Goal: Use online tool/utility: Utilize a website feature to perform a specific function

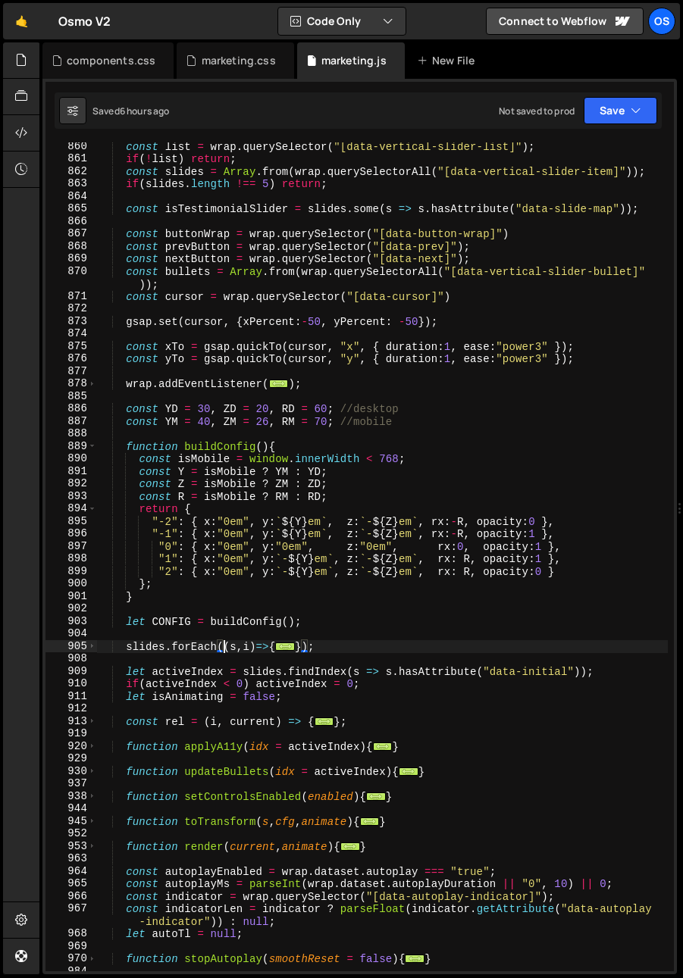
scroll to position [678, 0]
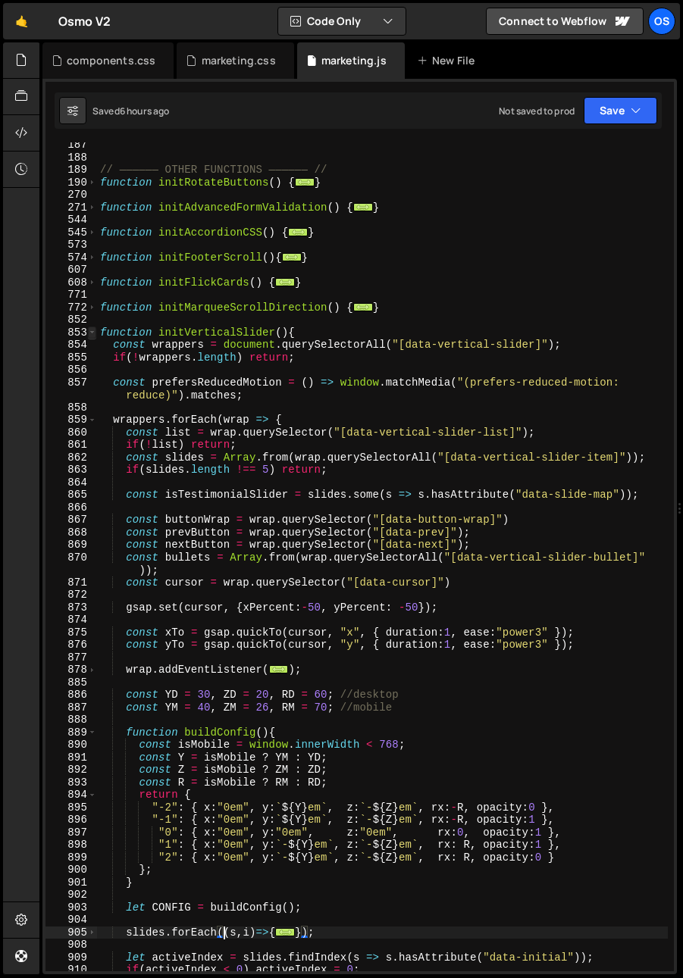
click at [87, 336] on div "853" at bounding box center [71, 333] width 52 height 13
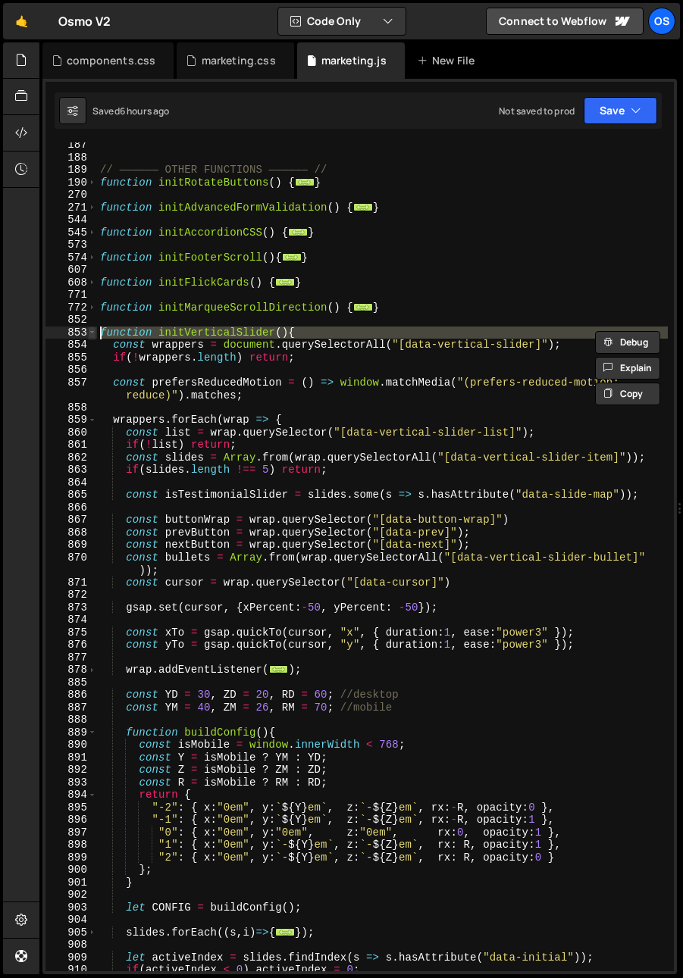
click at [92, 333] on span at bounding box center [92, 333] width 8 height 13
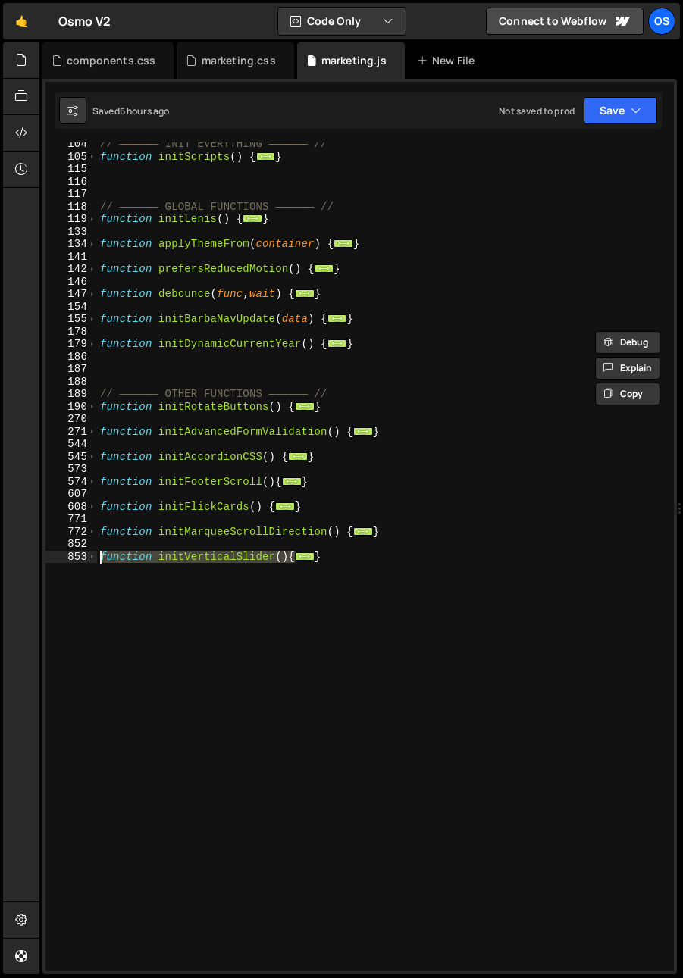
scroll to position [455, 0]
click at [95, 508] on span at bounding box center [92, 507] width 8 height 13
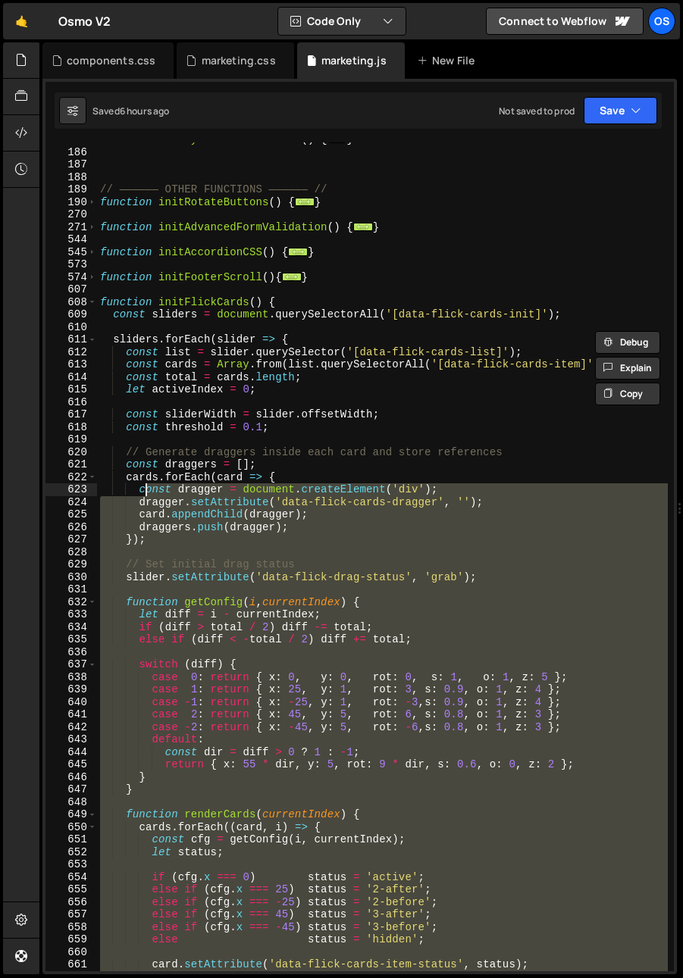
scroll to position [659, 0]
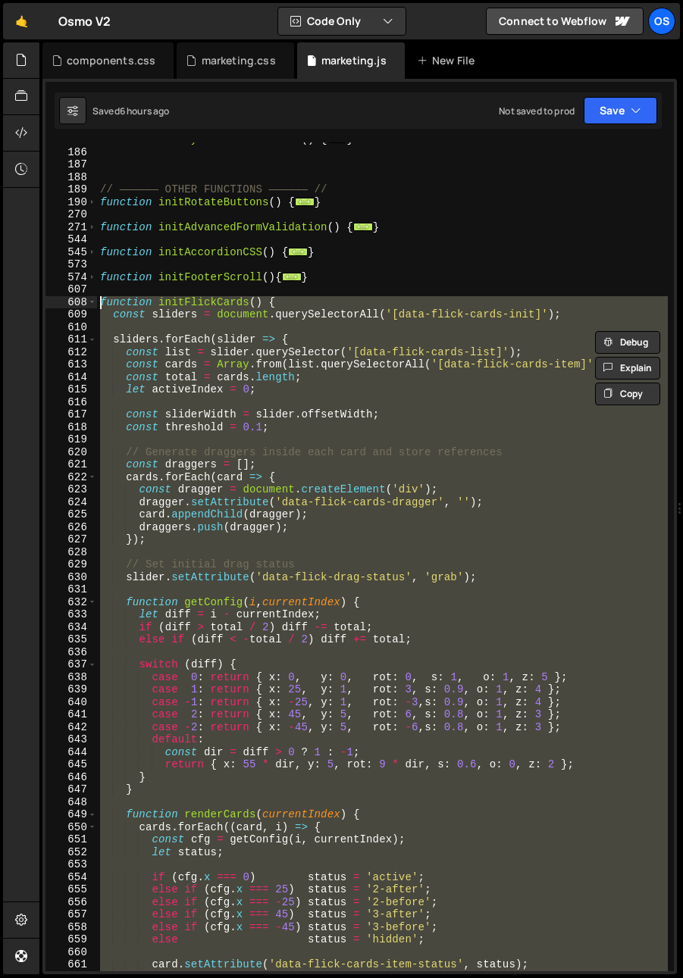
drag, startPoint x: 127, startPoint y: 779, endPoint x: 74, endPoint y: 308, distance: 474.3
click at [74, 308] on div "function initVerticalSlider(){ const wrappers = document.querySelectorAll("[dat…" at bounding box center [359, 556] width 628 height 829
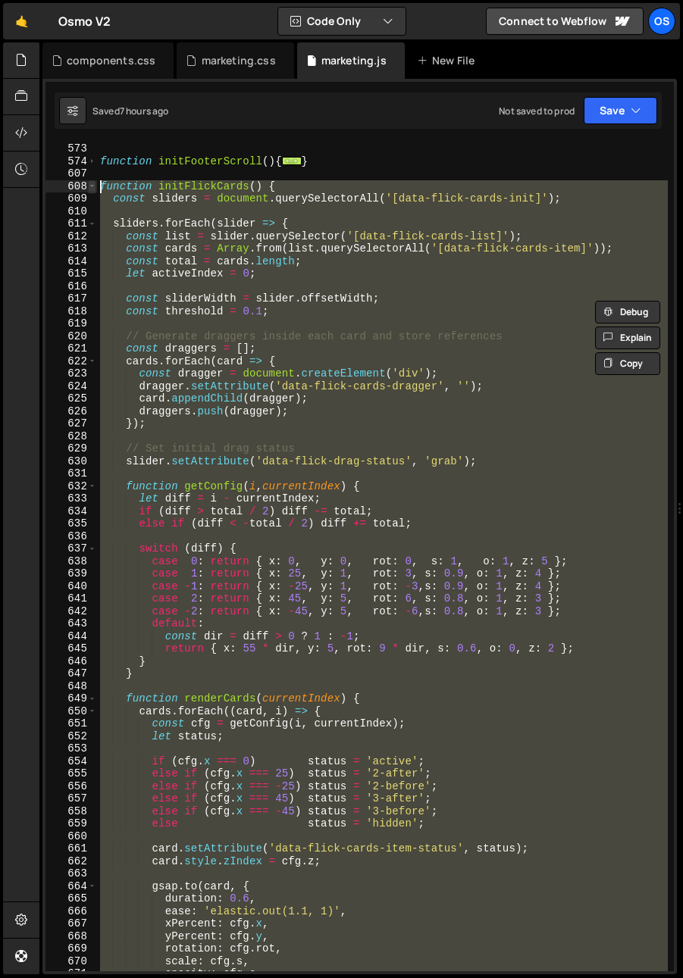
click at [90, 186] on span at bounding box center [92, 186] width 8 height 13
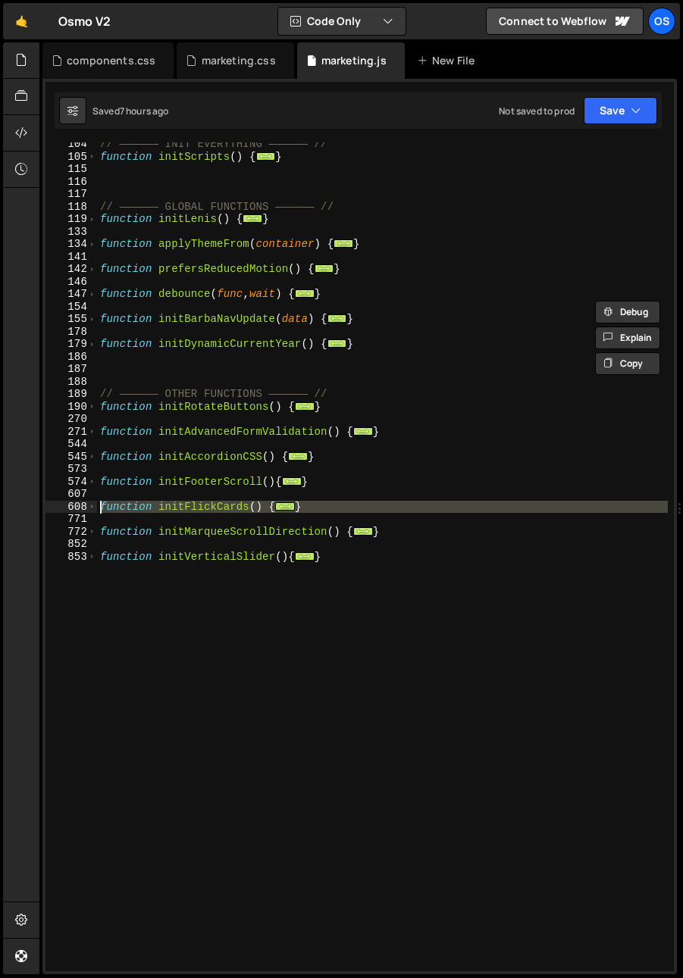
click at [158, 650] on div "// —————— INIT EVERYTHING —————— // function initScripts ( ) { ... } // —————— …" at bounding box center [382, 565] width 571 height 854
type textarea "}"
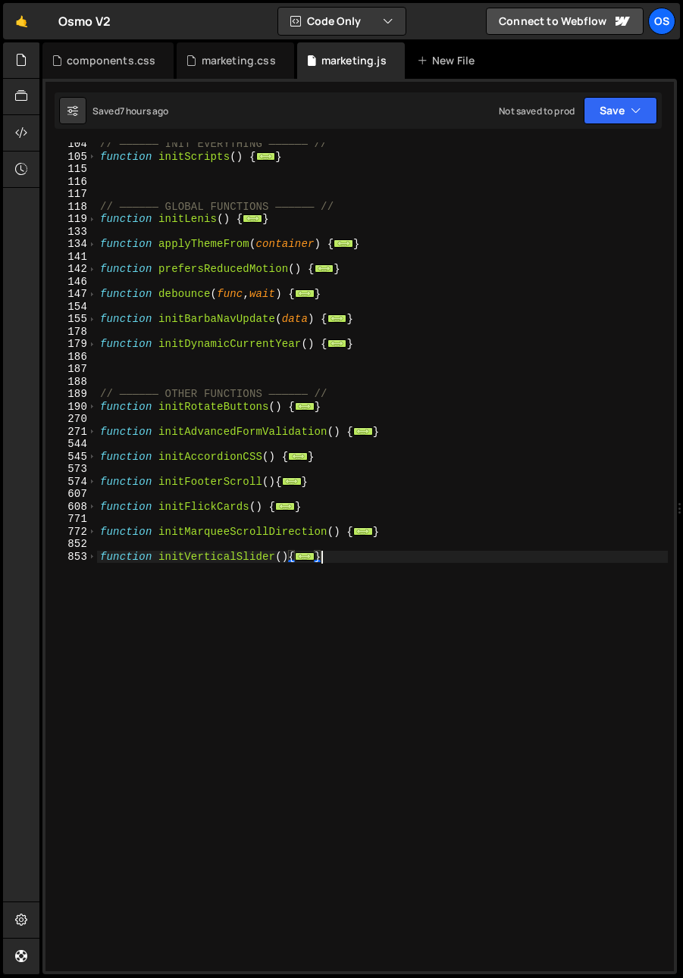
scroll to position [0, 0]
paste textarea "});"
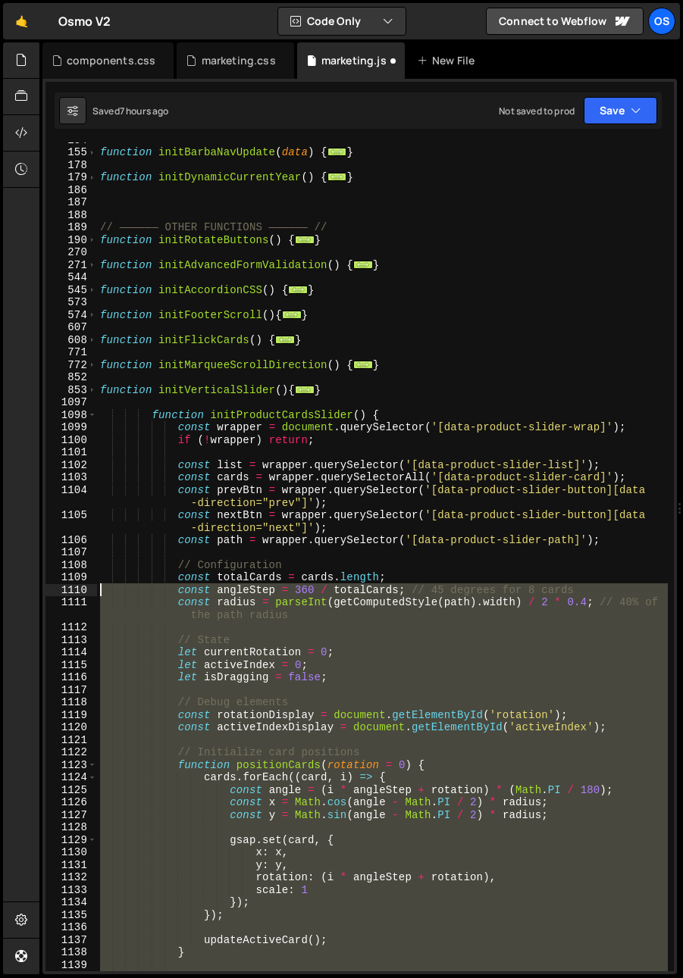
scroll to position [621, 0]
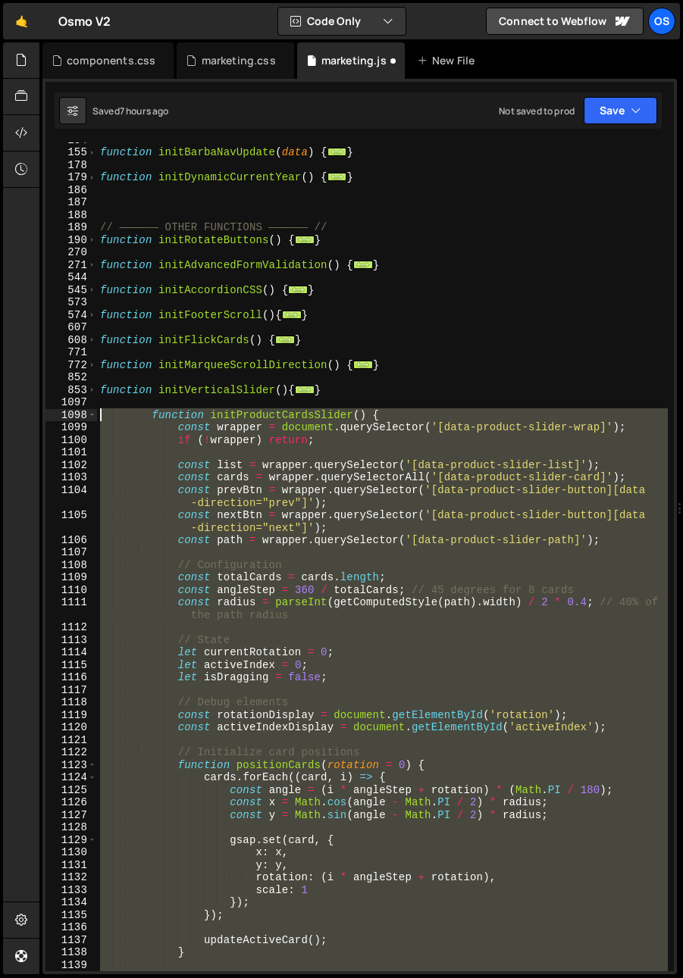
drag, startPoint x: 205, startPoint y: 831, endPoint x: 27, endPoint y: 412, distance: 454.7
click at [27, 412] on div "Hold on a sec... Are you certain you wish to leave this page? Any changes you'v…" at bounding box center [341, 489] width 683 height 978
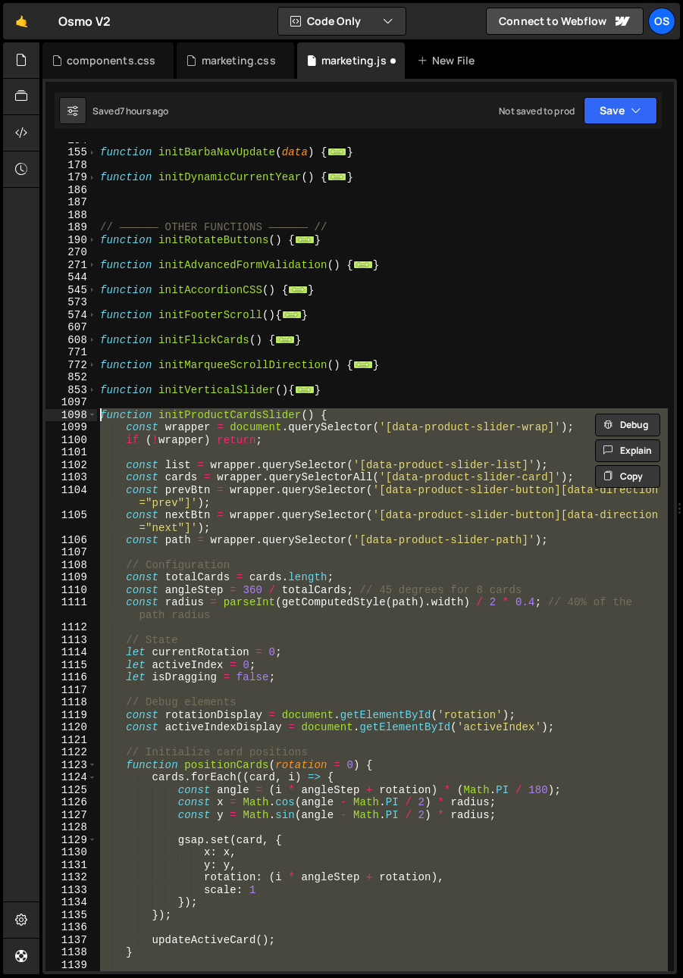
click at [223, 429] on div "function initBarbaNavUpdate ( data ) { ... } function initDynamicCurrentYear ( …" at bounding box center [382, 556] width 571 height 829
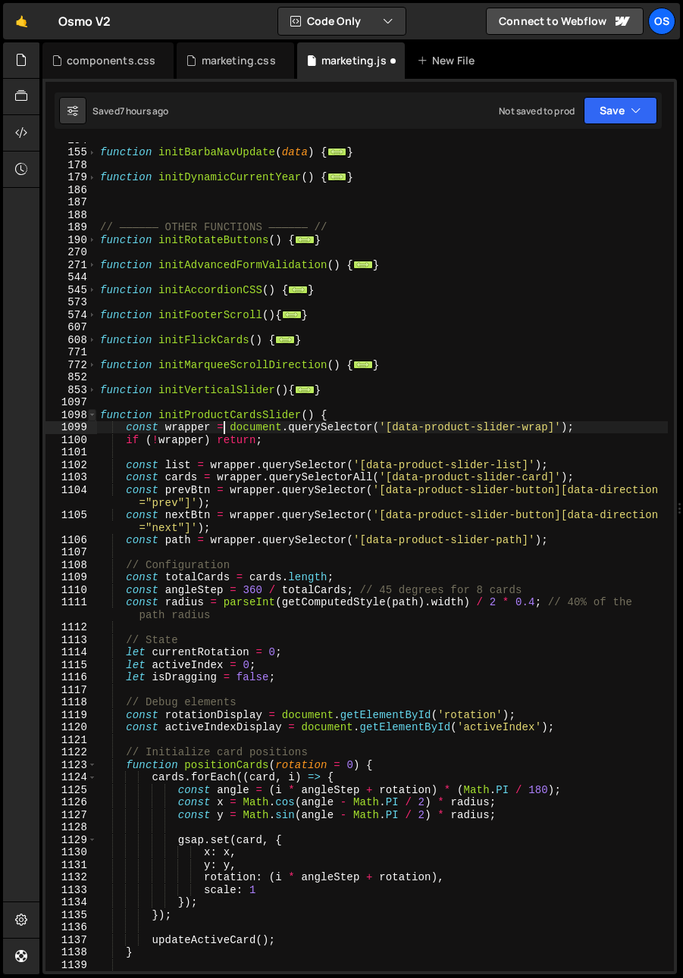
click at [93, 414] on span at bounding box center [92, 415] width 8 height 13
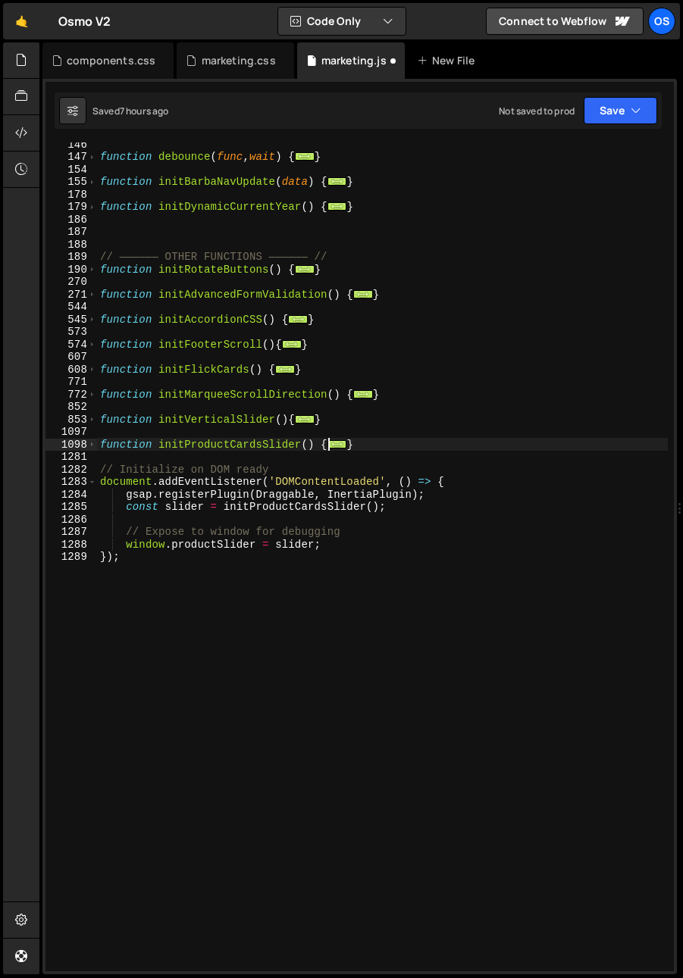
scroll to position [592, 0]
click at [243, 443] on div "function debounce ( func , wait ) { ... } function initBarbaNavUpdate ( data ) …" at bounding box center [382, 565] width 571 height 854
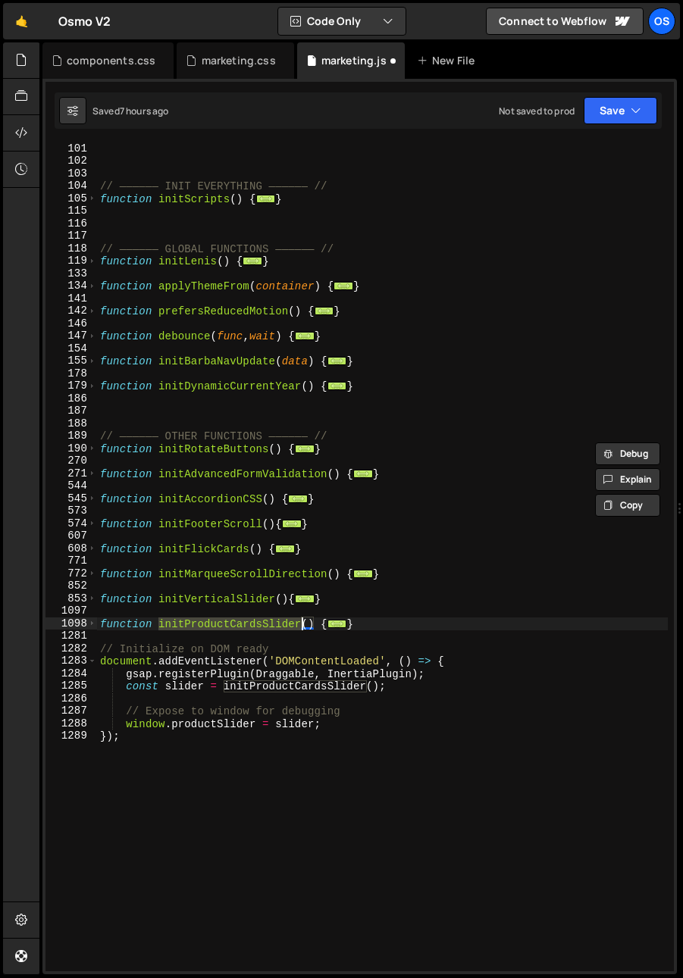
click at [97, 201] on div "// —————— INIT EVERYTHING —————— // function initScripts ( ) { ... } // —————— …" at bounding box center [382, 569] width 571 height 854
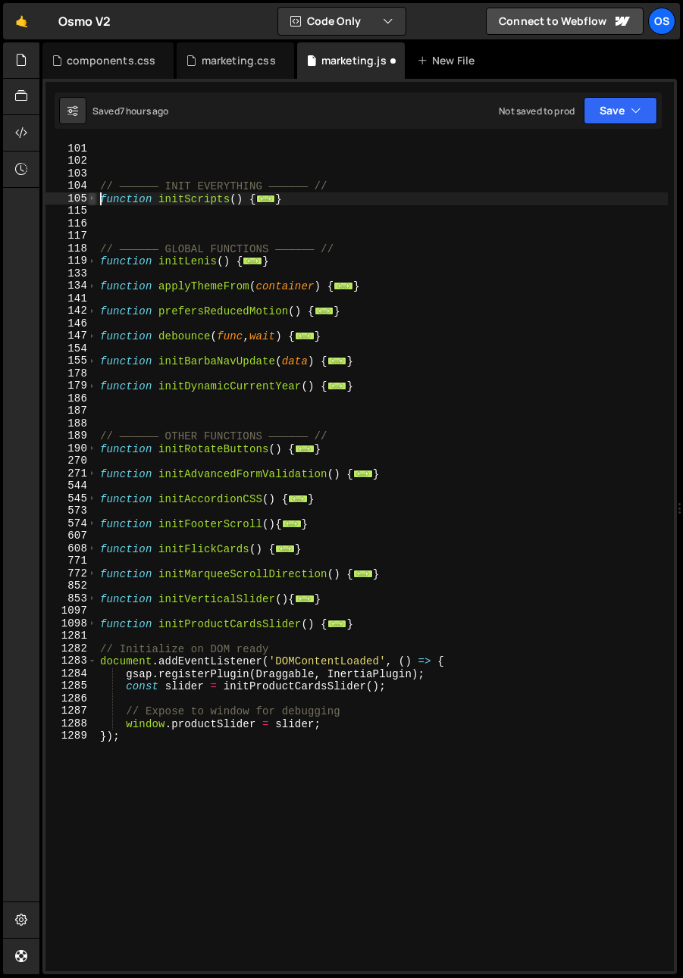
click at [92, 197] on span at bounding box center [92, 199] width 8 height 13
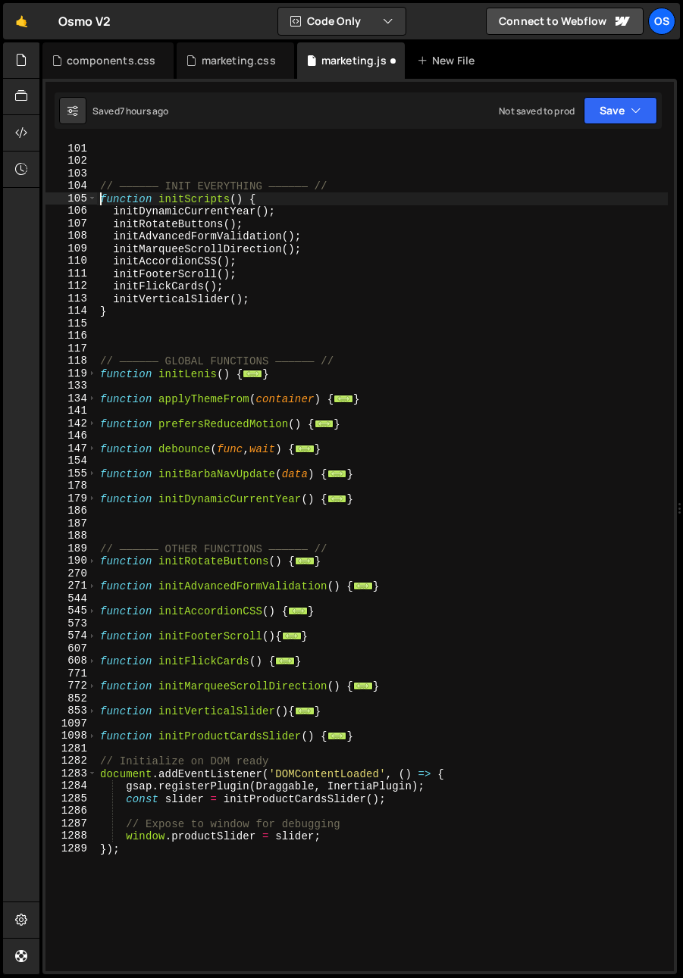
click at [283, 305] on div "// —————— INIT EVERYTHING —————— // function initScripts ( ) { initDynamicCurre…" at bounding box center [382, 569] width 571 height 854
type textarea "initVerticalSlider();"
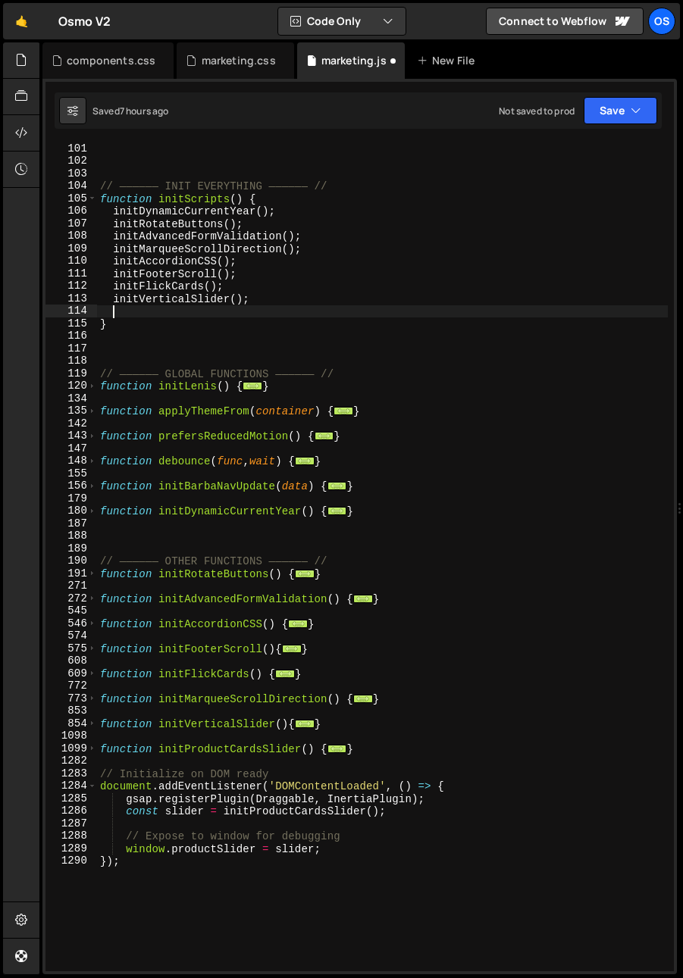
paste textarea "initProductCardsSlider"
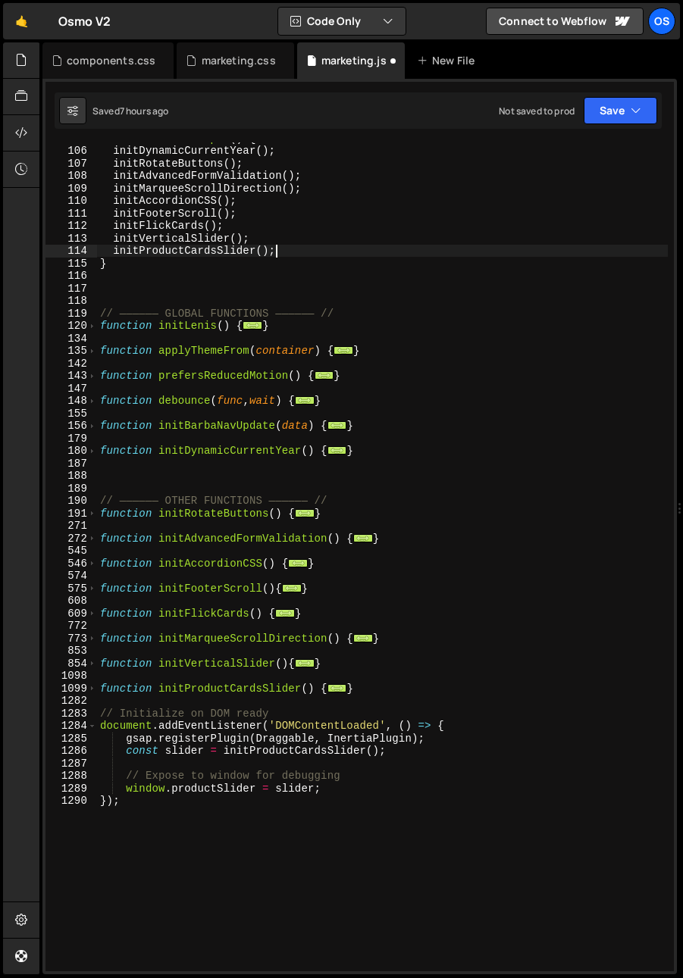
click at [233, 753] on div "function initScripts ( ) { initDynamicCurrentYear ( ) ; initRotateButtons ( ) ;…" at bounding box center [382, 559] width 571 height 854
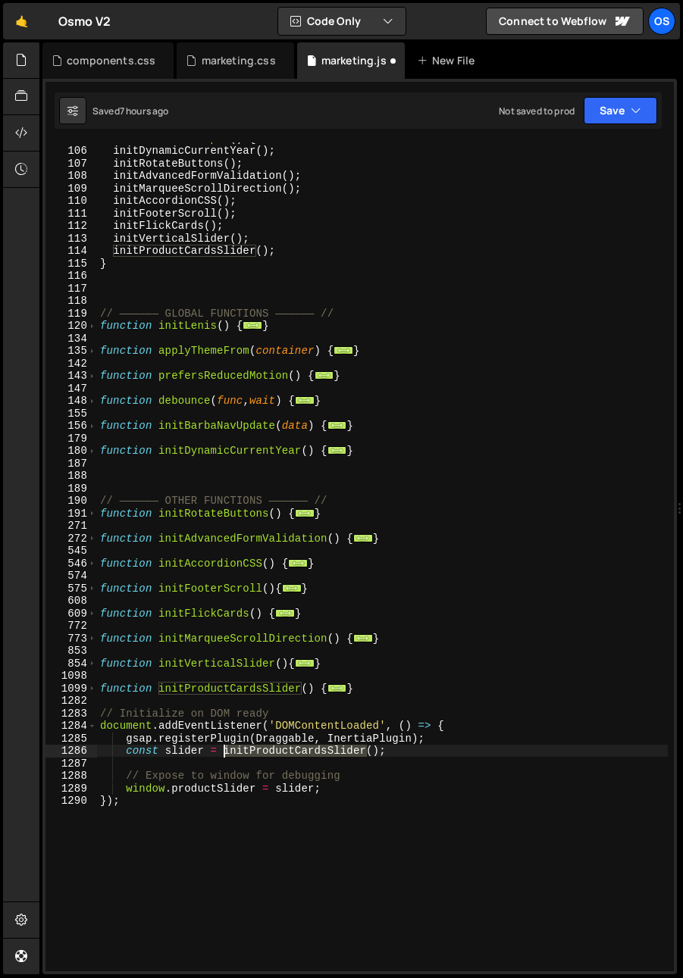
click at [233, 753] on div "function initScripts ( ) { initDynamicCurrentYear ( ) ; initRotateButtons ( ) ;…" at bounding box center [382, 559] width 571 height 854
click at [300, 772] on div "function initScripts ( ) { initDynamicCurrentYear ( ) ; initRotateButtons ( ) ;…" at bounding box center [382, 559] width 571 height 854
drag, startPoint x: 126, startPoint y: 752, endPoint x: 222, endPoint y: 757, distance: 96.4
click at [222, 757] on div "function initScripts ( ) { initDynamicCurrentYear ( ) ; initRotateButtons ( ) ;…" at bounding box center [382, 559] width 571 height 854
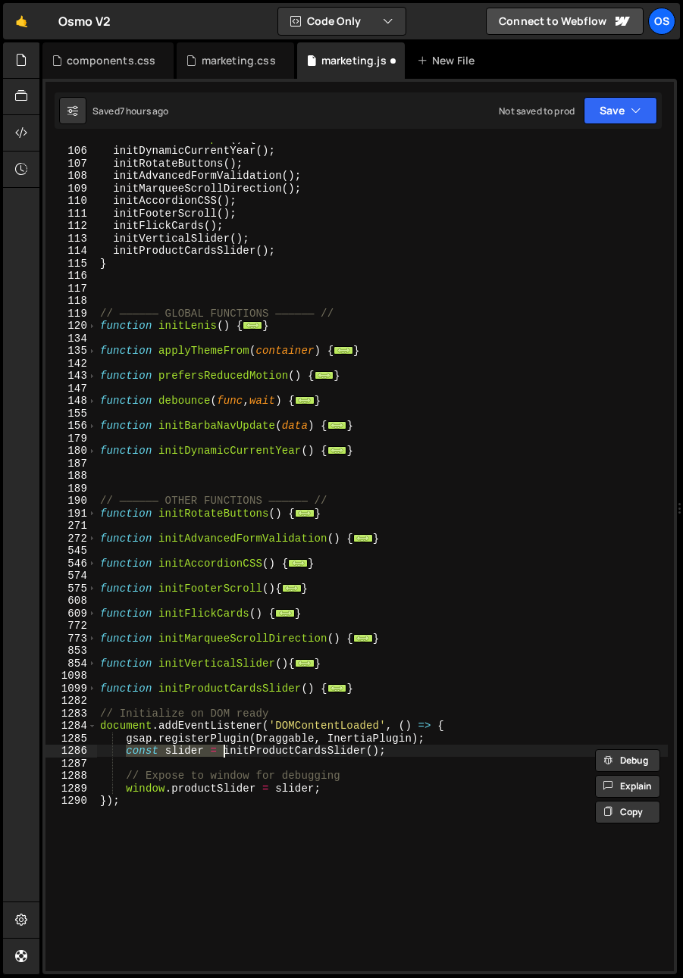
drag, startPoint x: 112, startPoint y: 261, endPoint x: 111, endPoint y: 251, distance: 10.0
click at [112, 260] on div "function initScripts ( ) { initDynamicCurrentYear ( ) ; initRotateButtons ( ) ;…" at bounding box center [382, 559] width 571 height 854
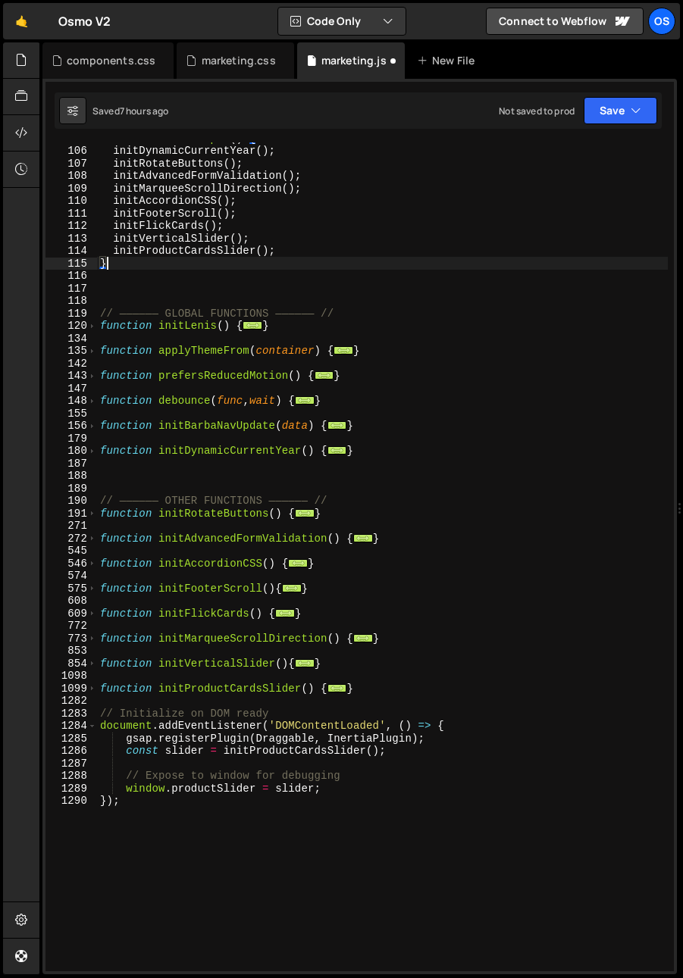
click at [113, 250] on div "function initScripts ( ) { initDynamicCurrentYear ( ) ; initRotateButtons ( ) ;…" at bounding box center [382, 559] width 571 height 854
paste textarea "const slider ="
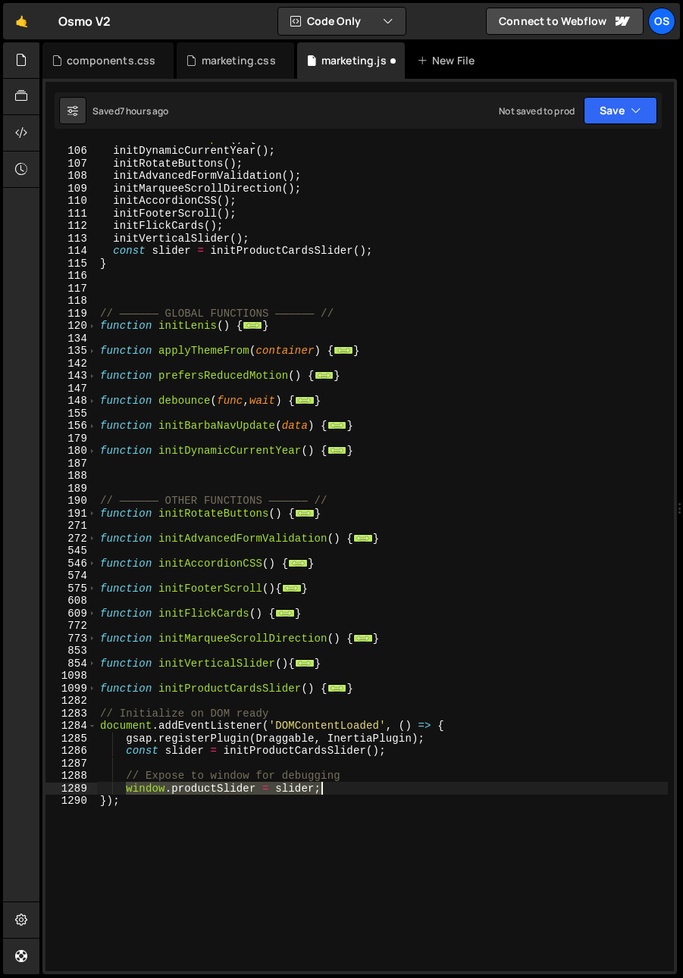
drag, startPoint x: 127, startPoint y: 784, endPoint x: 334, endPoint y: 789, distance: 207.7
click at [334, 789] on div "function initScripts ( ) { initDynamicCurrentYear ( ) ; initRotateButtons ( ) ;…" at bounding box center [382, 559] width 571 height 854
click at [396, 251] on div "function initScripts ( ) { initDynamicCurrentYear ( ) ; initRotateButtons ( ) ;…" at bounding box center [382, 559] width 571 height 854
type textarea "const slider = initProductCardsSlider();"
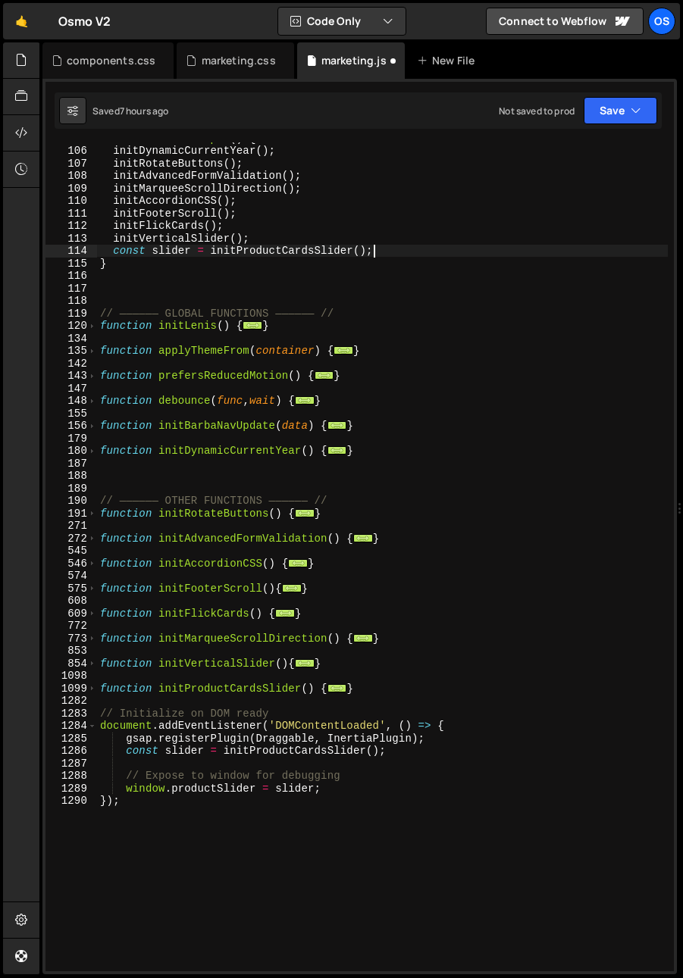
paste textarea "window.productSlider = slider;"
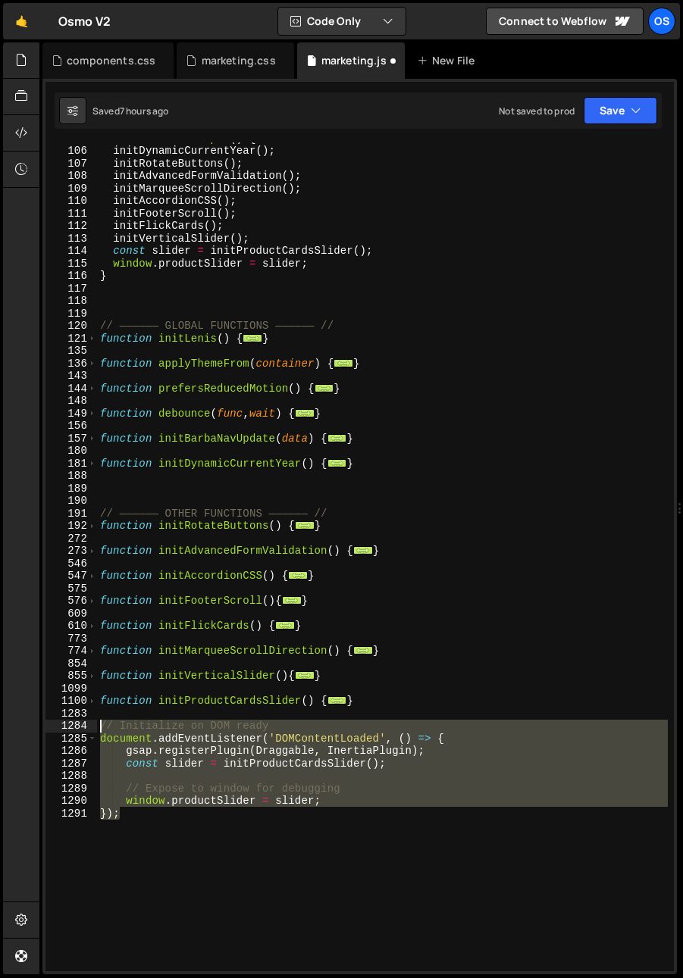
drag, startPoint x: 140, startPoint y: 811, endPoint x: 61, endPoint y: 720, distance: 120.8
click at [61, 720] on div "window.productSlider = slider; 105 106 107 108 109 110 111 112 113 114 115 116 …" at bounding box center [359, 556] width 628 height 829
type textarea "// Initialize on DOM ready document.addEventListener('DOMContentLoaded', () => {"
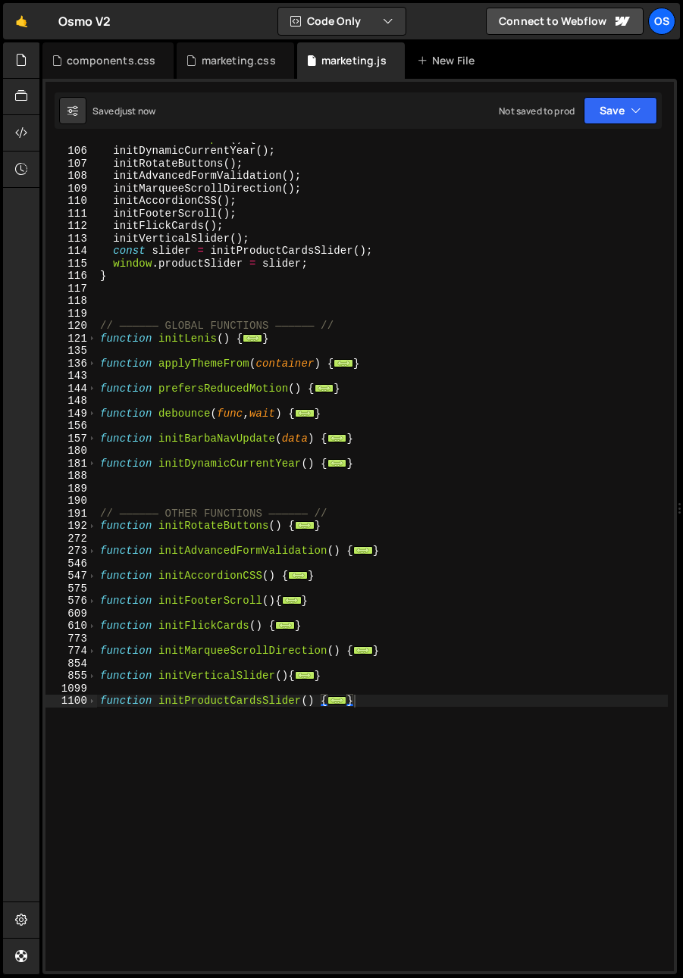
click at [23, 433] on div at bounding box center [21, 508] width 36 height 933
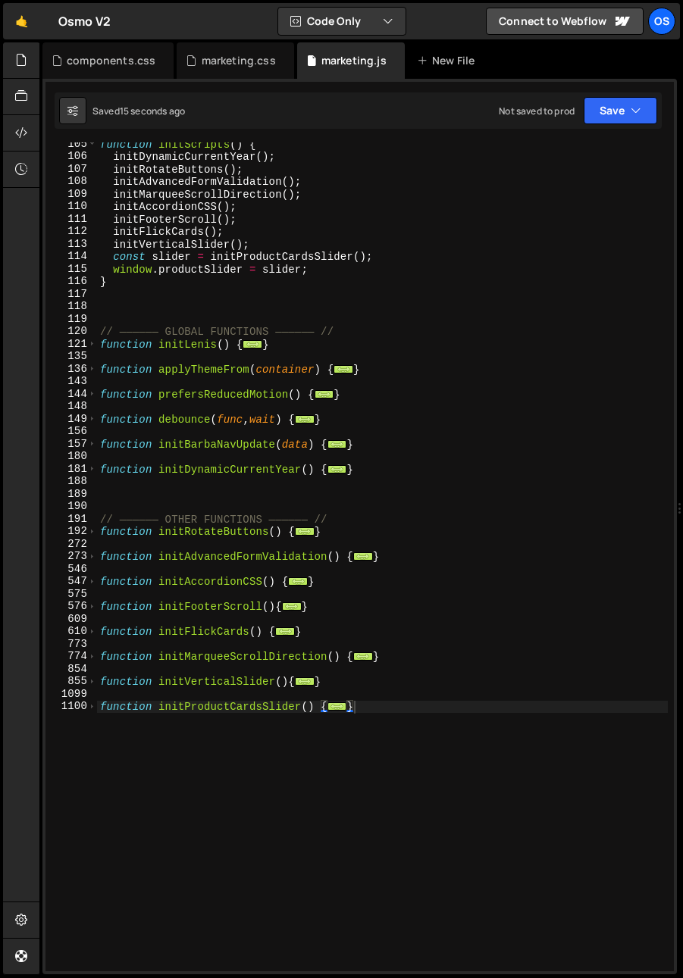
scroll to position [437, 0]
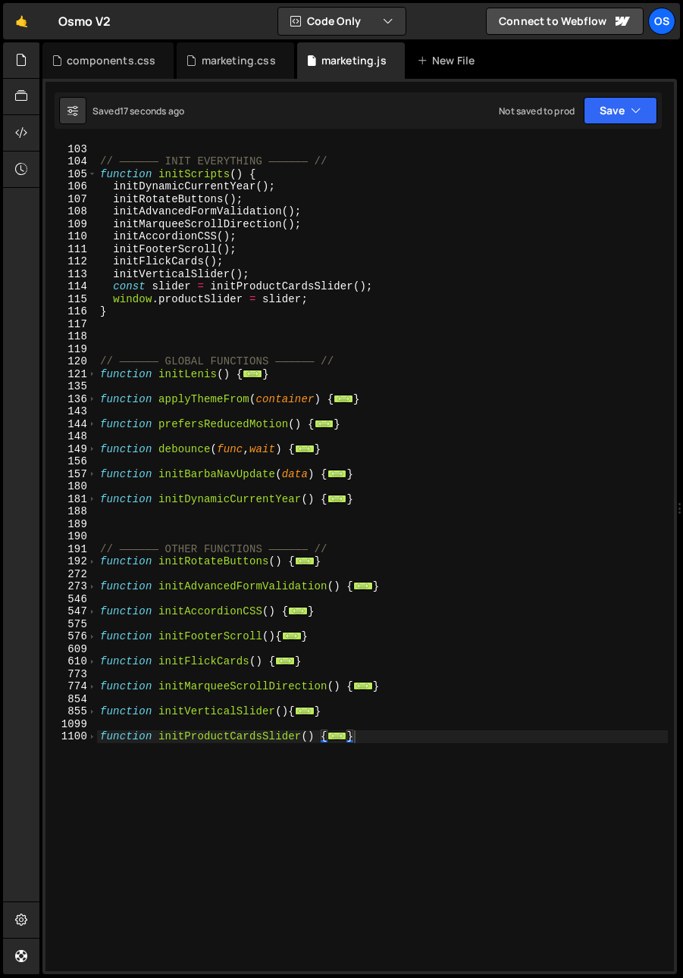
click at [96, 736] on div "1100" at bounding box center [71, 737] width 52 height 13
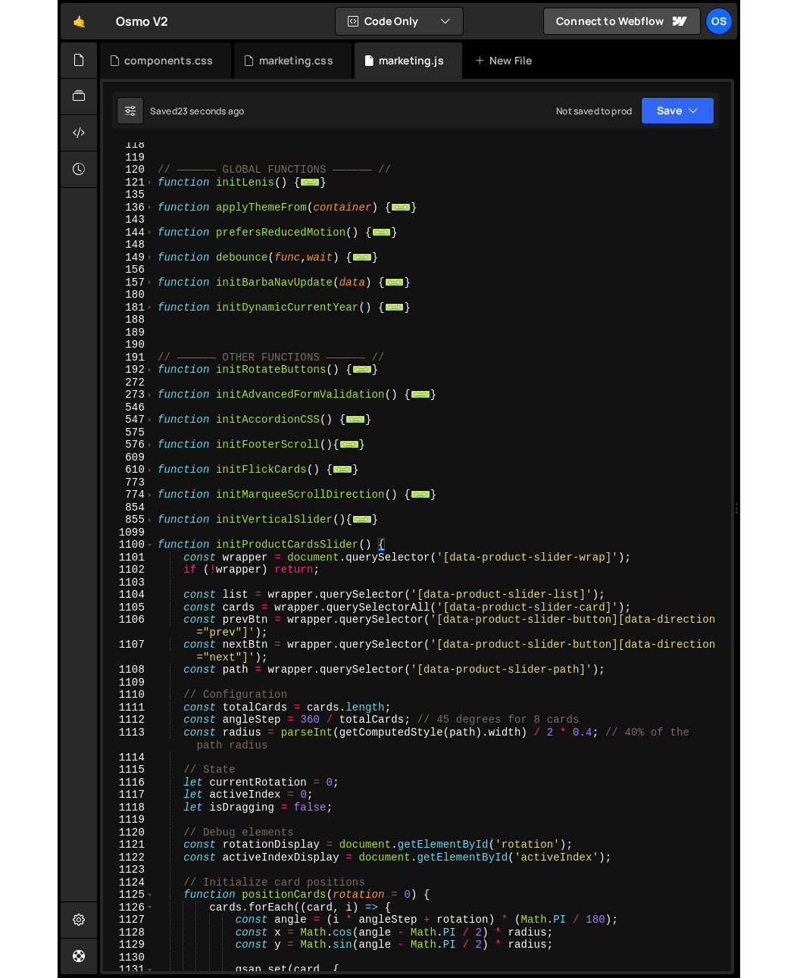
scroll to position [734, 0]
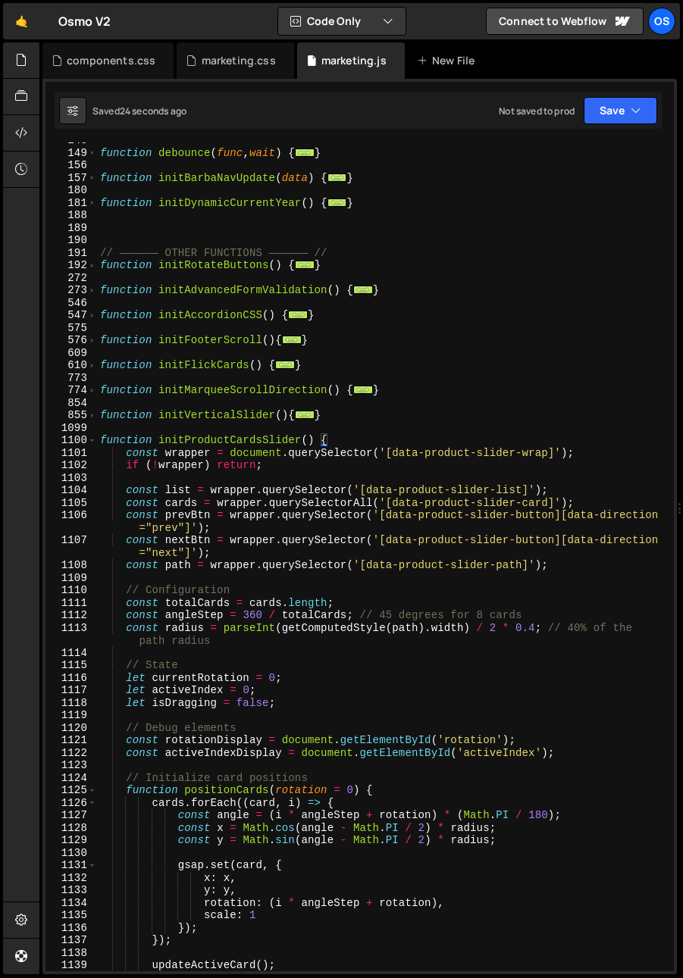
click at [247, 631] on div "function debounce ( func , wait ) { ... } function initBarbaNavUpdate ( data ) …" at bounding box center [382, 561] width 571 height 854
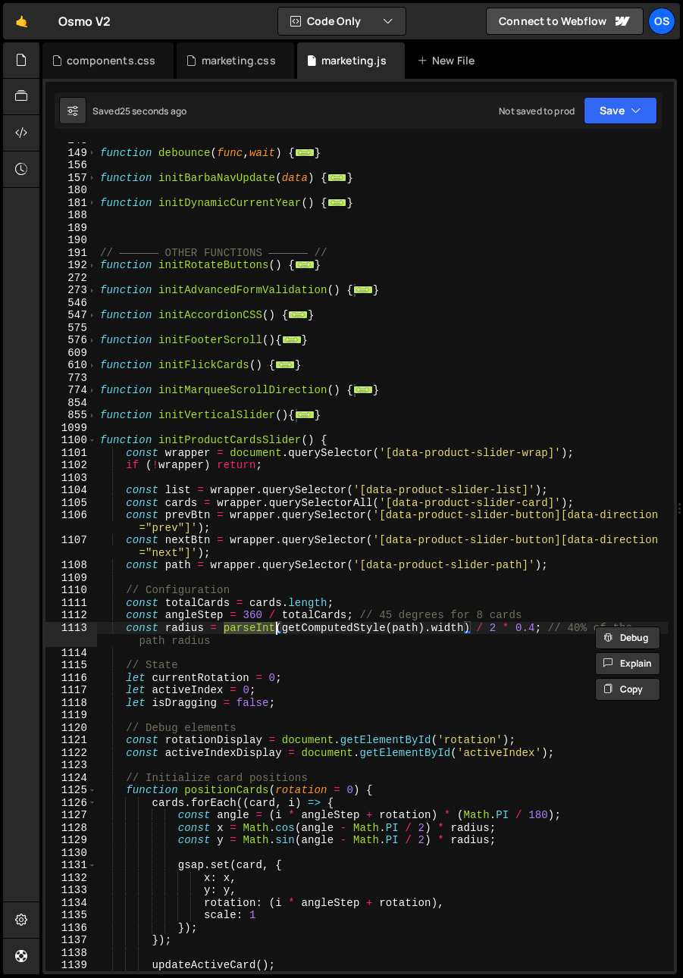
click at [327, 700] on div "function debounce ( func , wait ) { ... } function initBarbaNavUpdate ( data ) …" at bounding box center [382, 561] width 571 height 854
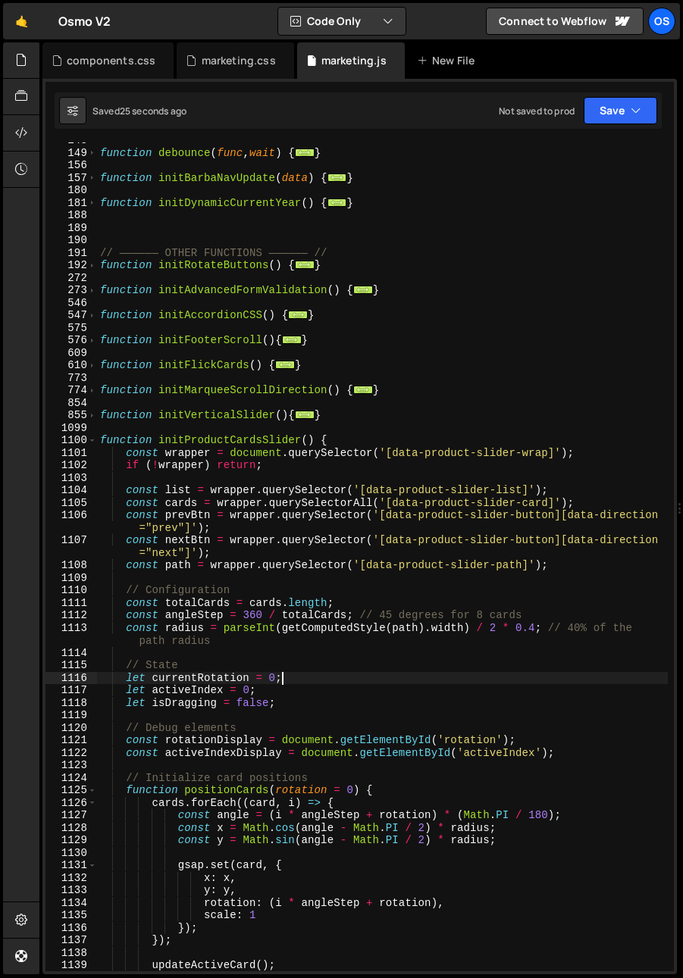
click at [322, 684] on div "function debounce ( func , wait ) { ... } function initBarbaNavUpdate ( data ) …" at bounding box center [382, 561] width 571 height 854
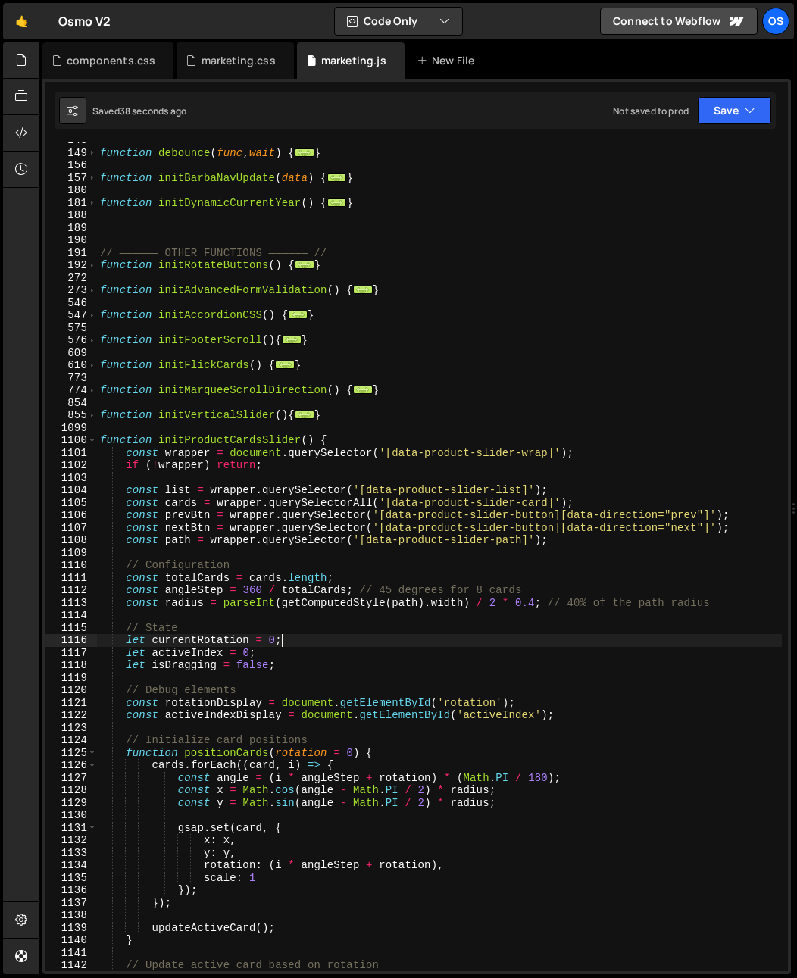
drag, startPoint x: 227, startPoint y: 584, endPoint x: 241, endPoint y: 587, distance: 14.6
click at [241, 587] on div "function debounce ( func , wait ) { ... } function initBarbaNavUpdate ( data ) …" at bounding box center [439, 561] width 685 height 854
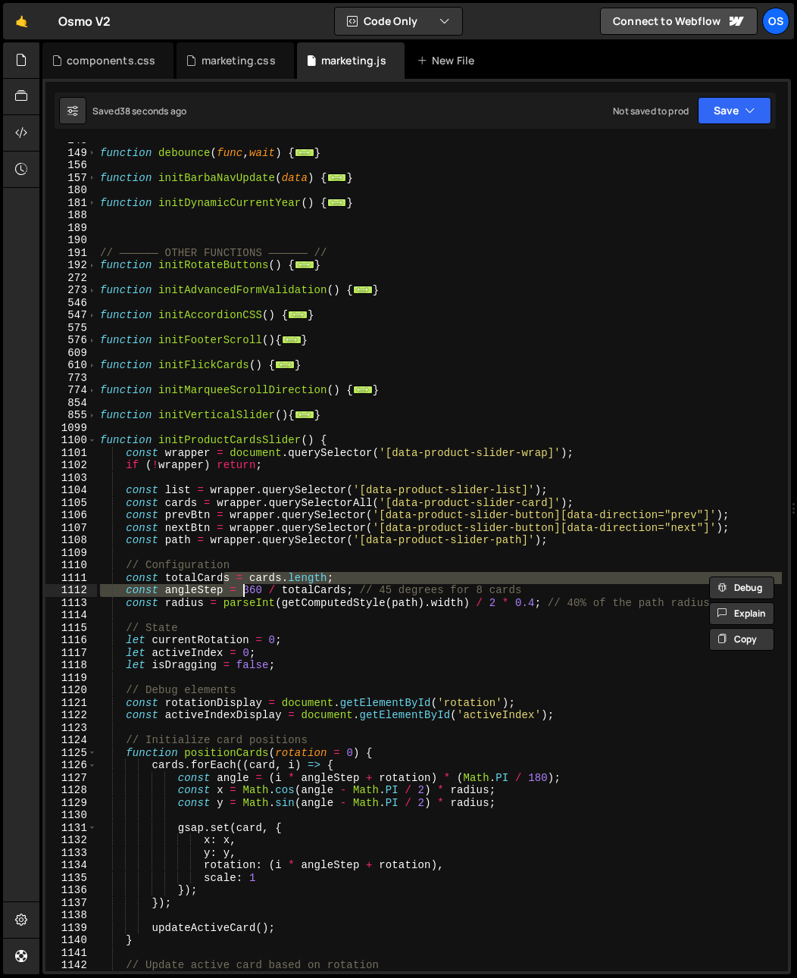
scroll to position [791, 0]
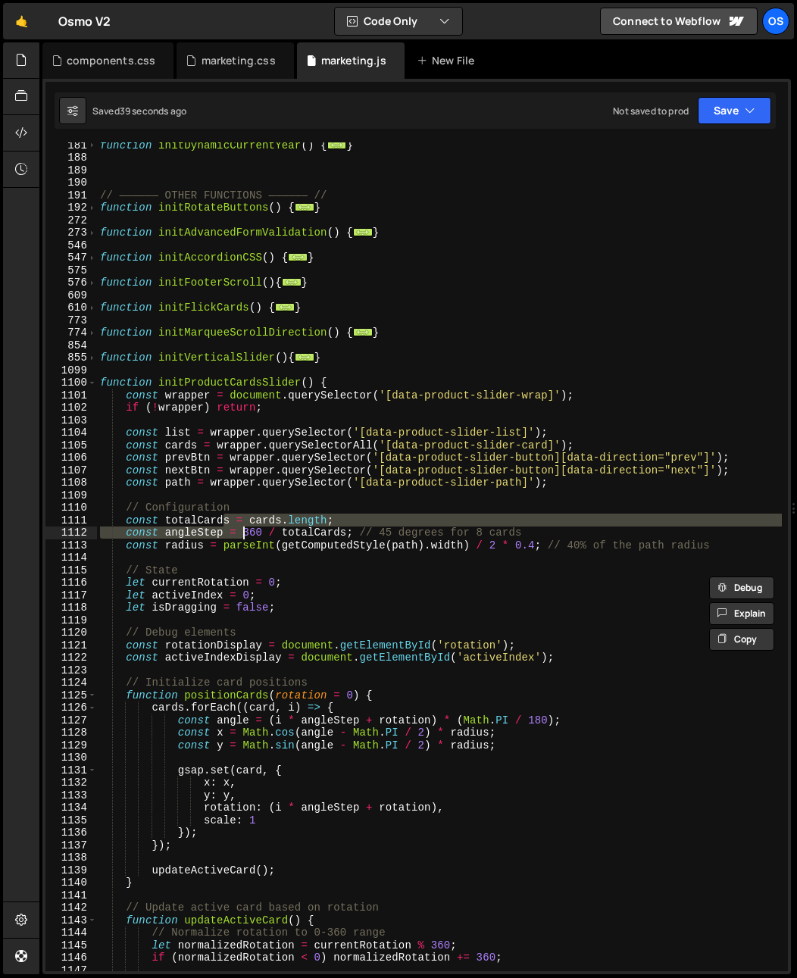
click at [201, 546] on div "function initDynamicCurrentYear ( ) { ... } // —————— OTHER FUNCTIONS —————— //…" at bounding box center [439, 566] width 685 height 854
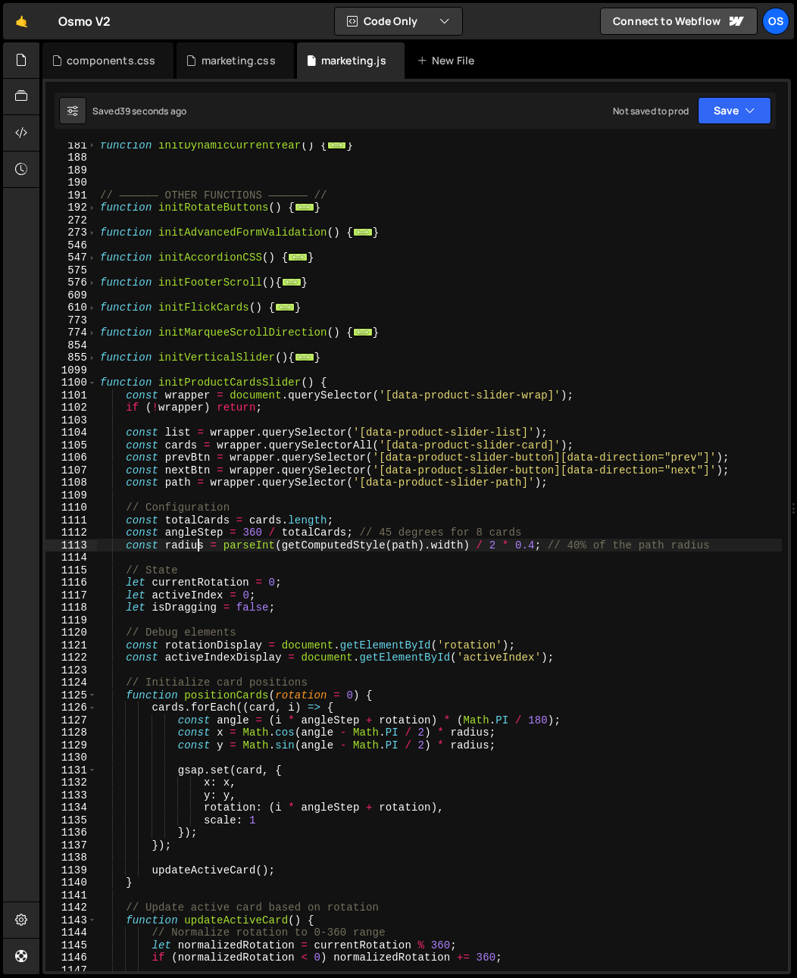
click at [190, 568] on div "function initDynamicCurrentYear ( ) { ... } // —————— OTHER FUNCTIONS —————— //…" at bounding box center [439, 566] width 685 height 854
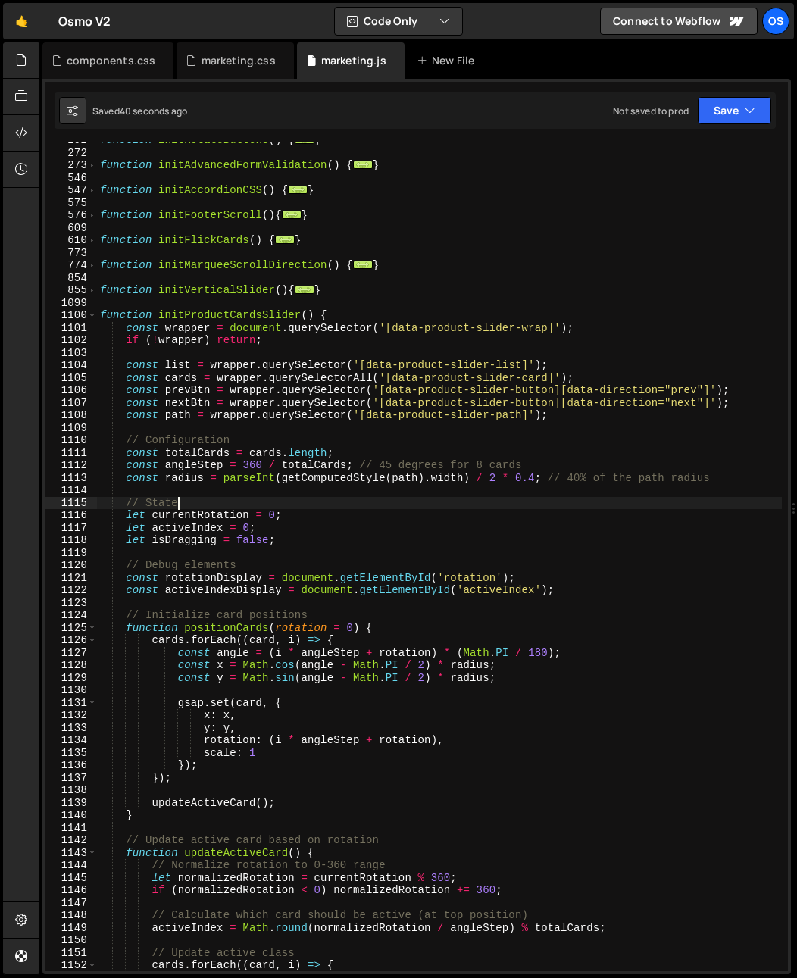
scroll to position [859, 0]
click at [237, 478] on div "function initRotateButtons ( ) { ... } function initAdvancedFormValidation ( ) …" at bounding box center [439, 561] width 685 height 854
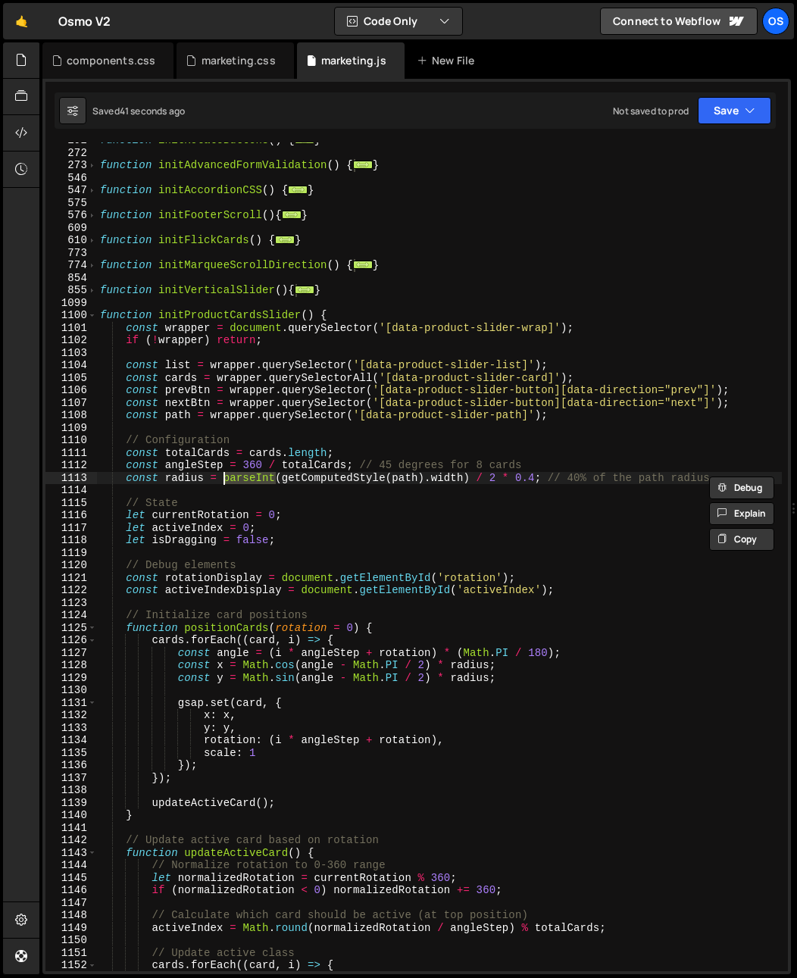
click at [259, 531] on div "function initRotateButtons ( ) { ... } function initAdvancedFormValidation ( ) …" at bounding box center [439, 561] width 685 height 854
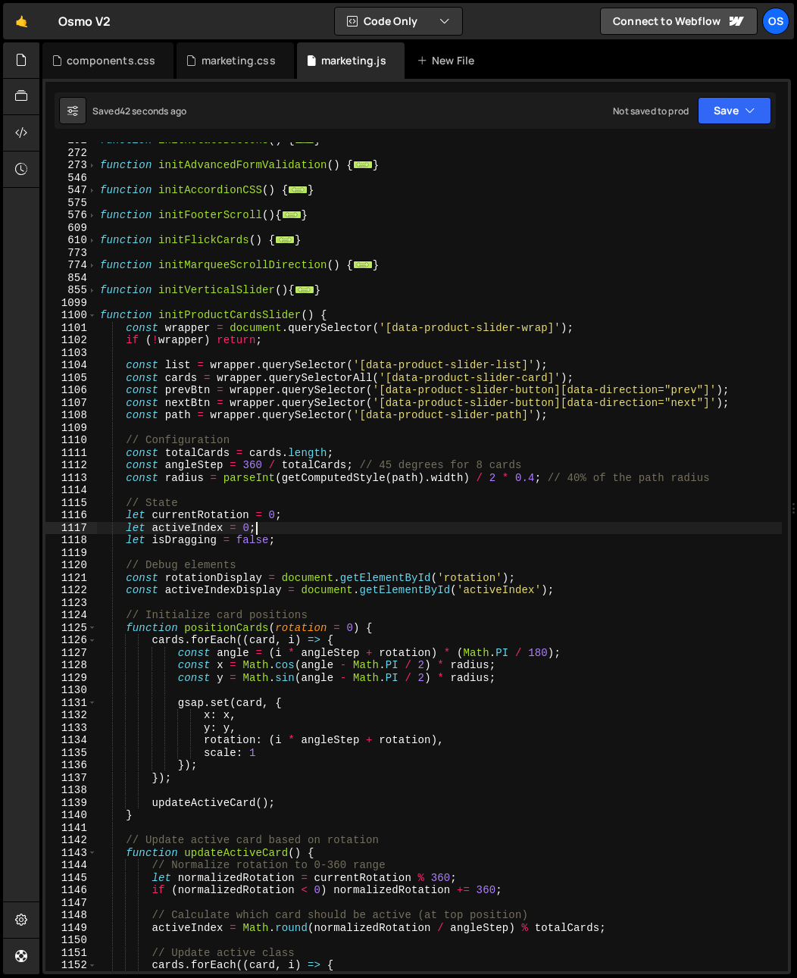
click at [334, 515] on div "function initRotateButtons ( ) { ... } function initAdvancedFormValidation ( ) …" at bounding box center [439, 561] width 685 height 854
click at [281, 477] on div "function initRotateButtons ( ) { ... } function initAdvancedFormValidation ( ) …" at bounding box center [439, 561] width 685 height 854
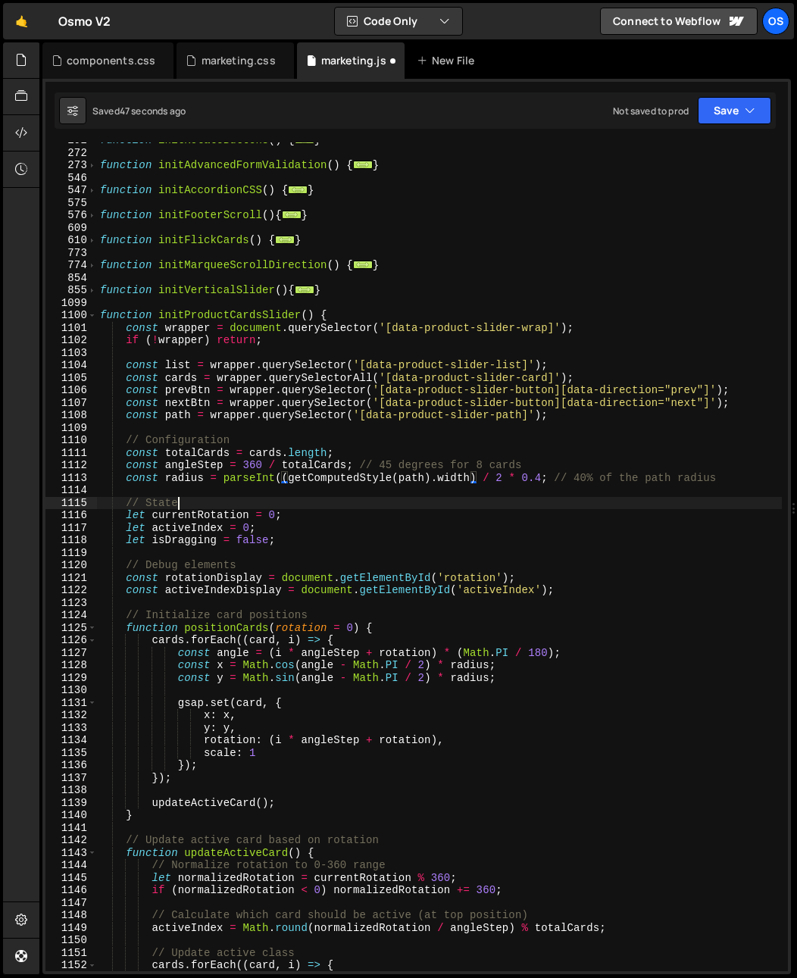
click at [311, 509] on div "function initRotateButtons ( ) { ... } function initAdvancedFormValidation ( ) …" at bounding box center [439, 561] width 685 height 854
click at [358, 471] on div "function initRotateButtons ( ) { ... } function initAdvancedFormValidation ( ) …" at bounding box center [439, 561] width 685 height 854
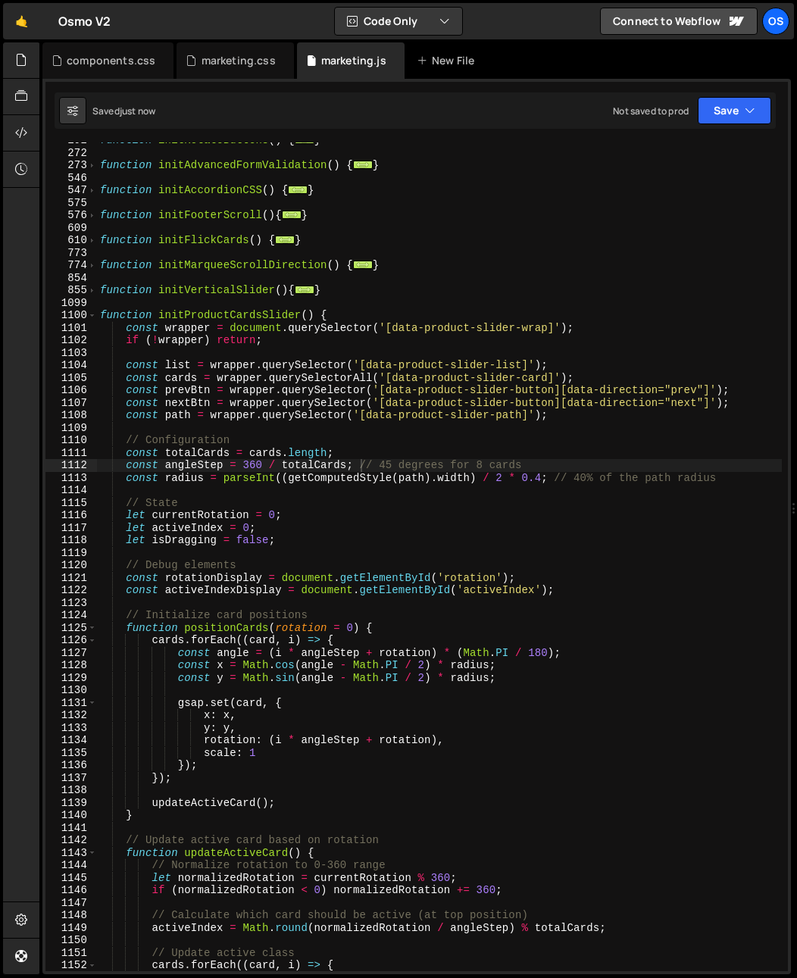
click at [434, 518] on div "function initRotateButtons ( ) { ... } function initAdvancedFormValidation ( ) …" at bounding box center [439, 561] width 685 height 854
click at [256, 476] on div "function initRotateButtons ( ) { ... } function initAdvancedFormValidation ( ) …" at bounding box center [439, 561] width 685 height 854
click at [545, 465] on div "function initRotateButtons ( ) { ... } function initAdvancedFormValidation ( ) …" at bounding box center [439, 561] width 685 height 854
click at [249, 473] on div "function initRotateButtons ( ) { ... } function initAdvancedFormValidation ( ) …" at bounding box center [439, 561] width 685 height 854
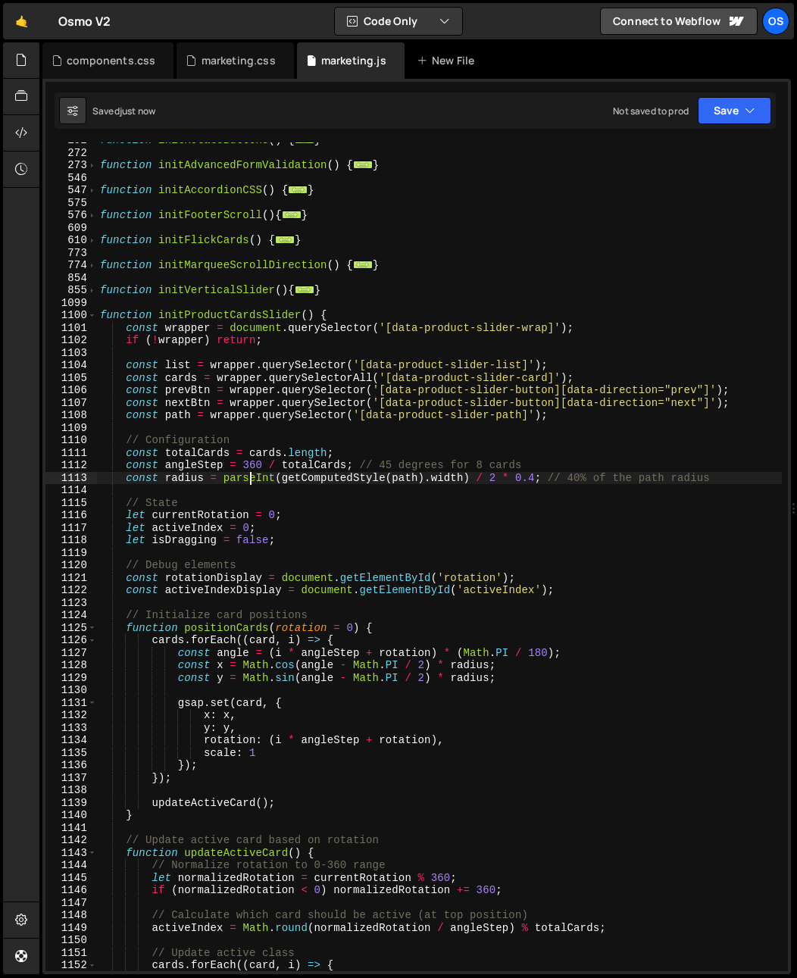
click at [249, 473] on div "function initRotateButtons ( ) { ... } function initAdvancedFormValidation ( ) …" at bounding box center [439, 561] width 685 height 854
click at [384, 523] on div "function initRotateButtons ( ) { ... } function initAdvancedFormValidation ( ) …" at bounding box center [439, 561] width 685 height 854
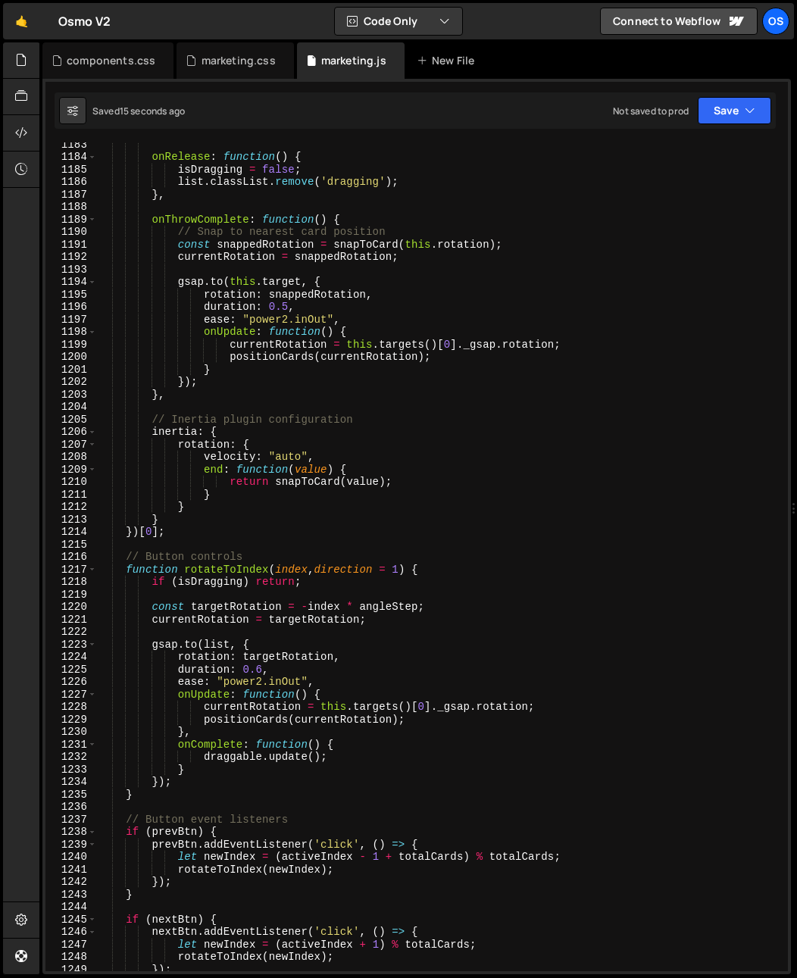
scroll to position [2190, 0]
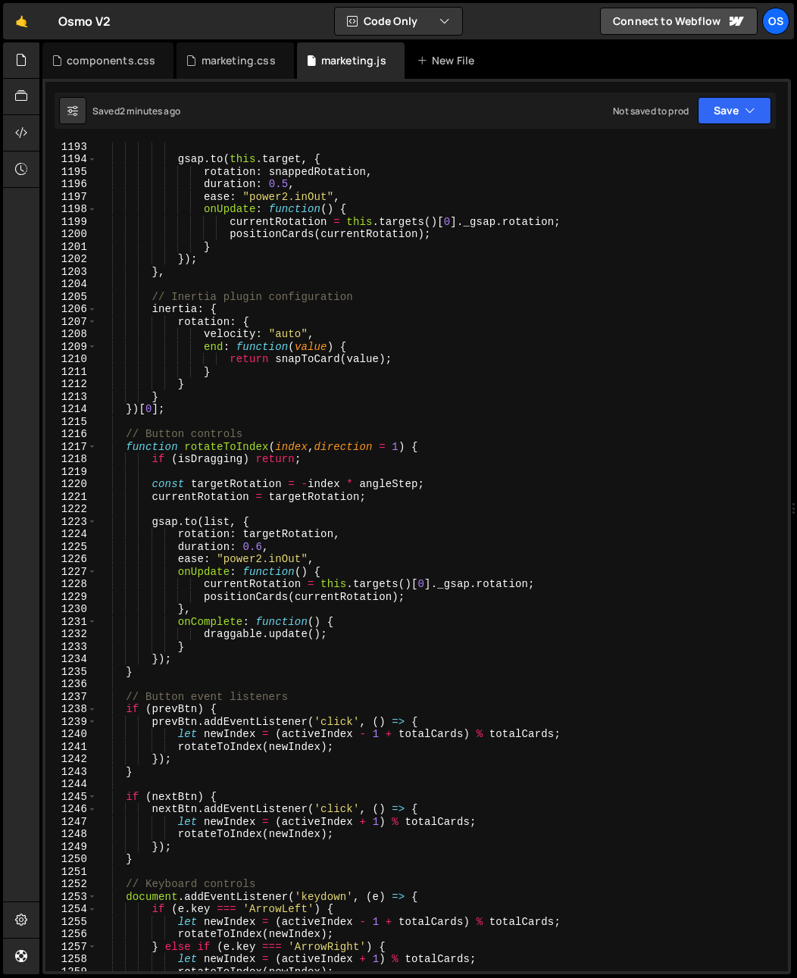
drag, startPoint x: 182, startPoint y: 573, endPoint x: 190, endPoint y: 573, distance: 8.3
click at [190, 573] on div "gsap . to ( this . target , { rotation : snappedRotation , duration : 0.5 , eas…" at bounding box center [439, 567] width 685 height 854
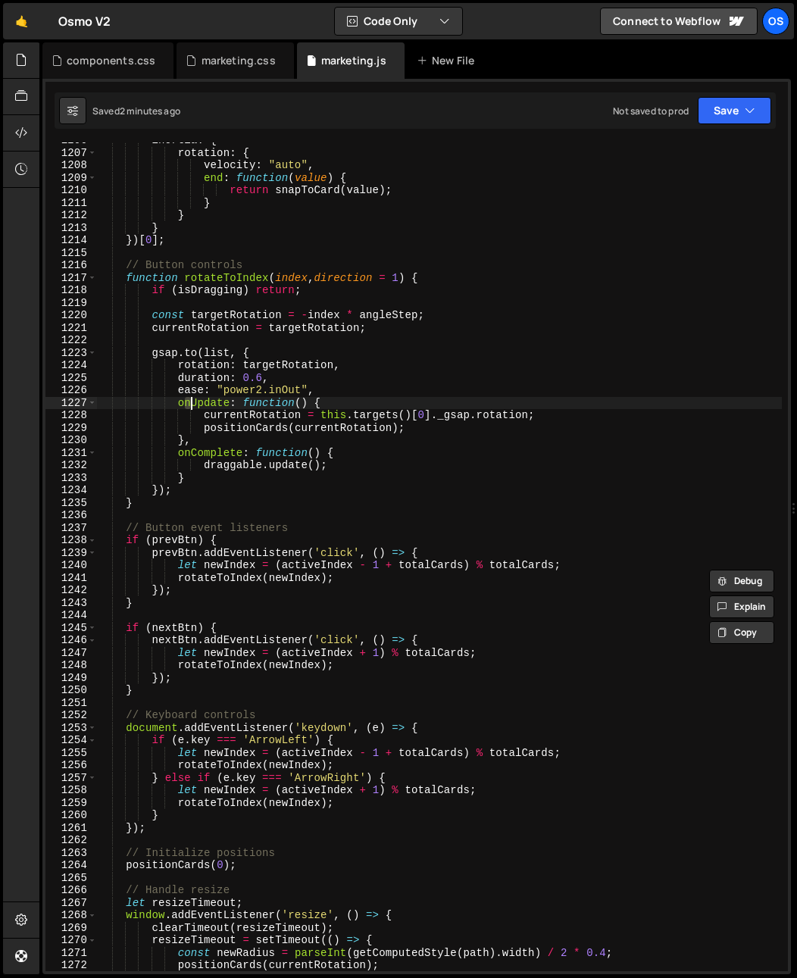
scroll to position [2512, 0]
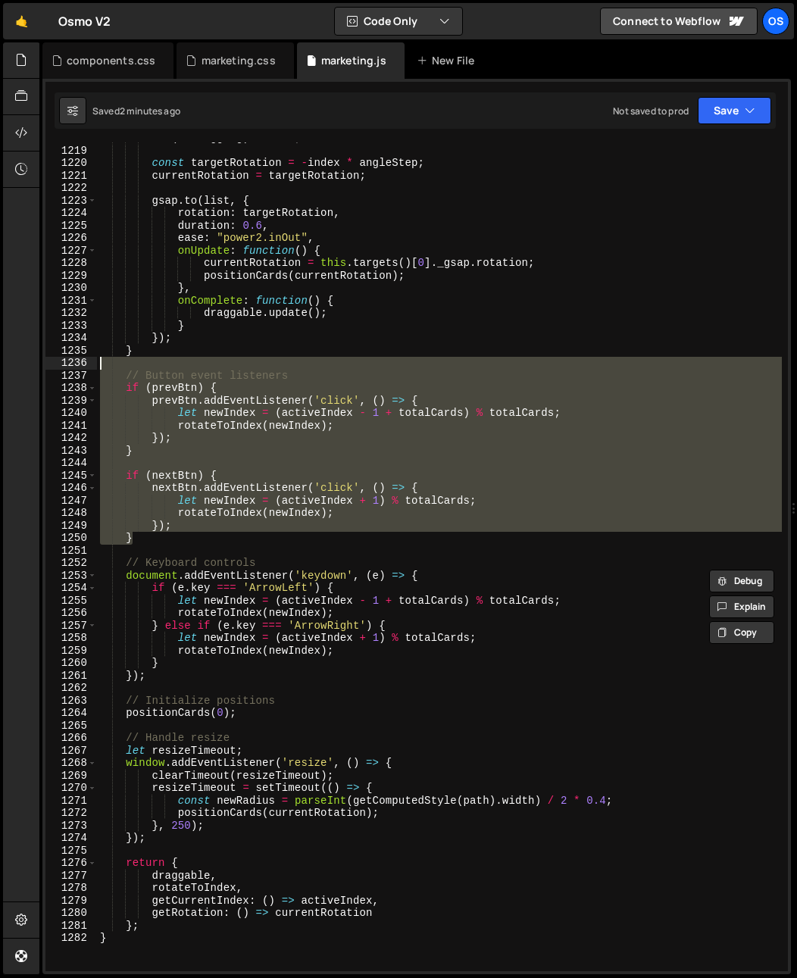
drag, startPoint x: 156, startPoint y: 541, endPoint x: 64, endPoint y: 365, distance: 198.3
click at [64, 365] on div "onUpdate: function() { 1218 1219 1220 1221 1222 1223 1224 1225 1226 1227 1228 1…" at bounding box center [416, 556] width 743 height 829
type textarea "// Button event listeners"
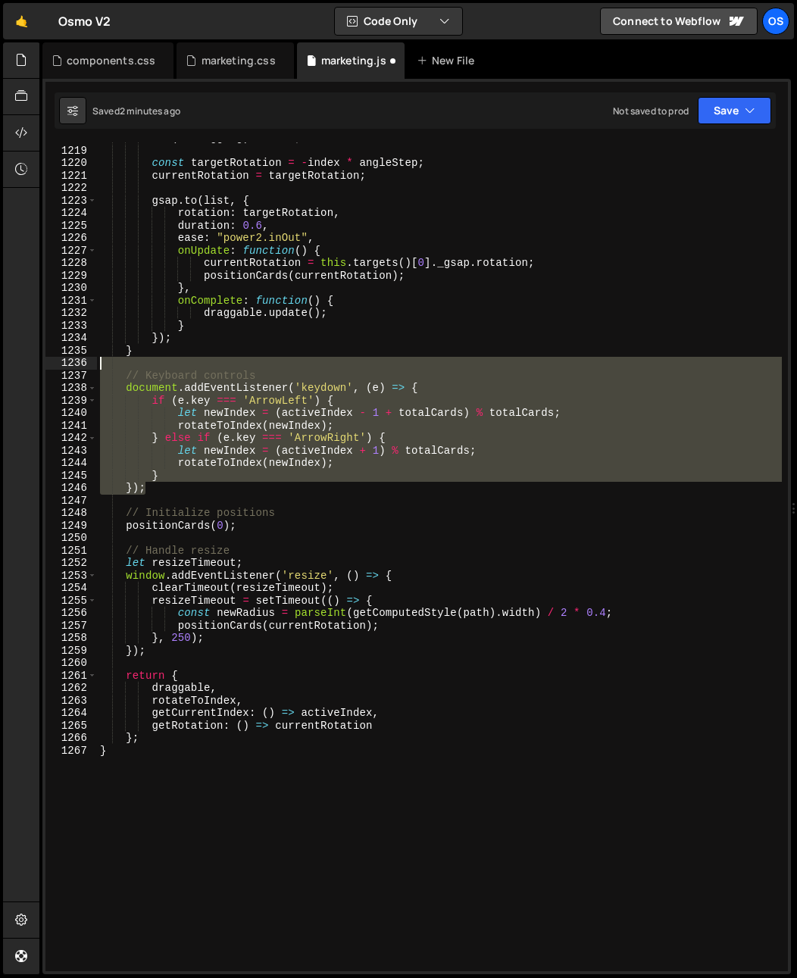
drag, startPoint x: 162, startPoint y: 494, endPoint x: 62, endPoint y: 367, distance: 161.9
click at [62, 367] on div "} 1218 1219 1220 1221 1222 1223 1224 1225 1226 1227 1228 1229 1230 1231 1232 12…" at bounding box center [416, 556] width 743 height 829
type textarea "// Keyboard controls"
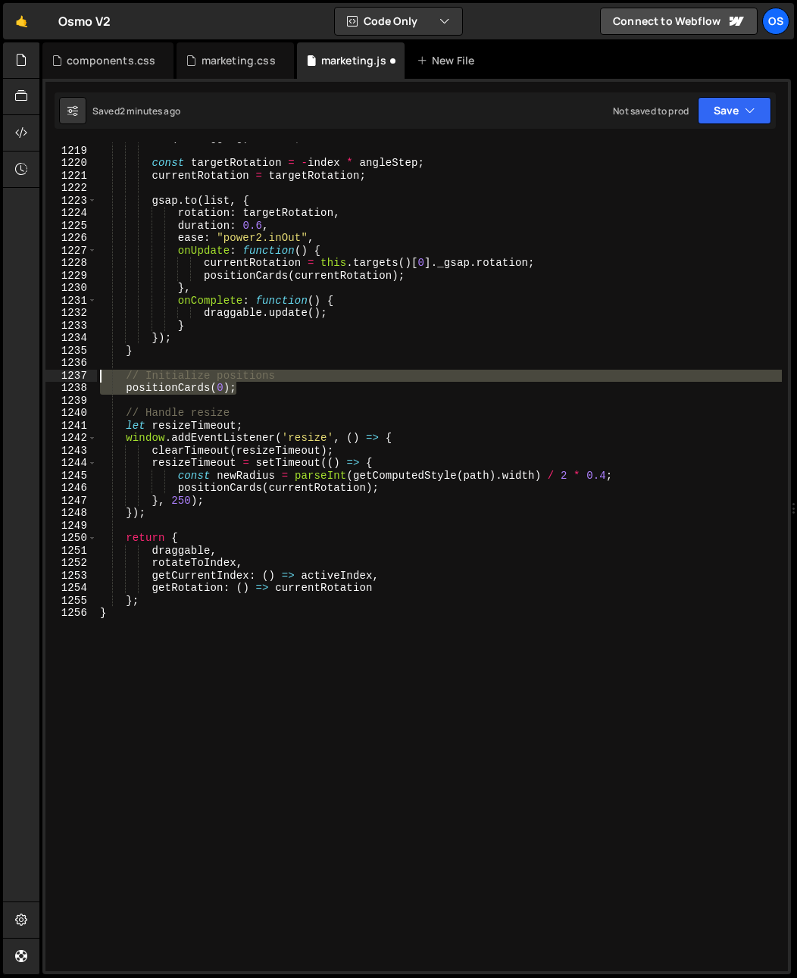
drag, startPoint x: 299, startPoint y: 388, endPoint x: 2, endPoint y: 371, distance: 298.4
click at [2, 371] on div "Hold on a sec... Are you certain you wish to leave this page? Any changes you'v…" at bounding box center [398, 489] width 797 height 978
type textarea "// Initialize positions positionCards(0);"
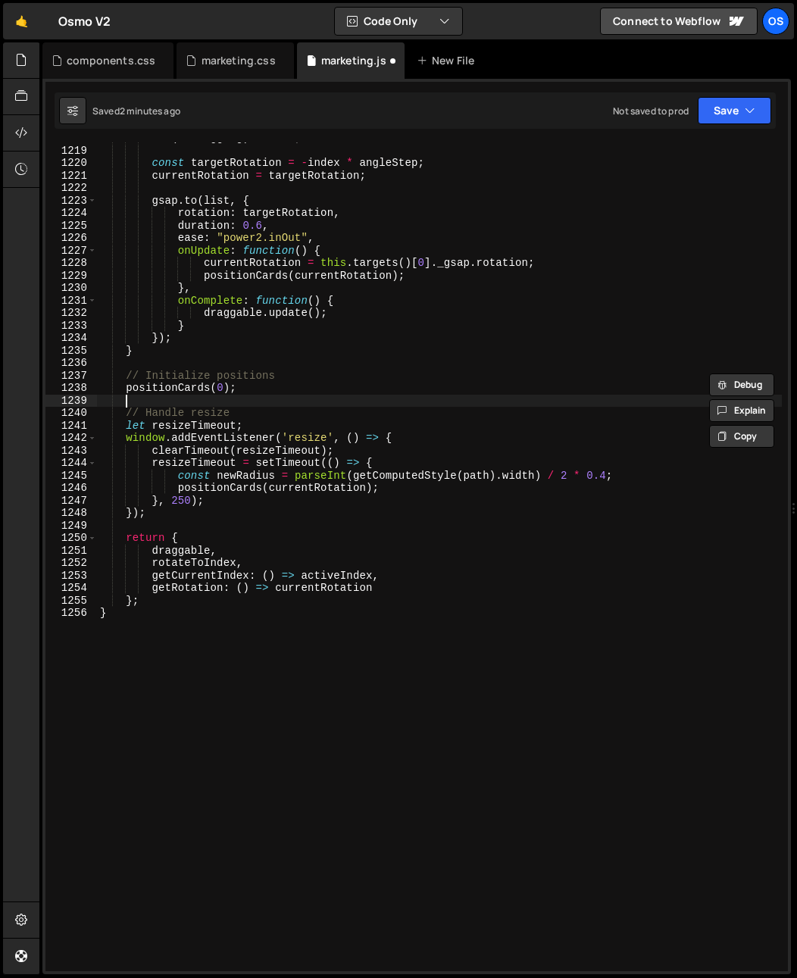
click at [168, 399] on div "if ( isDragging ) return ; const targetRotation = - index * angleStep ; current…" at bounding box center [439, 559] width 685 height 854
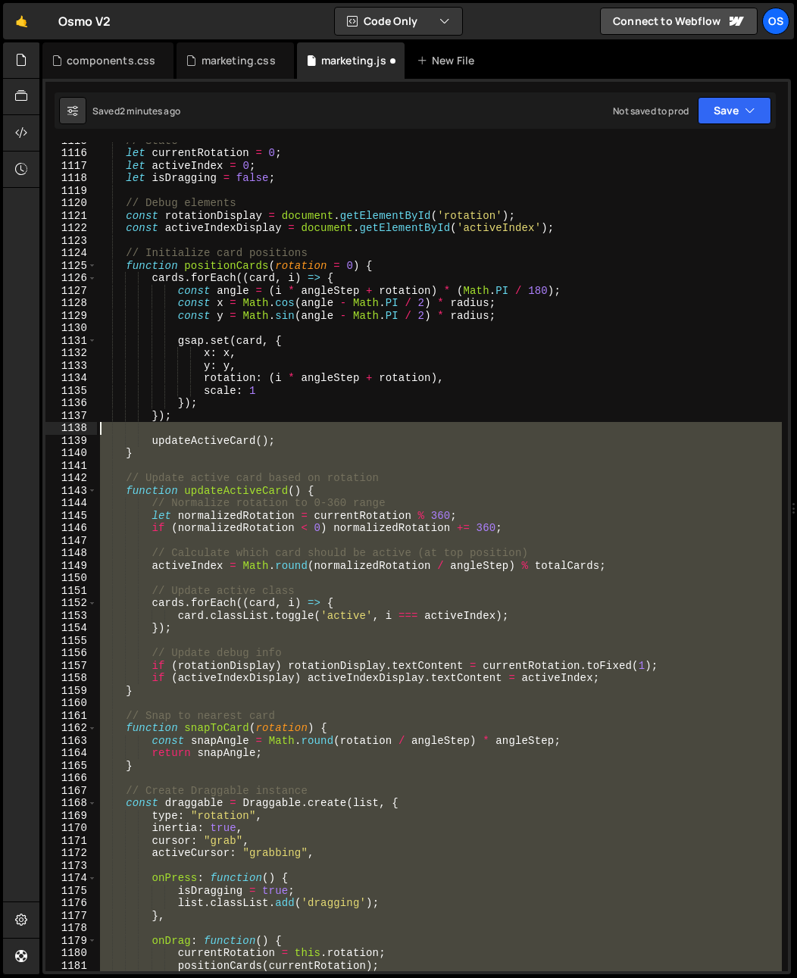
scroll to position [1221, 0]
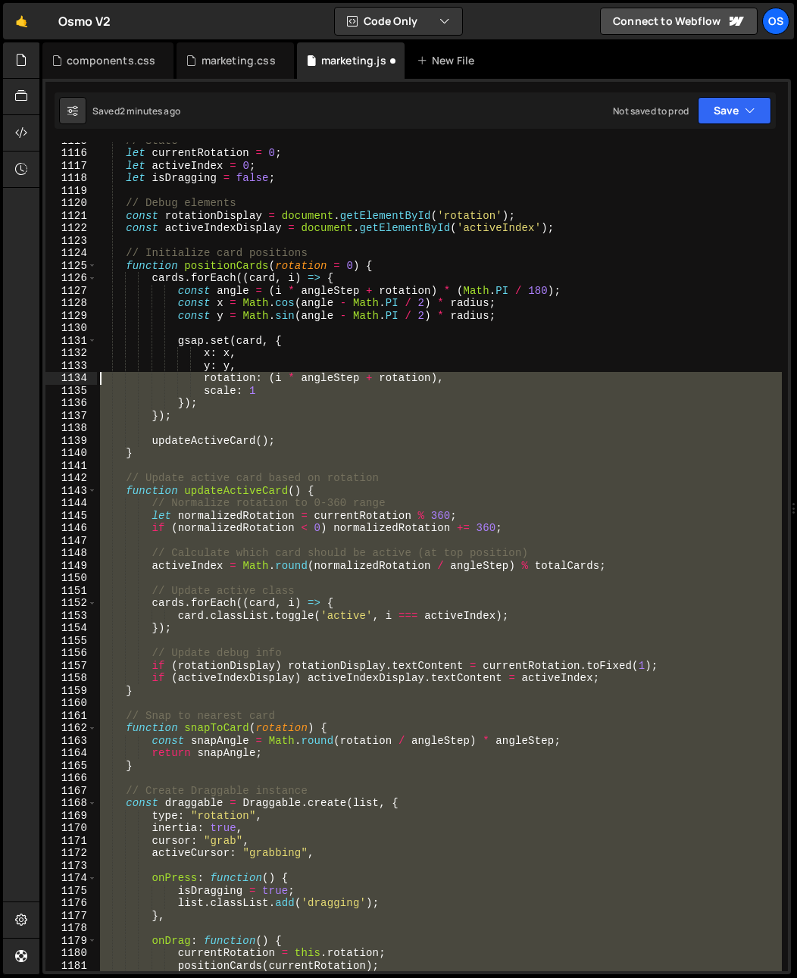
drag, startPoint x: 157, startPoint y: 619, endPoint x: 76, endPoint y: 384, distance: 248.5
click at [76, 384] on div "1115 1116 1117 1118 1119 1120 1121 1122 1123 1124 1125 1126 1127 1128 1129 1130…" at bounding box center [416, 556] width 743 height 829
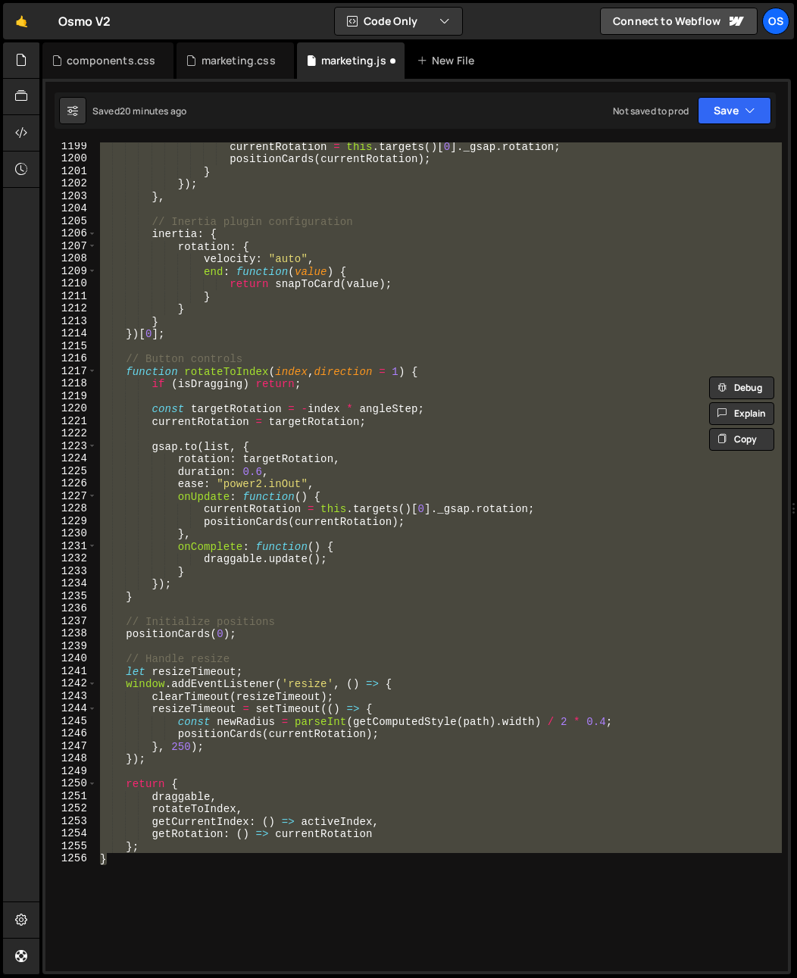
click at [211, 812] on div "currentRotation = this . targets ( ) [ 0 ] . _gsap . rotation ; positionCards (…" at bounding box center [439, 556] width 685 height 829
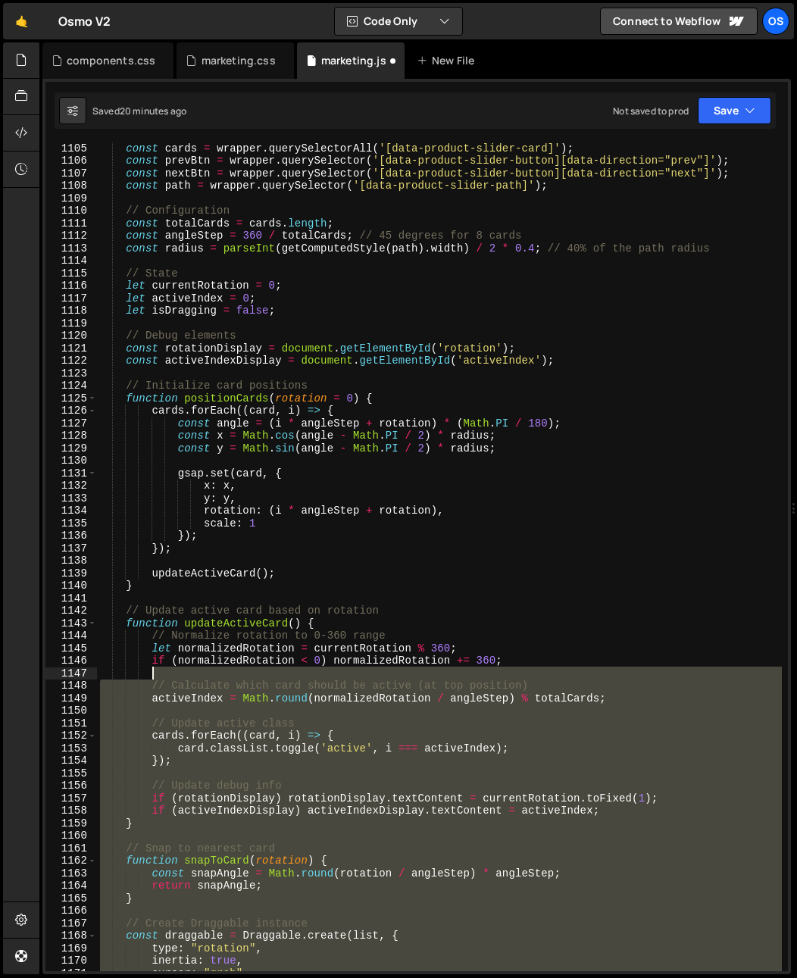
scroll to position [715, 0]
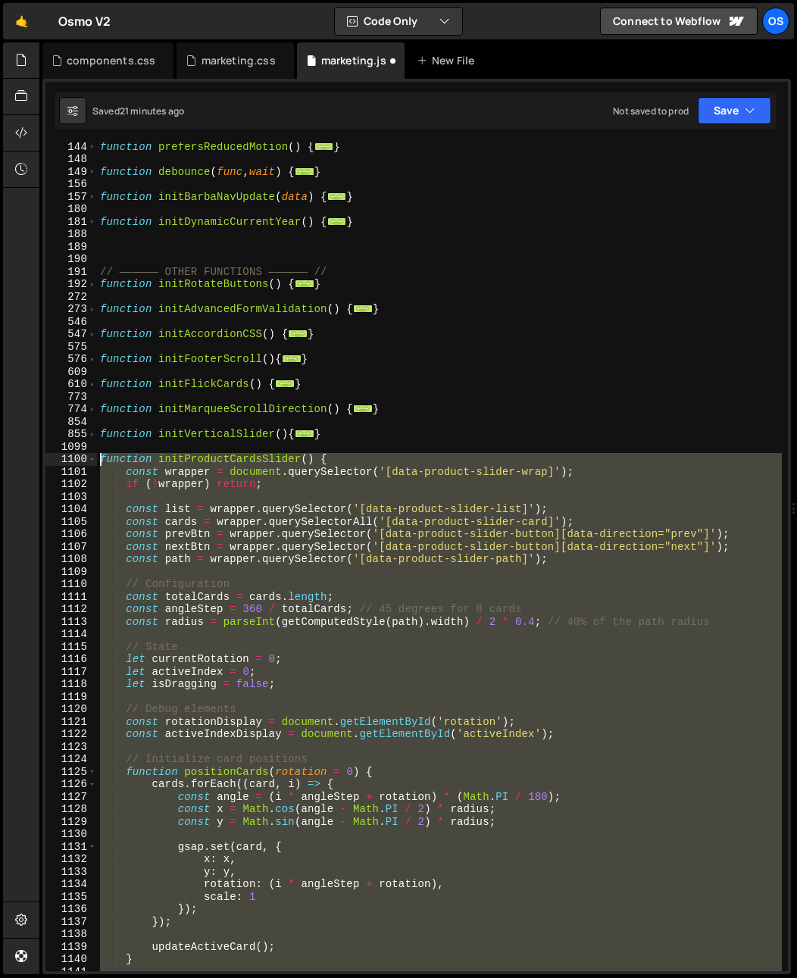
drag, startPoint x: 220, startPoint y: 938, endPoint x: 78, endPoint y: 459, distance: 500.2
click at [78, 459] on div "rotateToIndex, 144 148 149 156 157 180 181 188 189 190 191 192 272 273 546 547 …" at bounding box center [416, 556] width 743 height 829
paste textarea "}"
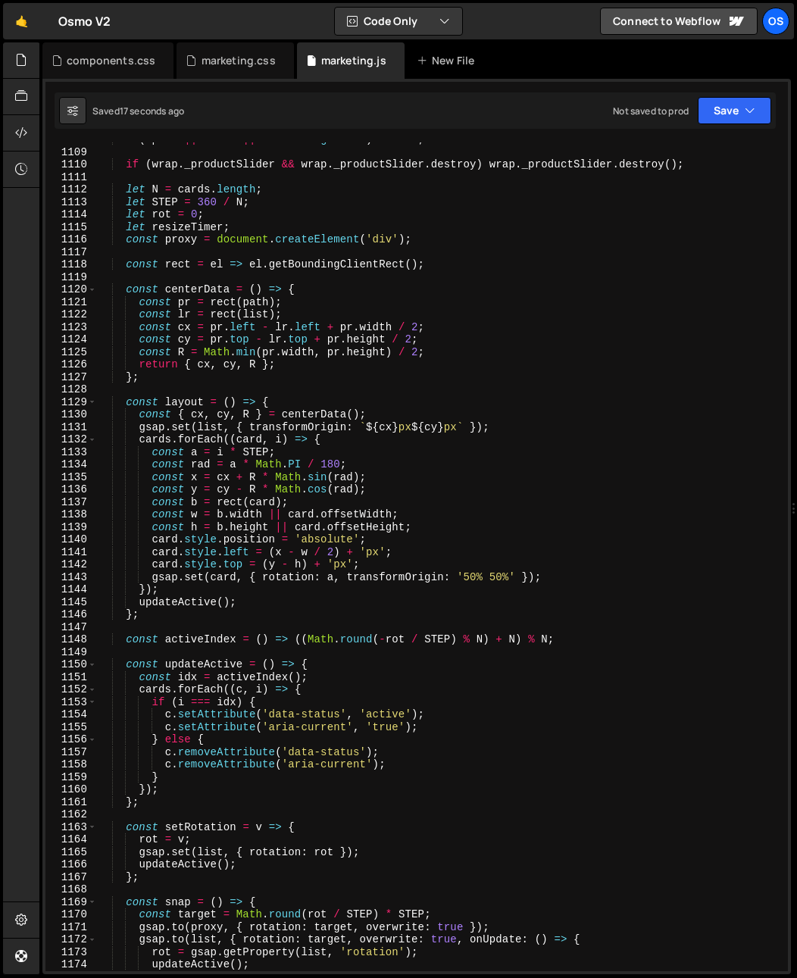
scroll to position [856, 0]
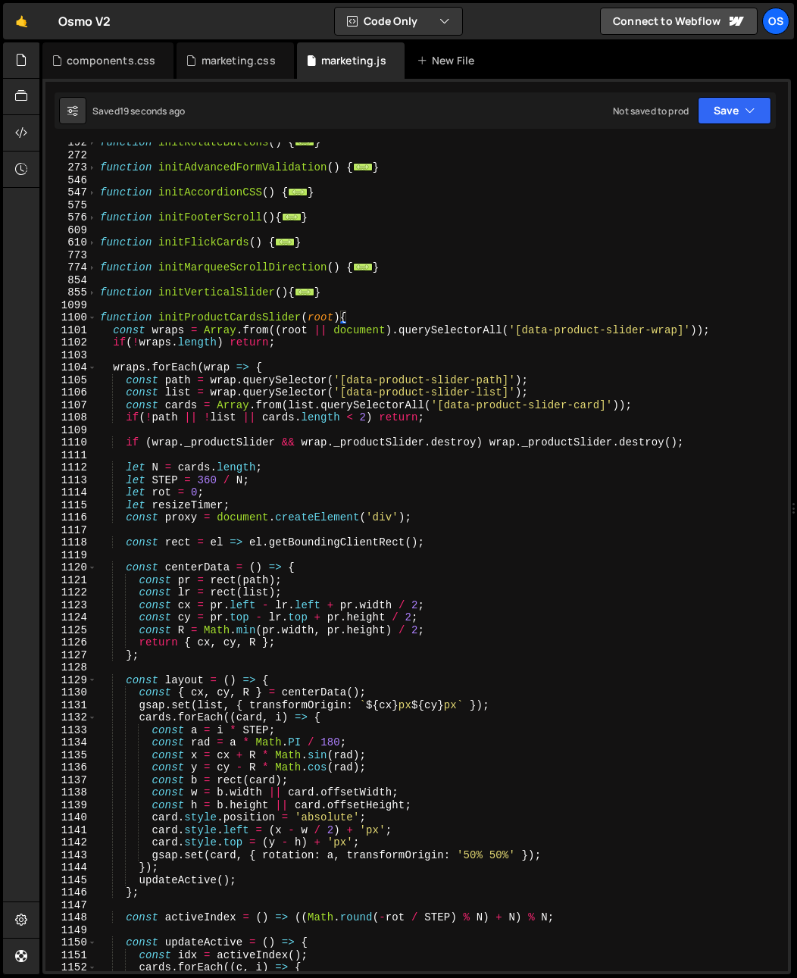
click at [170, 395] on div "function initRotateButtons ( ) { ... } function initAdvancedFormValidation ( ) …" at bounding box center [439, 563] width 685 height 854
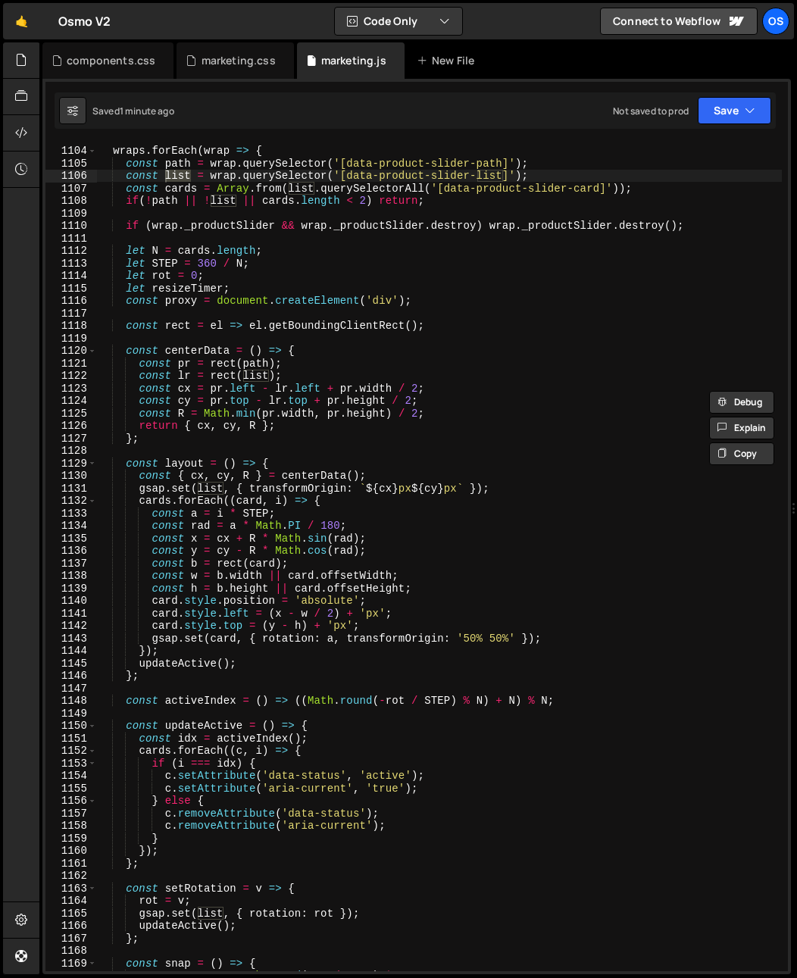
scroll to position [1022, 0]
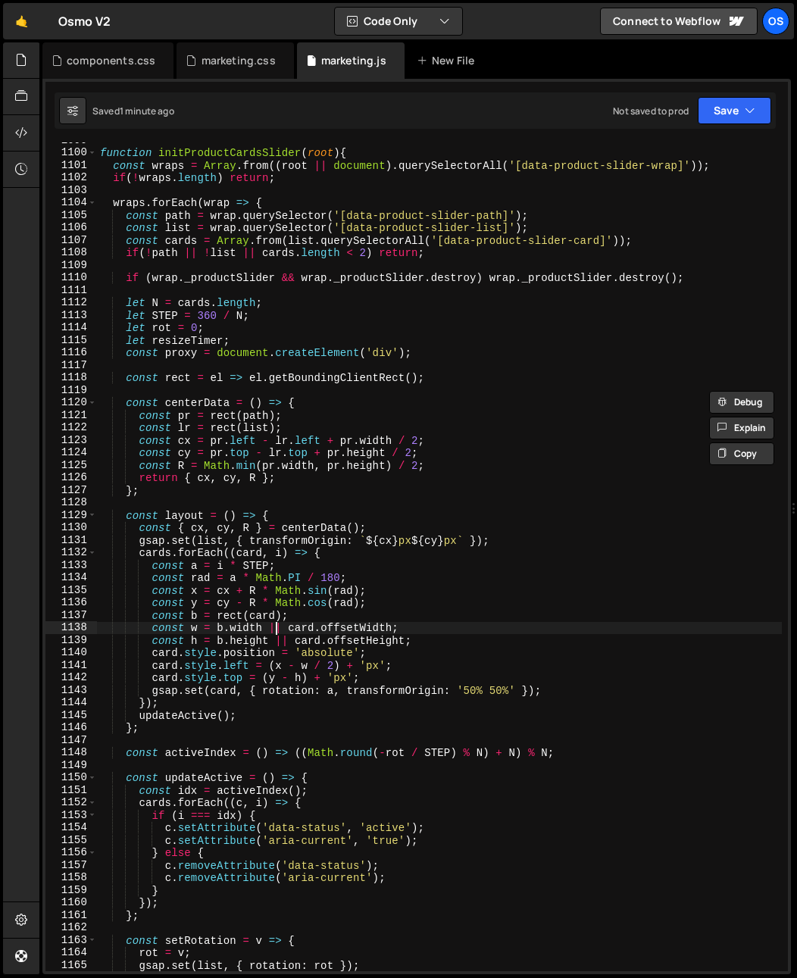
click at [276, 631] on div "function initProductCardsSlider ( root ) { const wraps = Array . from (( root |…" at bounding box center [439, 561] width 685 height 854
click at [136, 542] on div "function initProductCardsSlider ( root ) { const wraps = Array . from (( root |…" at bounding box center [439, 561] width 685 height 854
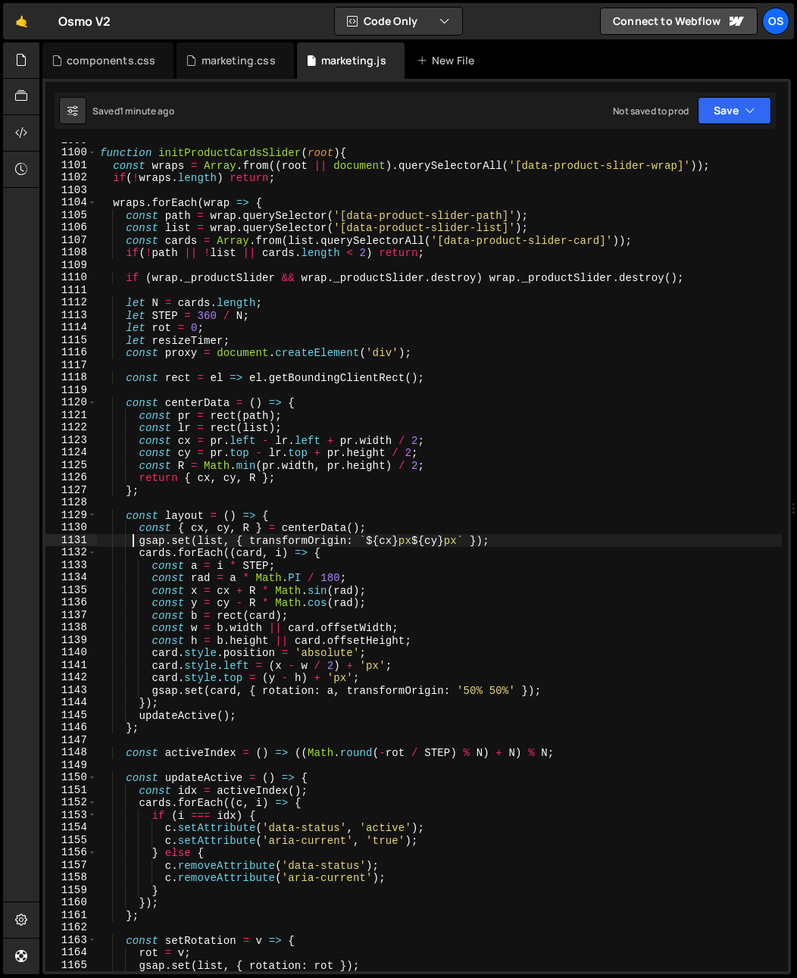
click at [139, 542] on div "function initProductCardsSlider ( root ) { const wraps = Array . from (( root |…" at bounding box center [439, 561] width 685 height 854
click at [247, 612] on div "function initProductCardsSlider ( root ) { const wraps = Array . from (( root |…" at bounding box center [439, 561] width 685 height 854
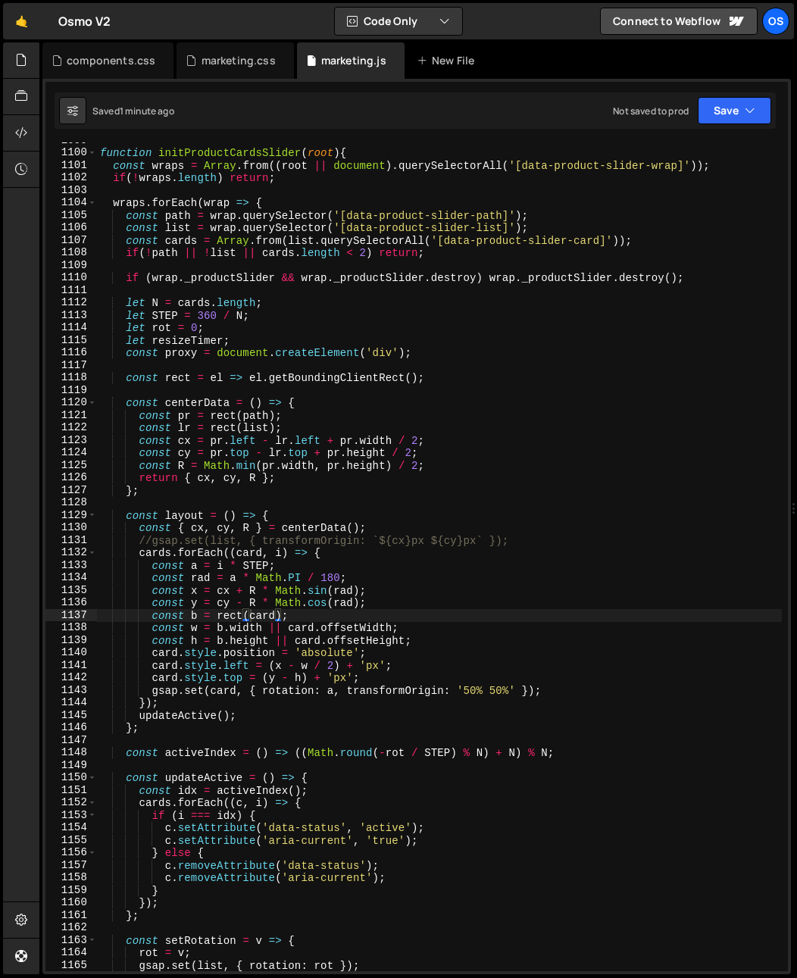
click at [193, 579] on div "function initProductCardsSlider ( root ) { const wraps = Array . from (( root |…" at bounding box center [439, 561] width 685 height 854
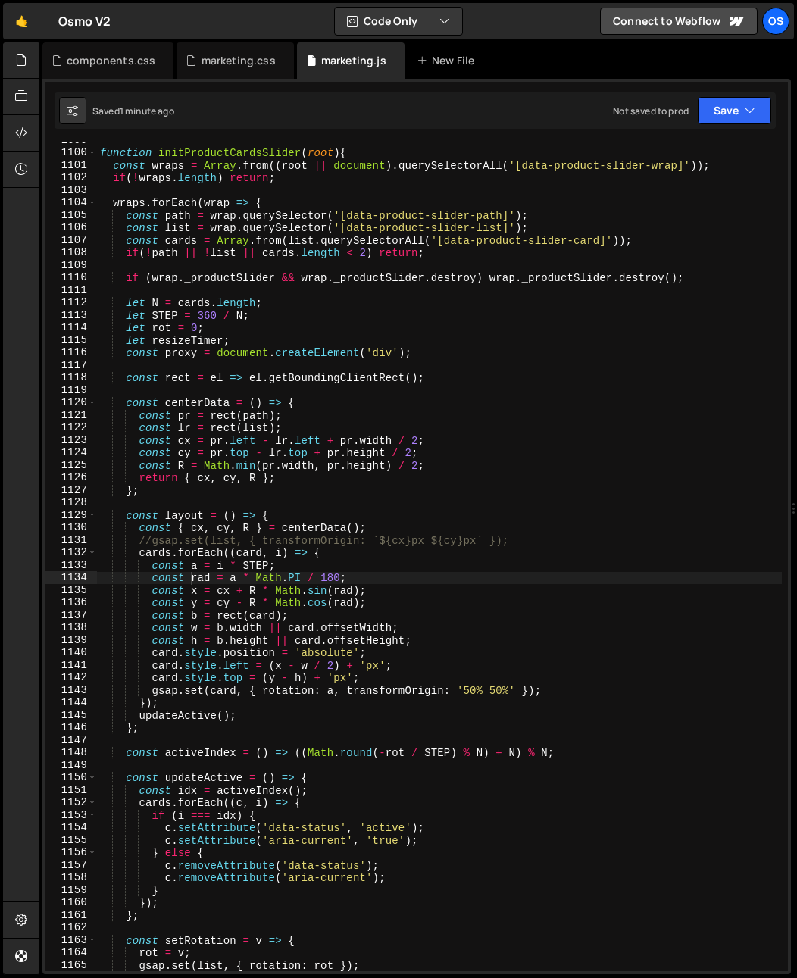
click at [308, 516] on div "function initProductCardsSlider ( root ) { const wraps = Array . from (( root |…" at bounding box center [439, 561] width 685 height 854
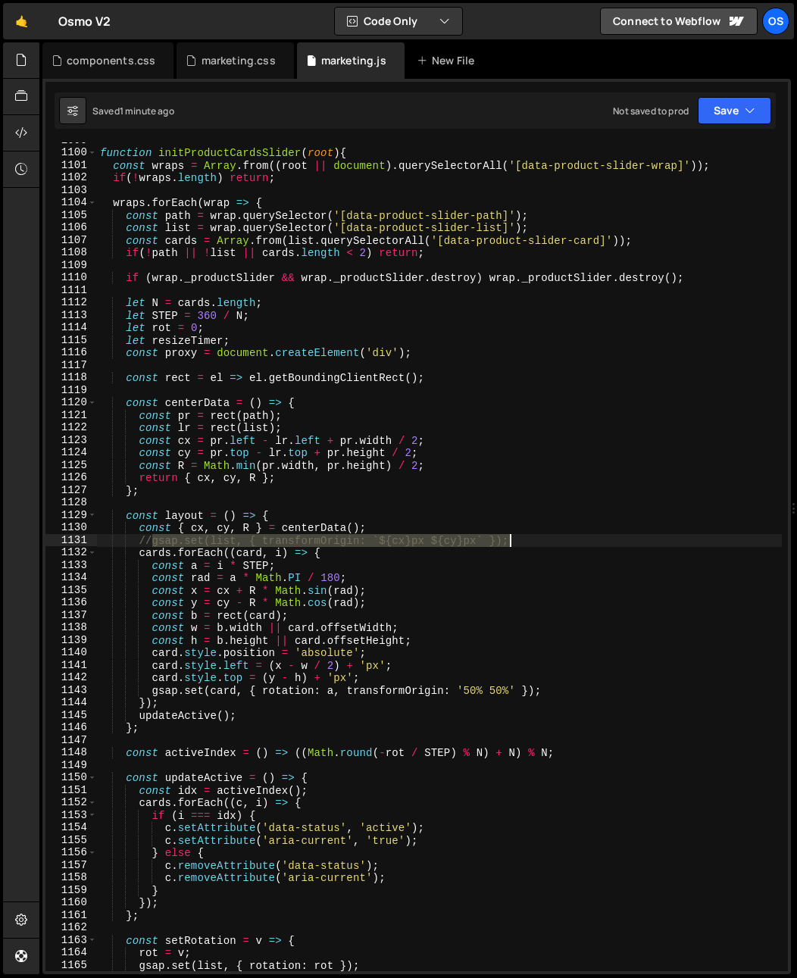
drag, startPoint x: 151, startPoint y: 543, endPoint x: 534, endPoint y: 543, distance: 382.7
click at [530, 543] on div "function initProductCardsSlider ( root ) { const wraps = Array . from (( root |…" at bounding box center [439, 561] width 685 height 854
type textarea "//gsap.set(list, { transformOrigin: `${cx}px ${cy}px` });"
click at [540, 543] on div "function initProductCardsSlider ( root ) { const wraps = Array . from (( root |…" at bounding box center [439, 556] width 685 height 829
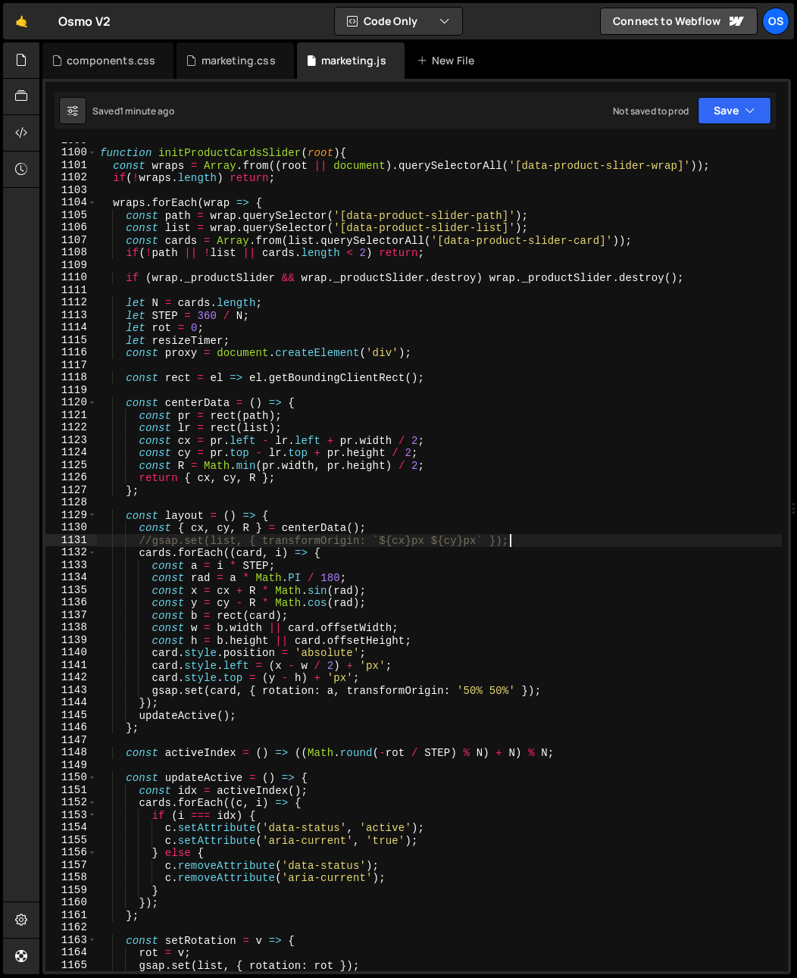
paste textarea "gsap.set(list, { transformOrigin: `${cx}px ${cy}px` });"
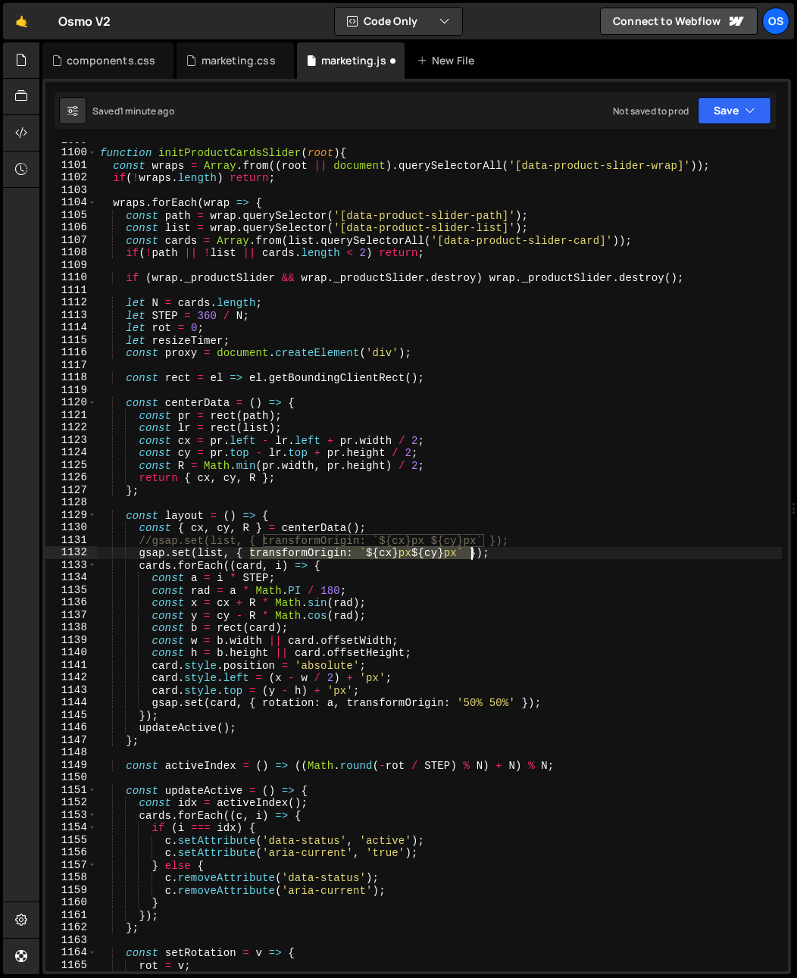
drag, startPoint x: 249, startPoint y: 555, endPoint x: 469, endPoint y: 557, distance: 220.6
click at [469, 557] on div "function initProductCardsSlider ( root ) { const wraps = Array . from (( root |…" at bounding box center [439, 561] width 685 height 854
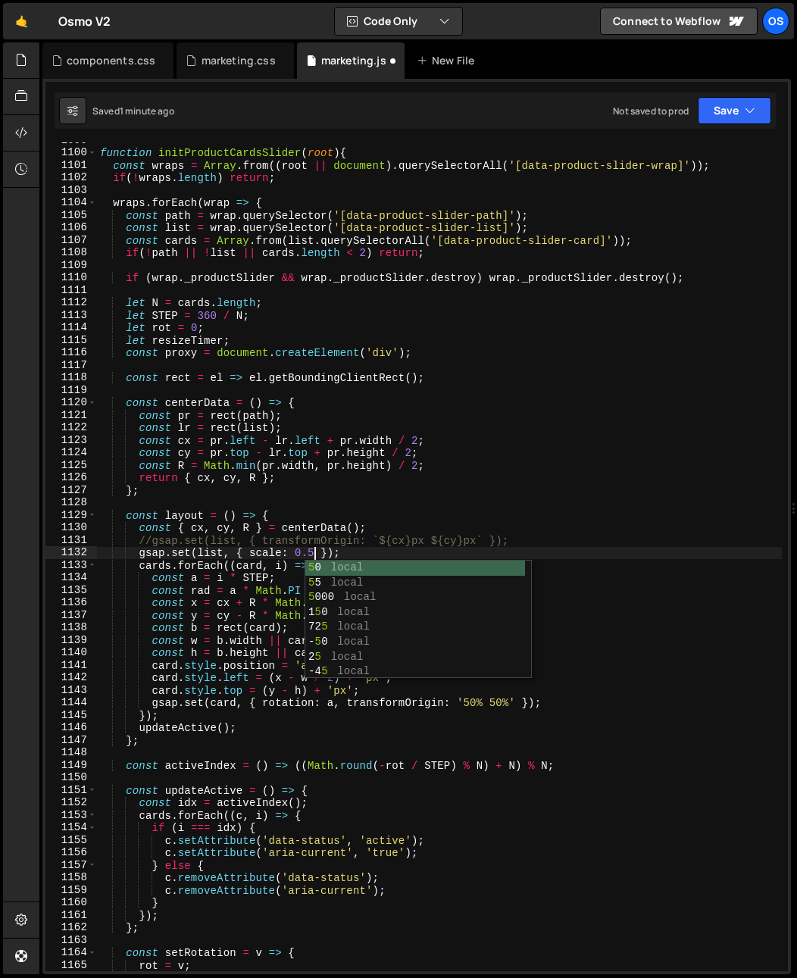
scroll to position [0, 14]
click at [317, 537] on div "function initProductCardsSlider ( root ) { const wraps = Array . from (( root |…" at bounding box center [439, 561] width 685 height 854
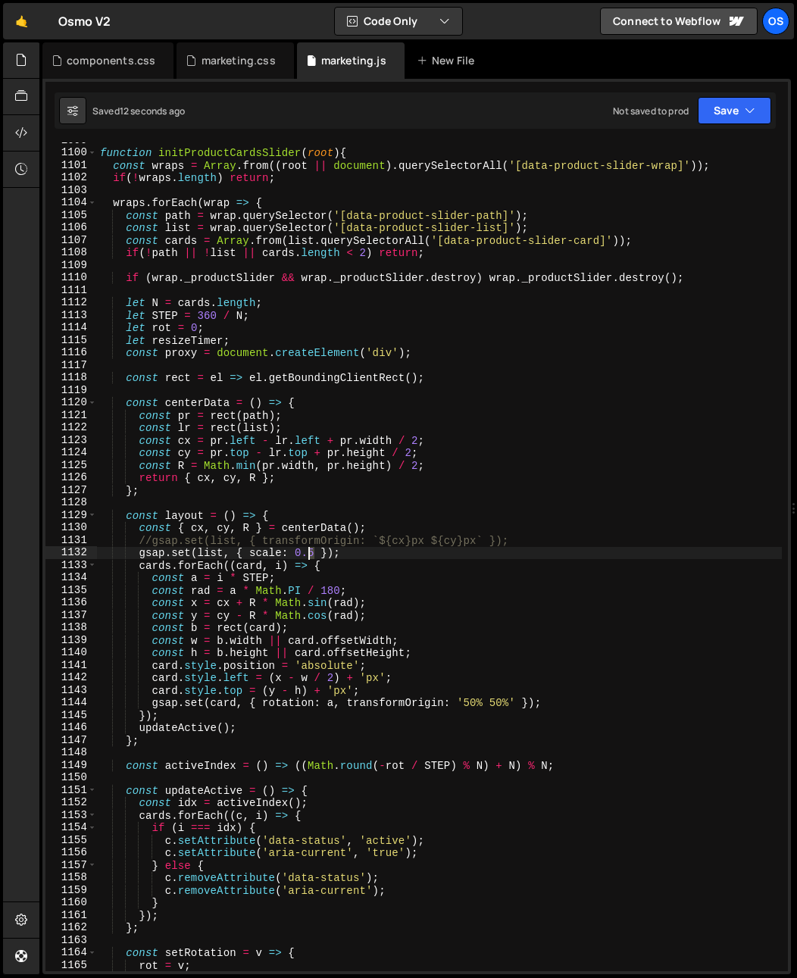
click at [308, 556] on div "function initProductCardsSlider ( root ) { const wraps = Array . from (( root |…" at bounding box center [439, 561] width 685 height 854
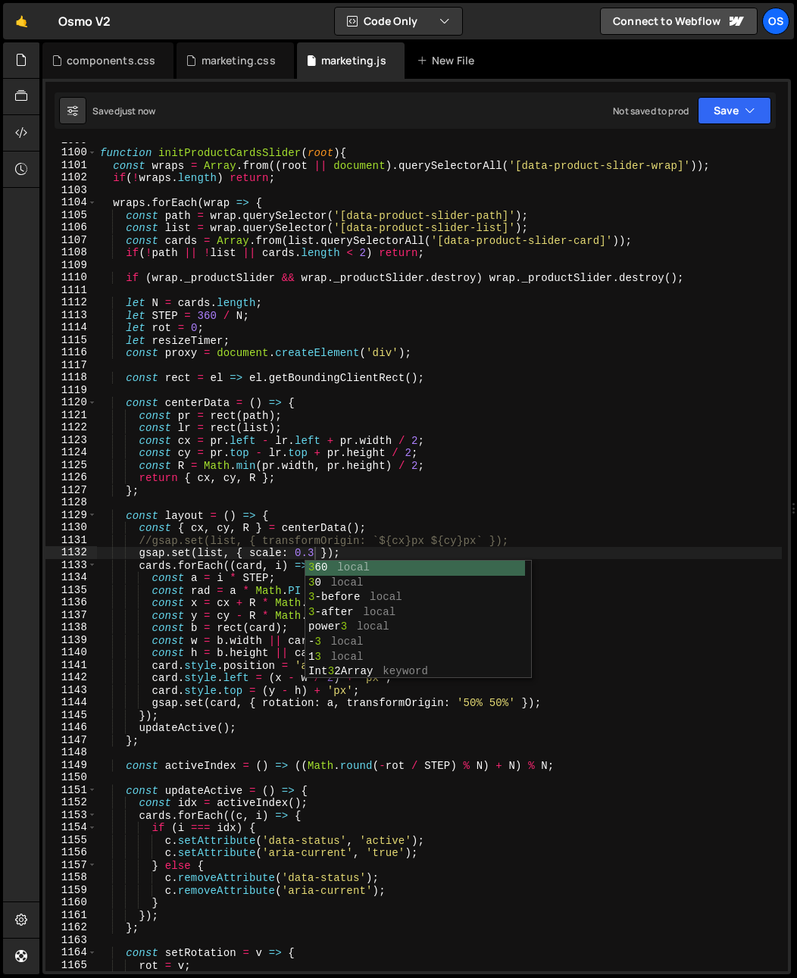
click at [340, 466] on div "function initProductCardsSlider ( root ) { const wraps = Array . from (( root |…" at bounding box center [439, 561] width 685 height 854
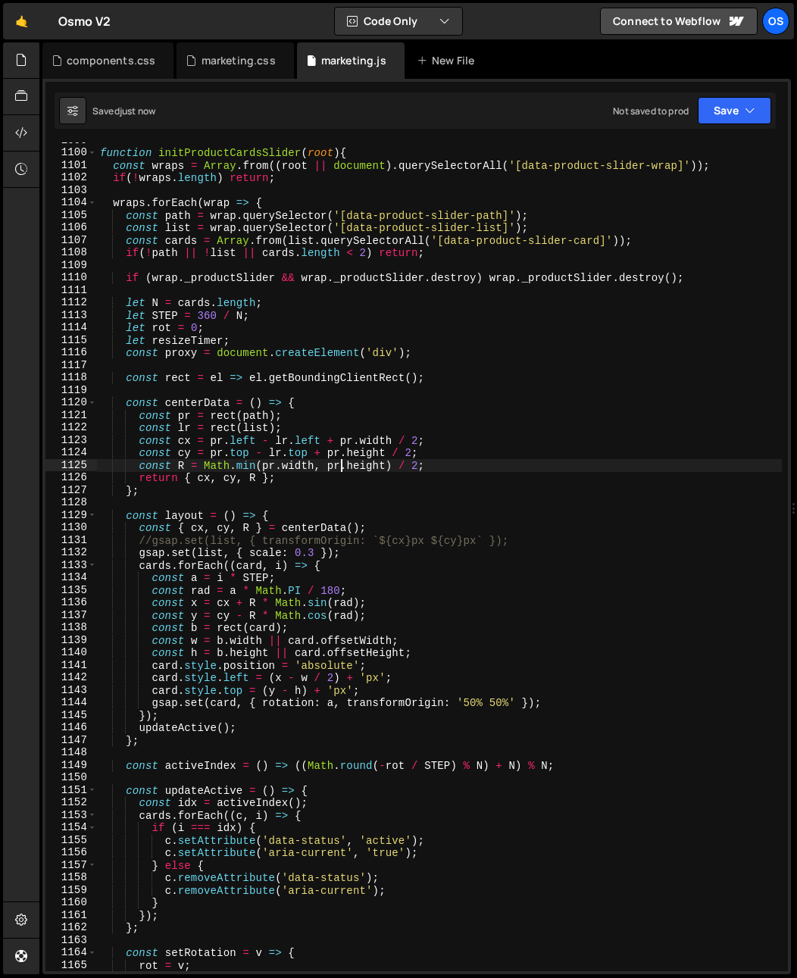
click at [150, 546] on div "function initProductCardsSlider ( root ) { const wraps = Array . from (( root |…" at bounding box center [439, 561] width 685 height 854
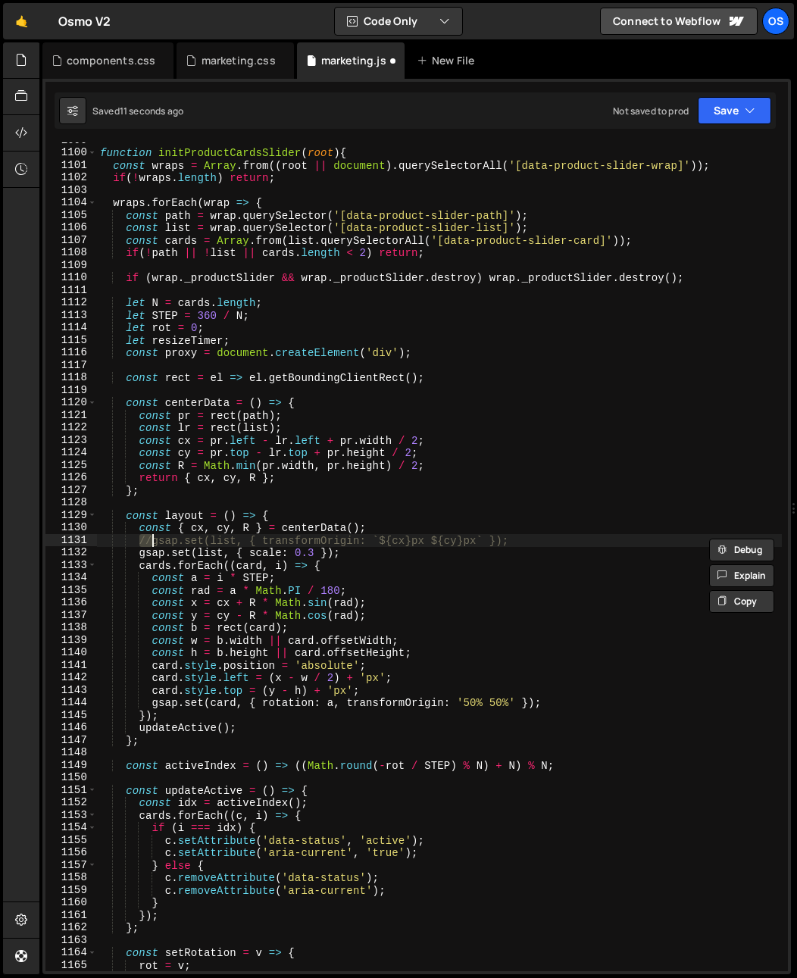
click at [299, 537] on div "function initProductCardsSlider ( root ) { const wraps = Array . from (( root |…" at bounding box center [439, 561] width 685 height 854
click at [311, 557] on div "function initProductCardsSlider ( root ) { const wraps = Array . from (( root |…" at bounding box center [439, 561] width 685 height 854
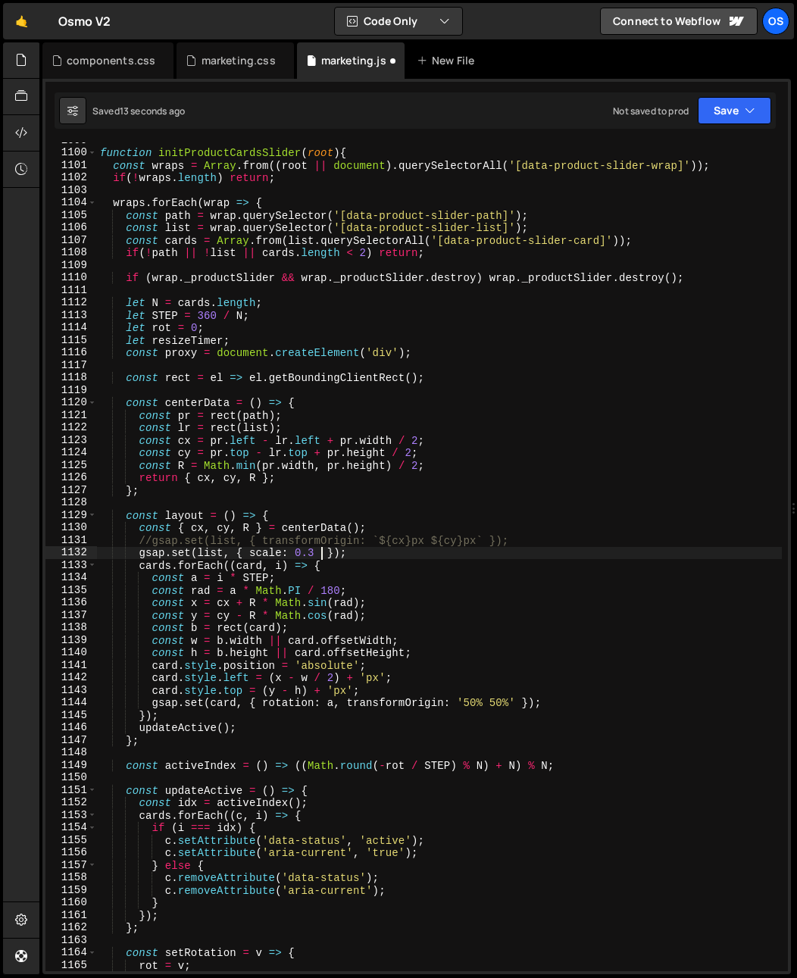
scroll to position [0, 15]
paste textarea "transformOrigin"
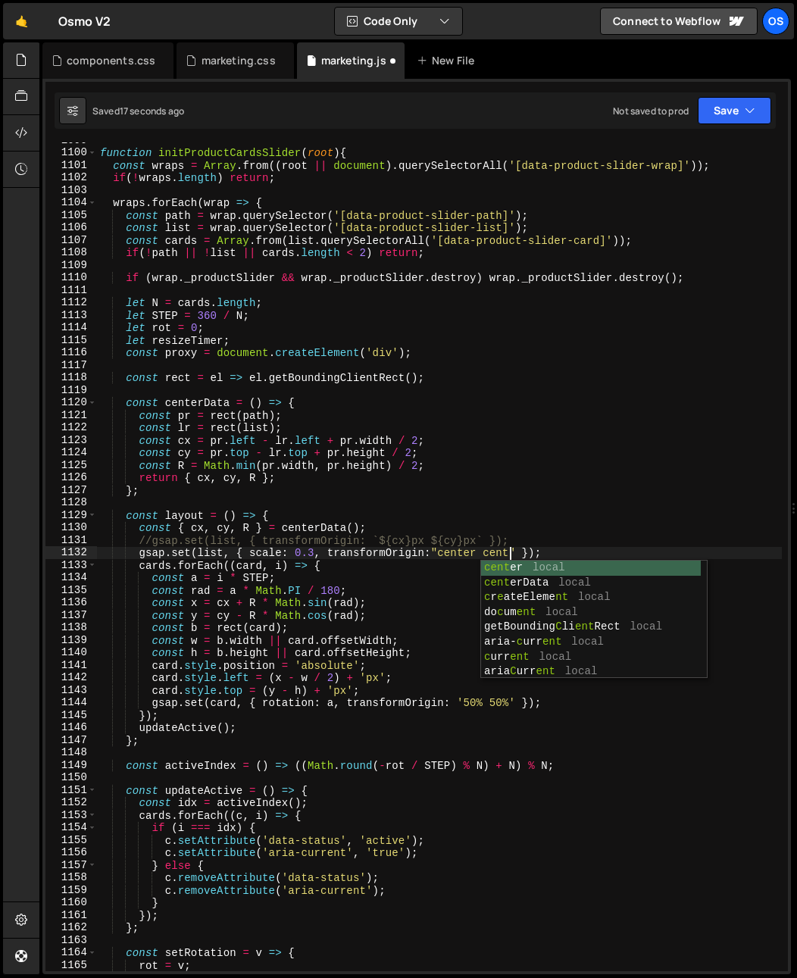
scroll to position [0, 29]
click at [212, 582] on div "function initProductCardsSlider ( root ) { const wraps = Array . from (( root |…" at bounding box center [439, 561] width 685 height 854
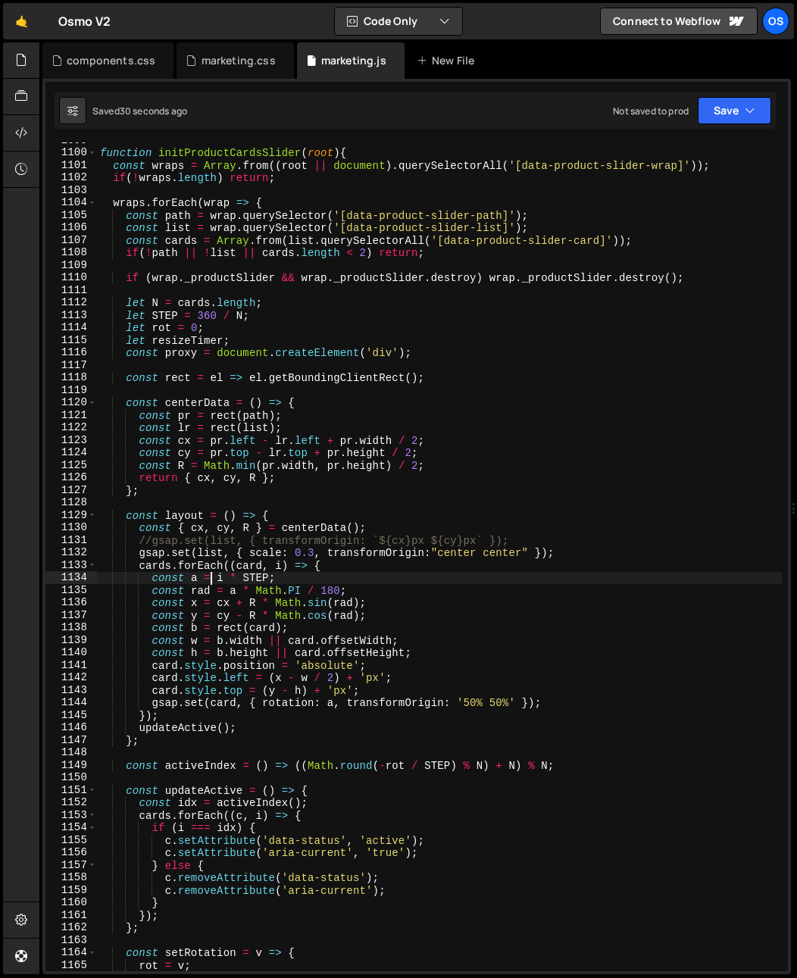
click at [153, 588] on div "function initProductCardsSlider ( root ) { const wraps = Array . from (( root |…" at bounding box center [439, 561] width 685 height 854
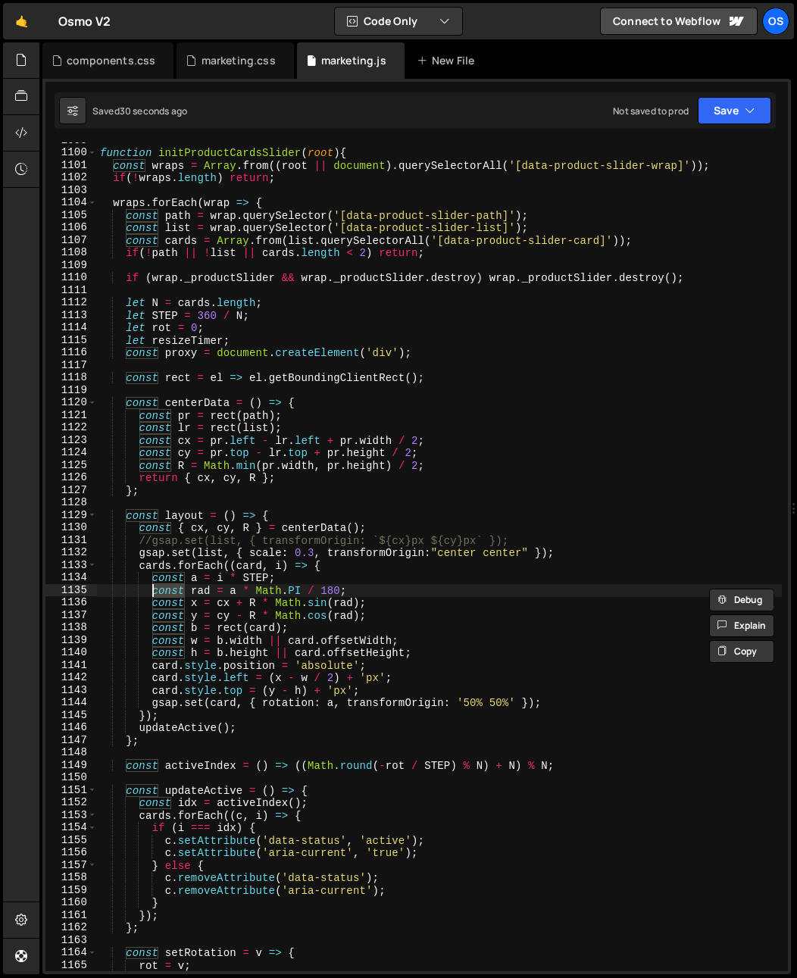
click at [199, 582] on div "function initProductCardsSlider ( root ) { const wraps = Array . from (( root |…" at bounding box center [439, 561] width 685 height 854
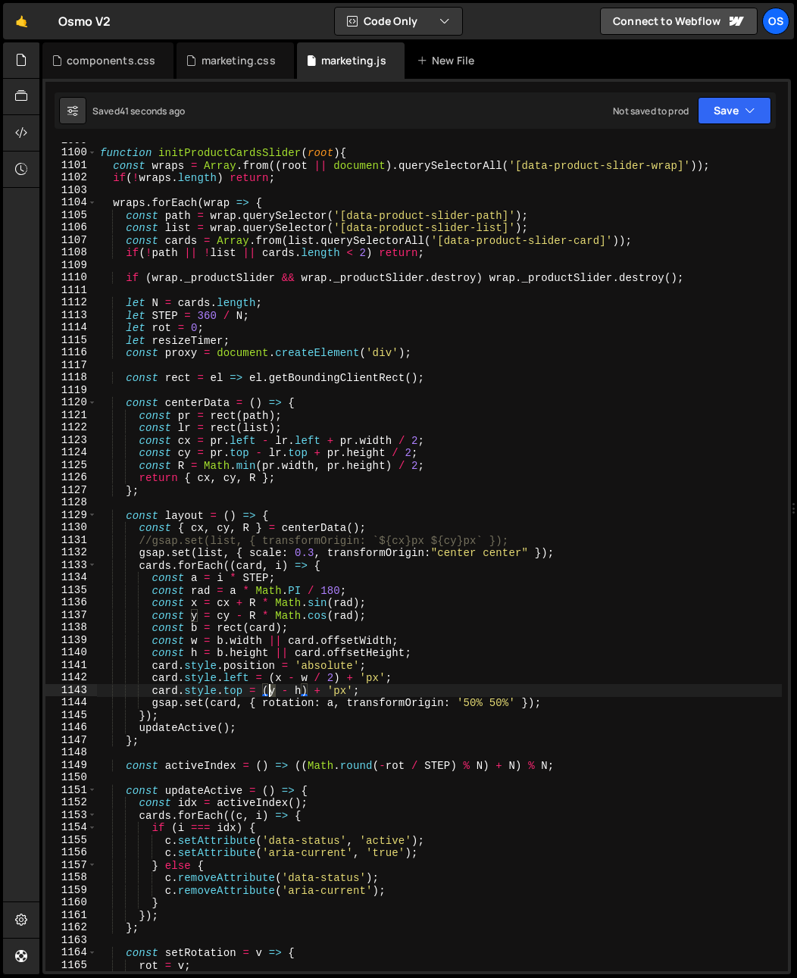
drag, startPoint x: 278, startPoint y: 696, endPoint x: 268, endPoint y: 696, distance: 9.9
click at [268, 696] on div "function initProductCardsSlider ( root ) { const wraps = Array . from (( root |…" at bounding box center [439, 561] width 685 height 854
click at [300, 693] on div "function initProductCardsSlider ( root ) { const wraps = Array . from (( root |…" at bounding box center [439, 561] width 685 height 854
click at [312, 713] on div "function initProductCardsSlider ( root ) { const wraps = Array . from (( root |…" at bounding box center [439, 561] width 685 height 854
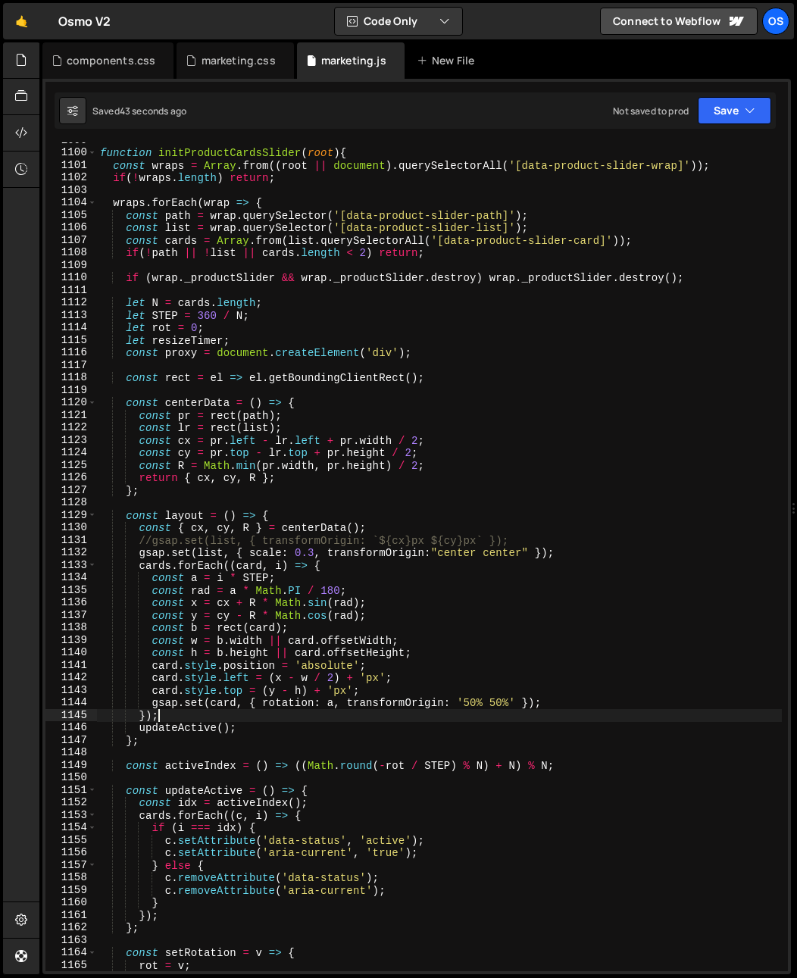
scroll to position [0, 3]
click at [374, 709] on div "function initProductCardsSlider ( root ) { const wraps = Array . from (( root |…" at bounding box center [439, 561] width 685 height 854
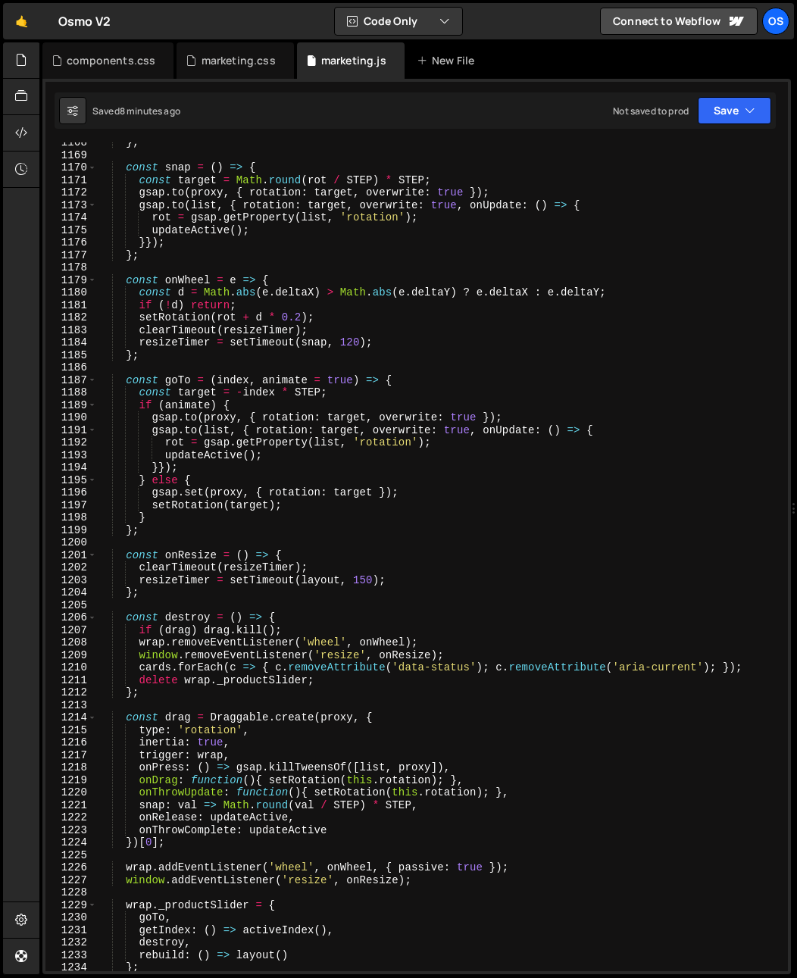
scroll to position [1975, 0]
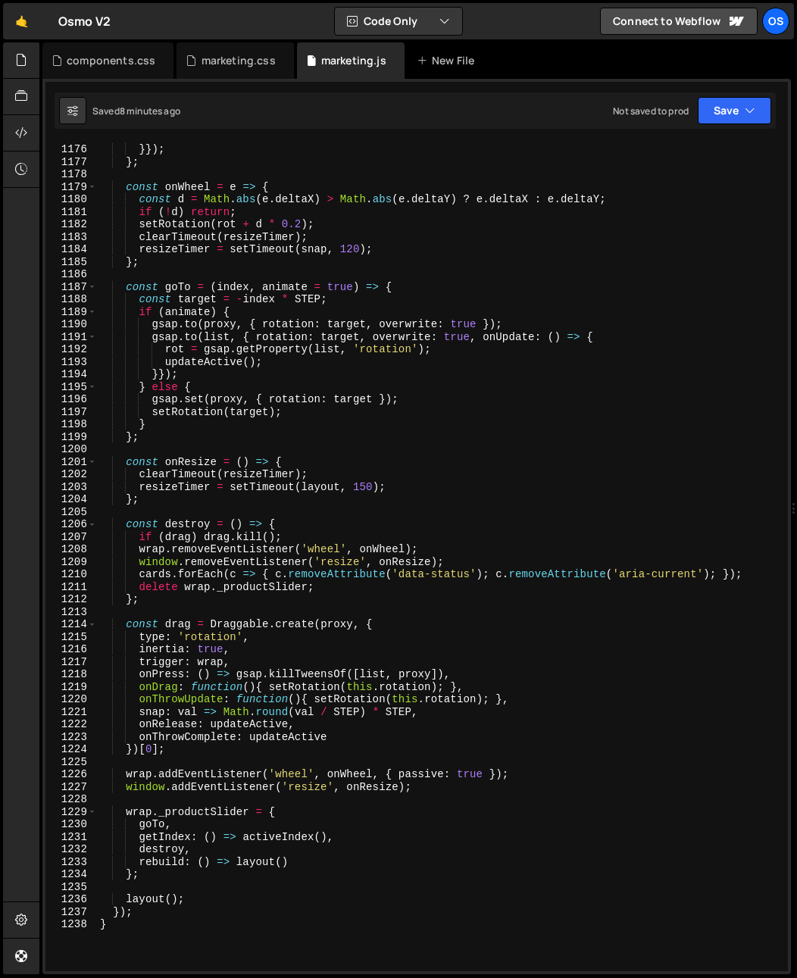
drag, startPoint x: 196, startPoint y: 938, endPoint x: 123, endPoint y: 963, distance: 77.7
click at [164, 856] on div "gsap.set(card, { rotation: a, transformOrigin: '50% 50%' }); 1175 1176 1177 117…" at bounding box center [416, 527] width 749 height 896
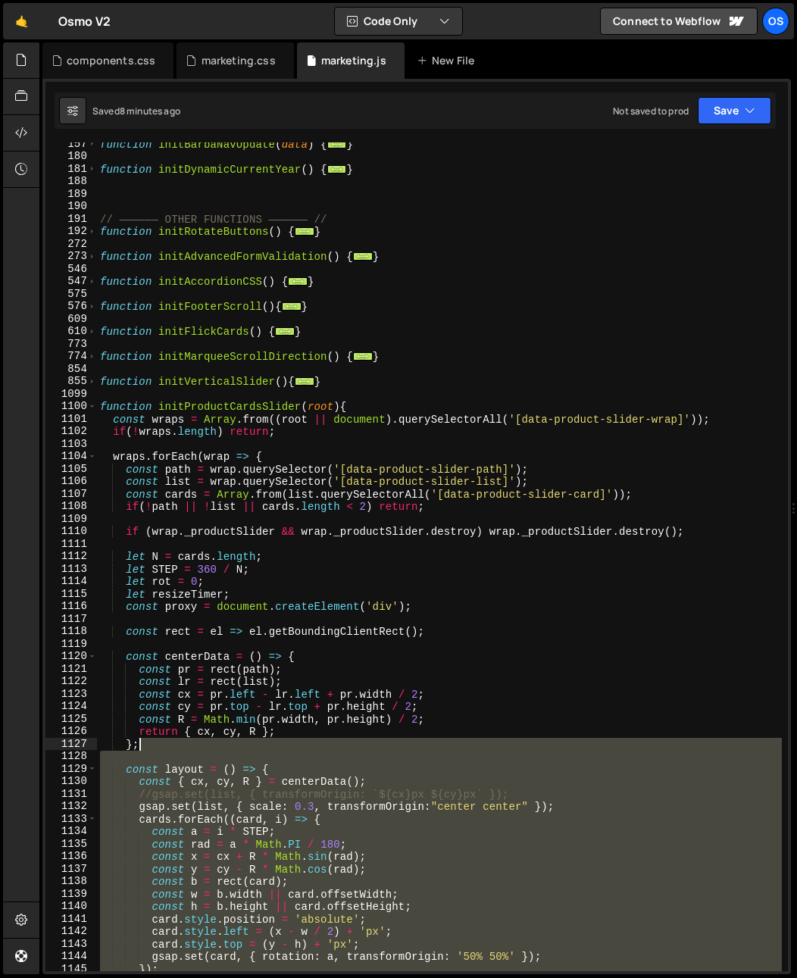
scroll to position [767, 0]
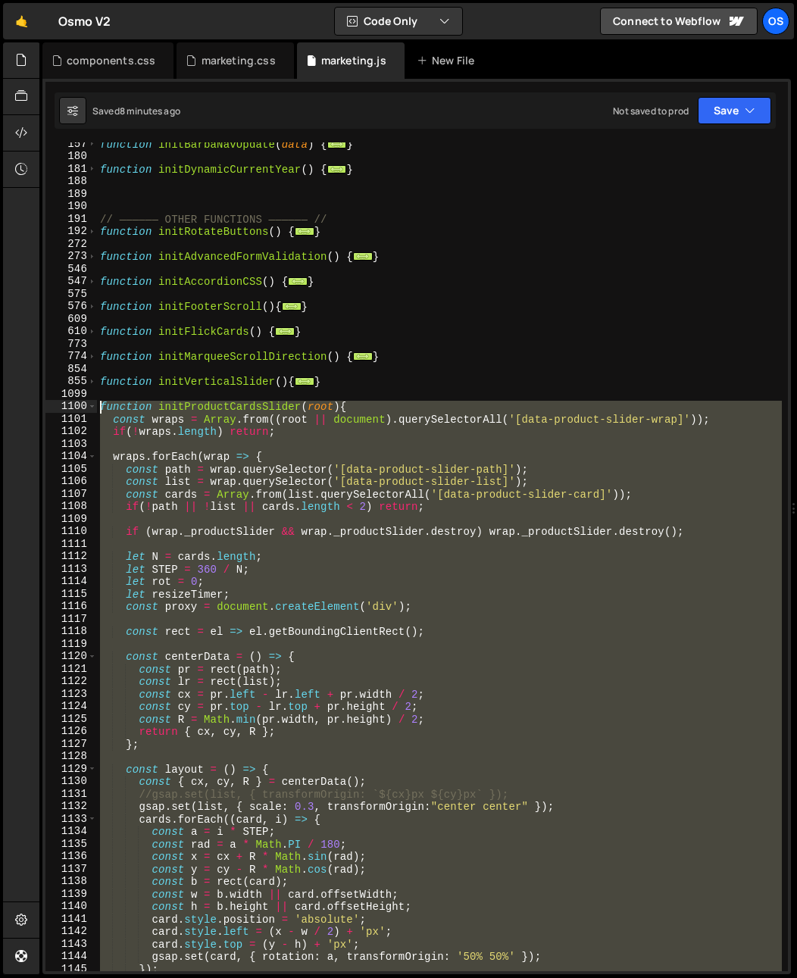
drag, startPoint x: 135, startPoint y: 908, endPoint x: 74, endPoint y: 405, distance: 506.9
click at [74, 405] on div "} 157 180 181 188 189 190 191 192 272 273 546 547 575 576 609 610 773 774 854 8…" at bounding box center [416, 556] width 743 height 829
paste textarea "}"
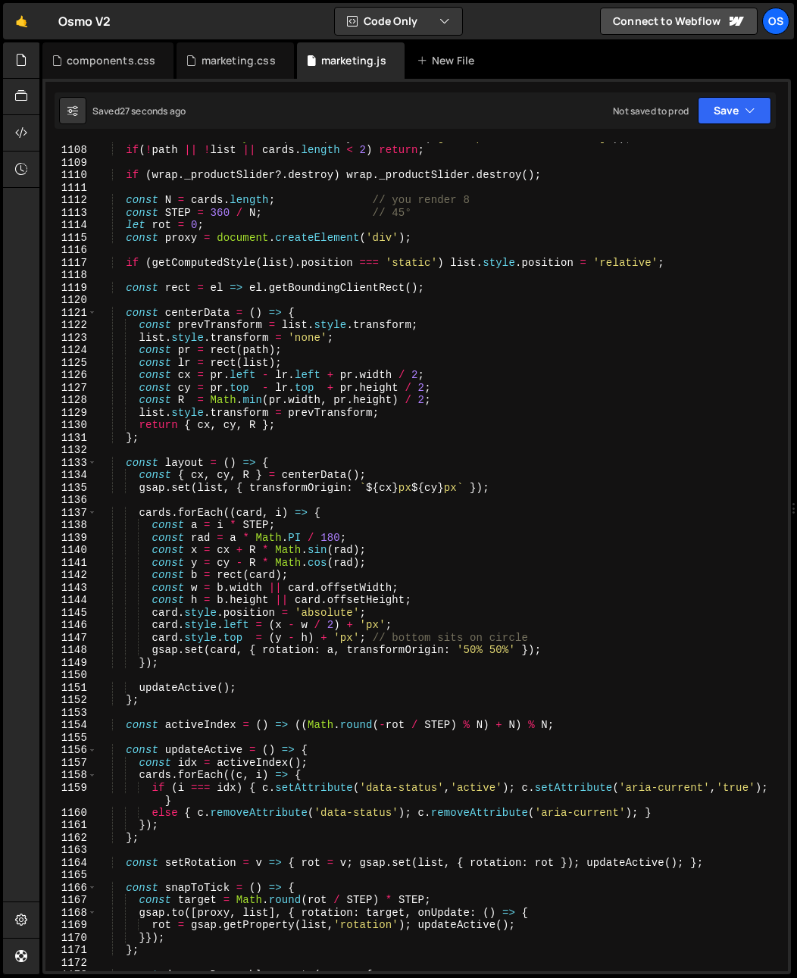
scroll to position [1124, 0]
click at [140, 490] on div "const cards = Array . from ( list . querySelectorAll ( '[data-product-slider-ca…" at bounding box center [439, 558] width 685 height 854
click at [441, 515] on div "const cards = Array . from ( list . querySelectorAll ( '[data-product-slider-ca…" at bounding box center [439, 558] width 685 height 854
drag, startPoint x: 527, startPoint y: 489, endPoint x: 152, endPoint y: 492, distance: 375.2
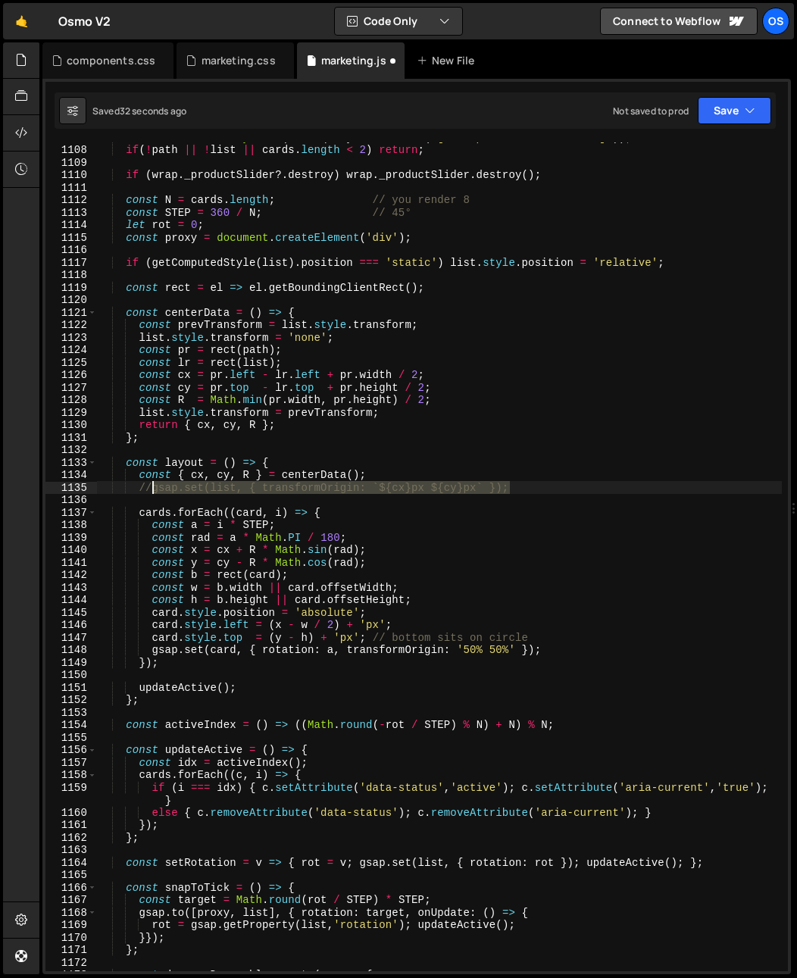
click at [152, 492] on div "const cards = Array . from ( list . querySelectorAll ( '[data-product-slider-ca…" at bounding box center [439, 558] width 685 height 854
type textarea "//gsap.set(list, { transformOrigin: `${cx}px ${cy}px` });"
click at [146, 501] on div "const cards = Array . from ( list . querySelectorAll ( '[data-product-slider-ca…" at bounding box center [439, 558] width 685 height 854
paste textarea "gsap.set(list, { transformOrigin: `${cx}px ${cy}px` });"
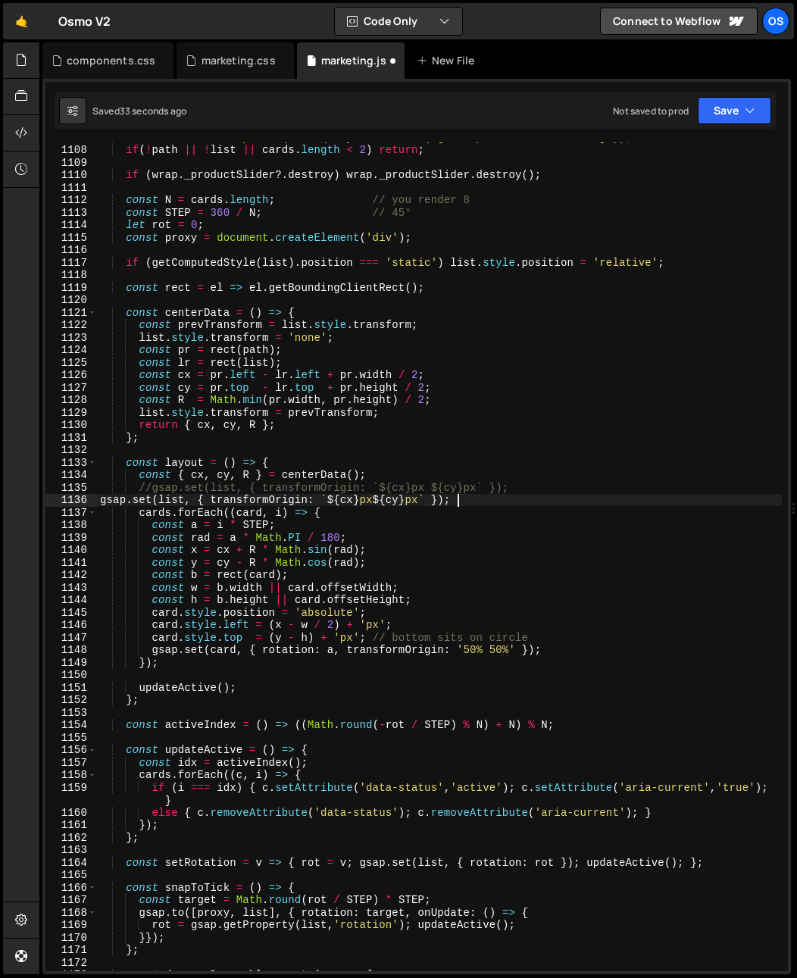
click at [97, 498] on div "const cards = Array . from ( list . querySelectorAll ( '[data-product-slider-ca…" at bounding box center [439, 558] width 685 height 854
type textarea "gsap.set(list, { transformOrigin: `${cx}px ${cy}px` });"
click at [515, 498] on div "const cards = Array . from ( list . querySelectorAll ( '[data-product-slider-ca…" at bounding box center [439, 558] width 685 height 854
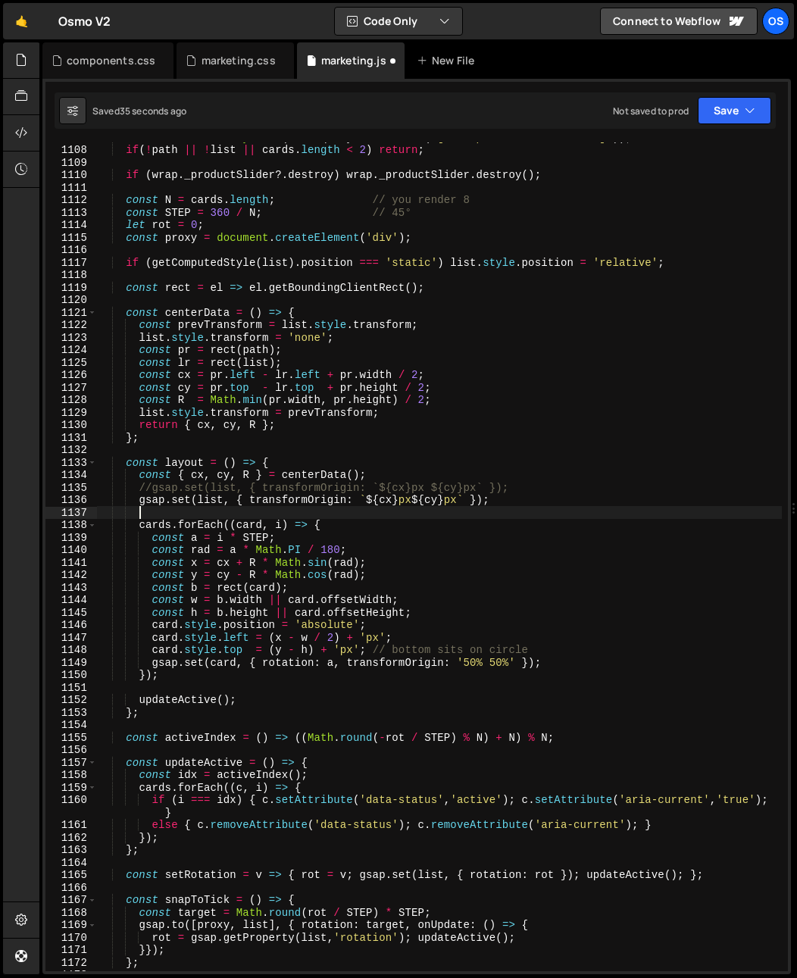
scroll to position [0, 2]
drag, startPoint x: 468, startPoint y: 502, endPoint x: 361, endPoint y: 503, distance: 107.6
click at [361, 503] on div "const cards = Array . from ( list . querySelectorAll ( '[data-product-slider-ca…" at bounding box center [439, 558] width 685 height 854
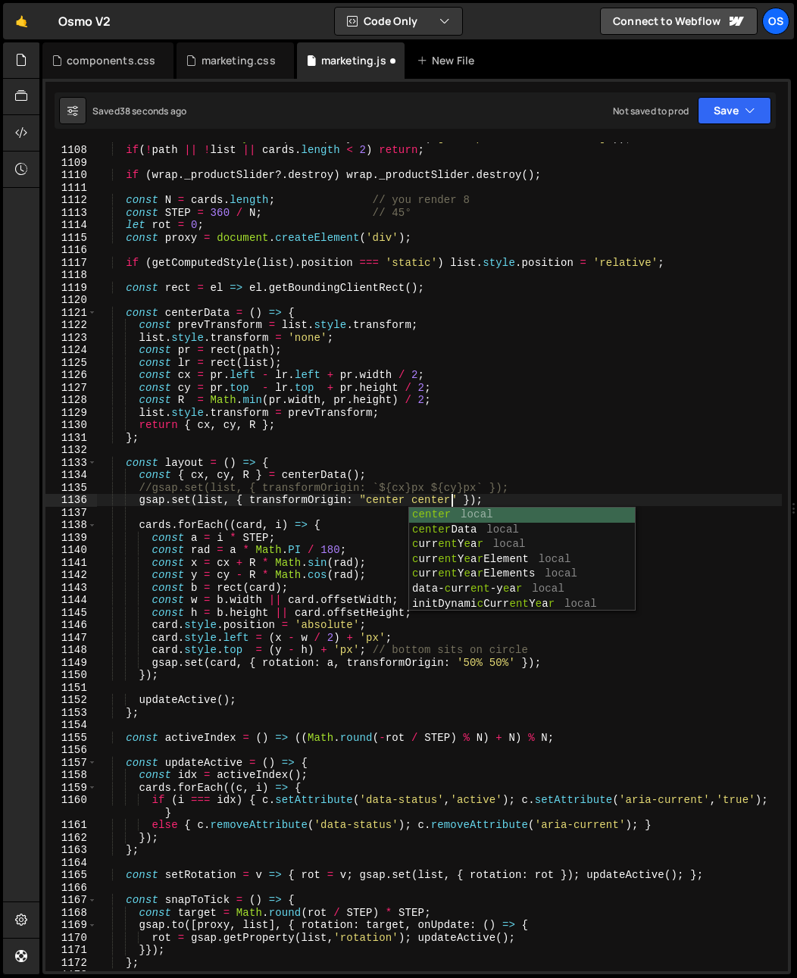
scroll to position [0, 24]
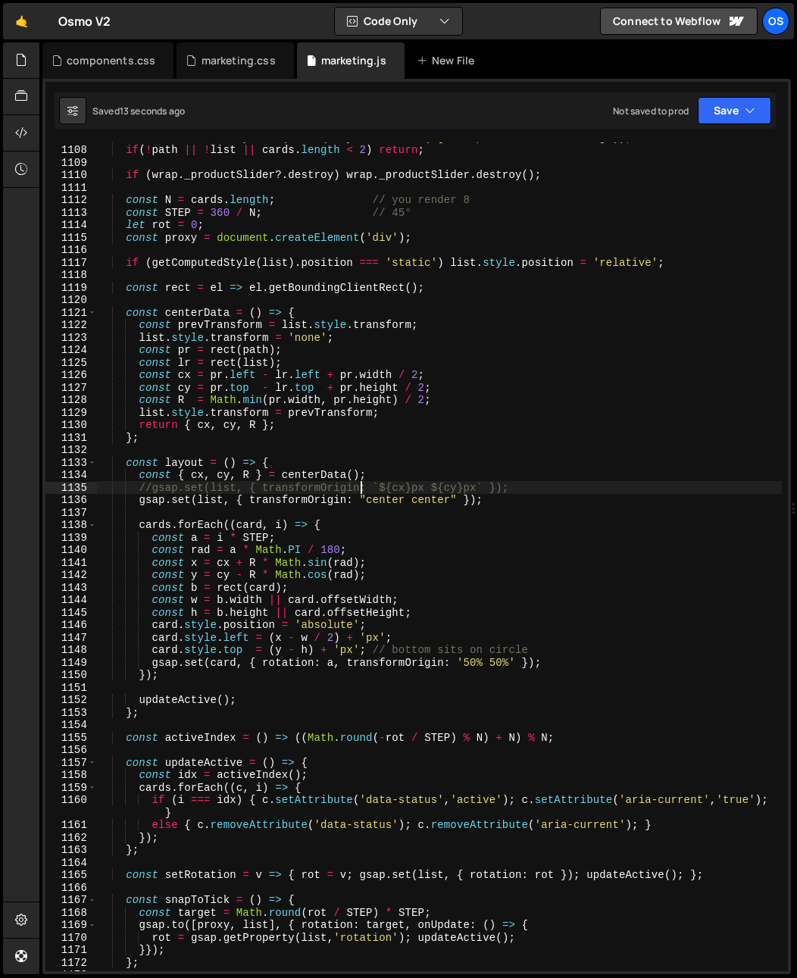
click at [358, 483] on div "const cards = Array . from ( list . querySelectorAll ( '[data-product-slider-ca…" at bounding box center [439, 558] width 685 height 854
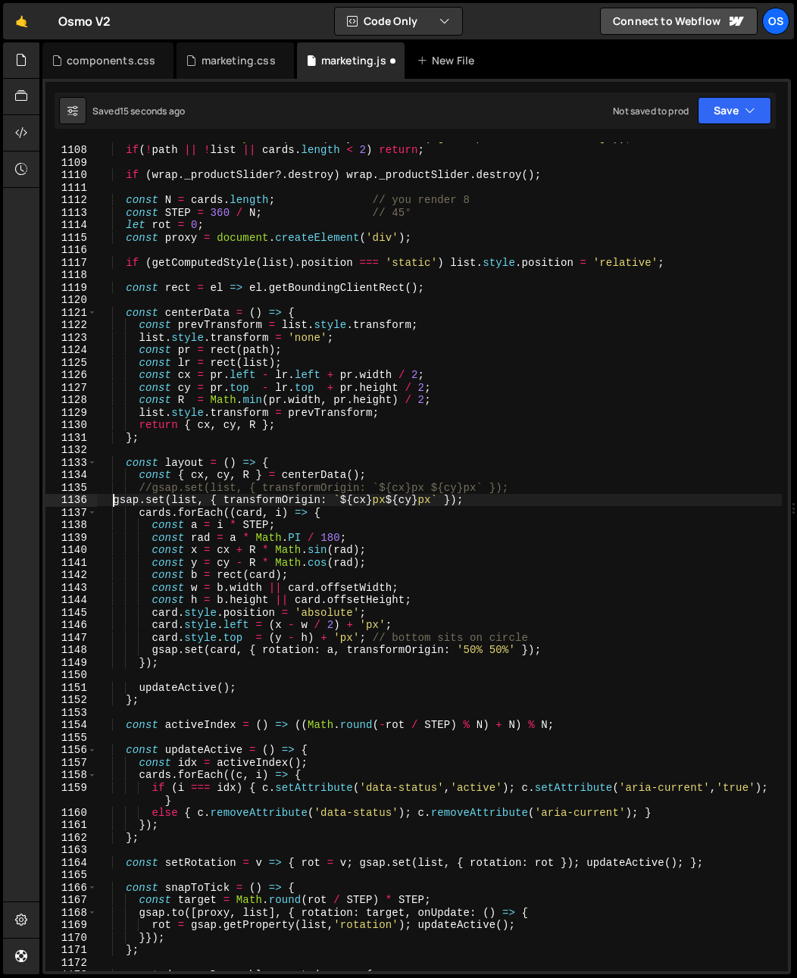
type textarea "gsap.set(list, { transformOrigin: `${cx}px ${cy}px` });"
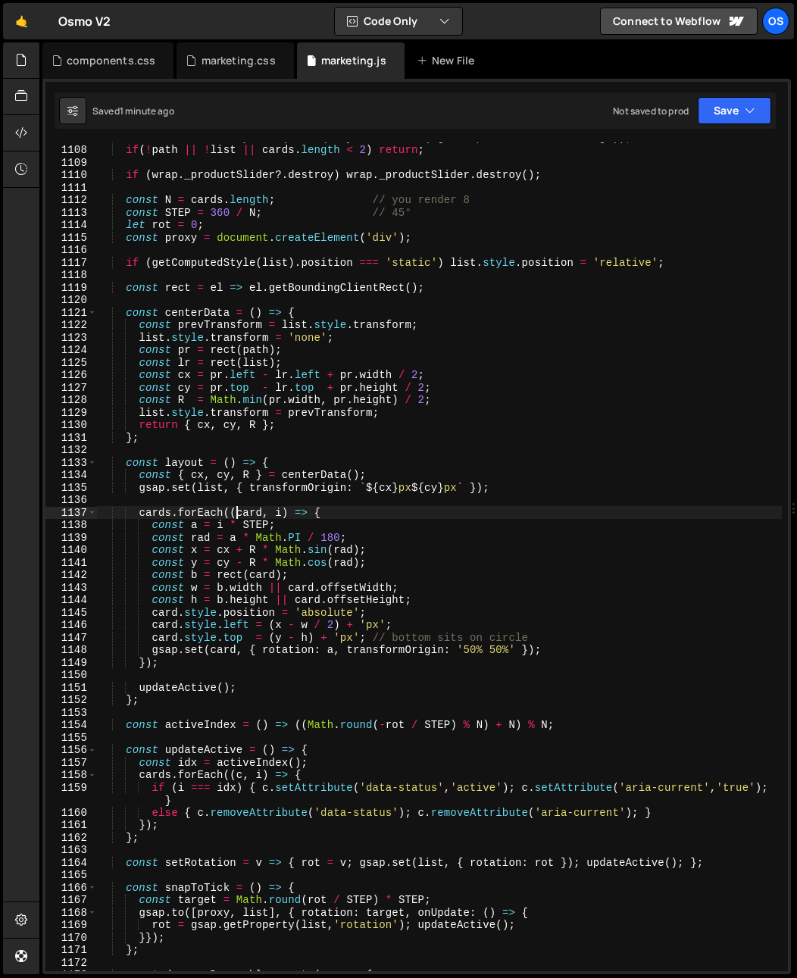
click at [239, 509] on div "const cards = Array . from ( list . querySelectorAll ( '[data-product-slider-ca…" at bounding box center [439, 558] width 685 height 854
type textarea "cards.forEach((card, i) => {"
click at [418, 494] on div "const cards = Array . from ( list . querySelectorAll ( '[data-product-slider-ca…" at bounding box center [439, 558] width 685 height 854
click at [471, 487] on div "const cards = Array . from ( list . querySelectorAll ( '[data-product-slider-ca…" at bounding box center [439, 558] width 685 height 854
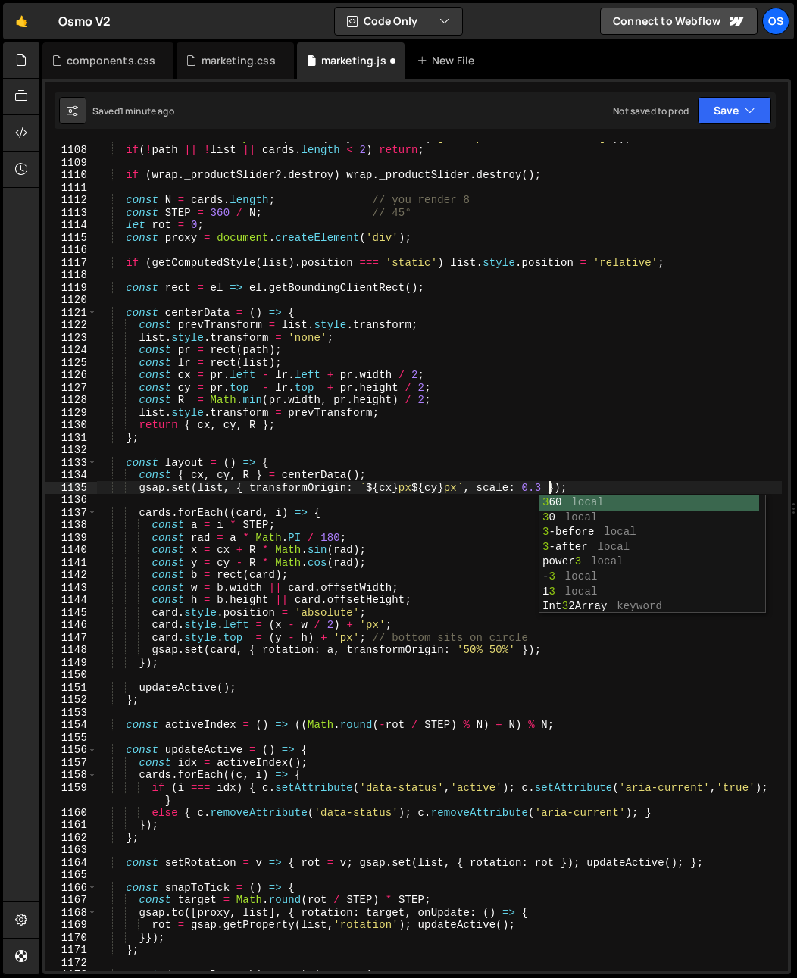
scroll to position [0, 31]
click at [368, 490] on div "const cards = Array . from ( list . querySelectorAll ( '[data-product-slider-ca…" at bounding box center [439, 558] width 685 height 854
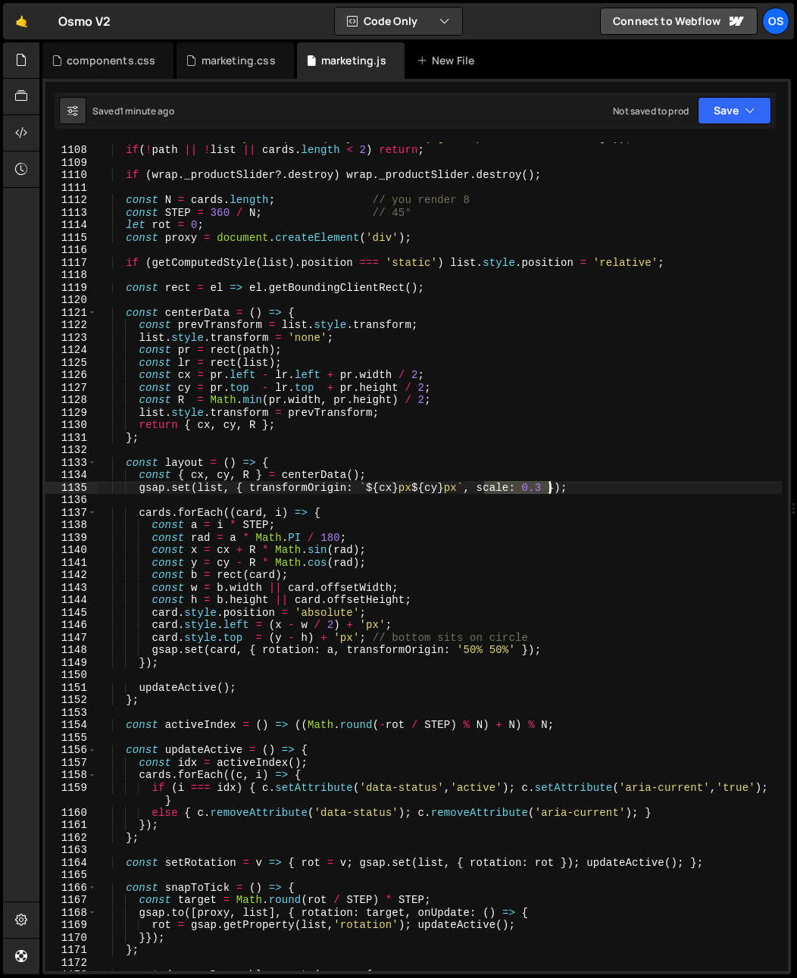
drag, startPoint x: 484, startPoint y: 487, endPoint x: 551, endPoint y: 490, distance: 67.5
click at [551, 490] on div "const cards = Array . from ( list . querySelectorAll ( '[data-product-slider-ca…" at bounding box center [439, 558] width 685 height 854
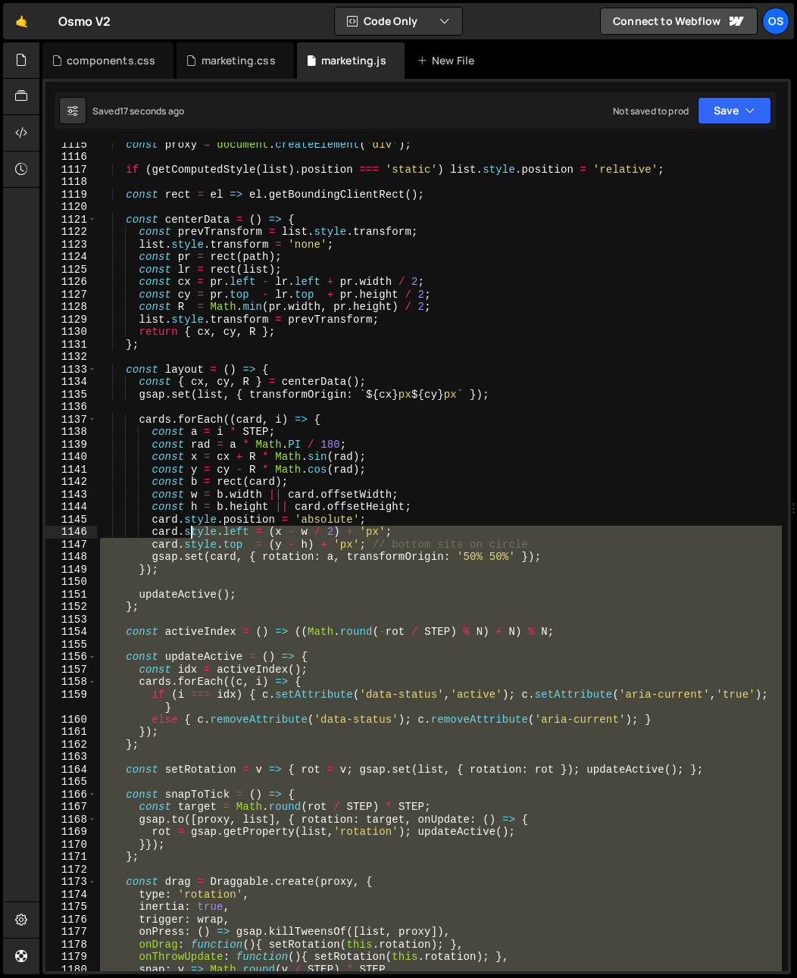
scroll to position [937, 0]
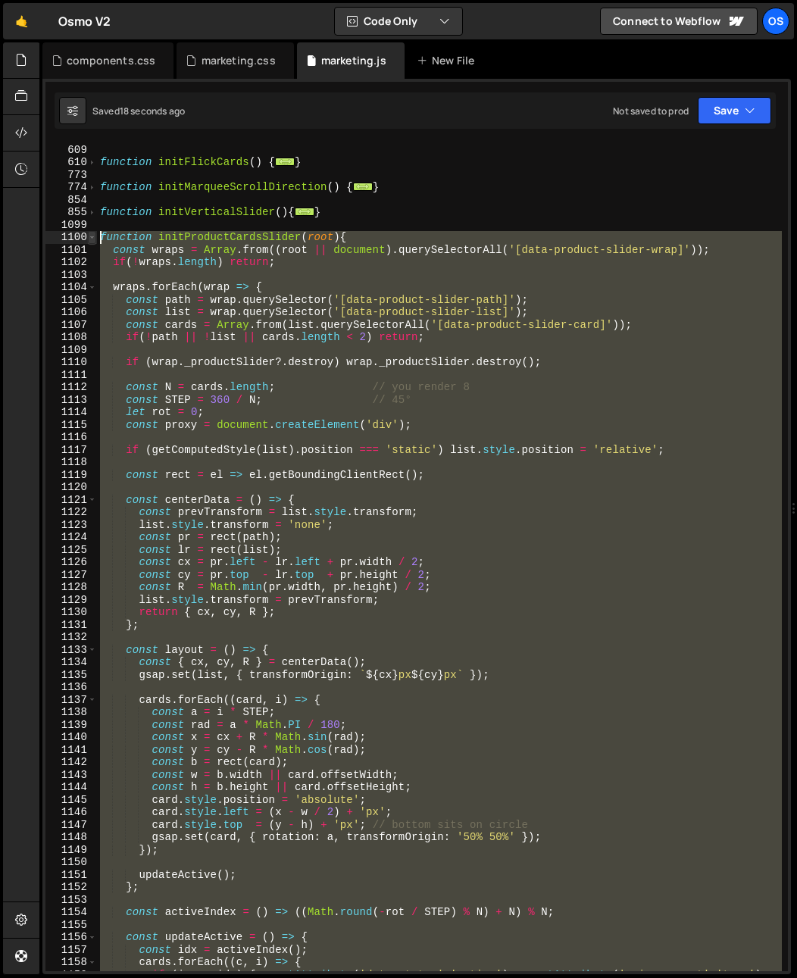
drag, startPoint x: 268, startPoint y: 687, endPoint x: 95, endPoint y: 237, distance: 481.5
click at [95, 237] on div "gsap.set(list, { transformOrigin: `${cx}px ${cy}px` }); 576 609 610 773 774 854…" at bounding box center [416, 556] width 743 height 829
type textarea "function initProductCardsSlider(root){ const wraps = Array.from((root || docume…"
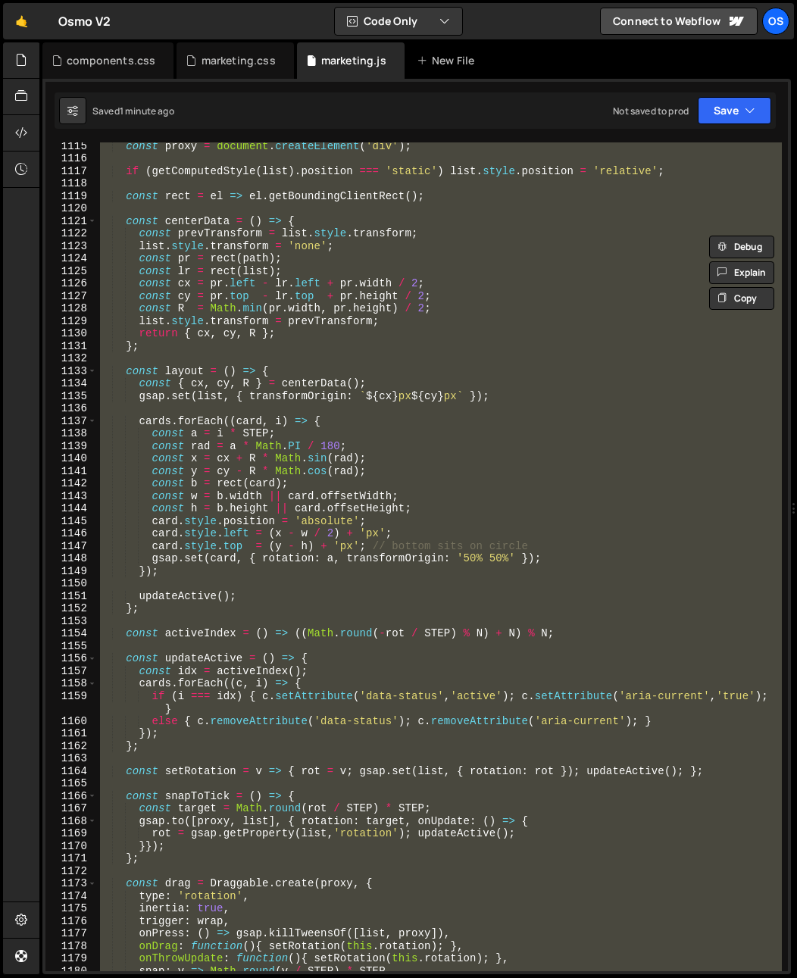
scroll to position [1272, 0]
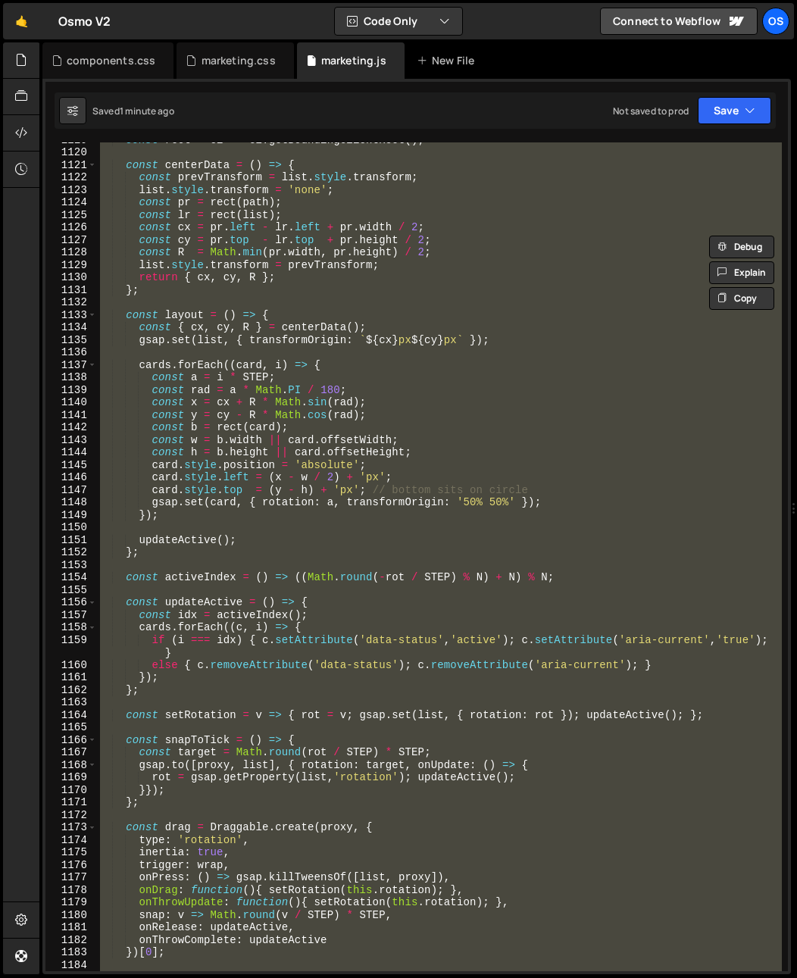
click at [439, 584] on div "const rect = el => el . getBoundingClientRect ( ) ; const centerData = ( ) => {…" at bounding box center [439, 556] width 685 height 829
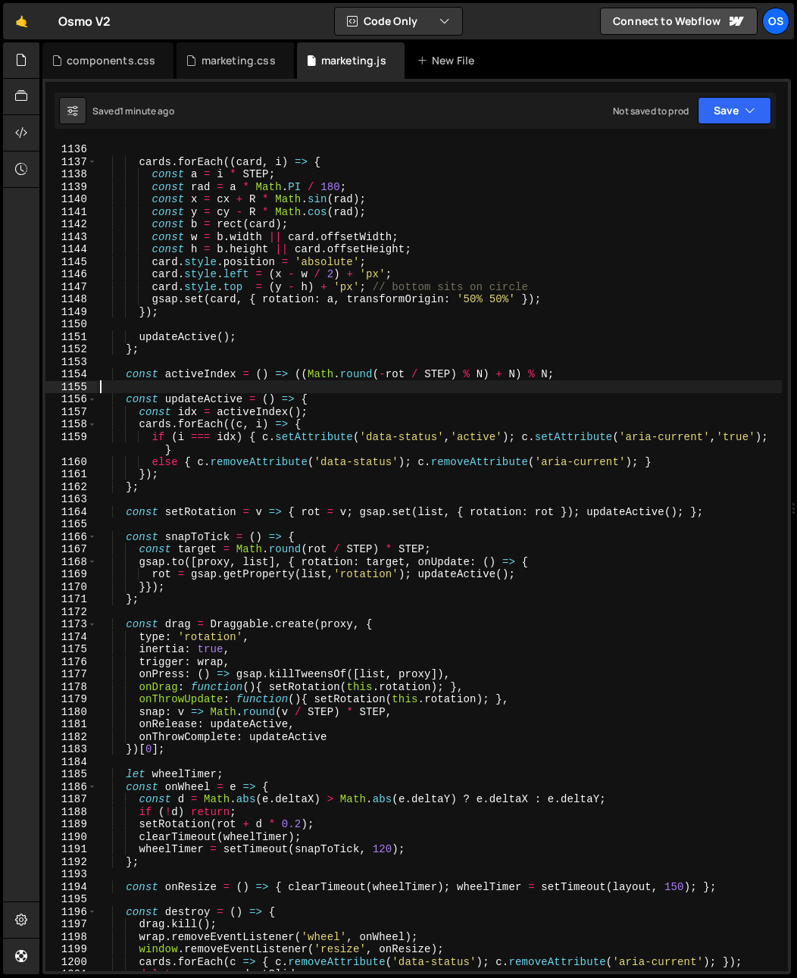
click at [439, 584] on div "gsap . set ( list , { transformOrigin : ` ${ cx } px ${ cy } px ` }) ; cards . …" at bounding box center [439, 557] width 685 height 854
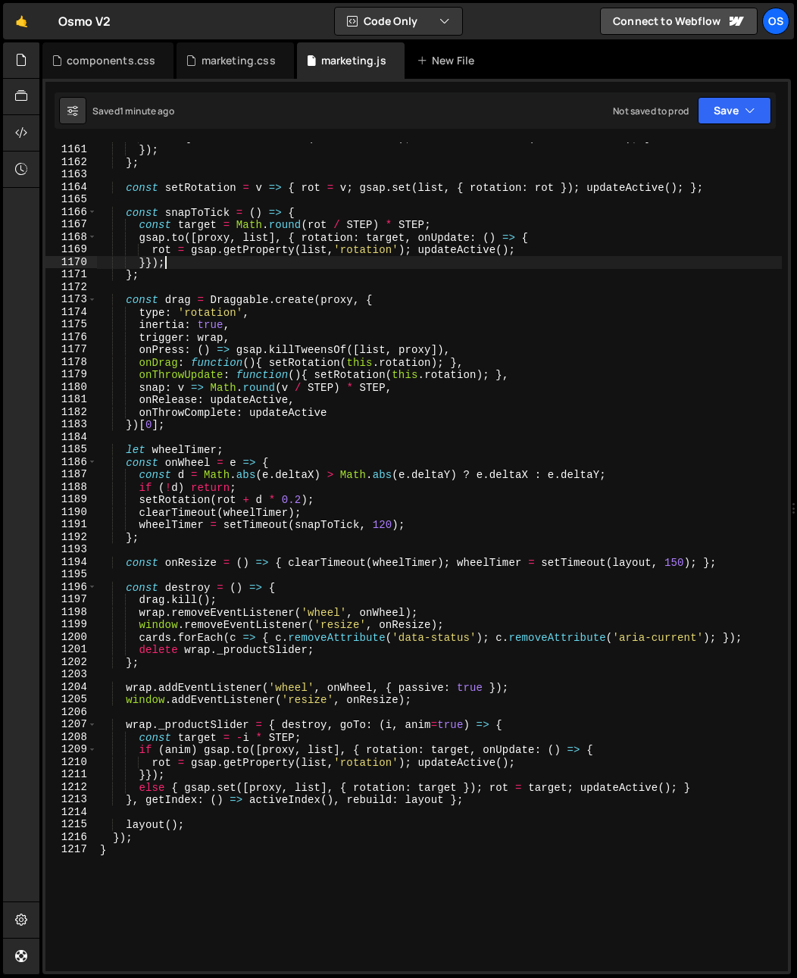
scroll to position [1846, 0]
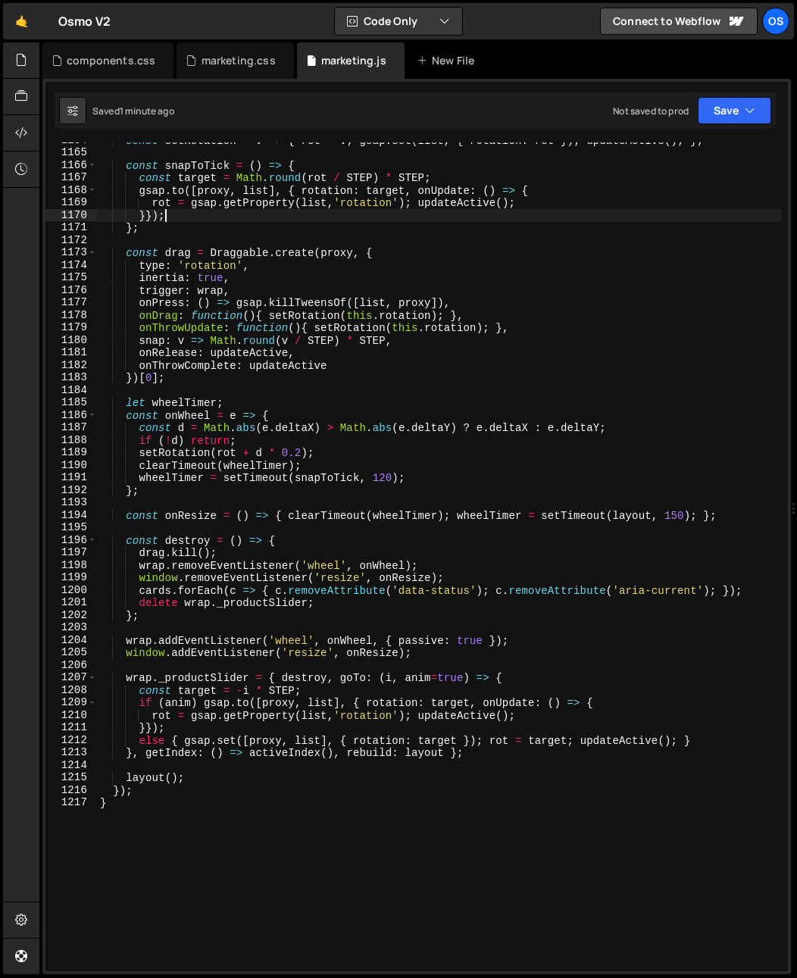
click at [430, 650] on div "const setRotation = v => { rot = v ; gsap . set ( list , { rotation : rot }) ; …" at bounding box center [439, 561] width 685 height 854
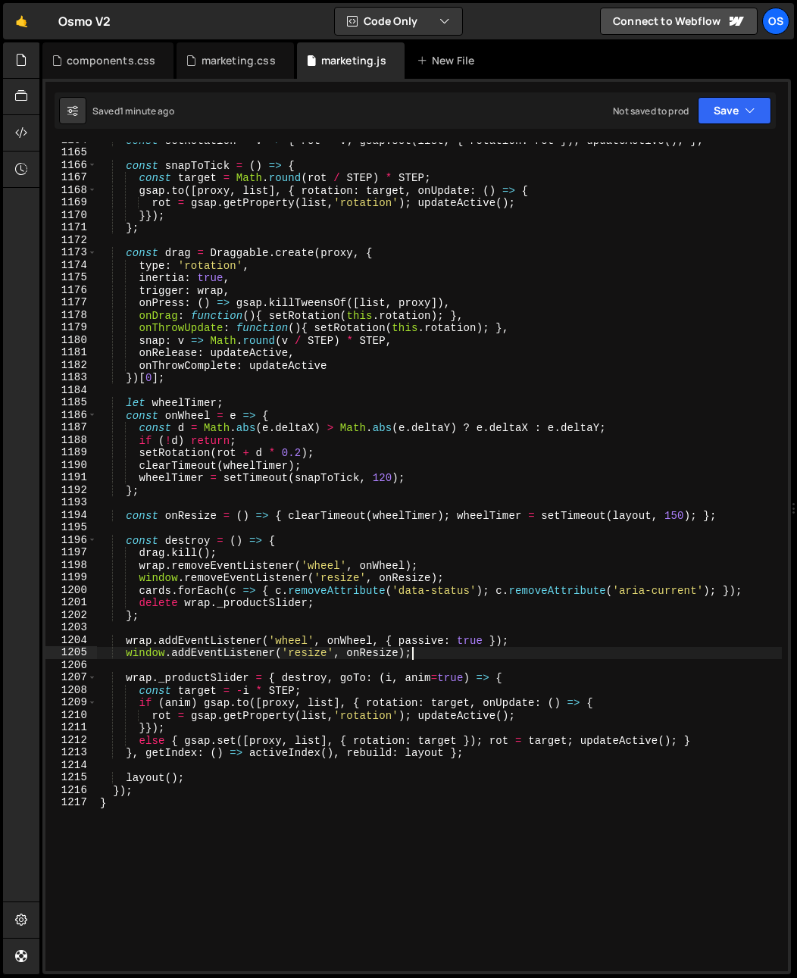
click at [430, 650] on div "const setRotation = v => { rot = v ; gsap . set ( list , { rotation : rot }) ; …" at bounding box center [439, 561] width 685 height 854
click at [393, 656] on div "const setRotation = v => { rot = v ; gsap . set ( list , { rotation : rot }) ; …" at bounding box center [439, 561] width 685 height 854
click at [305, 676] on div "const setRotation = v => { rot = v ; gsap . set ( list , { rotation : rot }) ; …" at bounding box center [439, 561] width 685 height 854
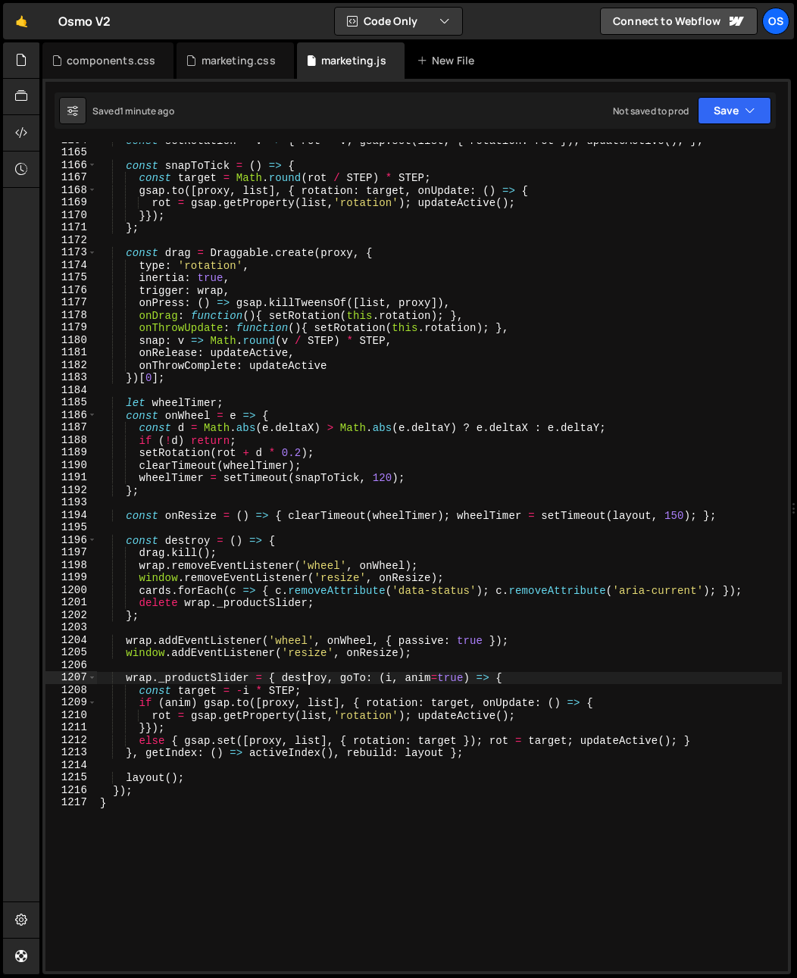
click at [305, 676] on div "const setRotation = v => { rot = v ; gsap . set ( list , { rotation : rot }) ; …" at bounding box center [439, 561] width 685 height 854
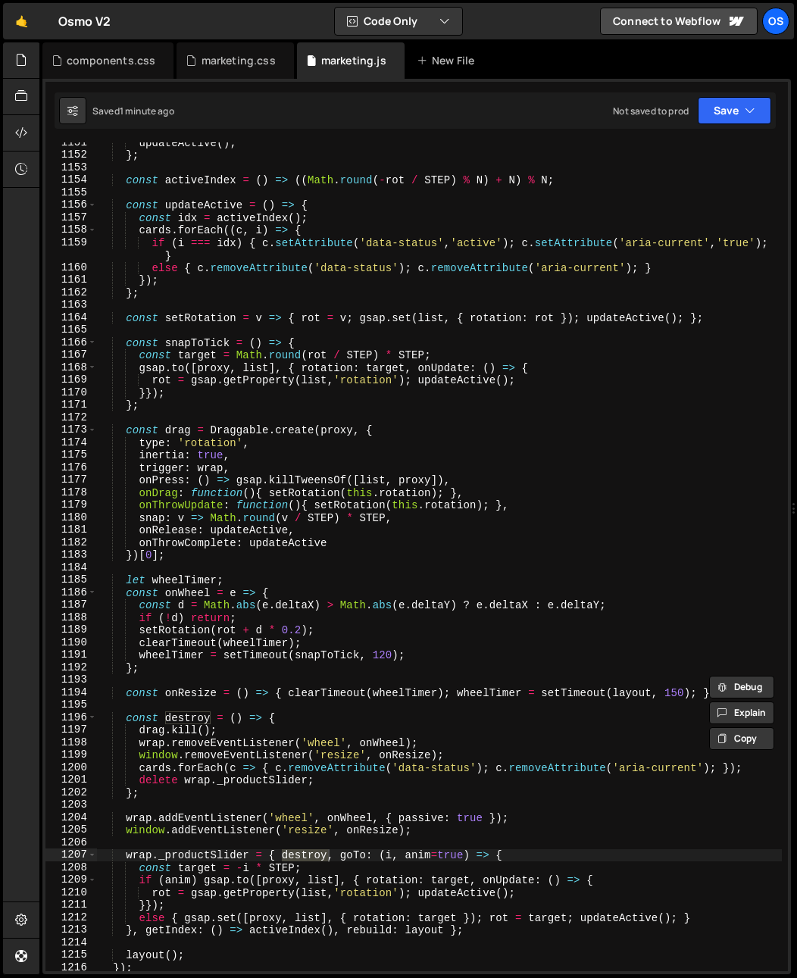
click at [354, 520] on div "updateActive ( ) ; } ; const activeIndex = ( ) => (( Math . round ( - rot / STE…" at bounding box center [439, 563] width 685 height 854
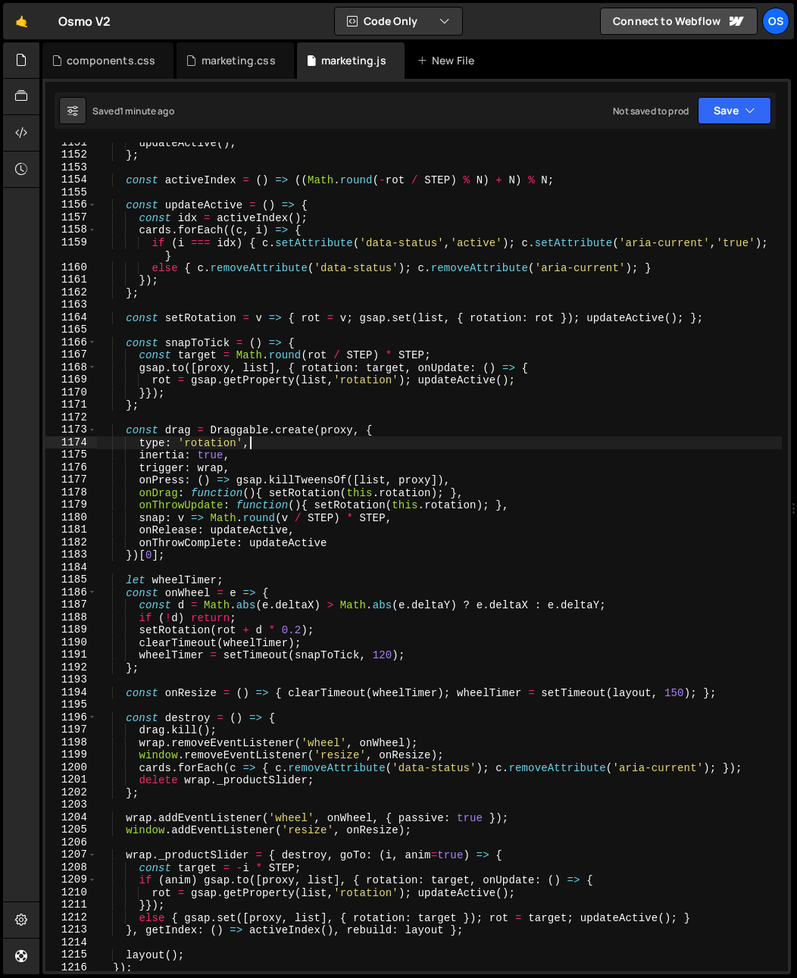
click at [270, 441] on div "updateActive ( ) ; } ; const activeIndex = ( ) => (( Math . round ( - rot / STE…" at bounding box center [439, 563] width 685 height 854
click at [224, 436] on div "updateActive ( ) ; } ; const activeIndex = ( ) => (( Math . round ( - rot / STE…" at bounding box center [439, 563] width 685 height 854
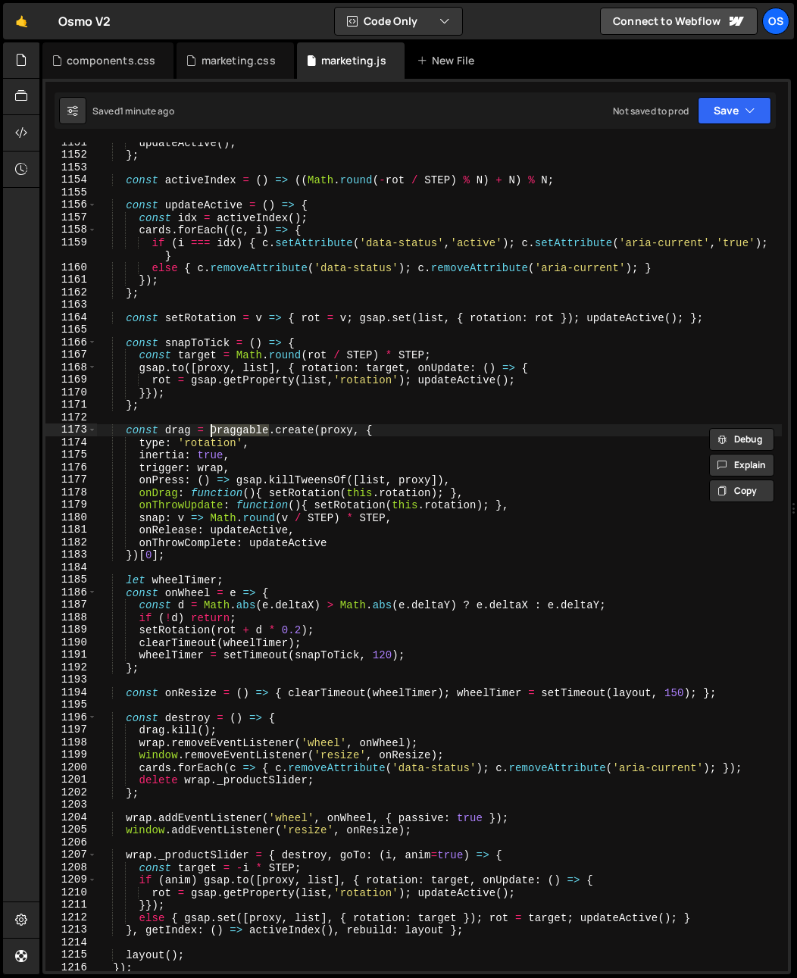
click at [259, 472] on div "updateActive ( ) ; } ; const activeIndex = ( ) => (( Math . round ( - rot / STE…" at bounding box center [439, 563] width 685 height 854
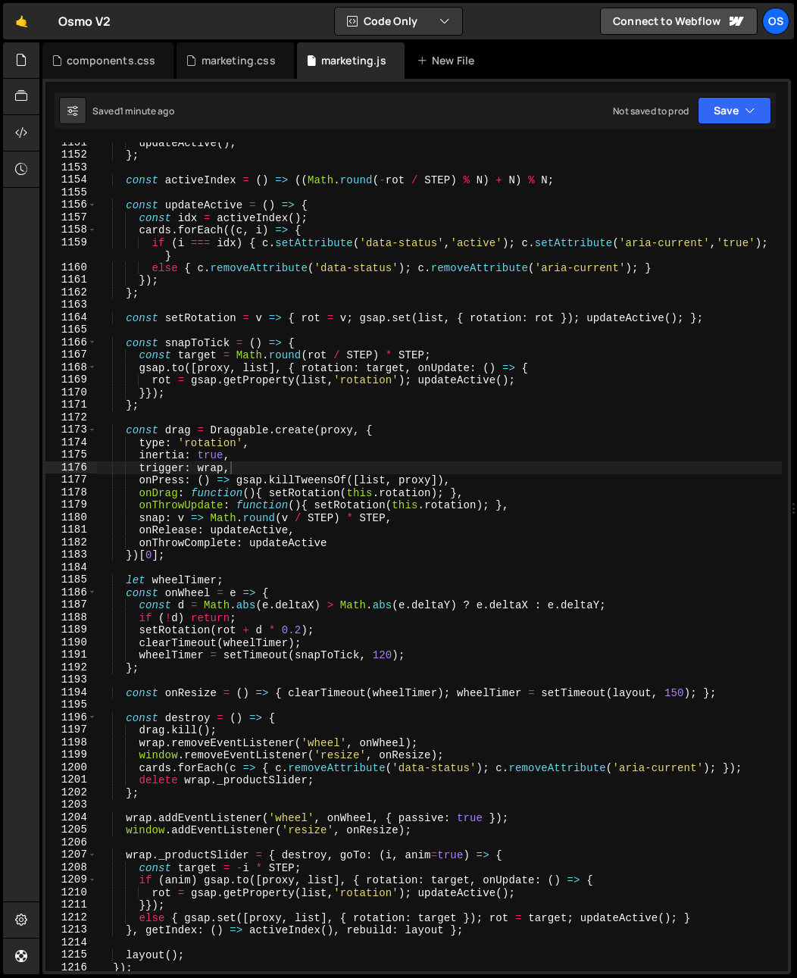
click at [324, 527] on div "updateActive ( ) ; } ; const activeIndex = ( ) => (( Math . round ( - rot / STE…" at bounding box center [439, 563] width 685 height 854
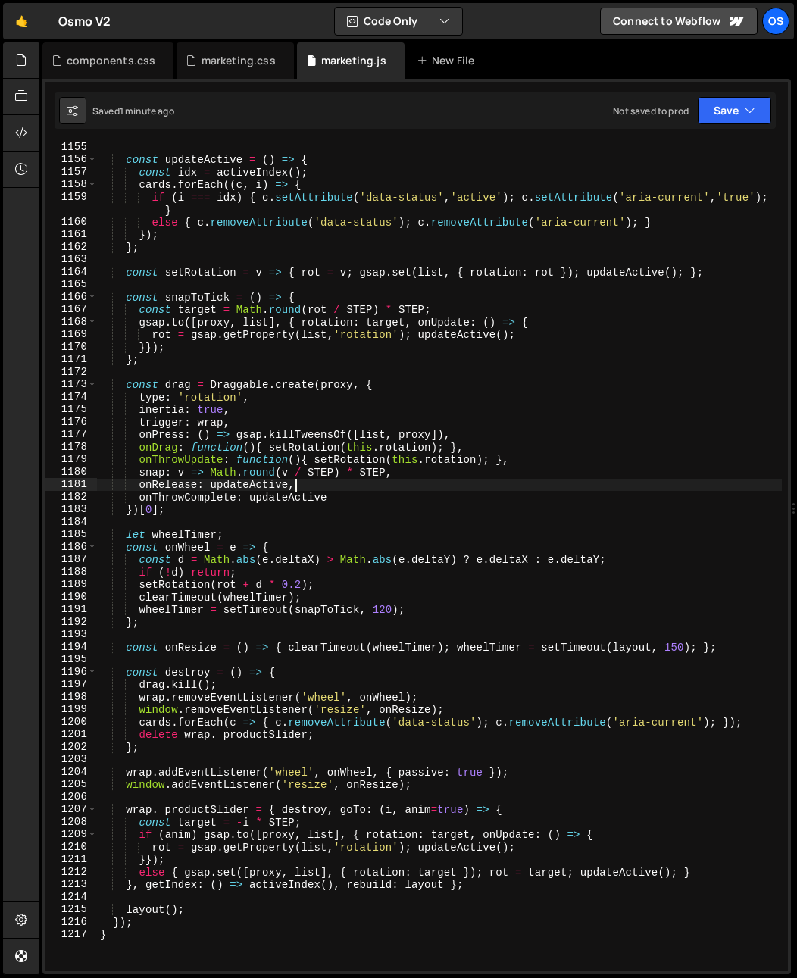
scroll to position [1714, 0]
click at [215, 413] on div "const updateActive = ( ) => { const idx = activeIndex ( ) ; cards . forEach (( …" at bounding box center [439, 568] width 685 height 854
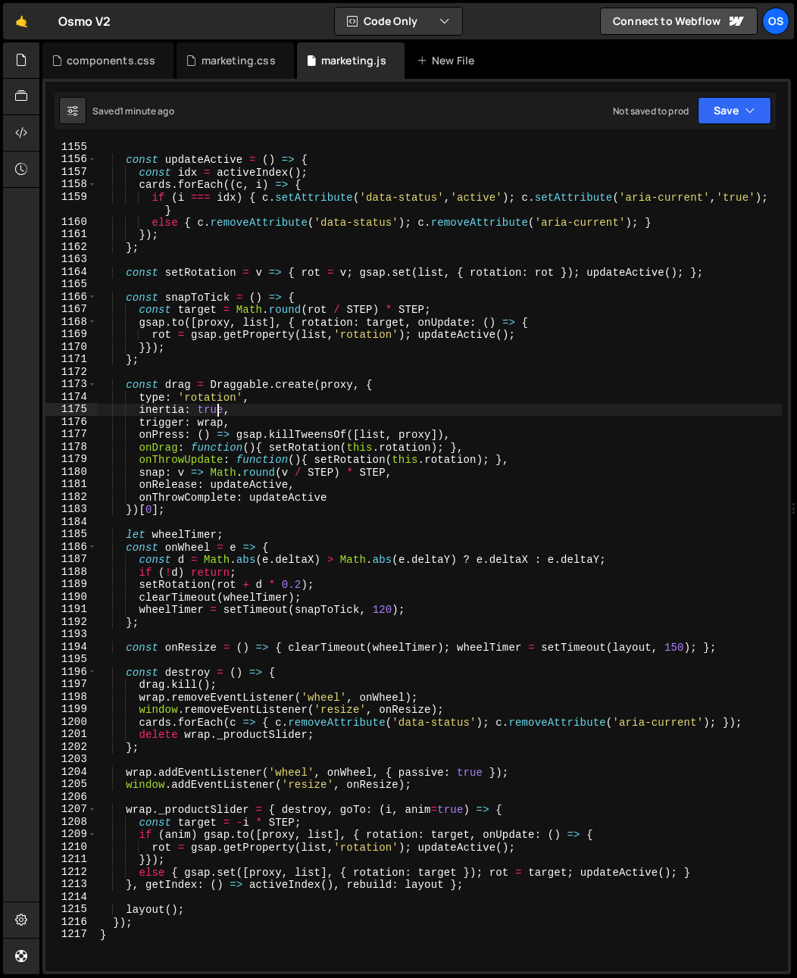
click at [215, 413] on div "const updateActive = ( ) => { const idx = activeIndex ( ) ; cards . forEach (( …" at bounding box center [439, 568] width 685 height 854
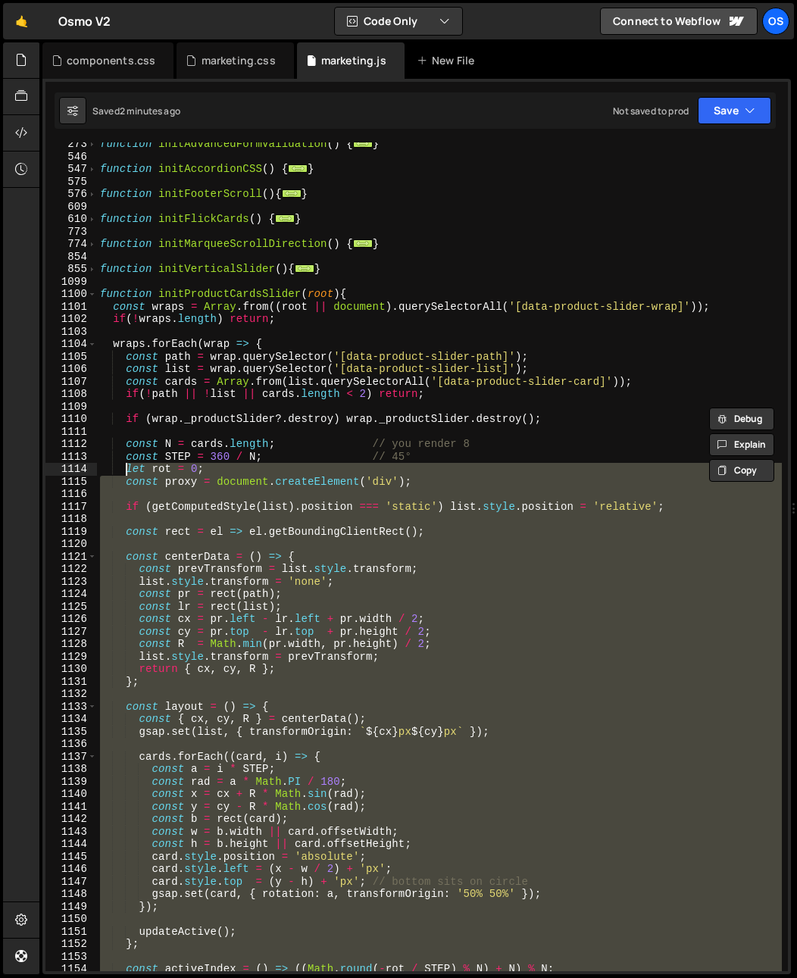
scroll to position [880, 0]
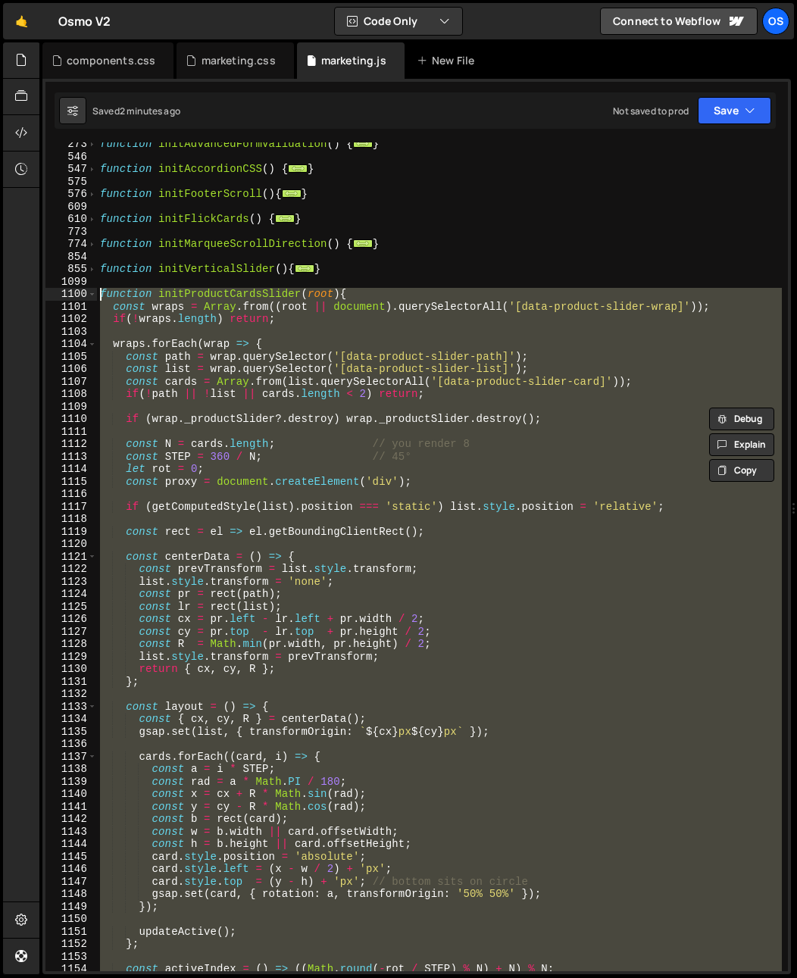
drag, startPoint x: 205, startPoint y: 772, endPoint x: 33, endPoint y: 296, distance: 505.1
click at [33, 297] on div "Hold on a sec... Are you certain you wish to leave this page? Any changes you'v…" at bounding box center [398, 489] width 797 height 978
paste textarea "}"
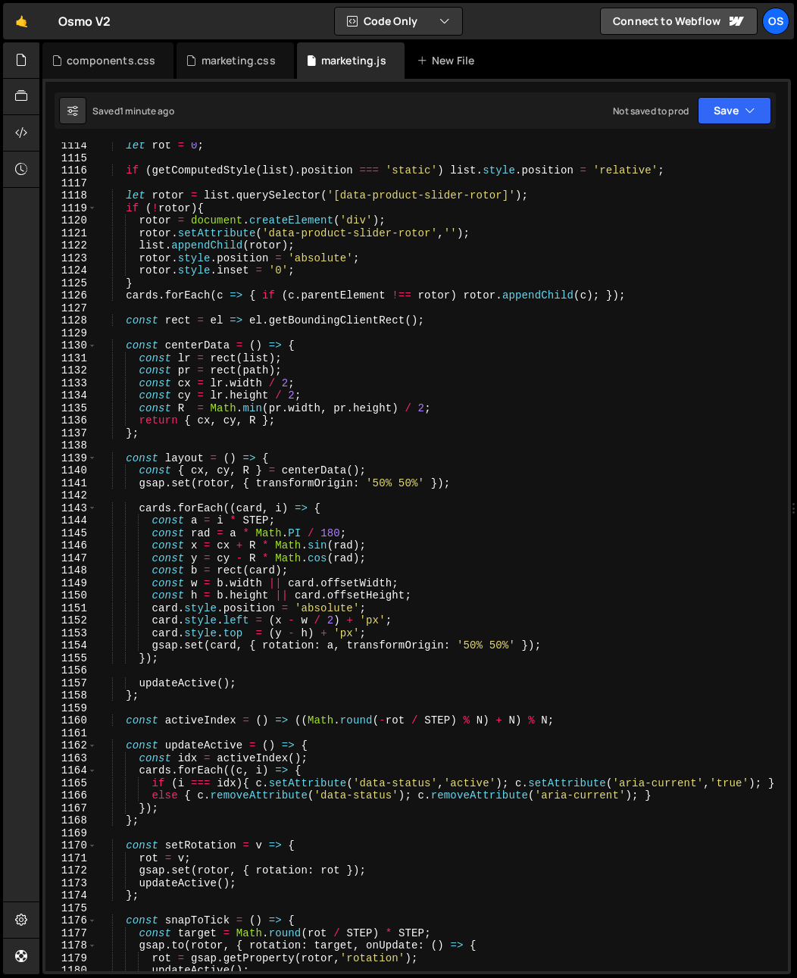
scroll to position [1197, 0]
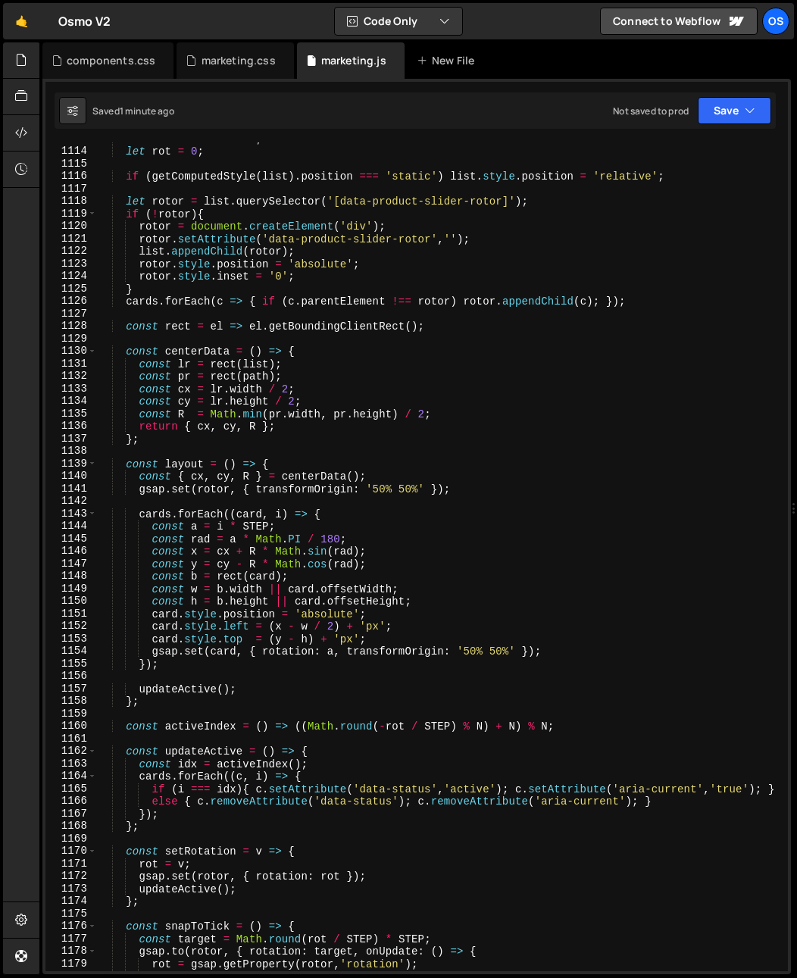
click at [372, 276] on div "const STEP = 360 / N ; let rot = 0 ; if ( getComputedStyle ( list ) . position …" at bounding box center [439, 560] width 685 height 854
type textarea "rotor.style.inset = '0';"
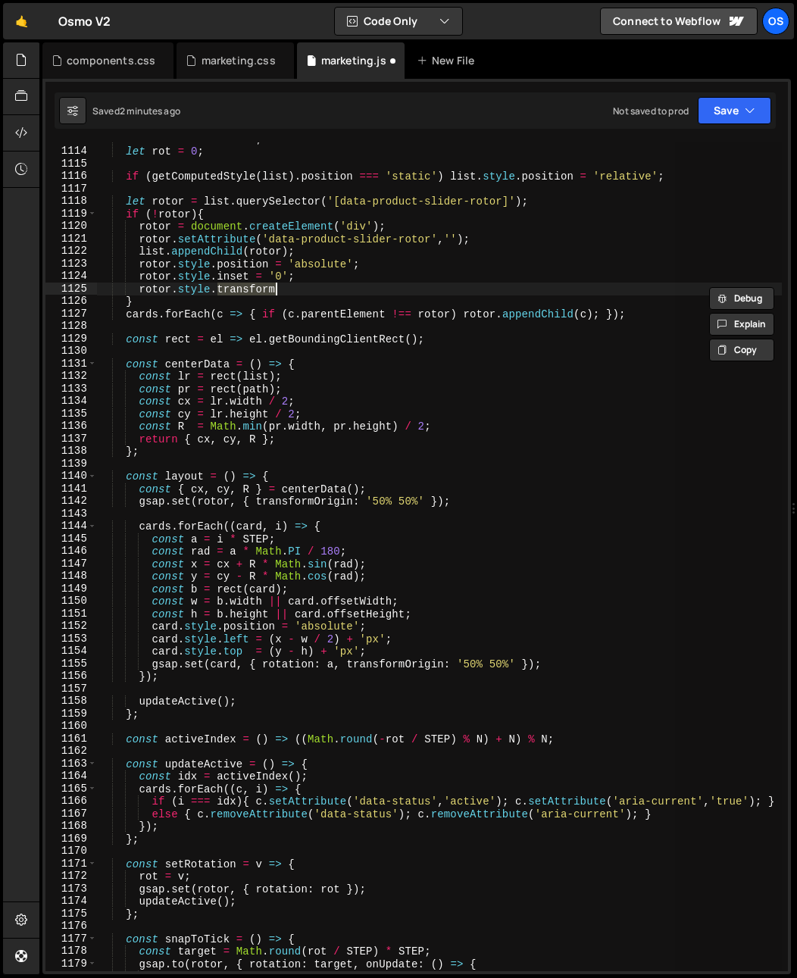
scroll to position [0, 2]
click at [124, 290] on div "const STEP = 360 / N ; let rot = 0 ; if ( getComputedStyle ( list ) . position …" at bounding box center [439, 556] width 685 height 829
click at [124, 290] on div "const STEP = 360 / N ; let rot = 0 ; if ( getComputedStyle ( list ) . position …" at bounding box center [439, 560] width 685 height 854
type textarea "}"
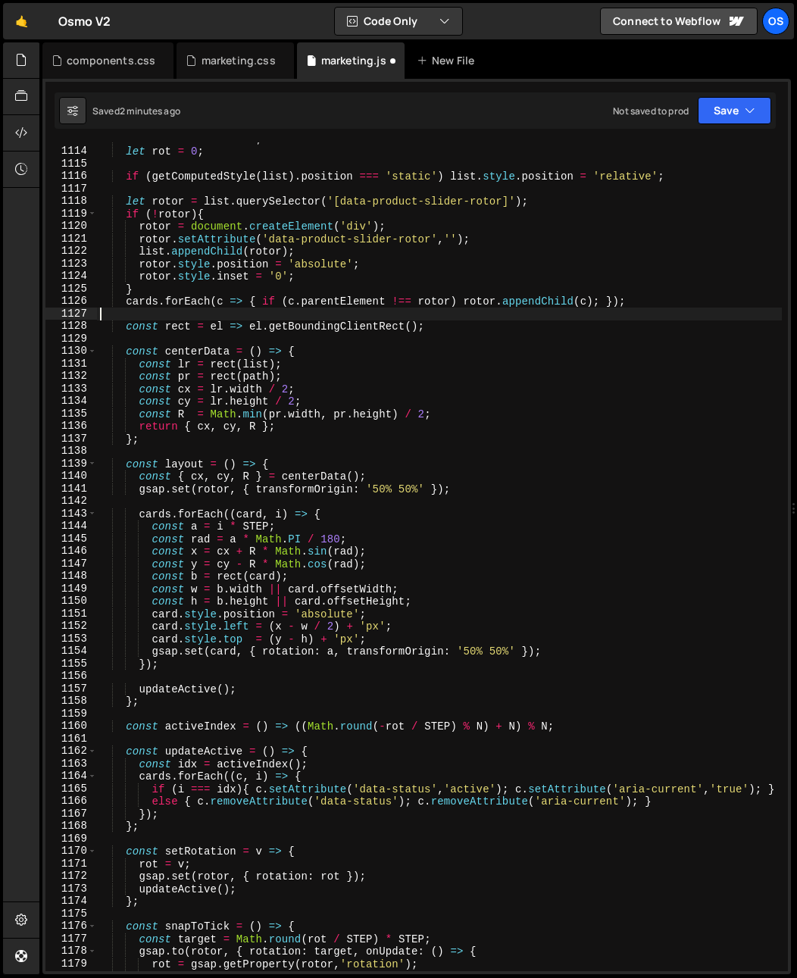
click at [195, 317] on div "const STEP = 360 / N ; let rot = 0 ; if ( getComputedStyle ( list ) . position …" at bounding box center [439, 560] width 685 height 854
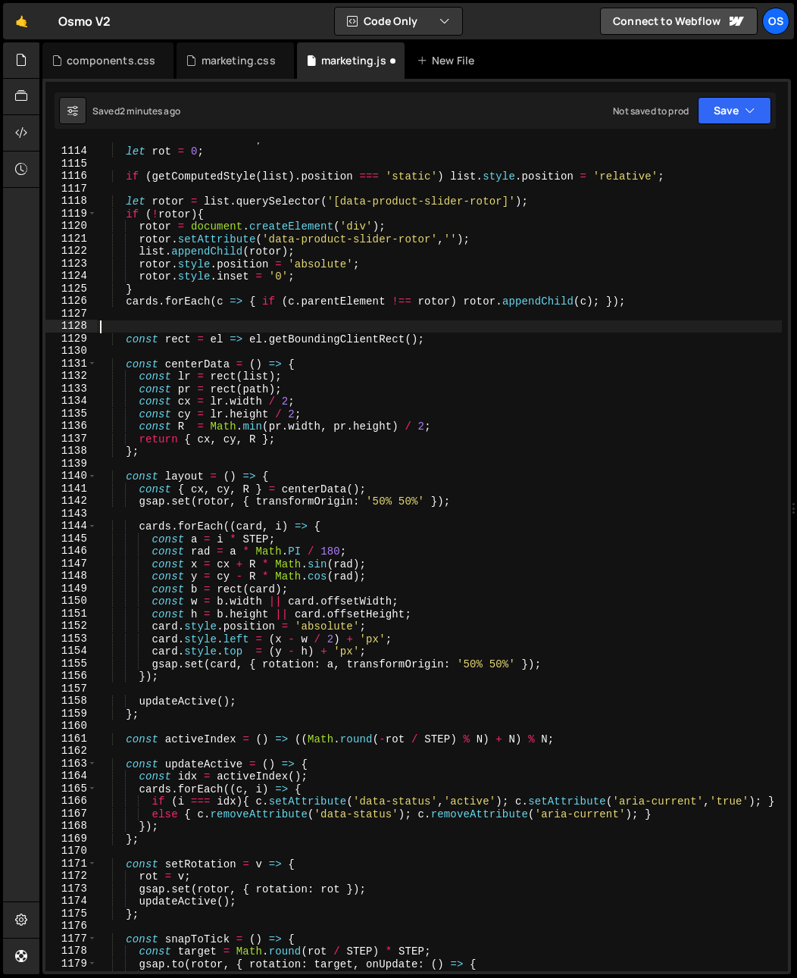
click at [199, 316] on div "const STEP = 360 / N ; let rot = 0 ; if ( getComputedStyle ( list ) . position …" at bounding box center [439, 560] width 685 height 854
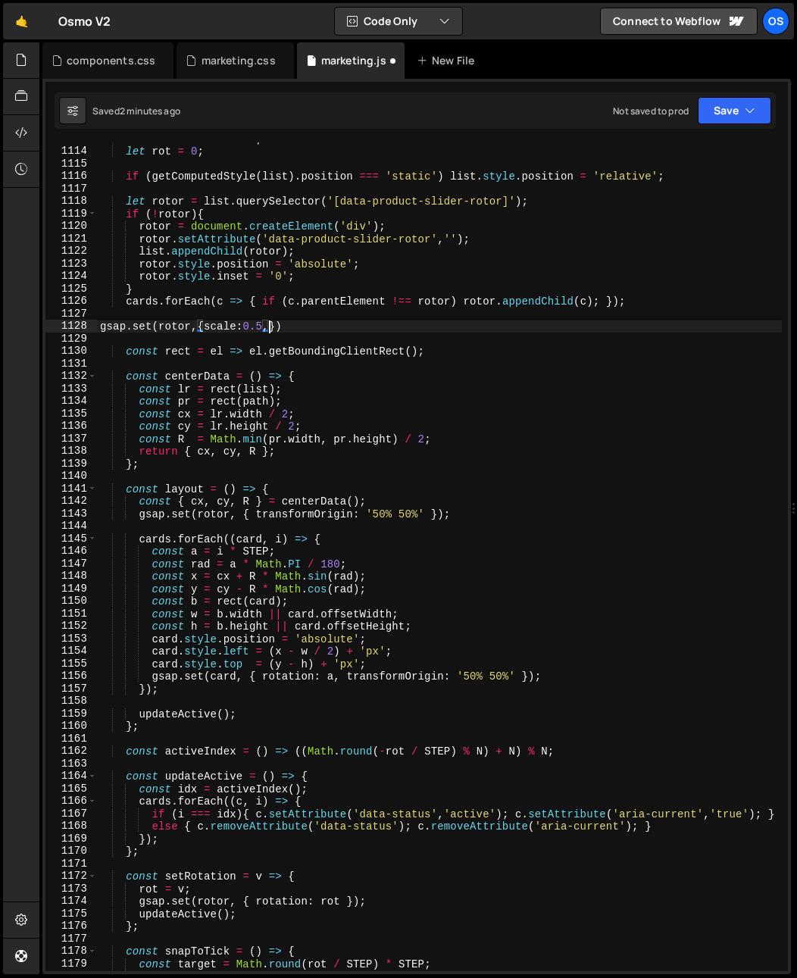
scroll to position [0, 11]
click at [318, 324] on div "const STEP = 360 / N ; let rot = 0 ; if ( getComputedStyle ( list ) . position …" at bounding box center [439, 560] width 685 height 854
click at [218, 351] on div "const STEP = 360 / N ; let rot = 0 ; if ( getComputedStyle ( list ) . position …" at bounding box center [439, 560] width 685 height 854
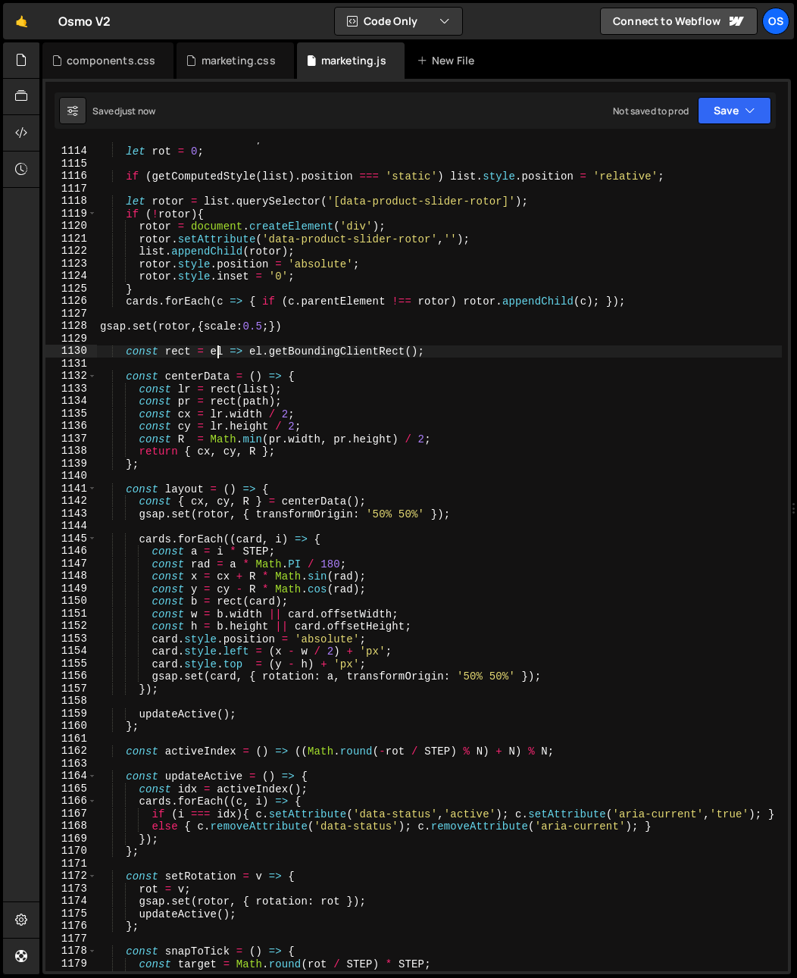
click at [267, 326] on div "const STEP = 360 / N ; let rot = 0 ; if ( getComputedStyle ( list ) . position …" at bounding box center [439, 560] width 685 height 854
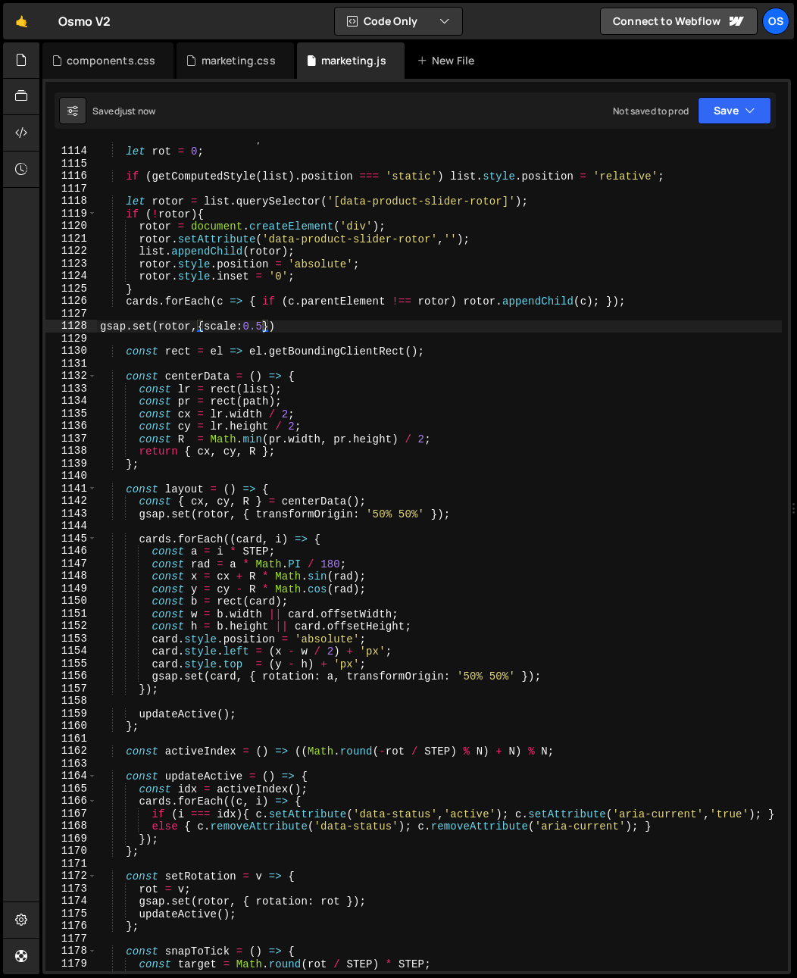
click at [294, 350] on div "const STEP = 360 / N ; let rot = 0 ; if ( getComputedStyle ( list ) . position …" at bounding box center [439, 560] width 685 height 854
click at [258, 329] on div "const STEP = 360 / N ; let rot = 0 ; if ( getComputedStyle ( list ) . position …" at bounding box center [439, 560] width 685 height 854
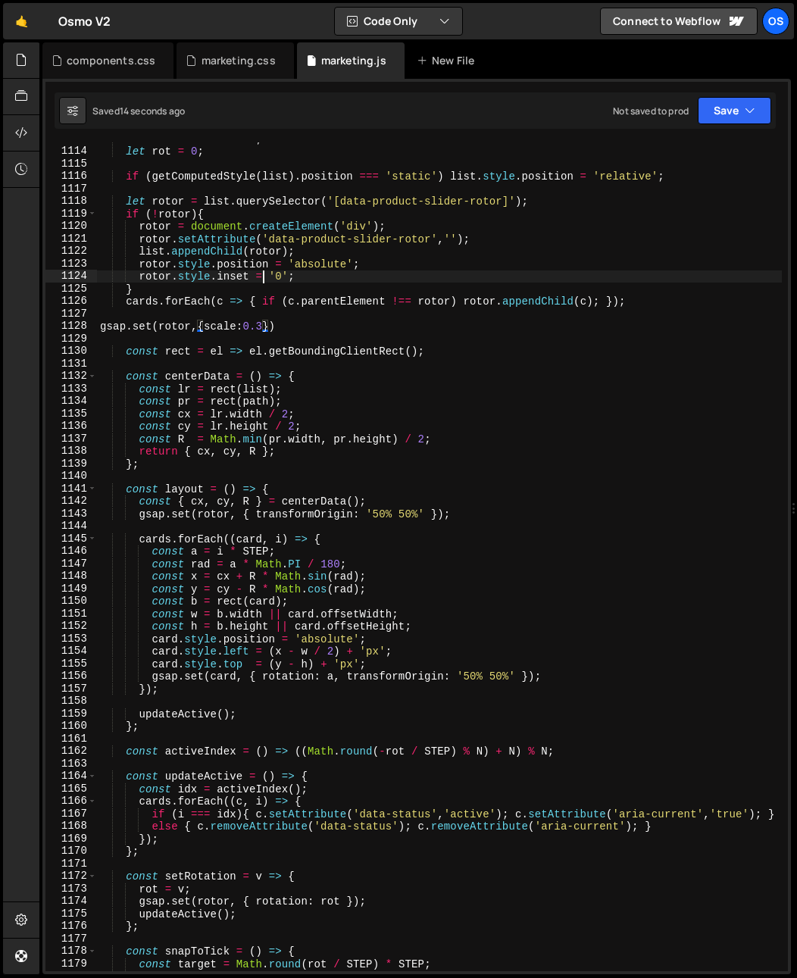
click at [265, 280] on div "const STEP = 360 / N ; let rot = 0 ; if ( getComputedStyle ( list ) . position …" at bounding box center [439, 560] width 685 height 854
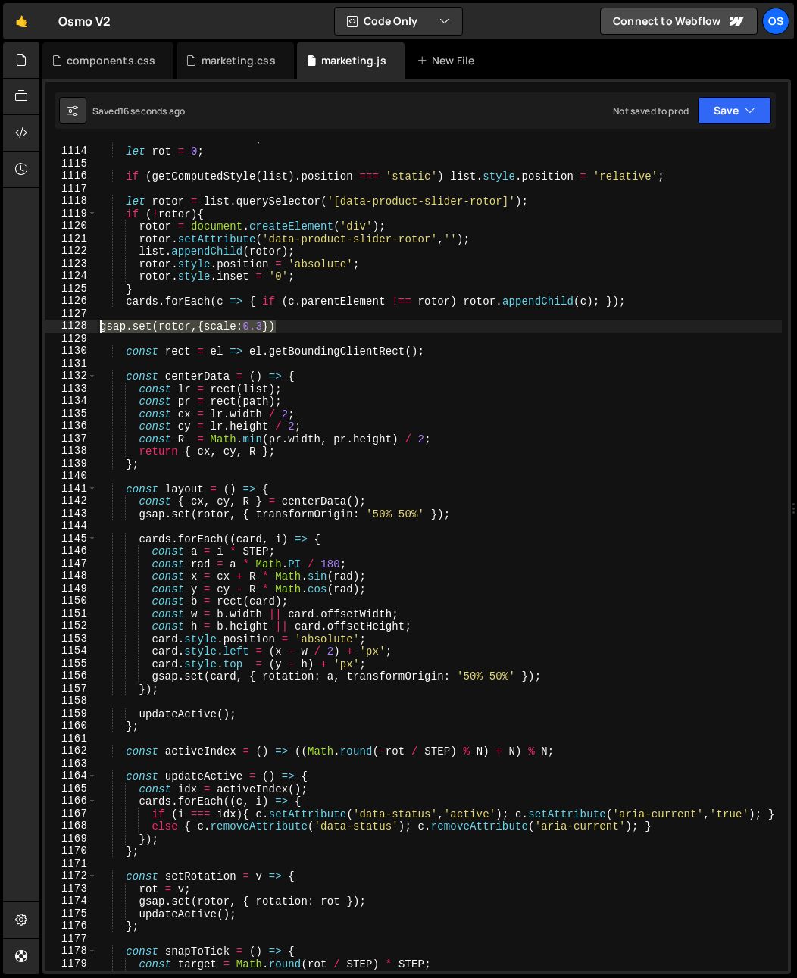
drag, startPoint x: 305, startPoint y: 320, endPoint x: -56, endPoint y: 324, distance: 361.5
click at [0, 324] on html "Projects [GEOGRAPHIC_DATA] Blog Os Your current team is [PERSON_NAME] Projects …" at bounding box center [398, 489] width 797 height 978
click at [164, 326] on div "const STEP = 360 / N ; let rot = 0 ; if ( getComputedStyle ( list ) . position …" at bounding box center [439, 556] width 685 height 829
click at [164, 326] on div "const STEP = 360 / N ; let rot = 0 ; if ( getComputedStyle ( list ) . position …" at bounding box center [439, 560] width 685 height 854
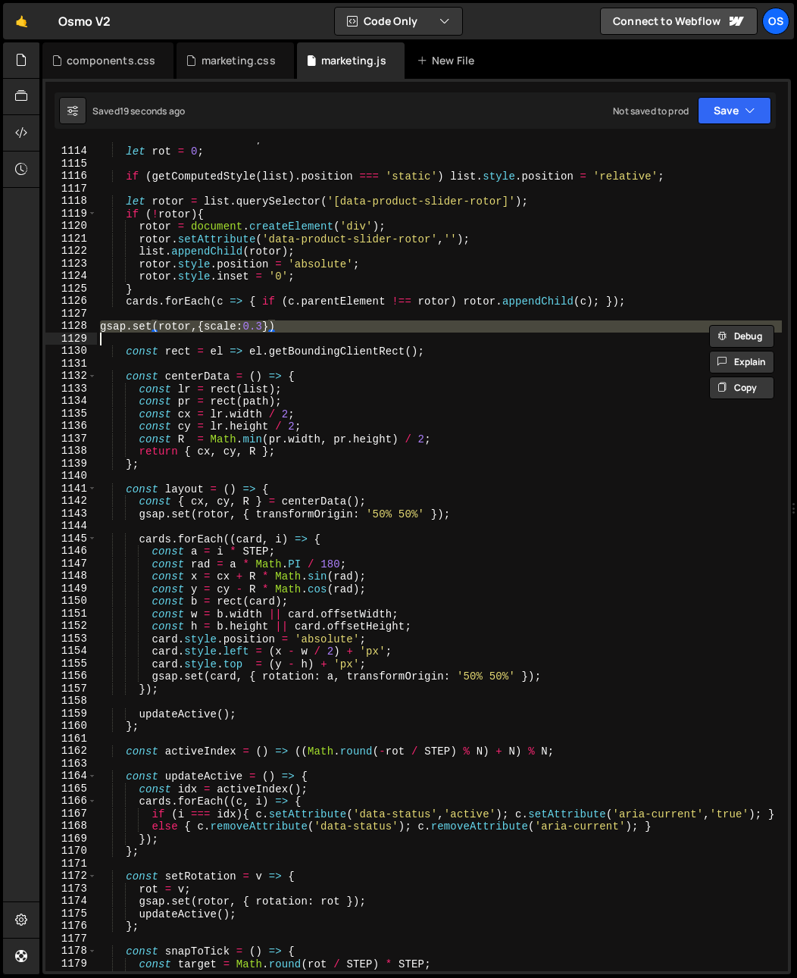
click at [164, 326] on div "const STEP = 360 / N ; let rot = 0 ; if ( getComputedStyle ( list ) . position …" at bounding box center [439, 560] width 685 height 854
type textarea "gsap.set(rotor,{scale:0.3})"
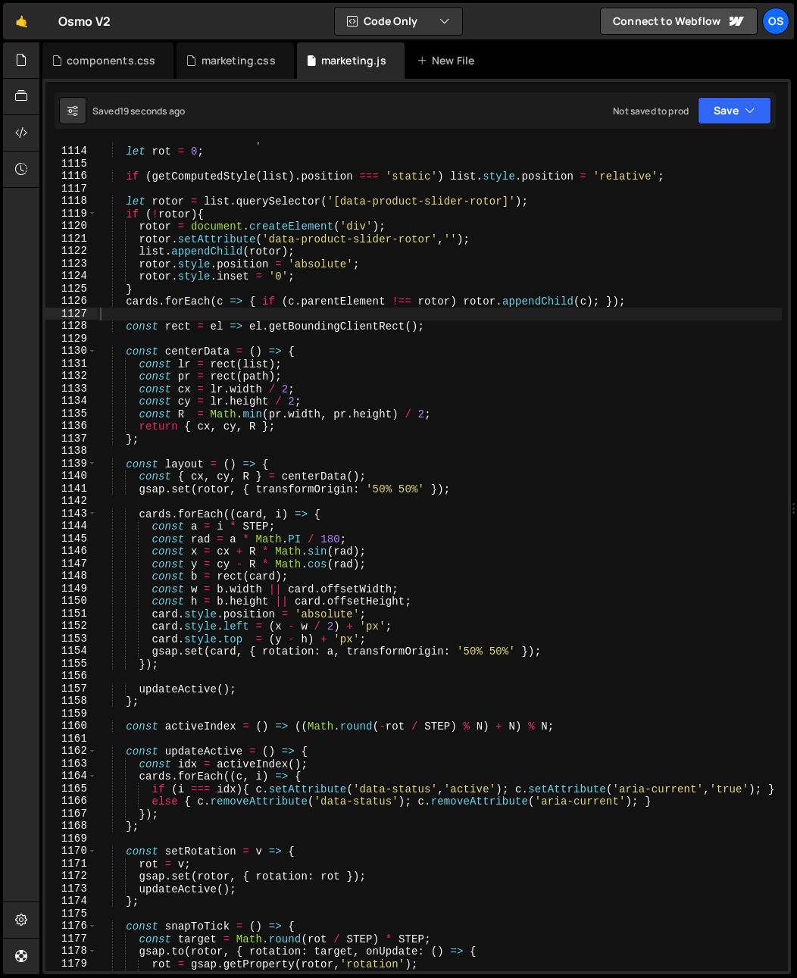
click at [258, 447] on div "const STEP = 360 / N ; let rot = 0 ; if ( getComputedStyle ( list ) . position …" at bounding box center [439, 560] width 685 height 854
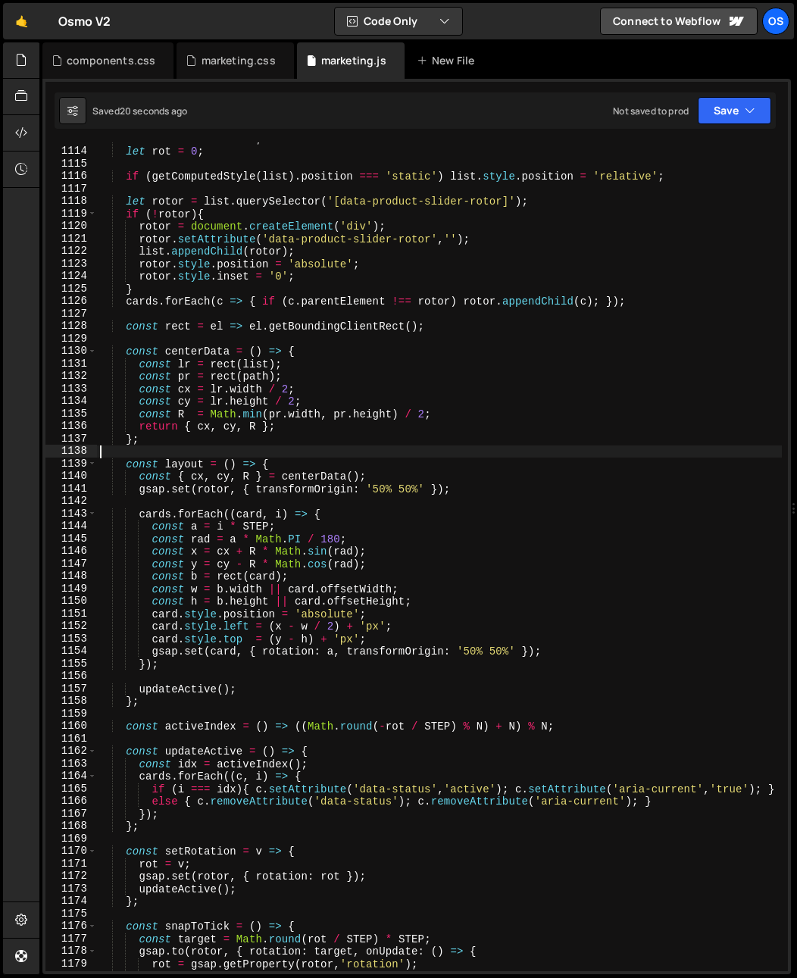
click at [152, 452] on div "const STEP = 360 / N ; let rot = 0 ; if ( getComputedStyle ( list ) . position …" at bounding box center [439, 560] width 685 height 854
click at [138, 456] on div "const STEP = 360 / N ; let rot = 0 ; if ( getComputedStyle ( list ) . position …" at bounding box center [439, 560] width 685 height 854
click at [152, 443] on div "const STEP = 360 / N ; let rot = 0 ; if ( getComputedStyle ( list ) . position …" at bounding box center [439, 560] width 685 height 854
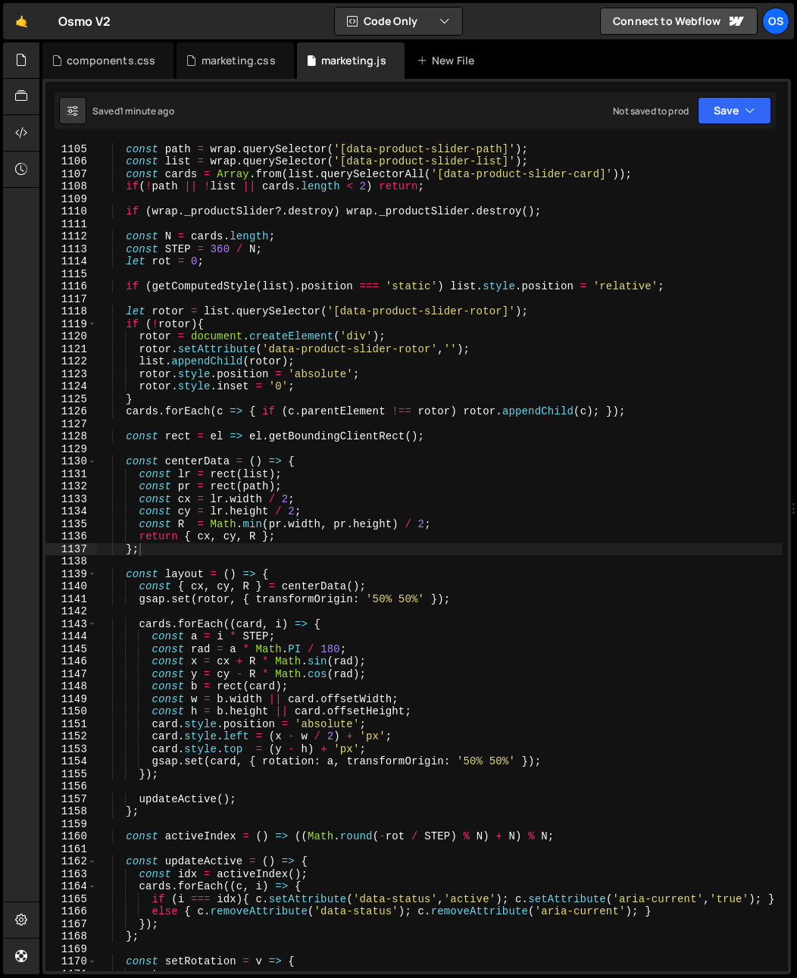
scroll to position [998, 0]
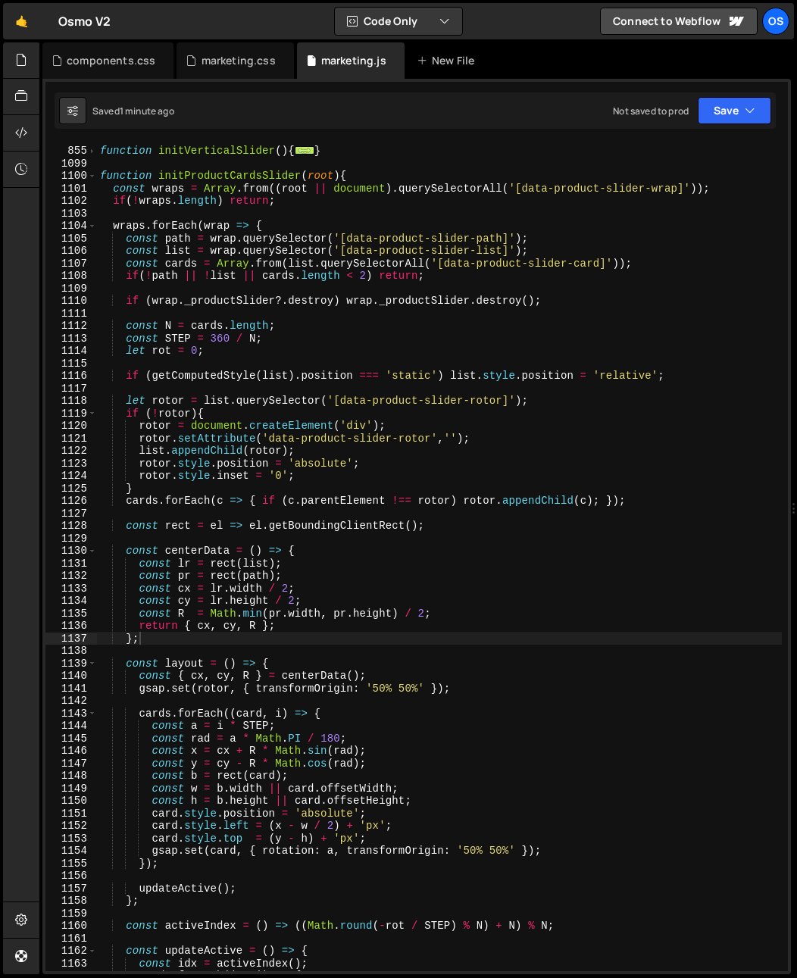
click at [162, 351] on div "function initVerticalSlider ( ) { ... } function initProductCardsSlider ( root …" at bounding box center [439, 559] width 685 height 854
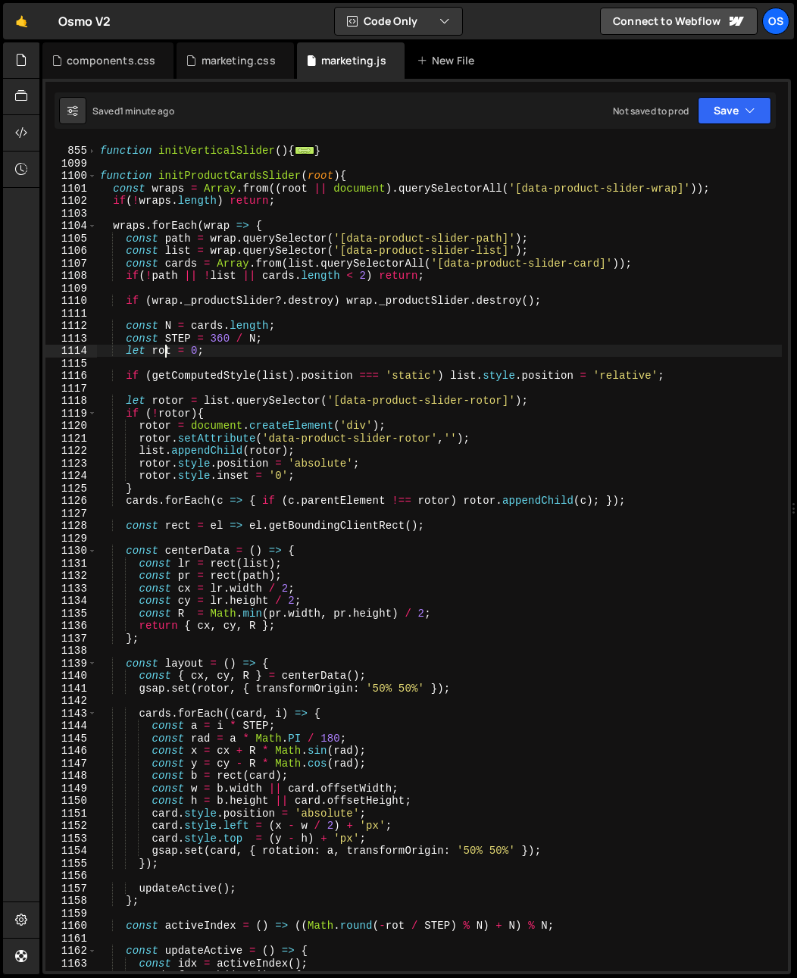
click at [162, 351] on div "function initVerticalSlider ( ) { ... } function initProductCardsSlider ( root …" at bounding box center [439, 559] width 685 height 854
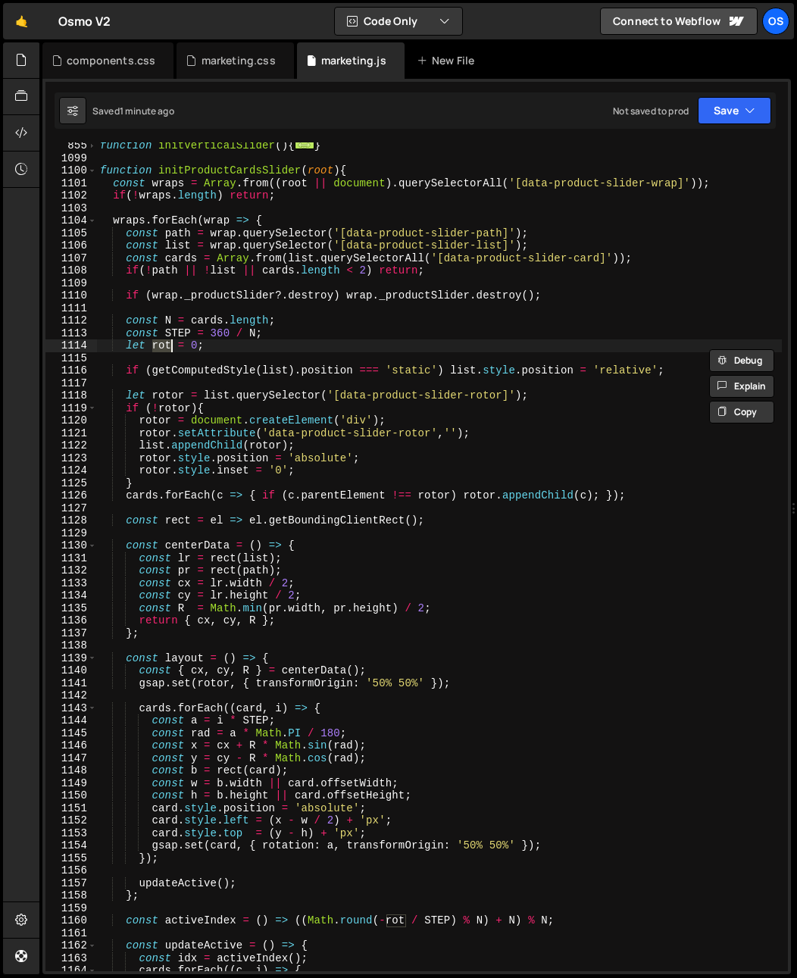
scroll to position [1014, 0]
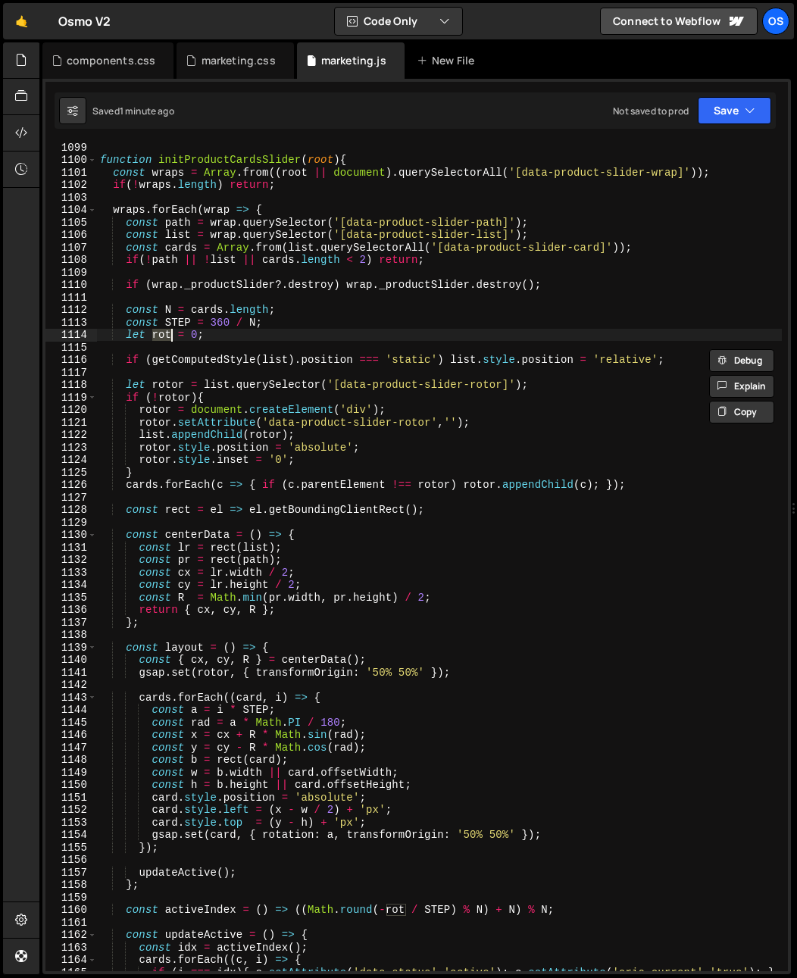
click at [155, 412] on div "function initProductCardsSlider ( root ) { const wraps = Array . from (( root |…" at bounding box center [439, 568] width 685 height 854
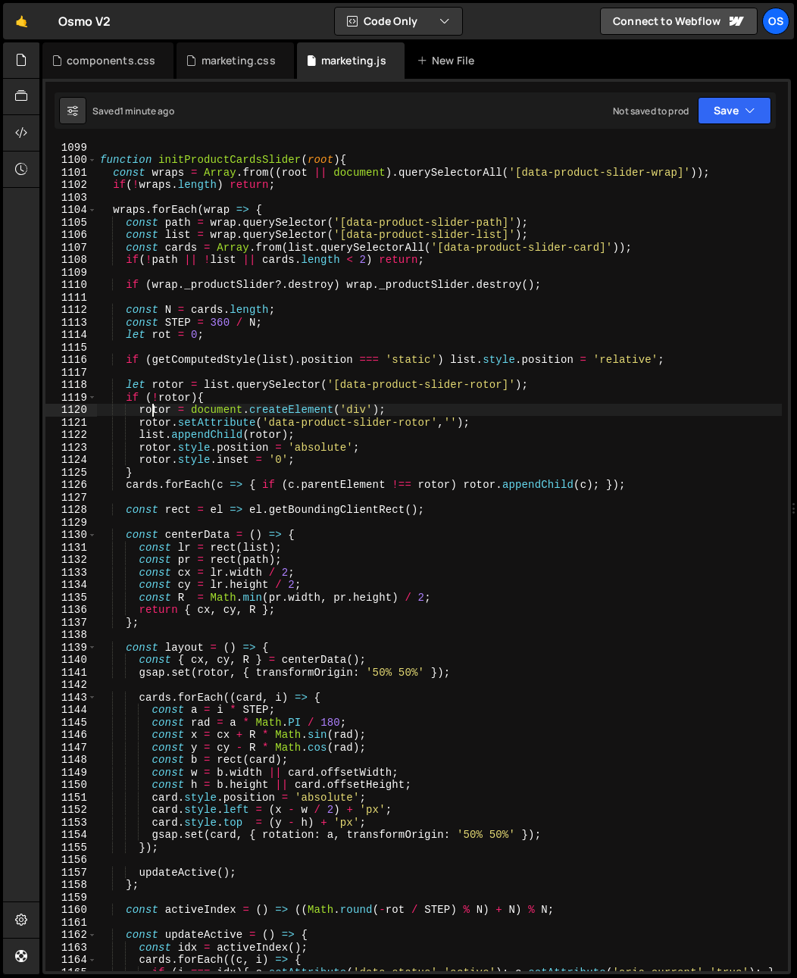
click at [155, 412] on div "function initProductCardsSlider ( root ) { const wraps = Array . from (( root |…" at bounding box center [439, 568] width 685 height 854
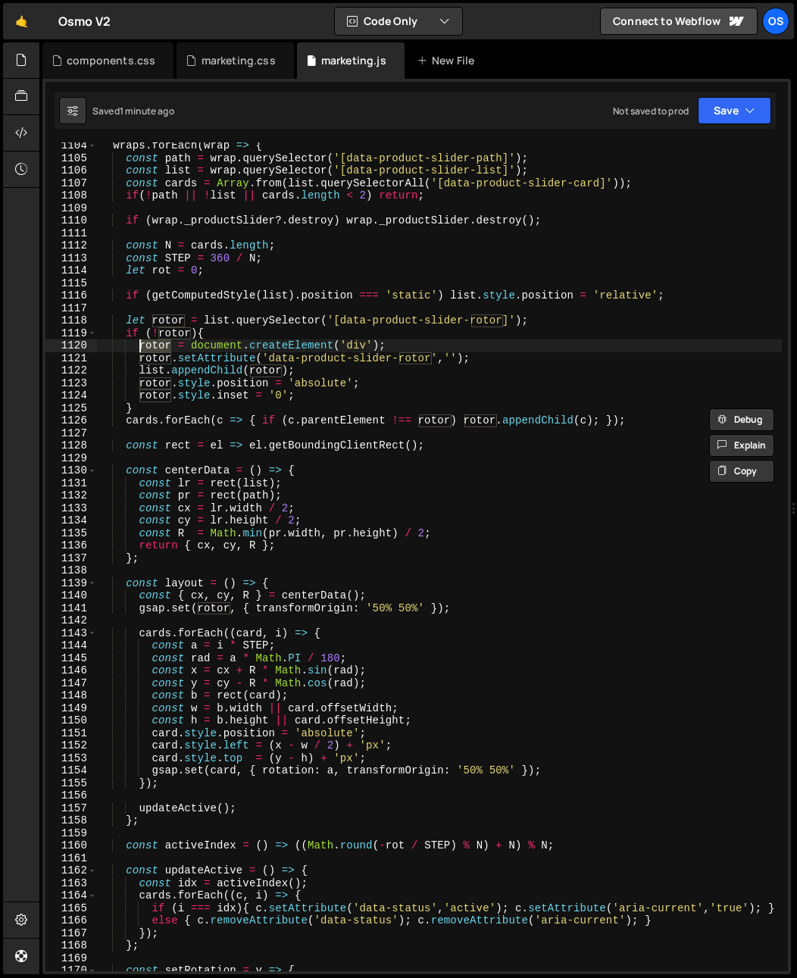
scroll to position [1078, 0]
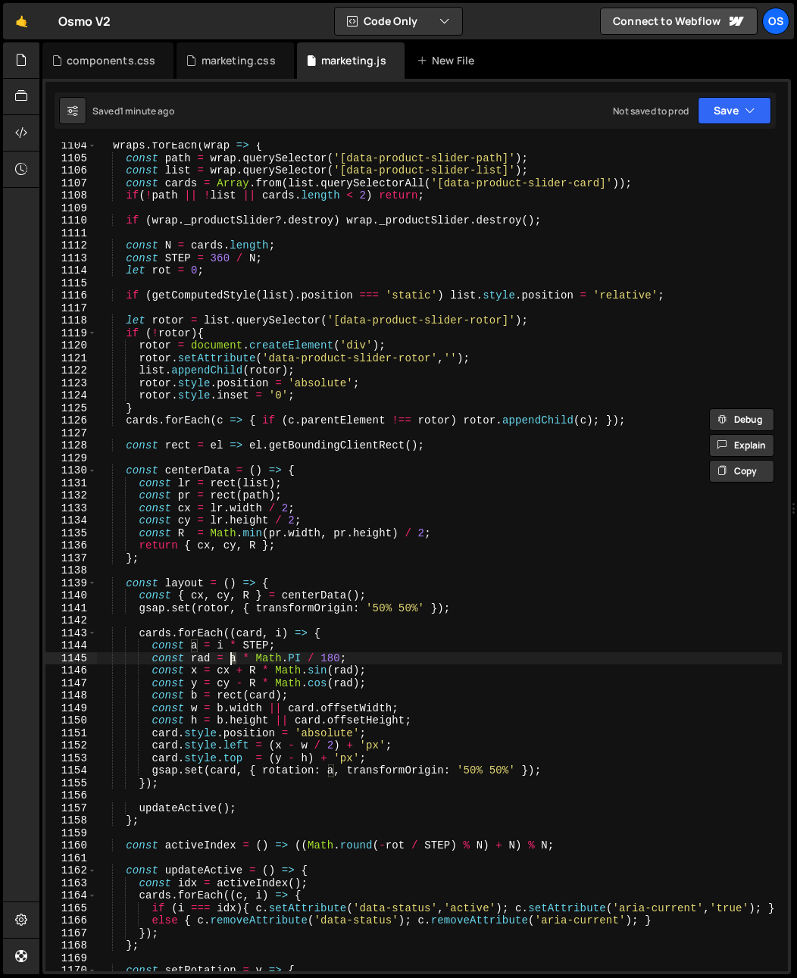
drag, startPoint x: 236, startPoint y: 658, endPoint x: 238, endPoint y: 682, distance: 24.4
click at [230, 662] on div "wraps . forEach ( wrap => { const path = wrap . querySelector ( '[data-product-…" at bounding box center [439, 566] width 685 height 854
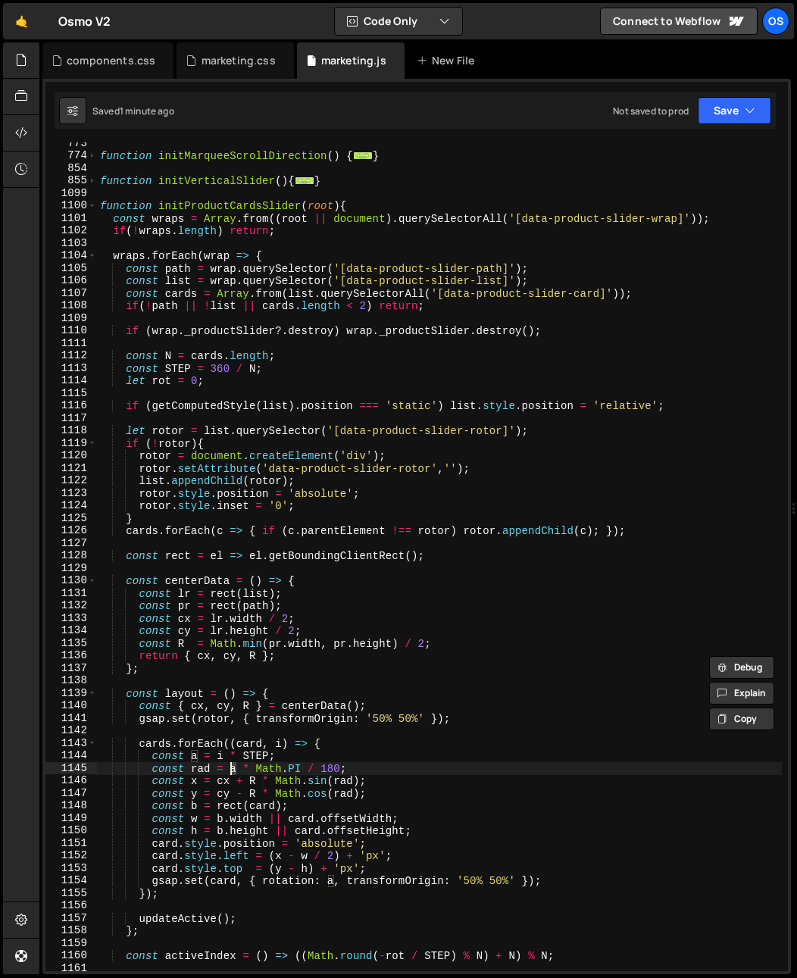
scroll to position [1113, 0]
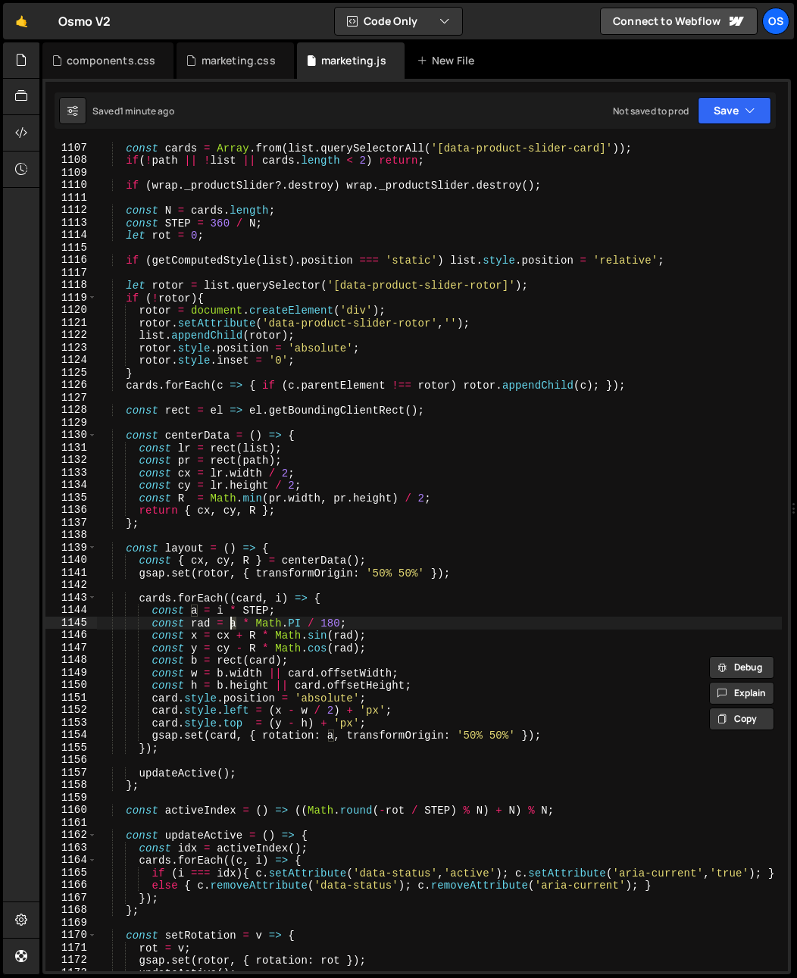
click at [330, 626] on div "const cards = Array . from ( list . querySelectorAll ( '[data-product-slider-ca…" at bounding box center [439, 569] width 685 height 854
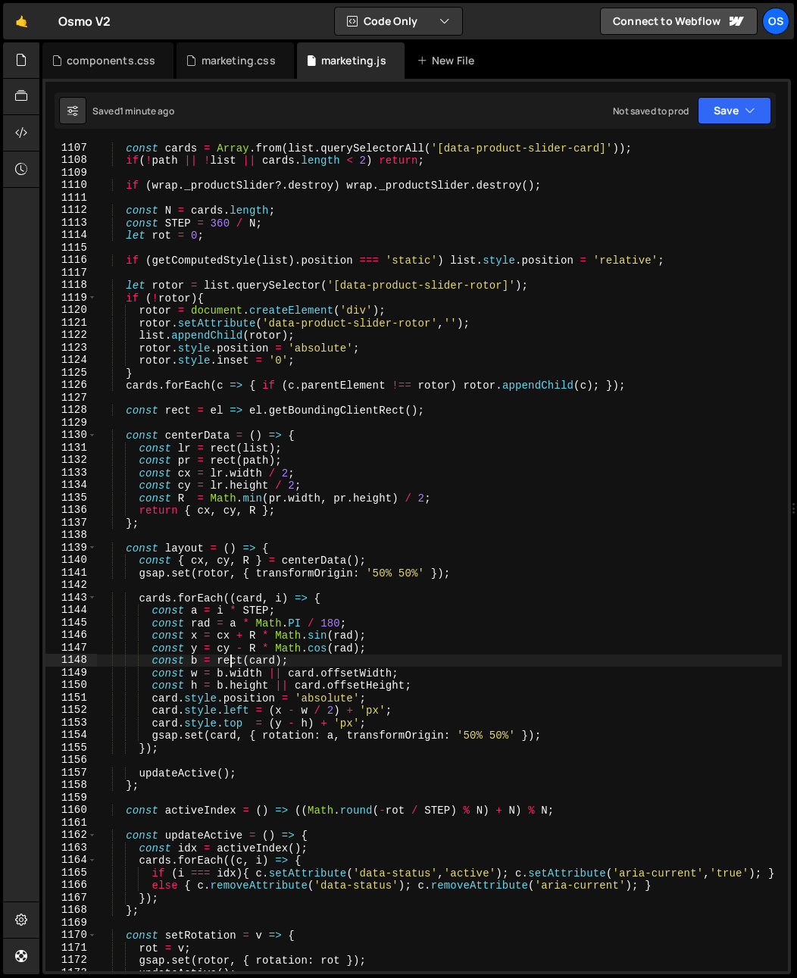
click at [229, 660] on div "const cards = Array . from ( list . querySelectorAll ( '[data-product-slider-ca…" at bounding box center [439, 569] width 685 height 854
click at [258, 664] on div "const cards = Array . from ( list . querySelectorAll ( '[data-product-slider-ca…" at bounding box center [439, 569] width 685 height 854
click at [436, 659] on div "const cards = Array . from ( list . querySelectorAll ( '[data-product-slider-ca…" at bounding box center [439, 569] width 685 height 854
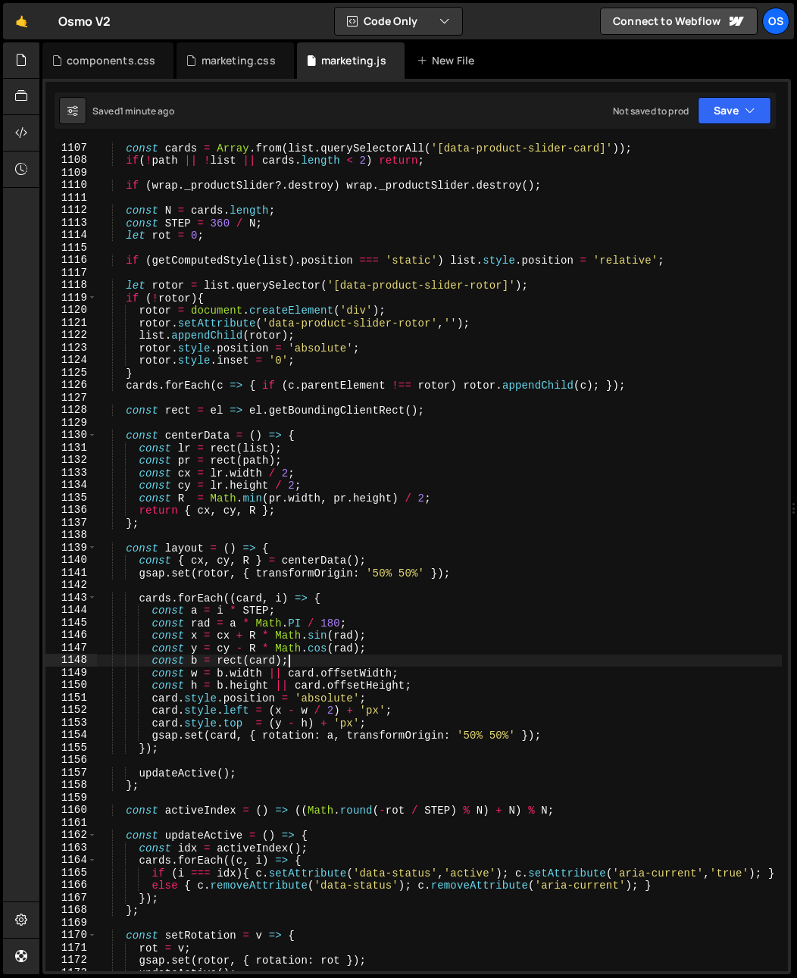
click at [215, 411] on div "const cards = Array . from ( list . querySelectorAll ( '[data-product-slider-ca…" at bounding box center [439, 569] width 685 height 854
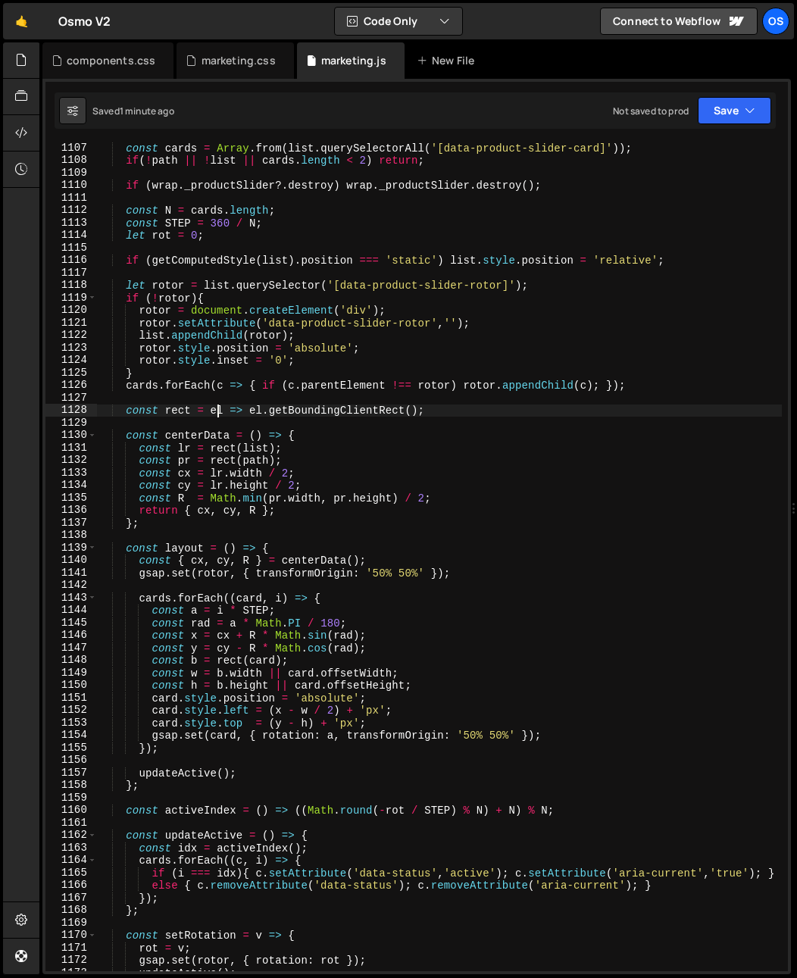
click at [215, 411] on div "const cards = Array . from ( list . querySelectorAll ( '[data-product-slider-ca…" at bounding box center [439, 569] width 685 height 854
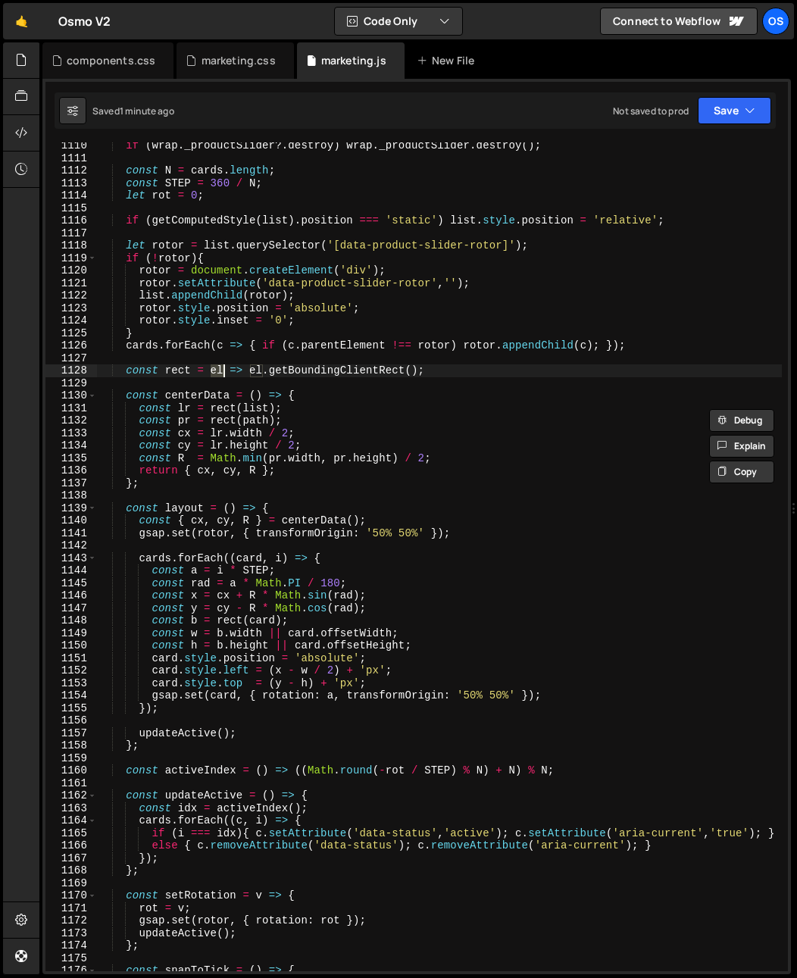
scroll to position [1159, 0]
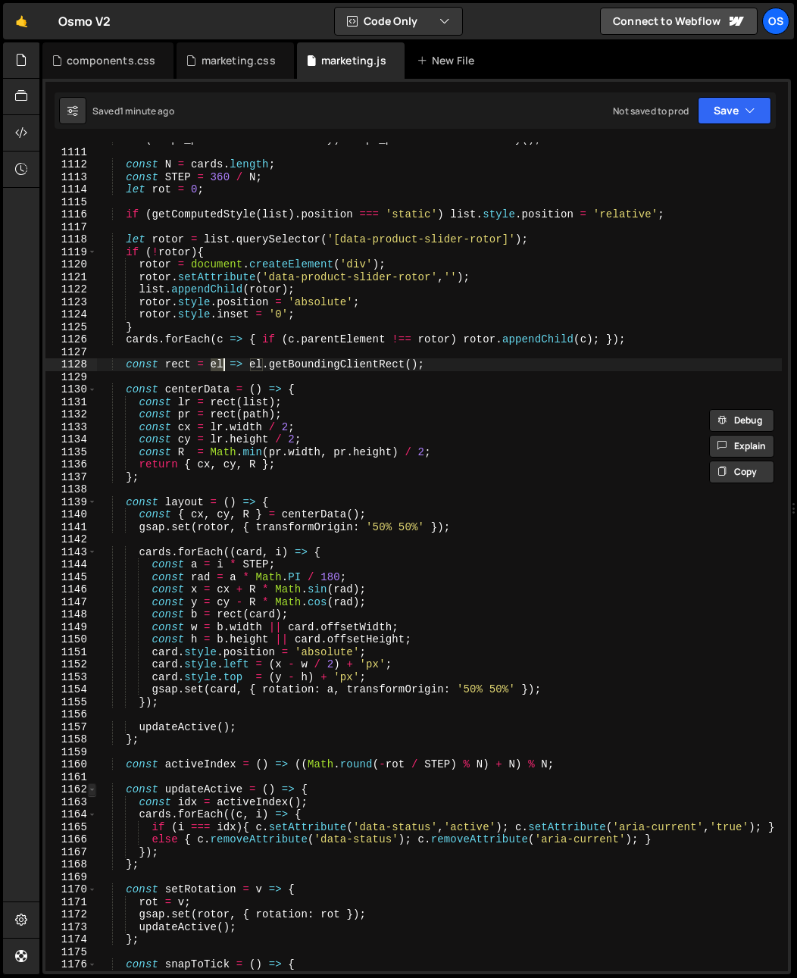
click at [92, 788] on span at bounding box center [92, 790] width 8 height 13
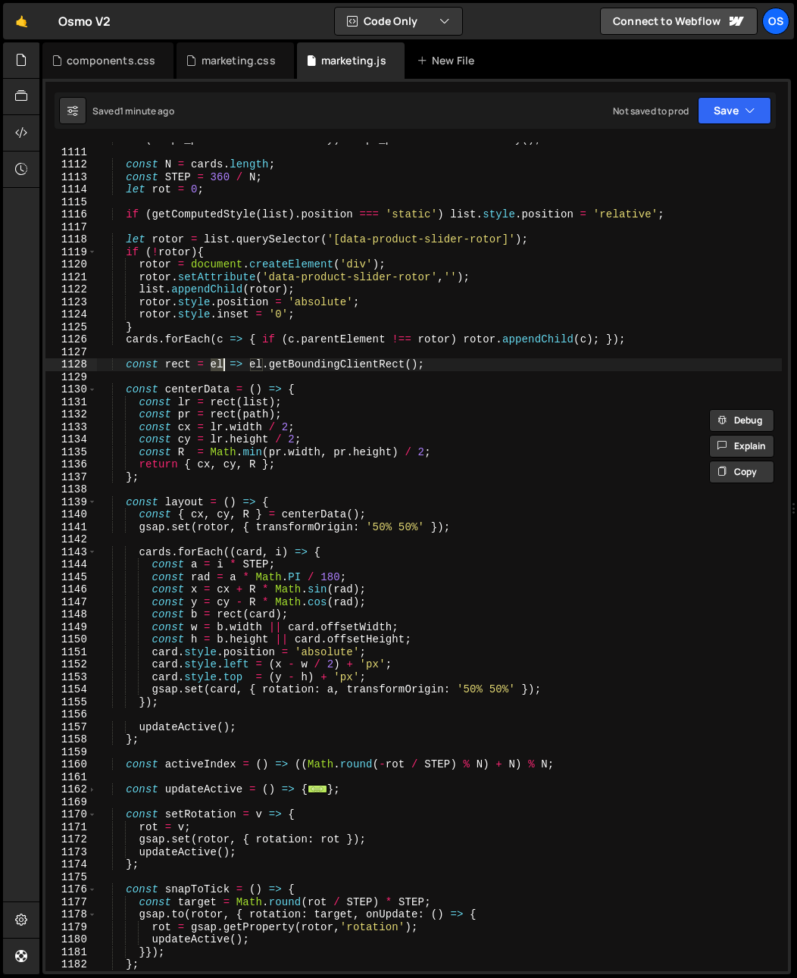
click at [96, 815] on div "1170" at bounding box center [71, 815] width 52 height 13
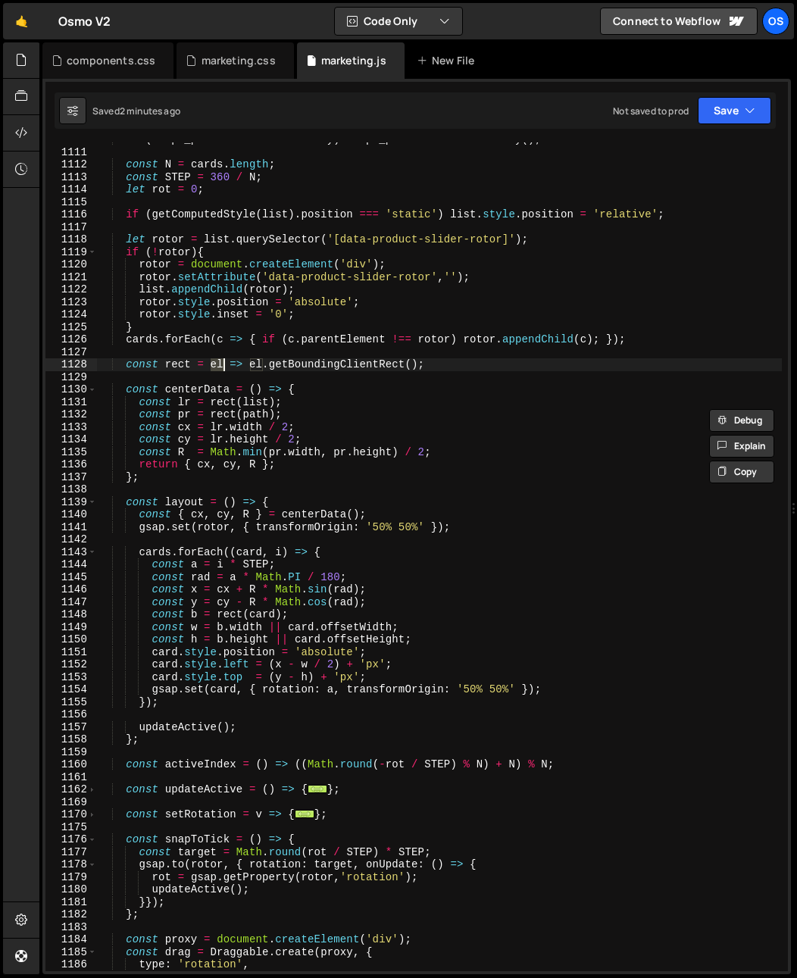
scroll to position [1218, 0]
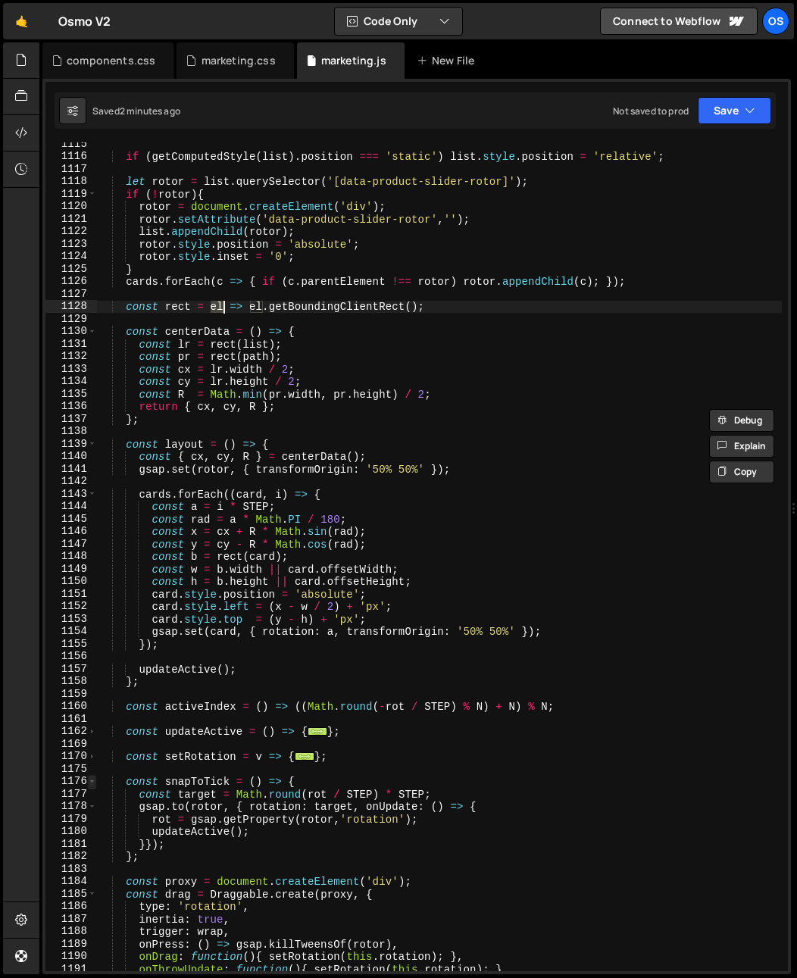
click at [95, 782] on span at bounding box center [92, 781] width 8 height 13
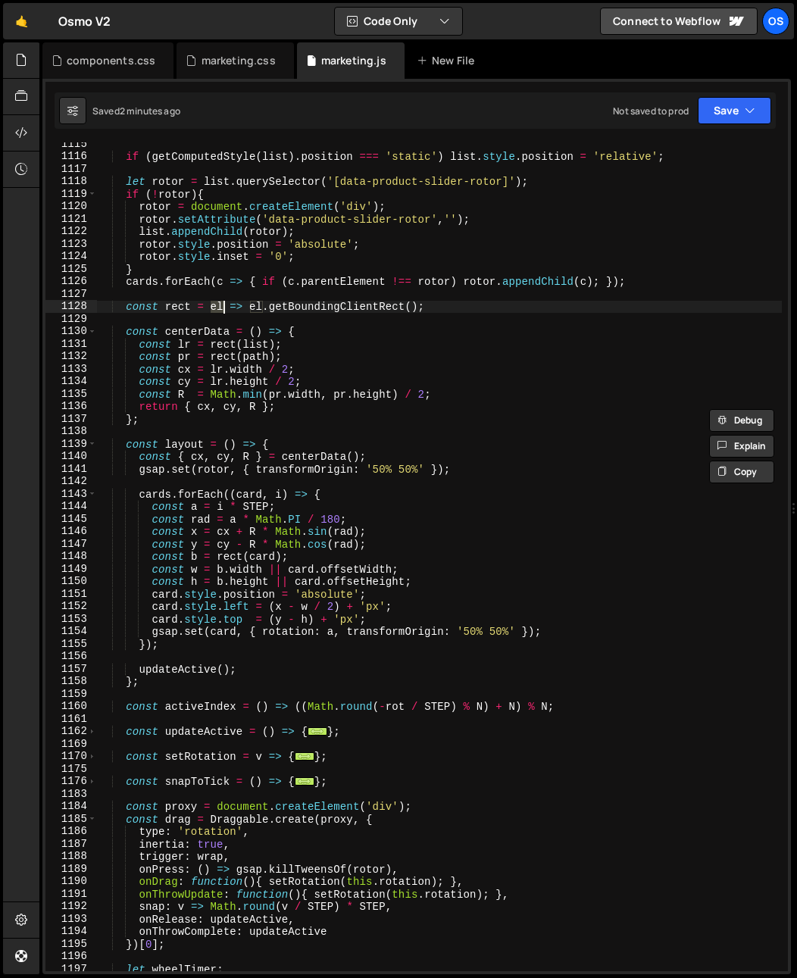
click at [130, 822] on div "if ( getComputedStyle ( list ) . position === 'static' ) list . style . positio…" at bounding box center [439, 565] width 685 height 854
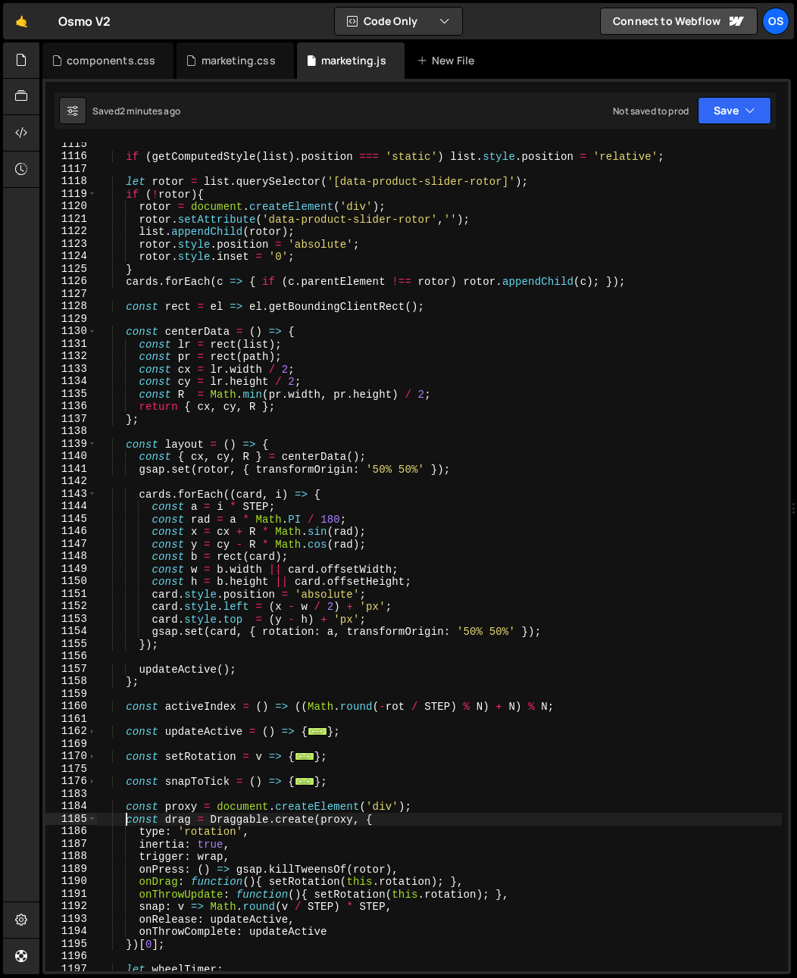
click at [126, 824] on div "if ( getComputedStyle ( list ) . position === 'static' ) list . style . positio…" at bounding box center [439, 565] width 685 height 854
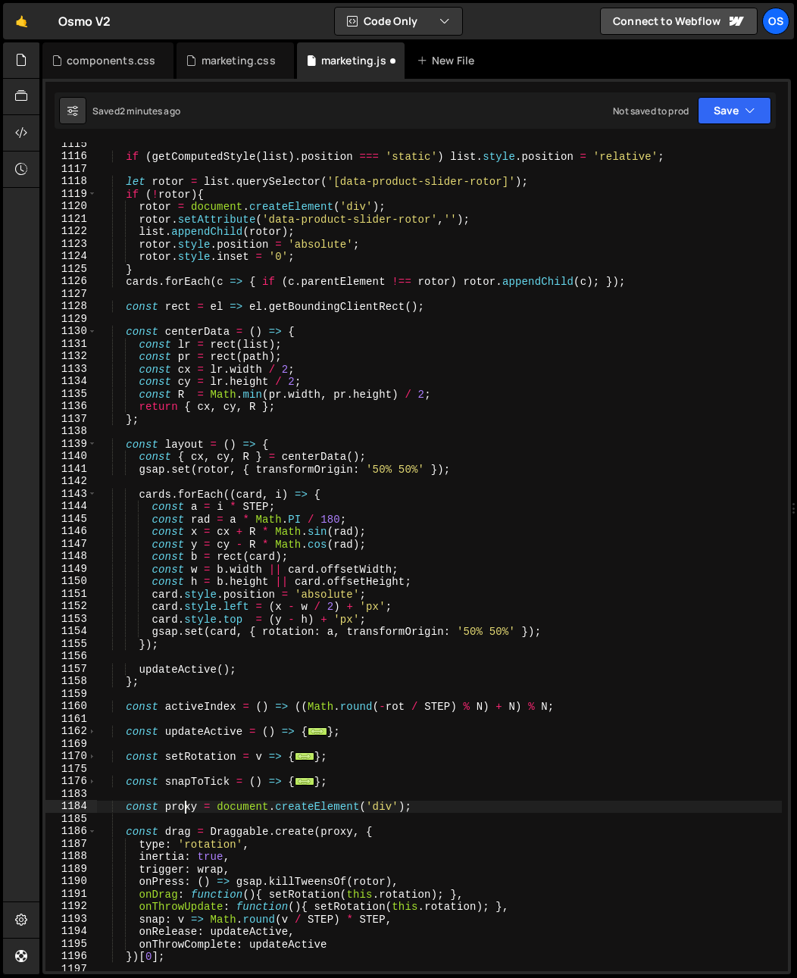
click at [182, 803] on div "if ( getComputedStyle ( list ) . position === 'static' ) list . style . positio…" at bounding box center [439, 565] width 685 height 854
type textarea "const proxy = document.createElement('div');"
click at [183, 809] on div "if ( getComputedStyle ( list ) . position === 'static' ) list . style . positio…" at bounding box center [439, 565] width 685 height 854
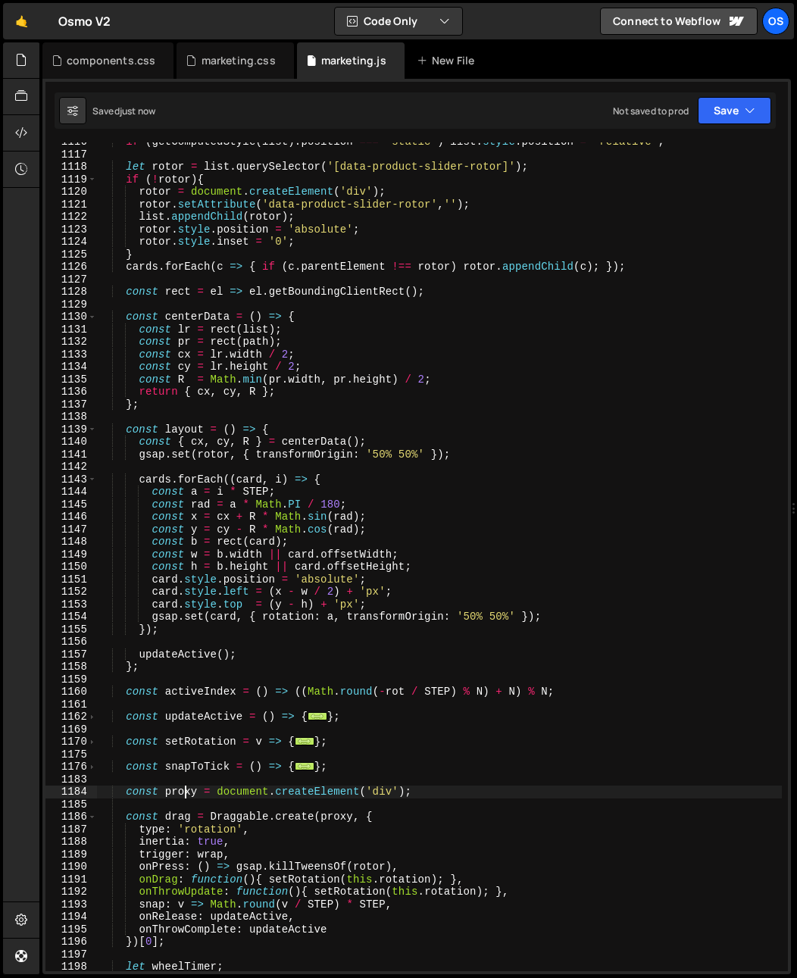
click at [183, 806] on div "if ( getComputedStyle ( list ) . position === 'static' ) list . style . positio…" at bounding box center [439, 563] width 685 height 854
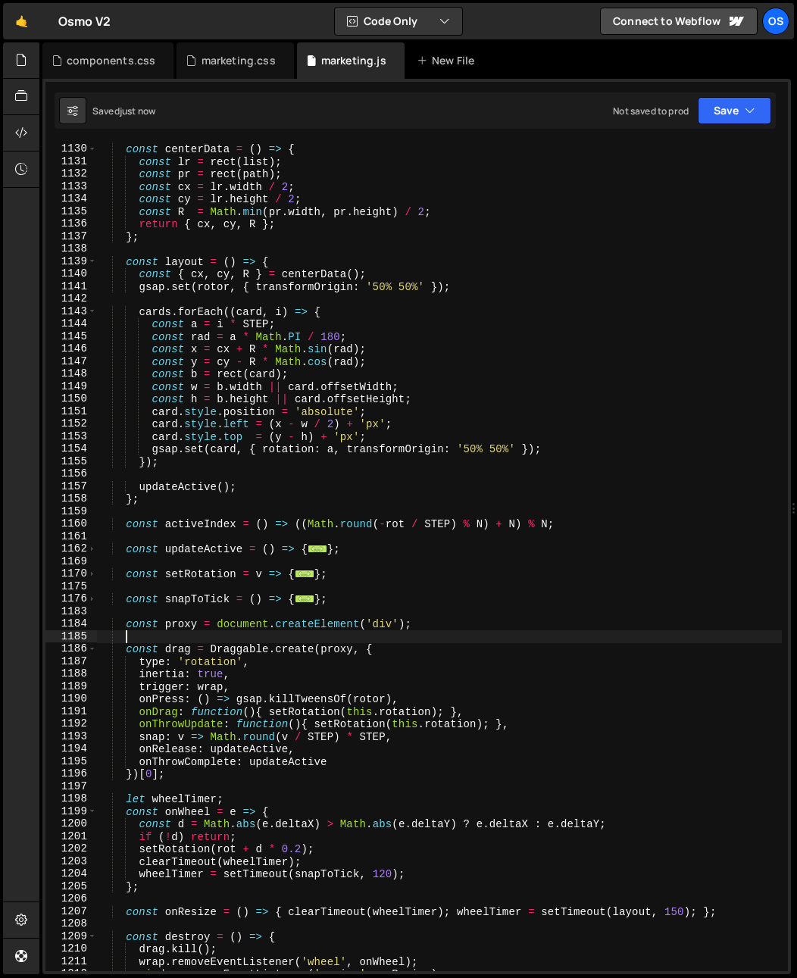
scroll to position [1446, 0]
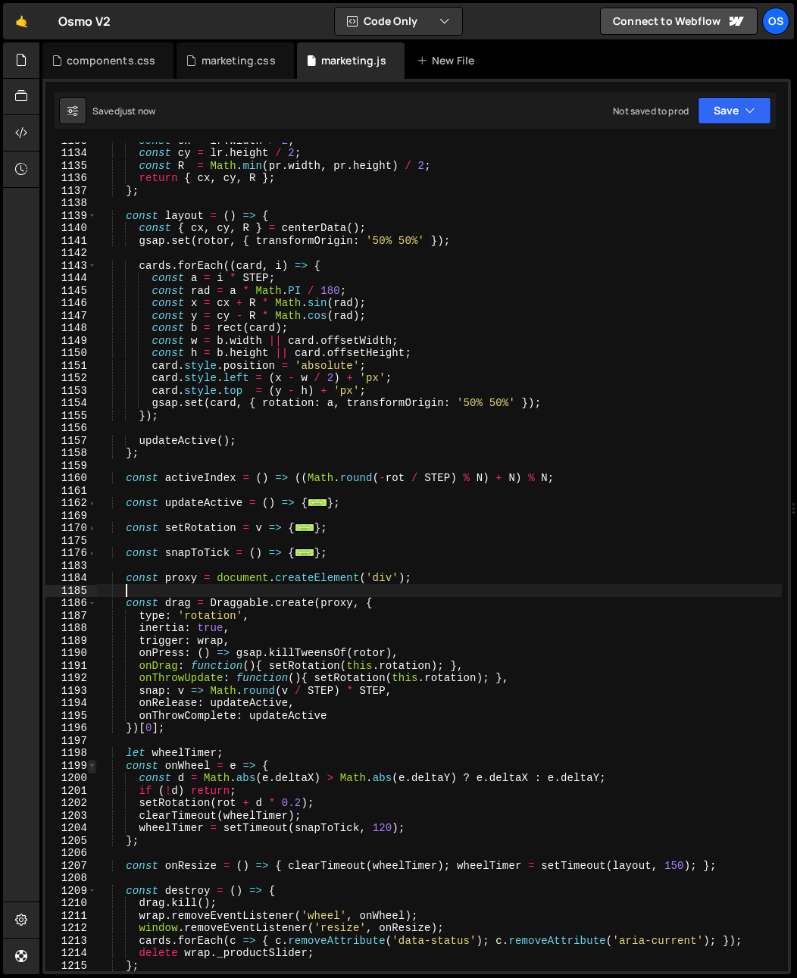
click at [95, 768] on span at bounding box center [92, 766] width 8 height 13
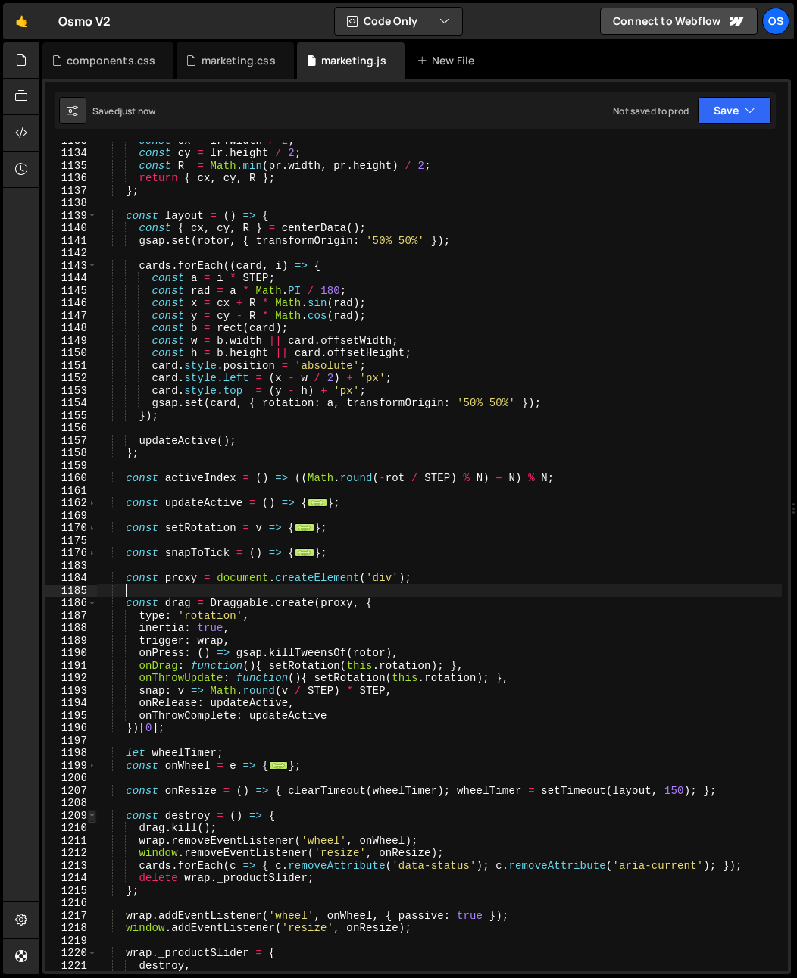
click at [91, 812] on span at bounding box center [92, 816] width 8 height 13
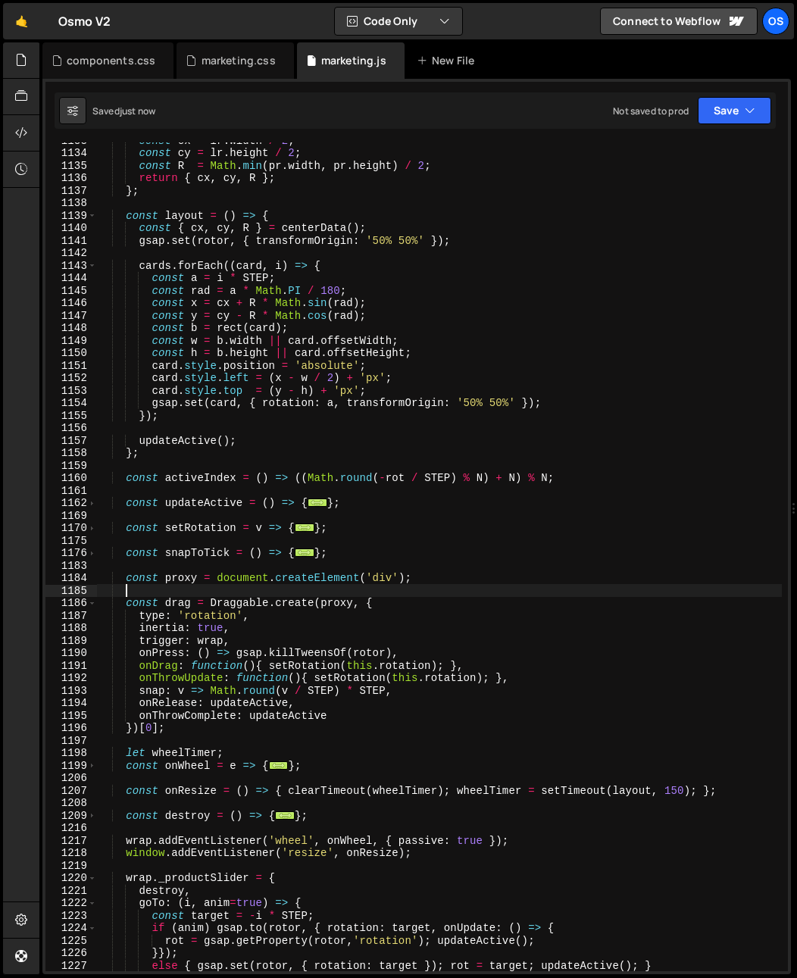
scroll to position [1489, 0]
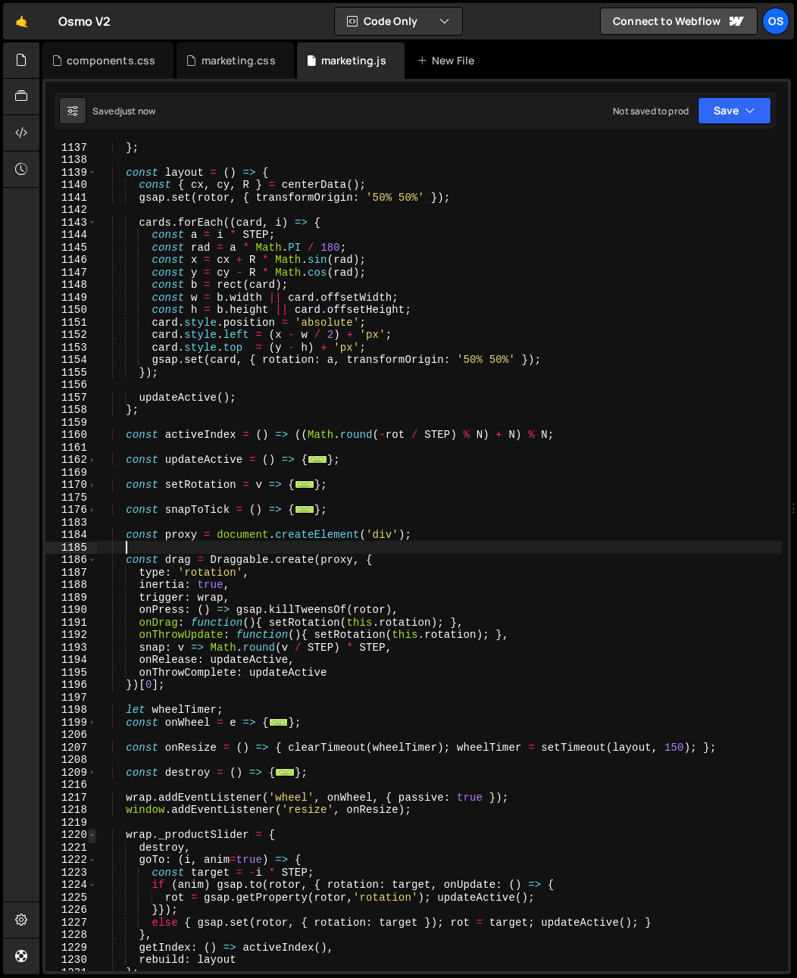
click at [93, 836] on span at bounding box center [92, 835] width 8 height 13
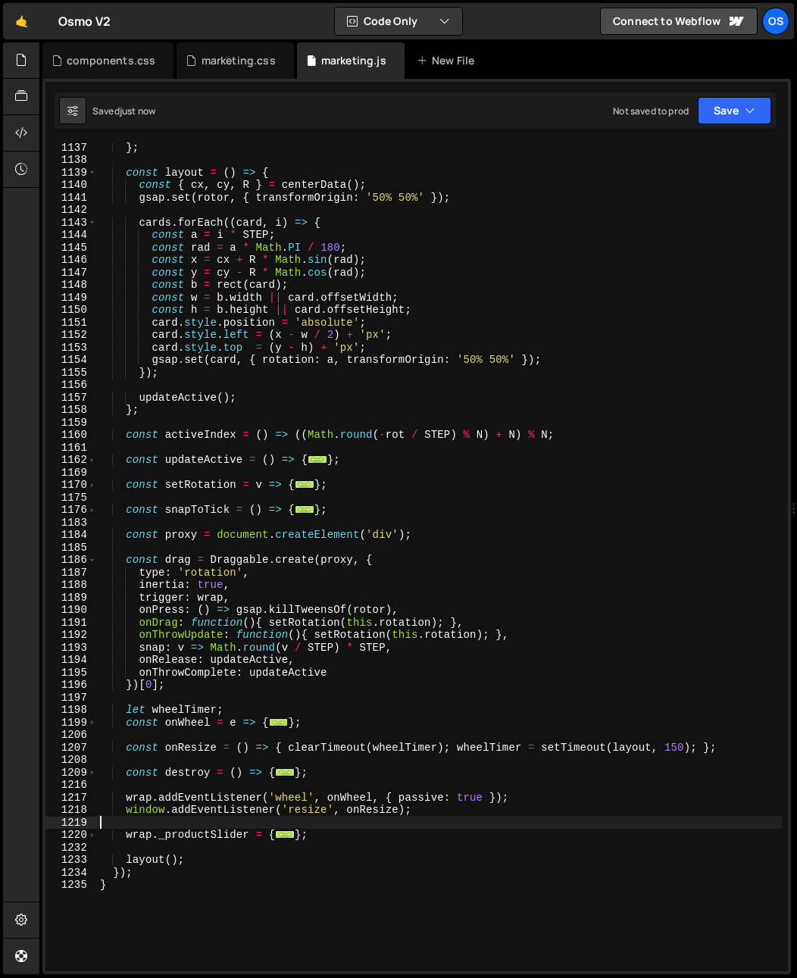
click at [142, 826] on div "} ; const layout = ( ) => { const { cx , cy , R } = centerData ( ) ; gsap . set…" at bounding box center [439, 568] width 685 height 854
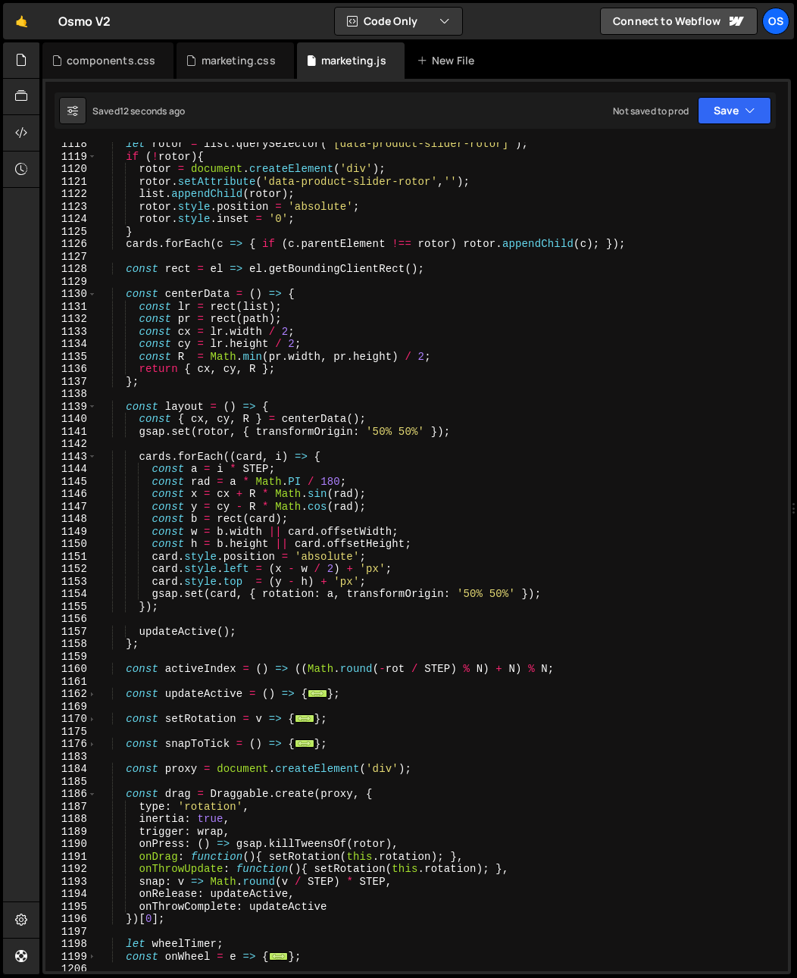
scroll to position [1205, 0]
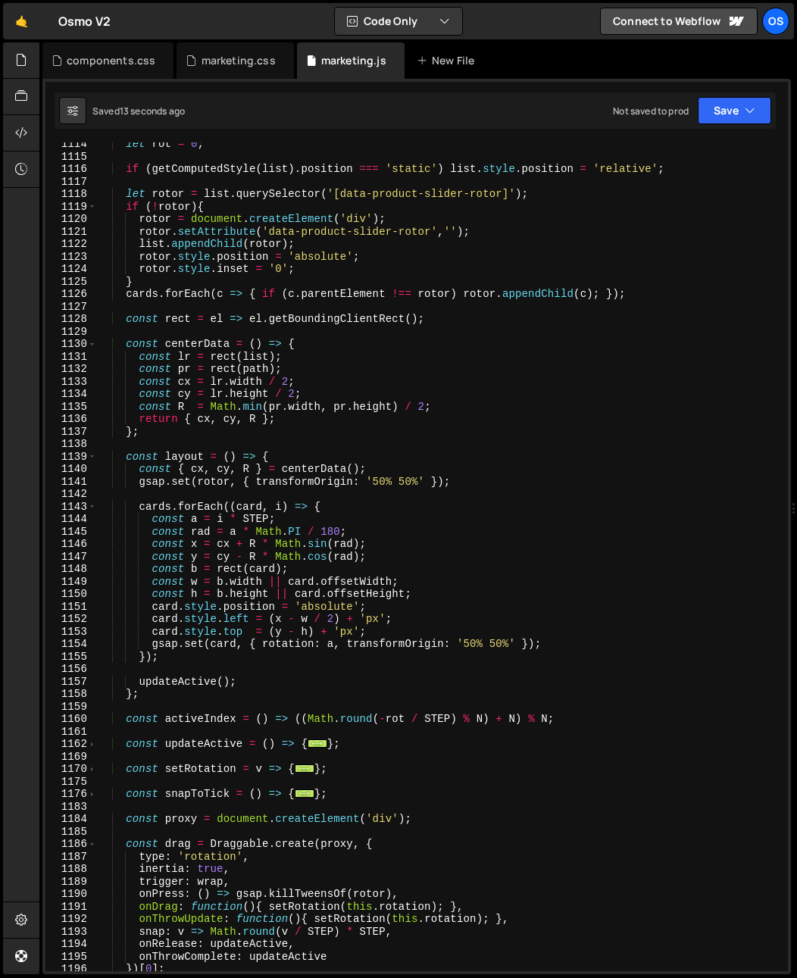
click at [279, 407] on div "let rot = 0 ; if ( getComputedStyle ( list ) . position === 'static' ) list . s…" at bounding box center [439, 565] width 685 height 854
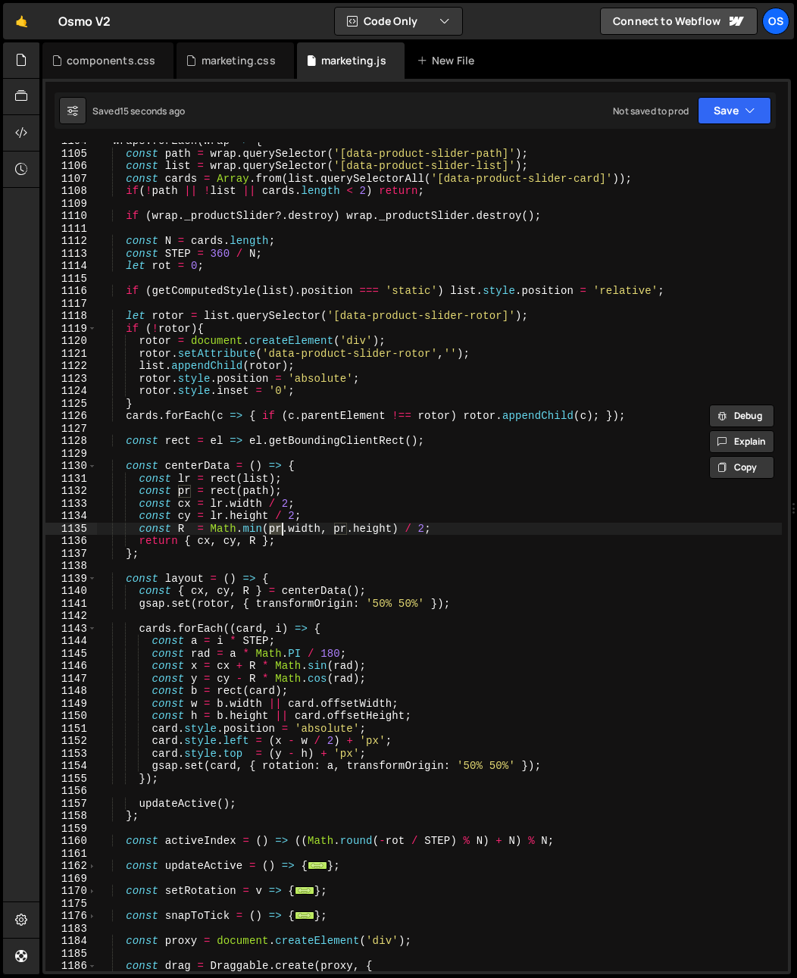
scroll to position [1029, 0]
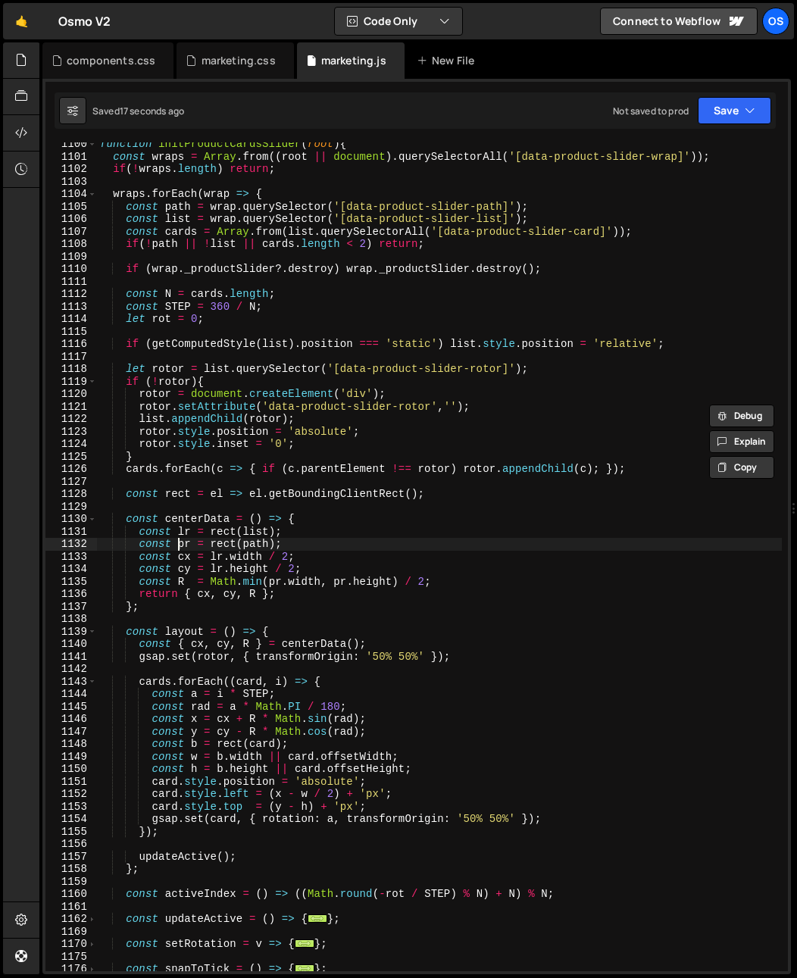
click at [180, 545] on div "function initProductCardsSlider ( root ) { const wraps = Array . from (( root |…" at bounding box center [439, 565] width 685 height 854
click at [252, 536] on div "function initProductCardsSlider ( root ) { const wraps = Array . from (( root |…" at bounding box center [439, 565] width 685 height 854
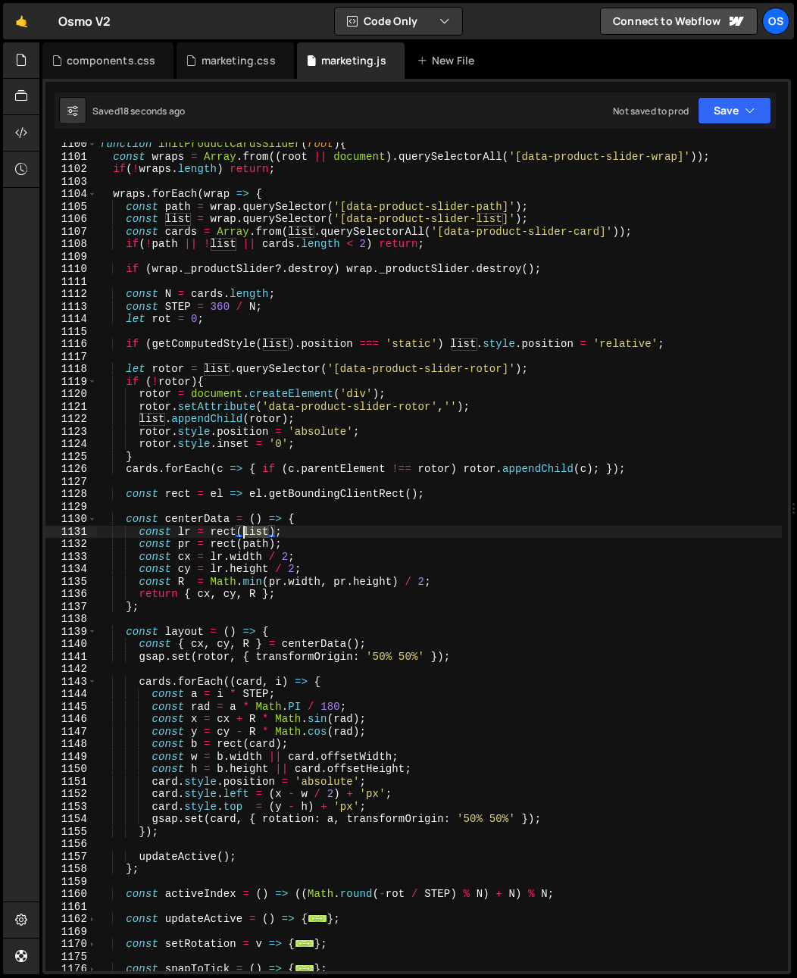
click at [252, 536] on div "function initProductCardsSlider ( root ) { const wraps = Array . from (( root |…" at bounding box center [439, 565] width 685 height 854
click at [252, 540] on div "function initProductCardsSlider ( root ) { const wraps = Array . from (( root |…" at bounding box center [439, 565] width 685 height 854
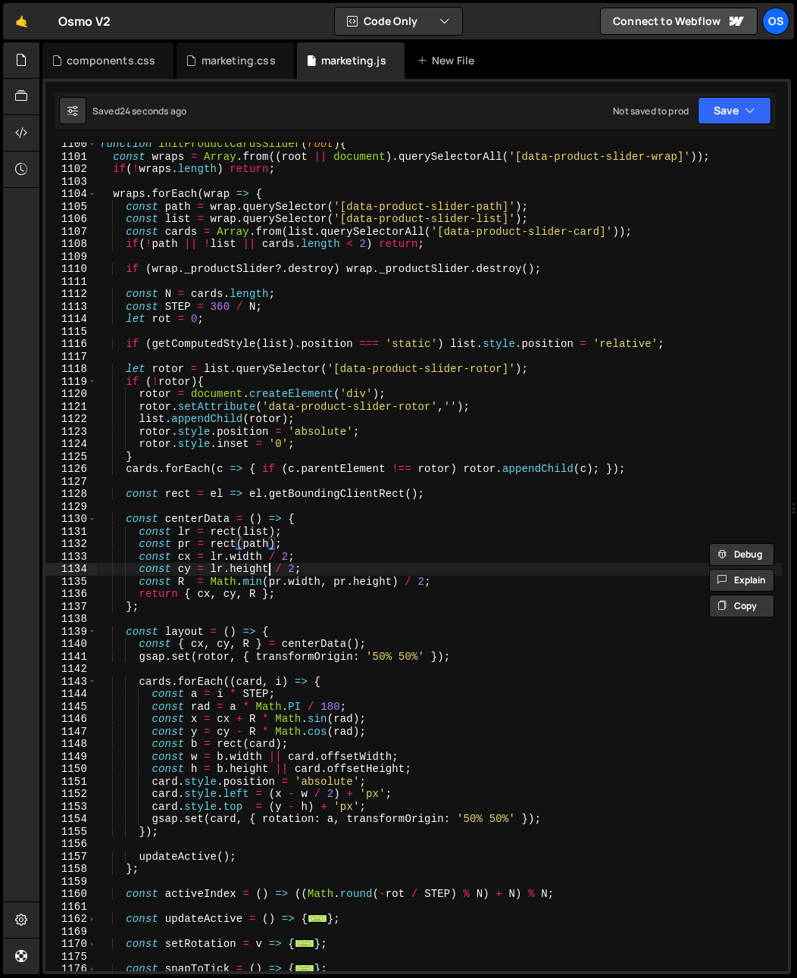
click at [269, 571] on div "function initProductCardsSlider ( root ) { const wraps = Array . from (( root |…" at bounding box center [439, 565] width 685 height 854
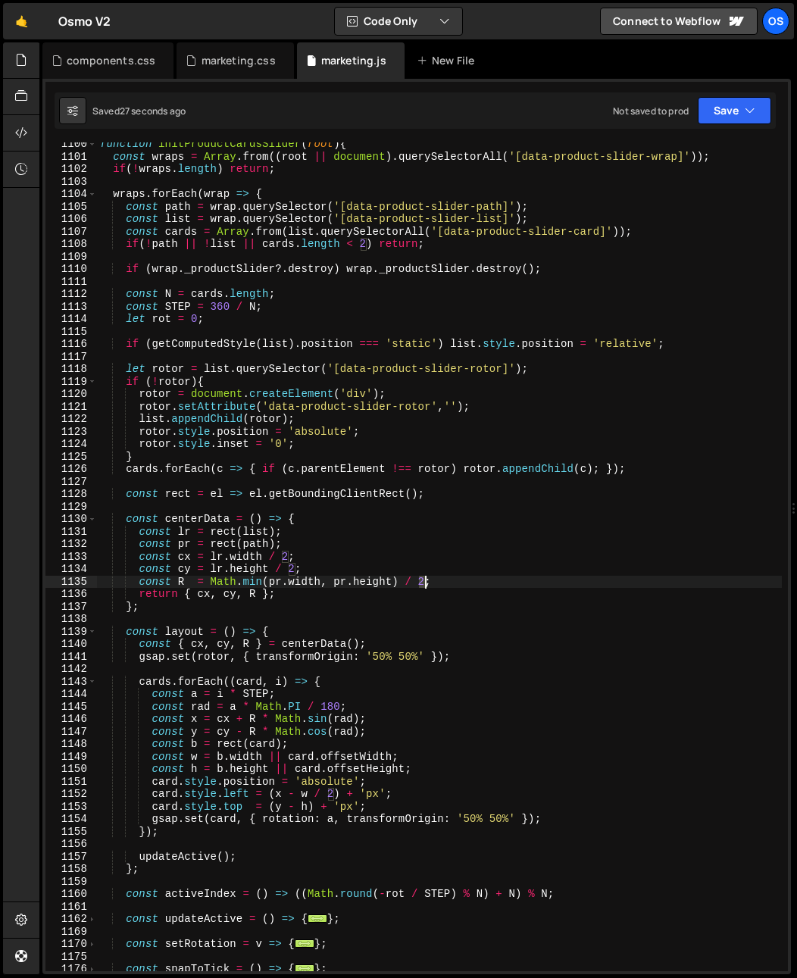
drag, startPoint x: 418, startPoint y: 581, endPoint x: 424, endPoint y: 584, distance: 7.8
click at [424, 584] on div "function initProductCardsSlider ( root ) { const wraps = Array . from (( root |…" at bounding box center [439, 565] width 685 height 854
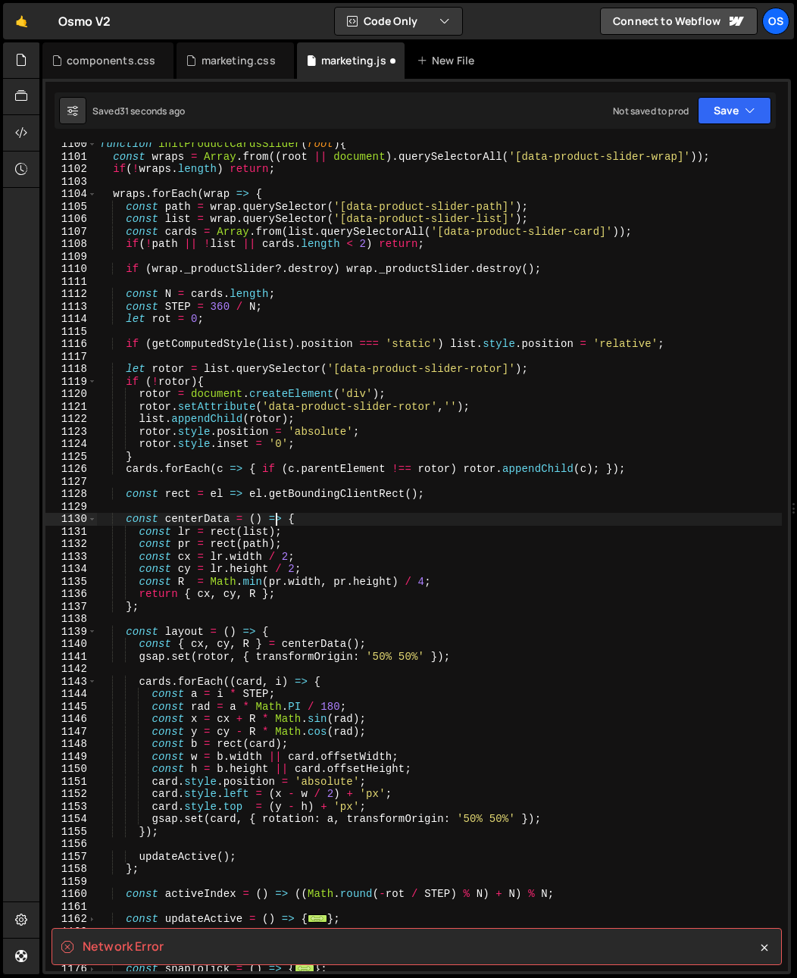
click at [277, 522] on div "function initProductCardsSlider ( root ) { const wraps = Array . from (( root |…" at bounding box center [439, 565] width 685 height 854
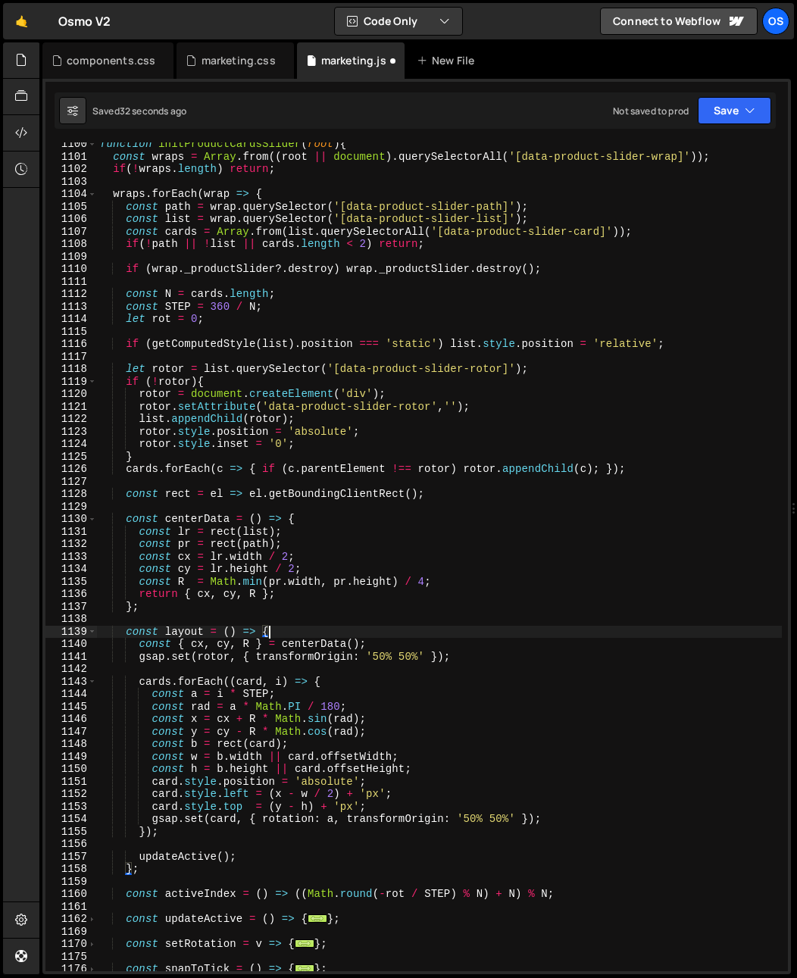
click at [434, 626] on div "function initProductCardsSlider ( root ) { const wraps = Array . from (( root |…" at bounding box center [439, 565] width 685 height 854
click at [408, 590] on div "function initProductCardsSlider ( root ) { const wraps = Array . from (( root |…" at bounding box center [439, 565] width 685 height 854
drag, startPoint x: 288, startPoint y: 488, endPoint x: 315, endPoint y: 529, distance: 49.2
click at [288, 489] on div "function initProductCardsSlider ( root ) { const wraps = Array . from (( root |…" at bounding box center [439, 565] width 685 height 854
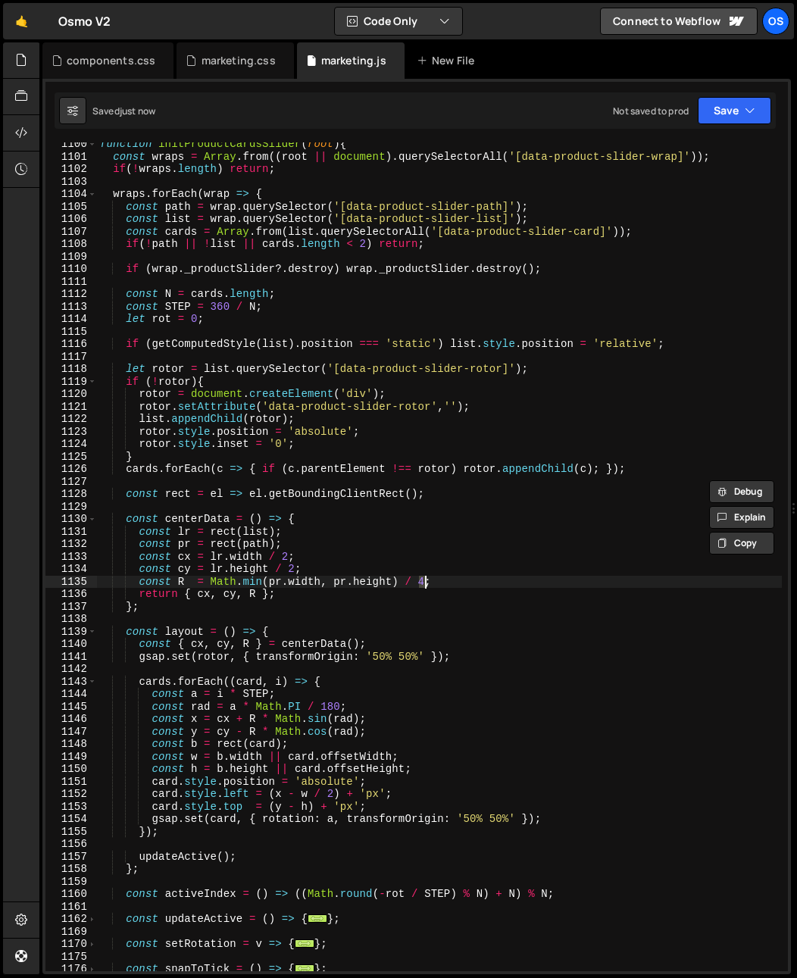
drag, startPoint x: 417, startPoint y: 583, endPoint x: 424, endPoint y: 586, distance: 8.2
click at [424, 586] on div "function initProductCardsSlider ( root ) { const wraps = Array . from (( root |…" at bounding box center [439, 565] width 685 height 854
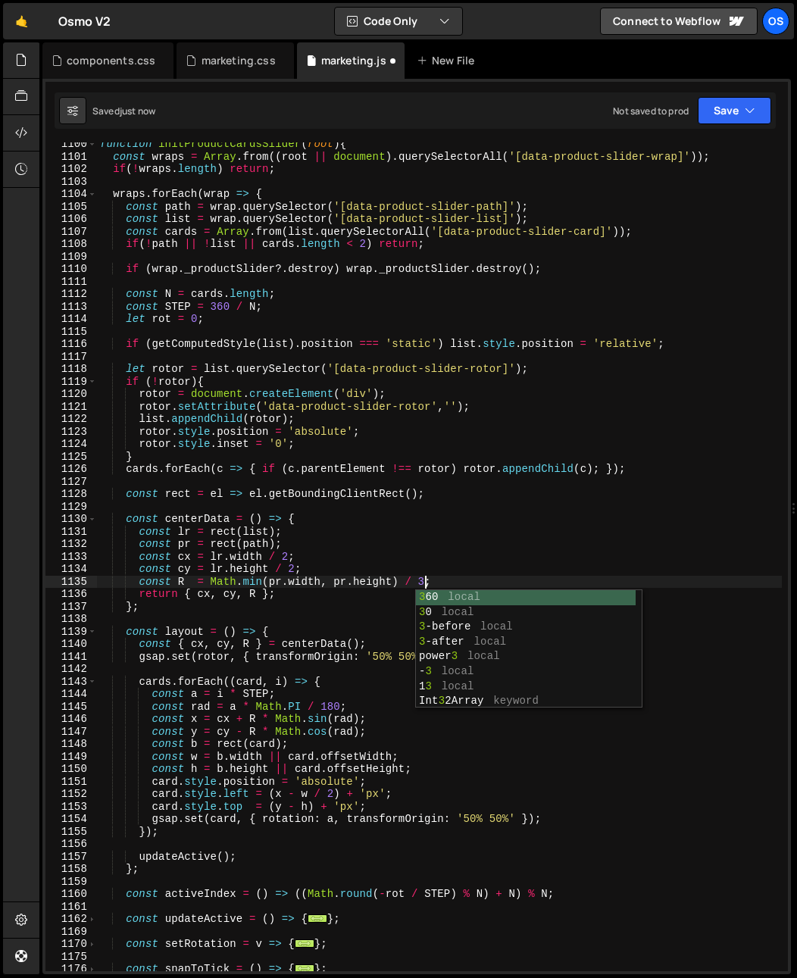
scroll to position [0, 22]
click at [312, 537] on div "function initProductCardsSlider ( root ) { const wraps = Array . from (( root |…" at bounding box center [439, 565] width 685 height 854
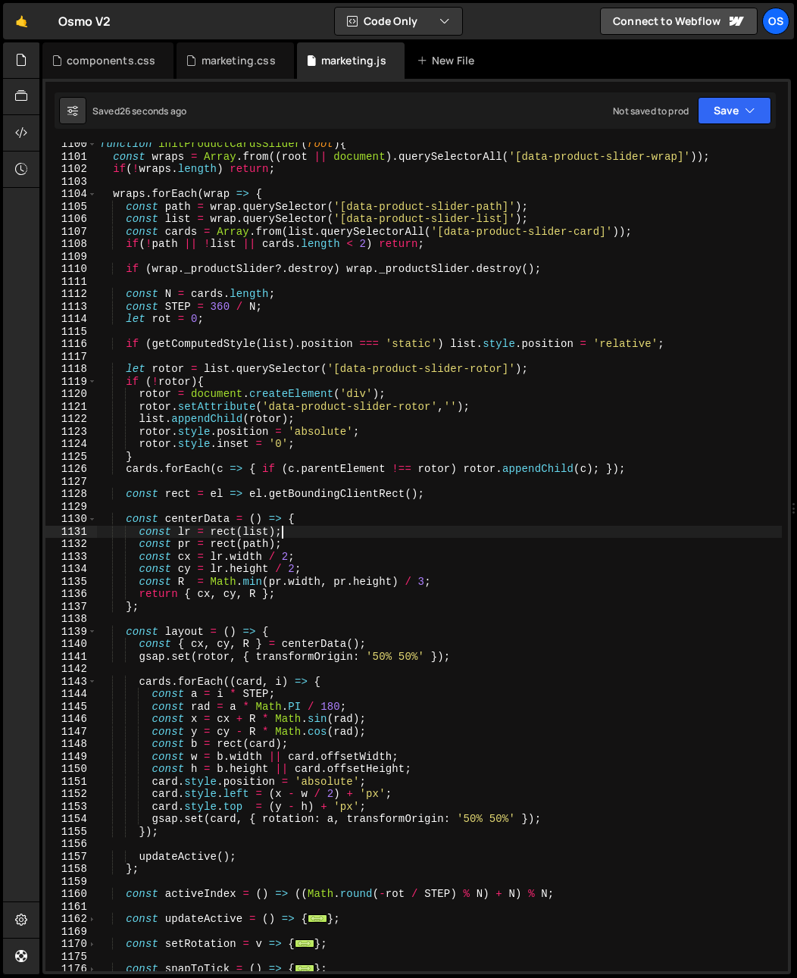
scroll to position [0, 12]
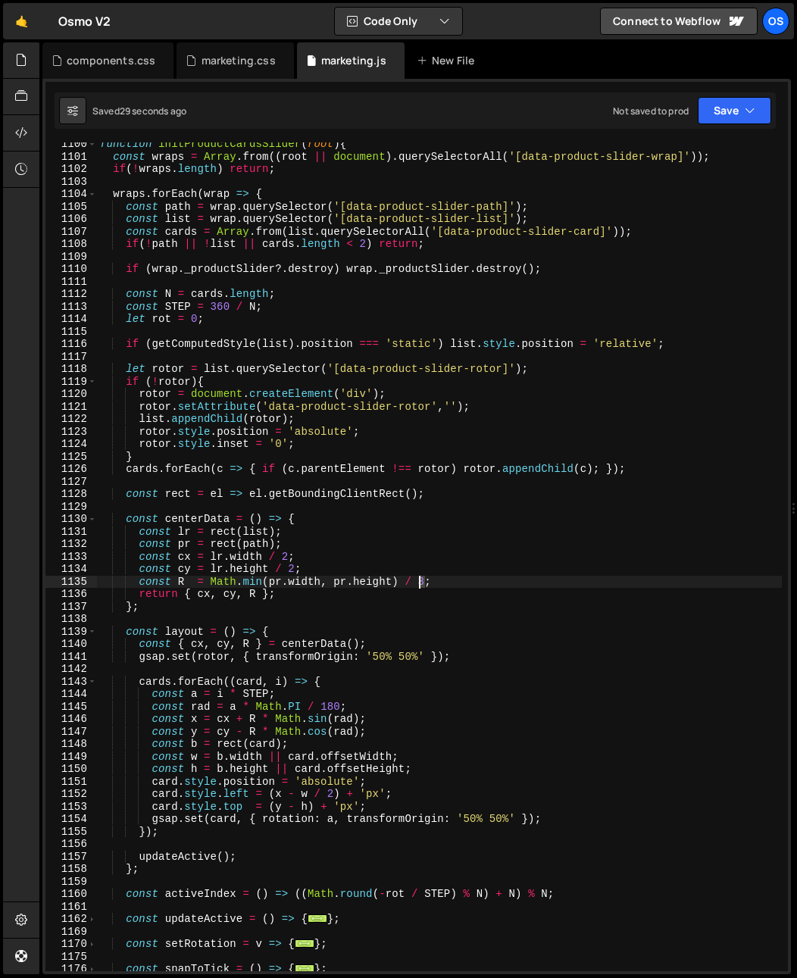
drag, startPoint x: 424, startPoint y: 583, endPoint x: 424, endPoint y: 599, distance: 15.9
click at [421, 584] on div "function initProductCardsSlider ( root ) { const wraps = Array . from (( root |…" at bounding box center [439, 565] width 685 height 854
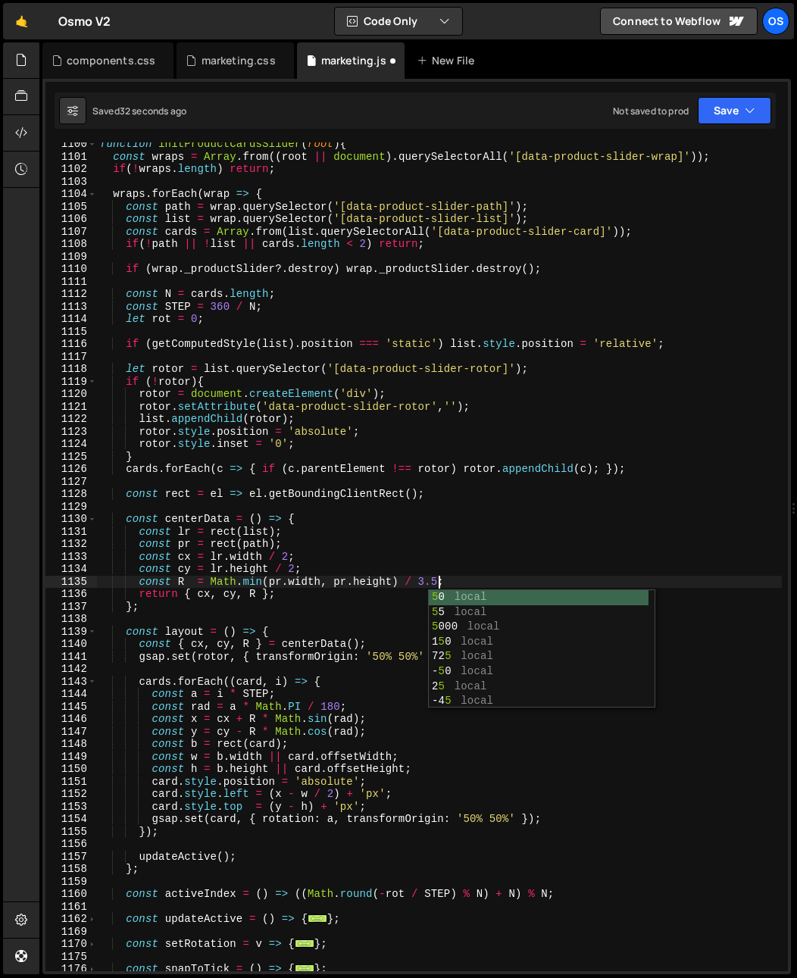
scroll to position [0, 23]
click at [417, 574] on div "function initProductCardsSlider ( root ) { const wraps = Array . from (( root |…" at bounding box center [439, 565] width 685 height 854
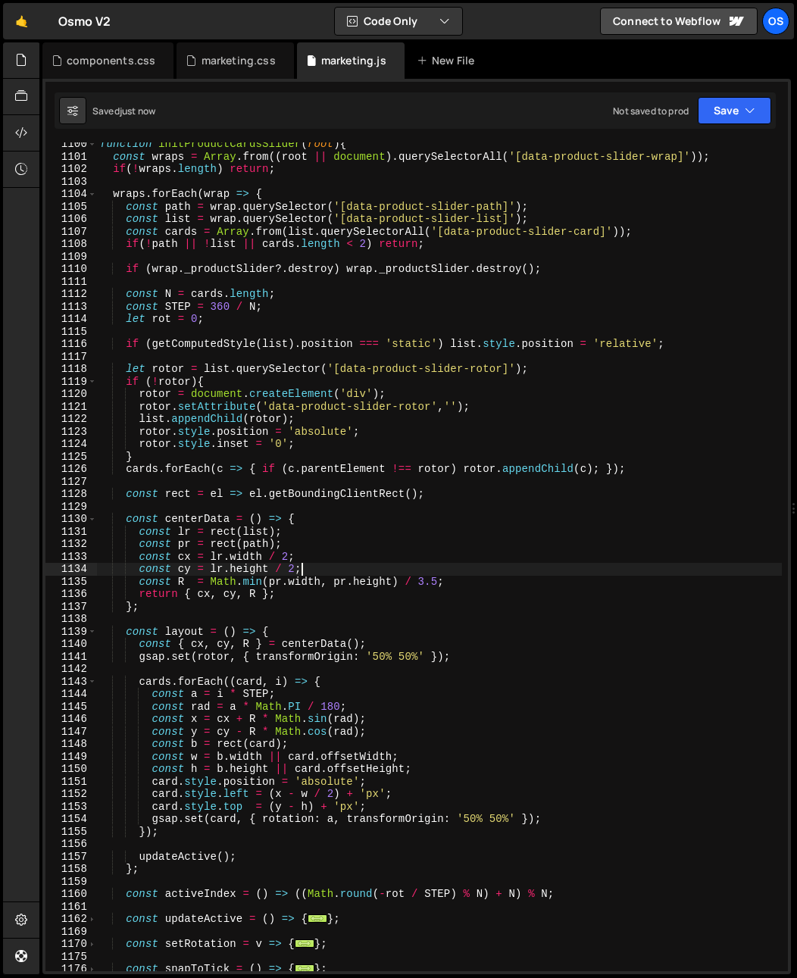
scroll to position [0, 13]
click at [432, 583] on div "function initProductCardsSlider ( root ) { const wraps = Array . from (( root |…" at bounding box center [439, 565] width 685 height 854
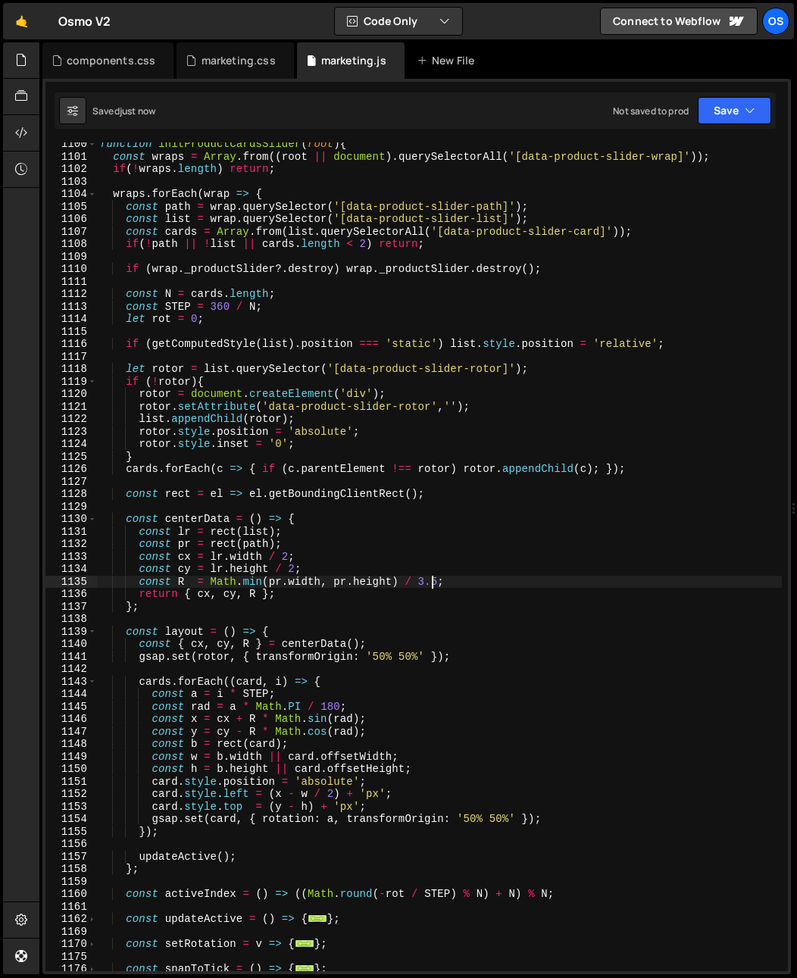
scroll to position [0, 23]
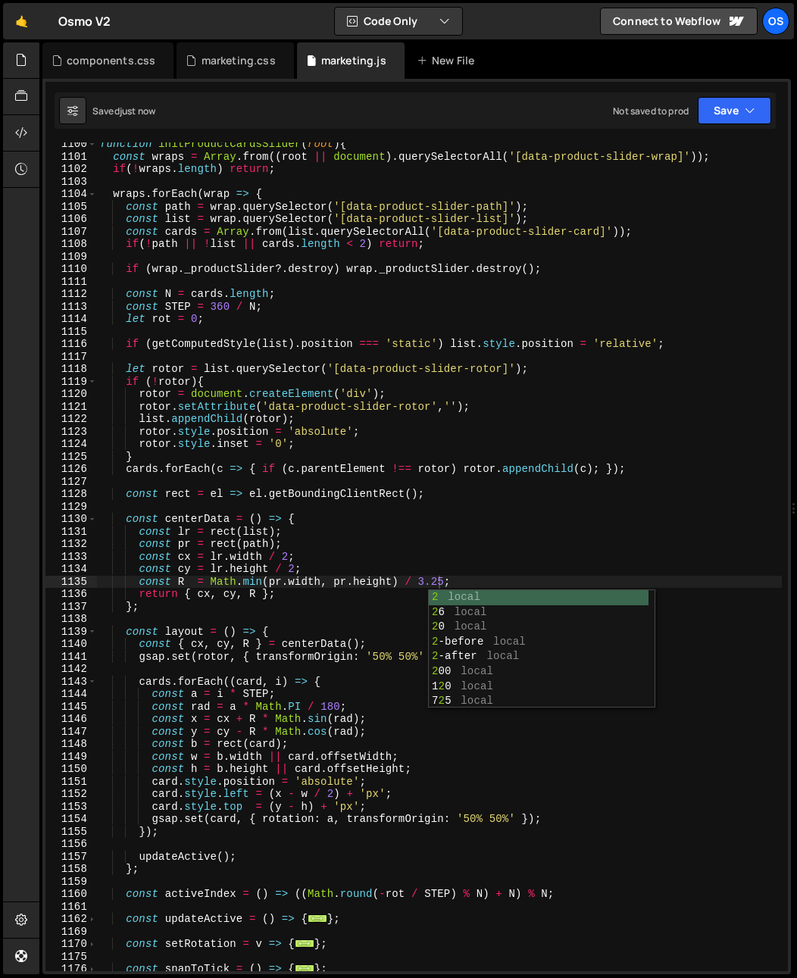
drag, startPoint x: 369, startPoint y: 578, endPoint x: 430, endPoint y: 577, distance: 61.4
click at [370, 578] on div "function initProductCardsSlider ( root ) { const wraps = Array . from (( root |…" at bounding box center [439, 565] width 685 height 854
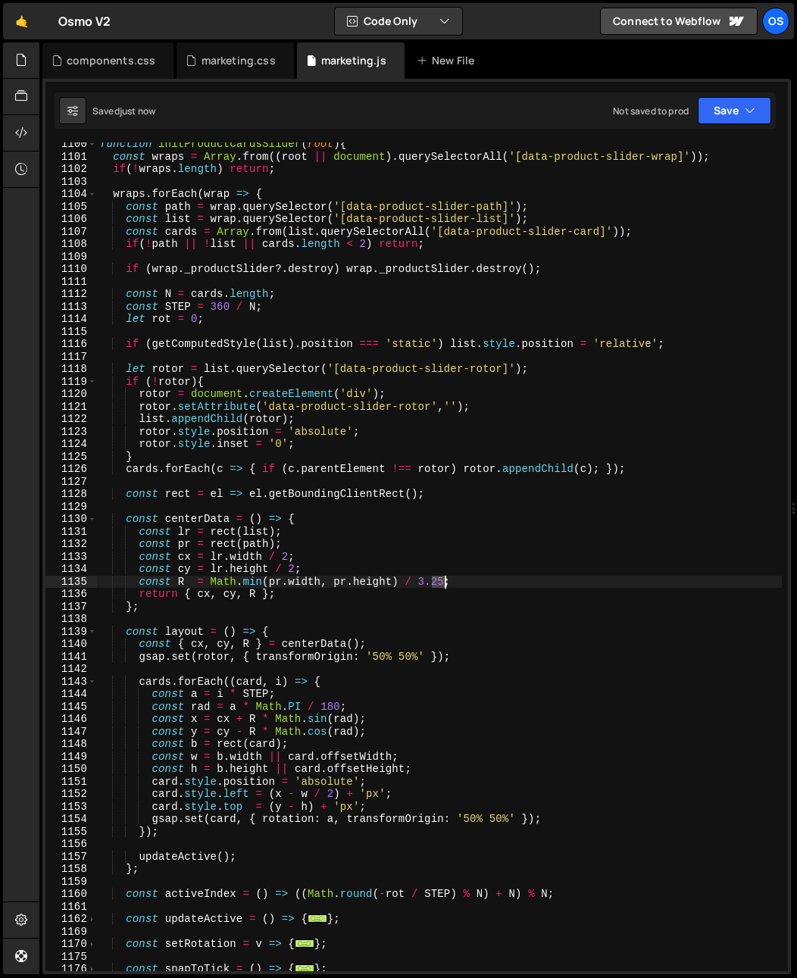
drag, startPoint x: 434, startPoint y: 584, endPoint x: 444, endPoint y: 584, distance: 10.6
click at [444, 584] on div "function initProductCardsSlider ( root ) { const wraps = Array . from (( root |…" at bounding box center [439, 565] width 685 height 854
click at [435, 583] on div "function initProductCardsSlider ( root ) { const wraps = Array . from (( root |…" at bounding box center [439, 556] width 685 height 829
click at [431, 583] on div "function initProductCardsSlider ( root ) { const wraps = Array . from (( root |…" at bounding box center [439, 565] width 685 height 854
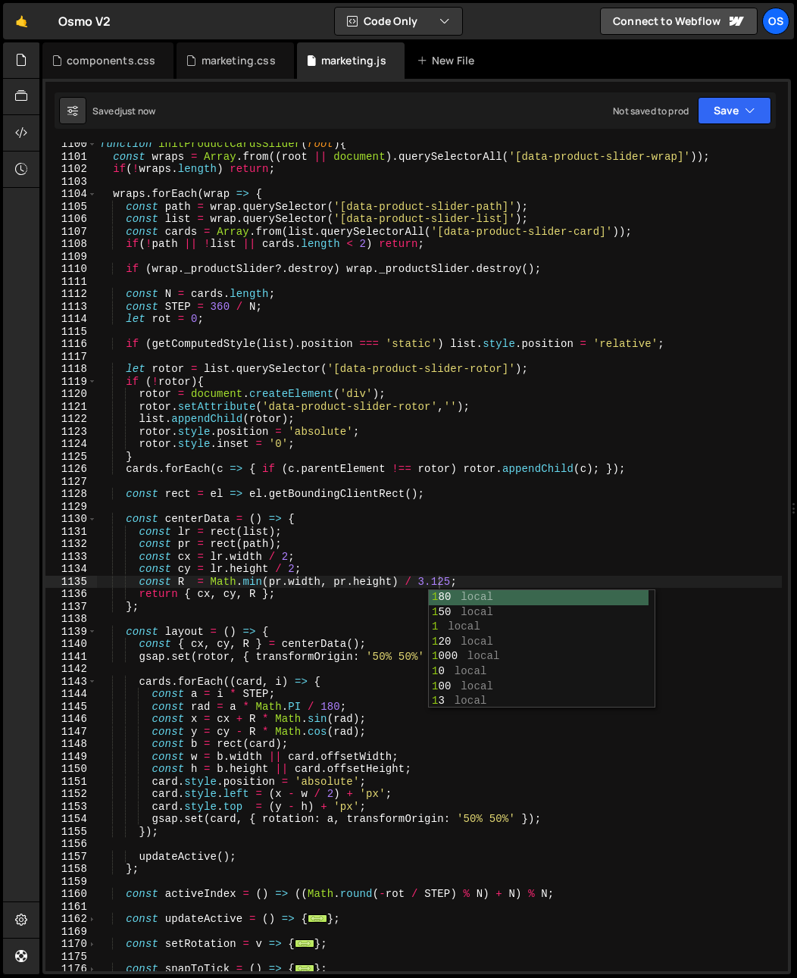
click at [462, 551] on div "function initProductCardsSlider ( root ) { const wraps = Array . from (( root |…" at bounding box center [439, 565] width 685 height 854
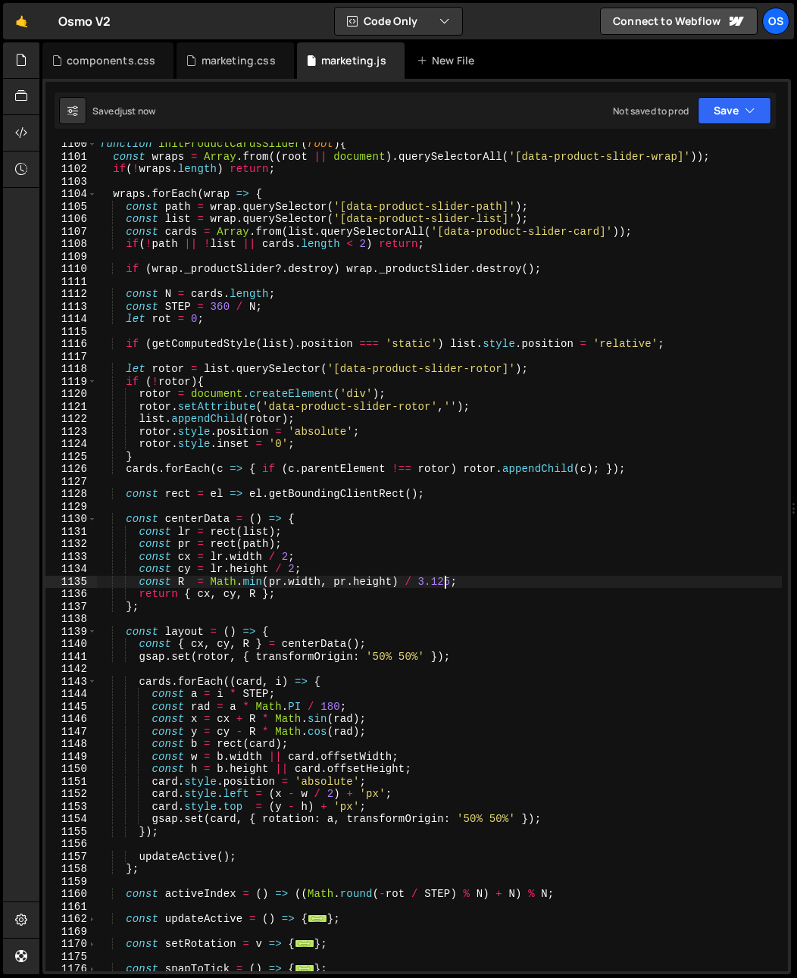
click at [443, 585] on div "function initProductCardsSlider ( root ) { const wraps = Array . from (( root |…" at bounding box center [439, 565] width 685 height 854
click at [430, 590] on div "function initProductCardsSlider ( root ) { const wraps = Array . from (( root |…" at bounding box center [439, 565] width 685 height 854
click at [419, 584] on div "function initProductCardsSlider ( root ) { const wraps = Array . from (( root |…" at bounding box center [439, 565] width 685 height 854
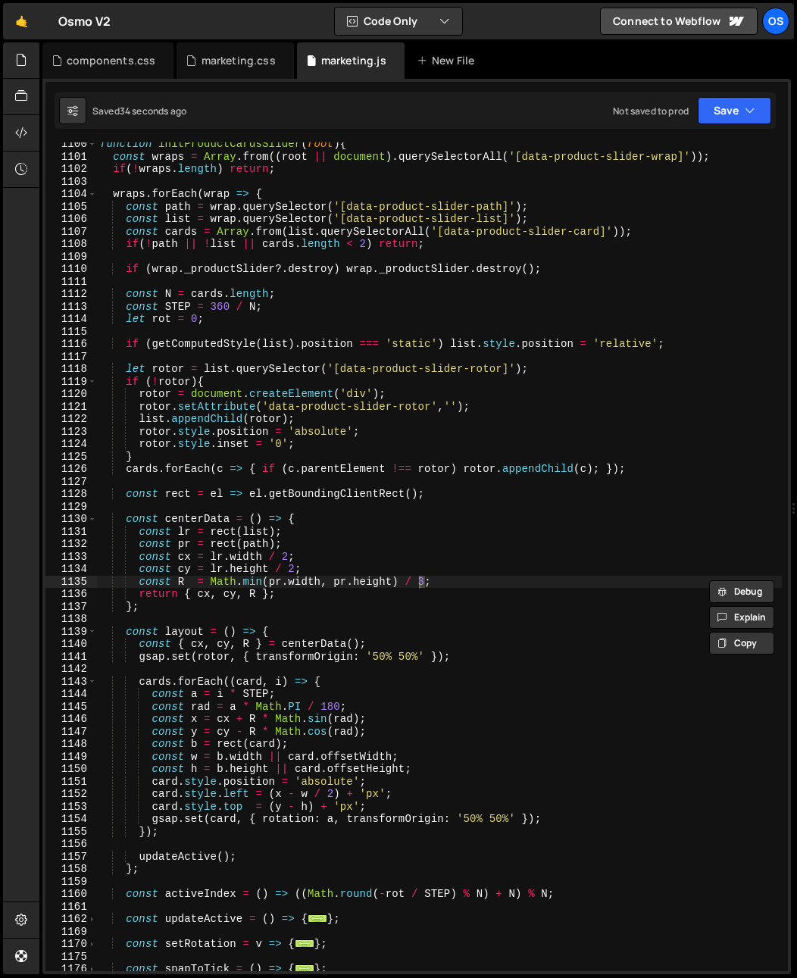
click at [397, 559] on div "function initProductCardsSlider ( root ) { const wraps = Array . from (( root |…" at bounding box center [439, 565] width 685 height 854
click at [421, 585] on div "function initProductCardsSlider ( root ) { const wraps = Array . from (( root |…" at bounding box center [439, 565] width 685 height 854
click at [425, 584] on div "function initProductCardsSlider ( root ) { const wraps = Array . from (( root |…" at bounding box center [439, 565] width 685 height 854
click at [466, 546] on div "function initProductCardsSlider ( root ) { const wraps = Array . from (( root |…" at bounding box center [439, 565] width 685 height 854
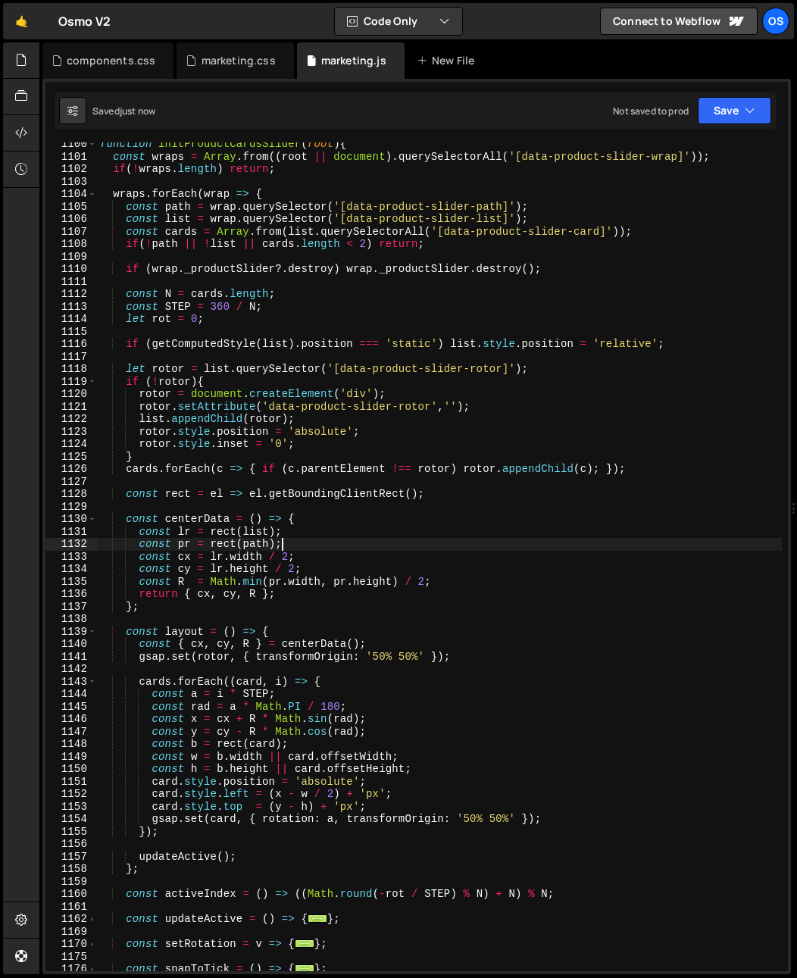
scroll to position [0, 12]
click at [426, 586] on div "function initProductCardsSlider ( root ) { const wraps = Array . from (( root |…" at bounding box center [439, 565] width 685 height 854
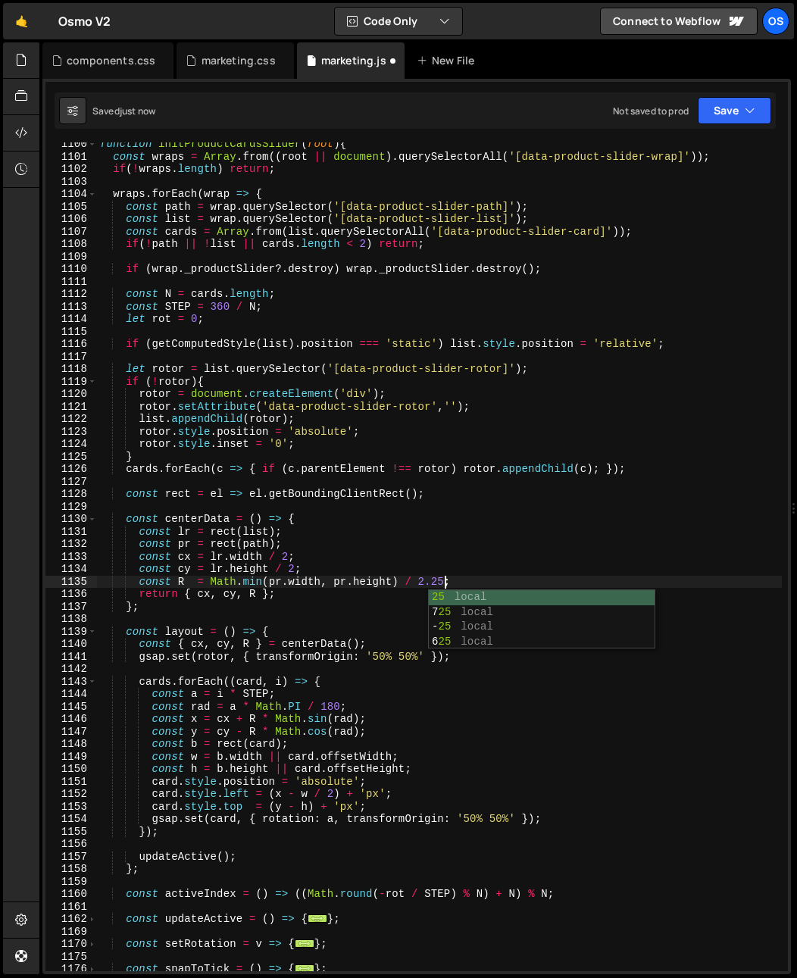
scroll to position [0, 23]
click at [224, 437] on div "function initProductCardsSlider ( root ) { const wraps = Array . from (( root |…" at bounding box center [439, 565] width 685 height 854
type textarea "rotor.style.position = 'absolute'; rotor.style.inset = '0';"
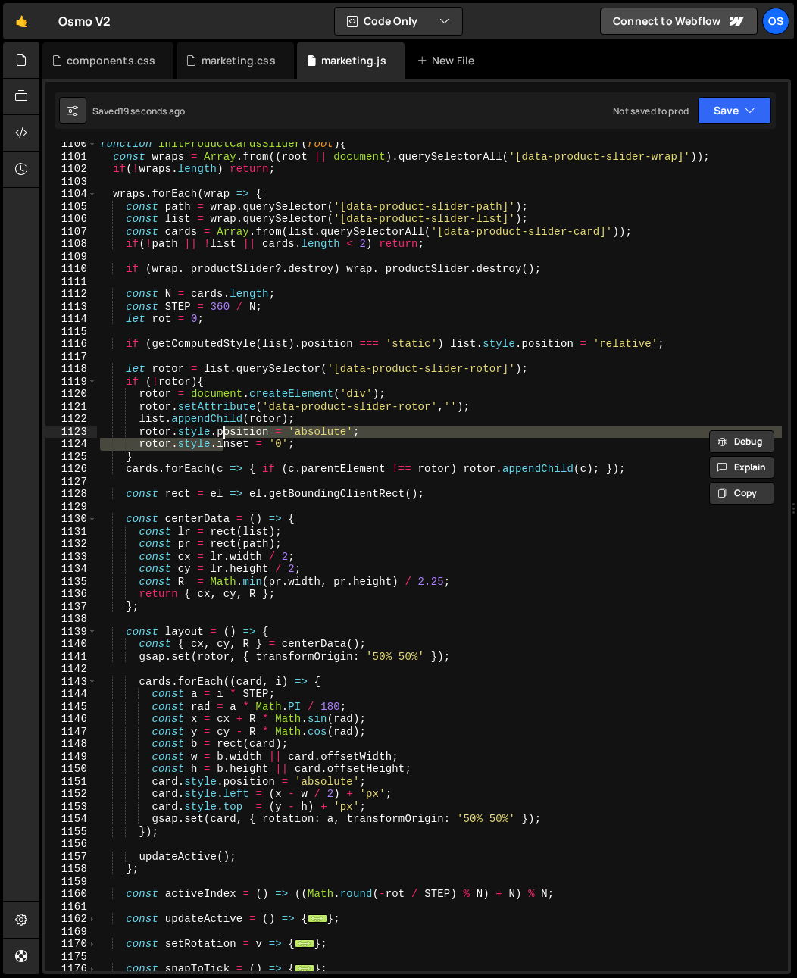
scroll to position [0, 17]
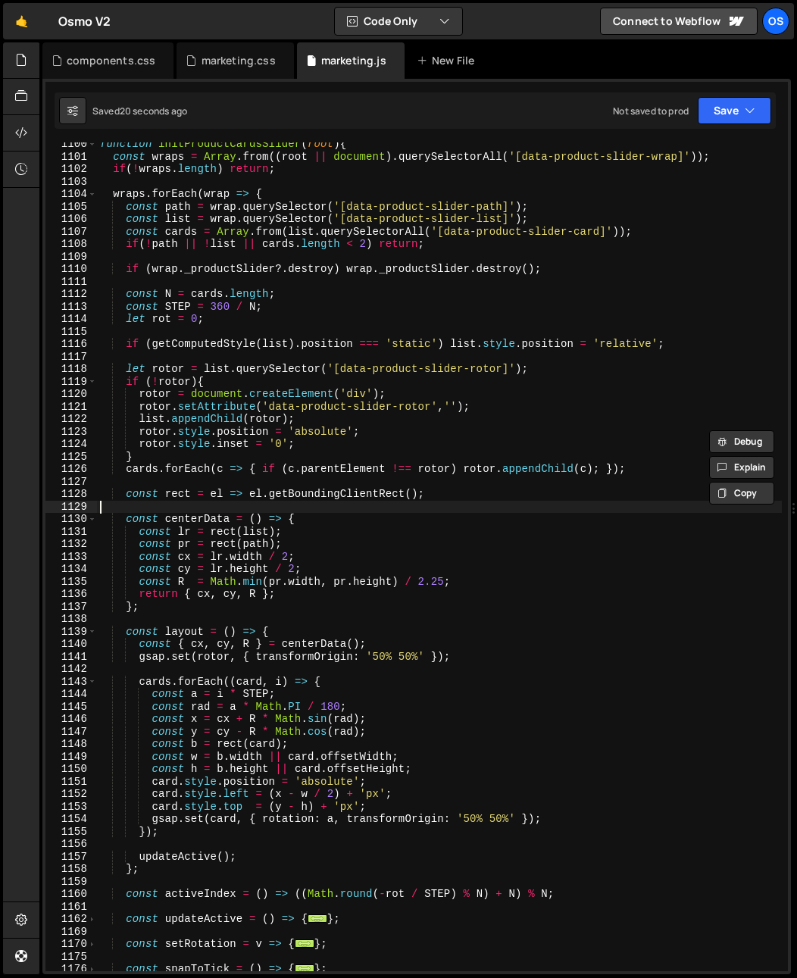
click at [284, 502] on div "function initProductCardsSlider ( root ) { const wraps = Array . from (( root |…" at bounding box center [439, 565] width 685 height 854
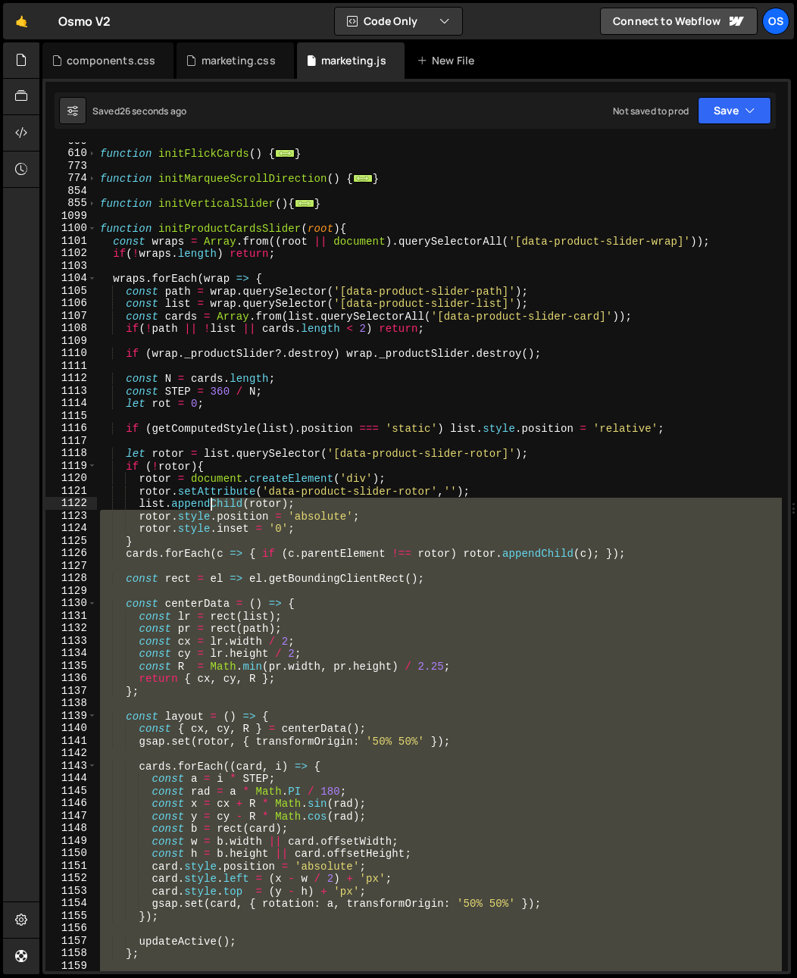
scroll to position [930, 0]
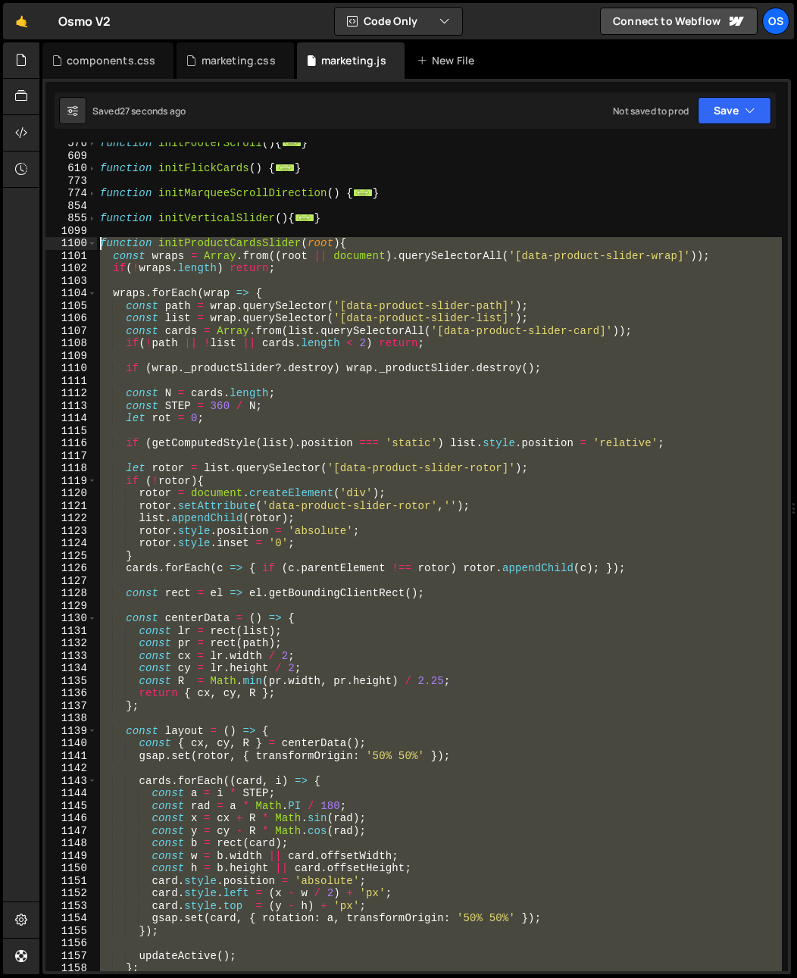
drag, startPoint x: 269, startPoint y: 687, endPoint x: 73, endPoint y: 243, distance: 485.6
click at [73, 243] on div "576 609 610 773 774 854 855 1099 1100 1101 1102 1103 1104 1105 1106 1107 1108 1…" at bounding box center [416, 556] width 743 height 829
click at [144, 470] on div "function initFooterScroll ( ) { ... } function initFlickCards ( ) { ... } funct…" at bounding box center [439, 556] width 685 height 829
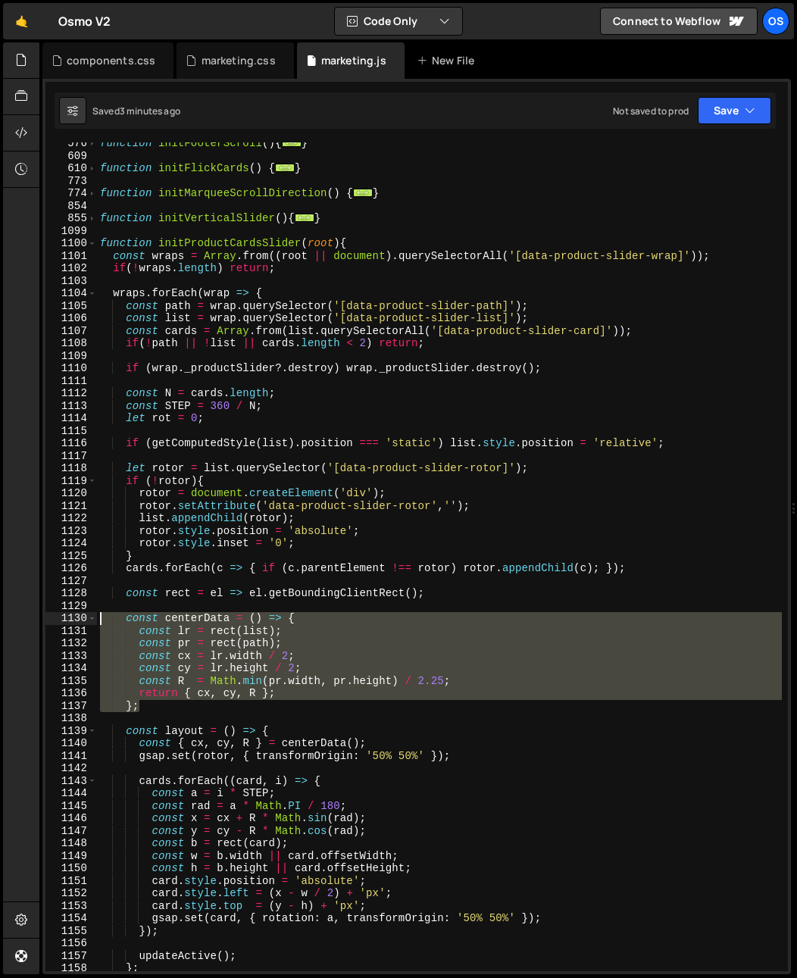
drag, startPoint x: 139, startPoint y: 698, endPoint x: 81, endPoint y: 615, distance: 101.8
click at [81, 615] on div "let rotor = list.querySelector('[data-product-slider-rotor]'); 576 609 610 773 …" at bounding box center [416, 556] width 743 height 829
paste textarea "}"
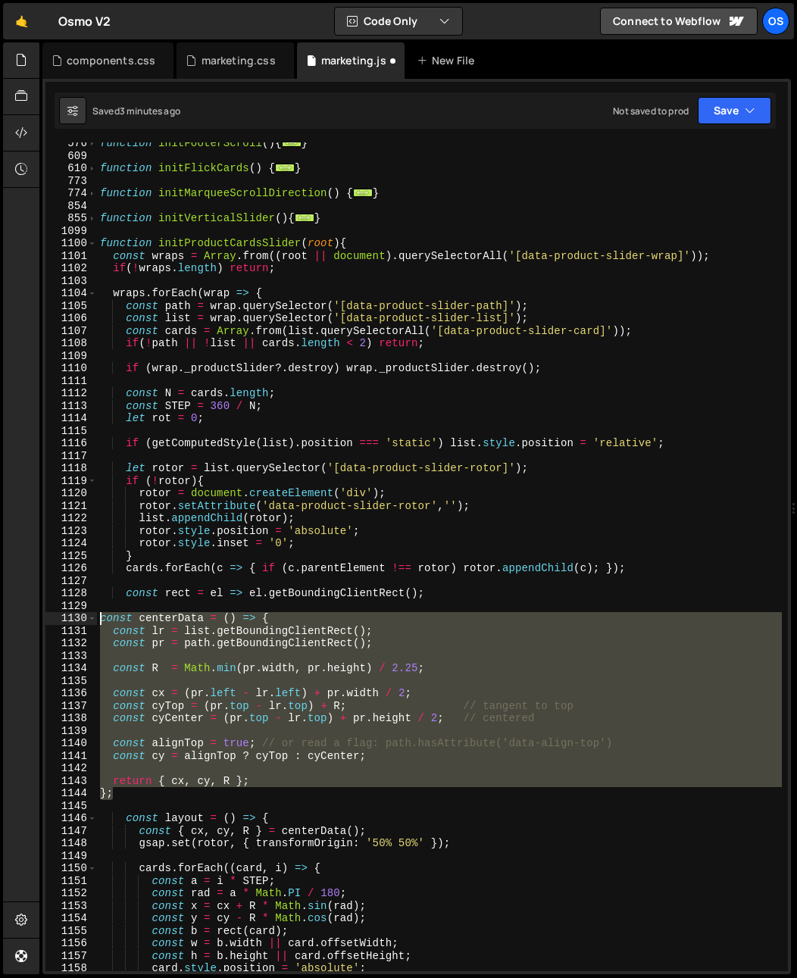
drag, startPoint x: 136, startPoint y: 795, endPoint x: 48, endPoint y: 613, distance: 202.4
click at [48, 613] on div "}; 576 609 610 773 774 854 855 1099 1100 1101 1102 1103 1104 1105 1106 1107 110…" at bounding box center [416, 556] width 743 height 829
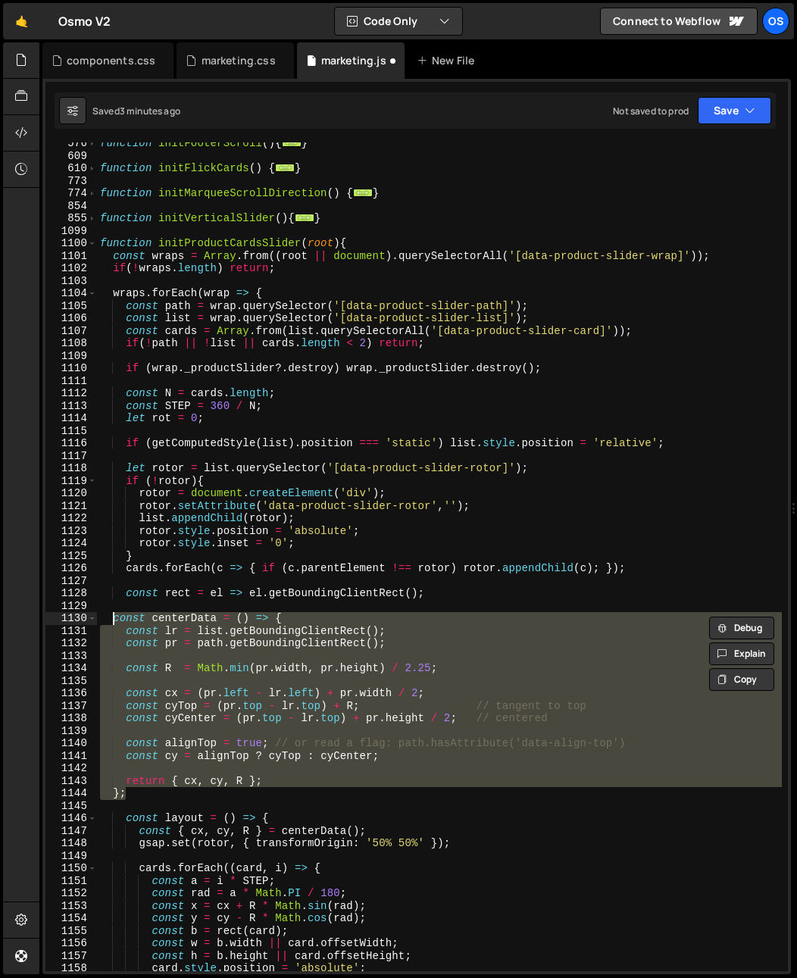
type textarea "const centerData = () => { const lr = list.getBoundingClientRect();"
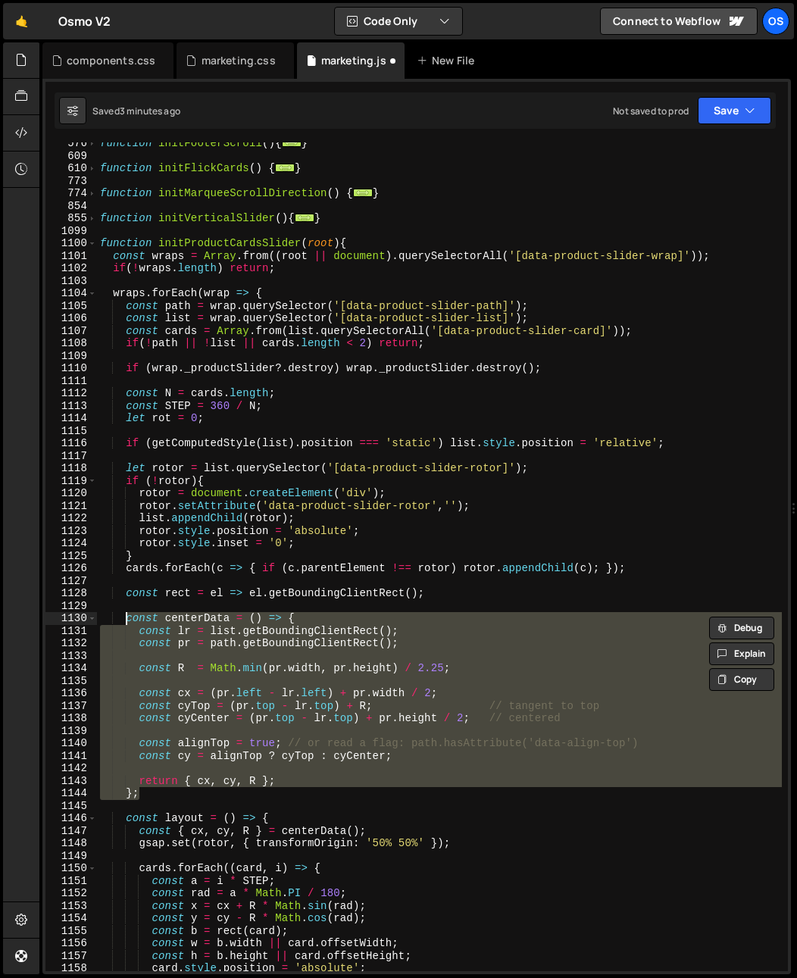
click at [422, 684] on div "function initFooterScroll ( ) { ... } function initFlickCards ( ) { ... } funct…" at bounding box center [439, 556] width 685 height 829
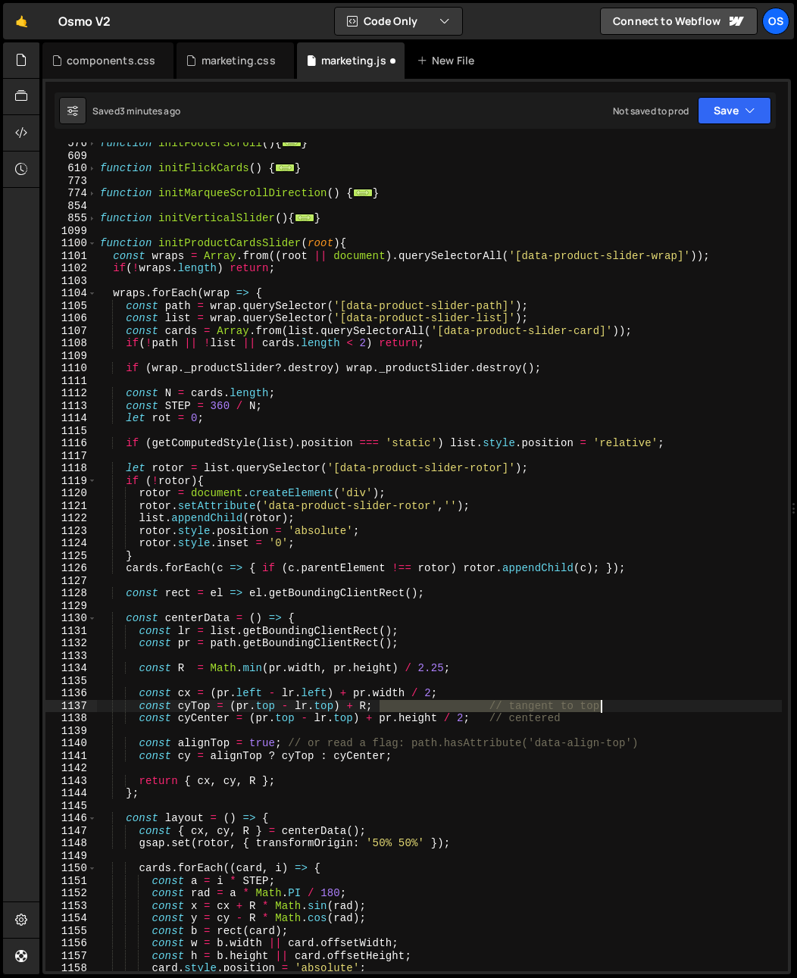
drag, startPoint x: 380, startPoint y: 705, endPoint x: 662, endPoint y: 704, distance: 281.9
click at [662, 704] on div "function initFooterScroll ( ) { ... } function initFlickCards ( ) { ... } funct…" at bounding box center [439, 564] width 685 height 854
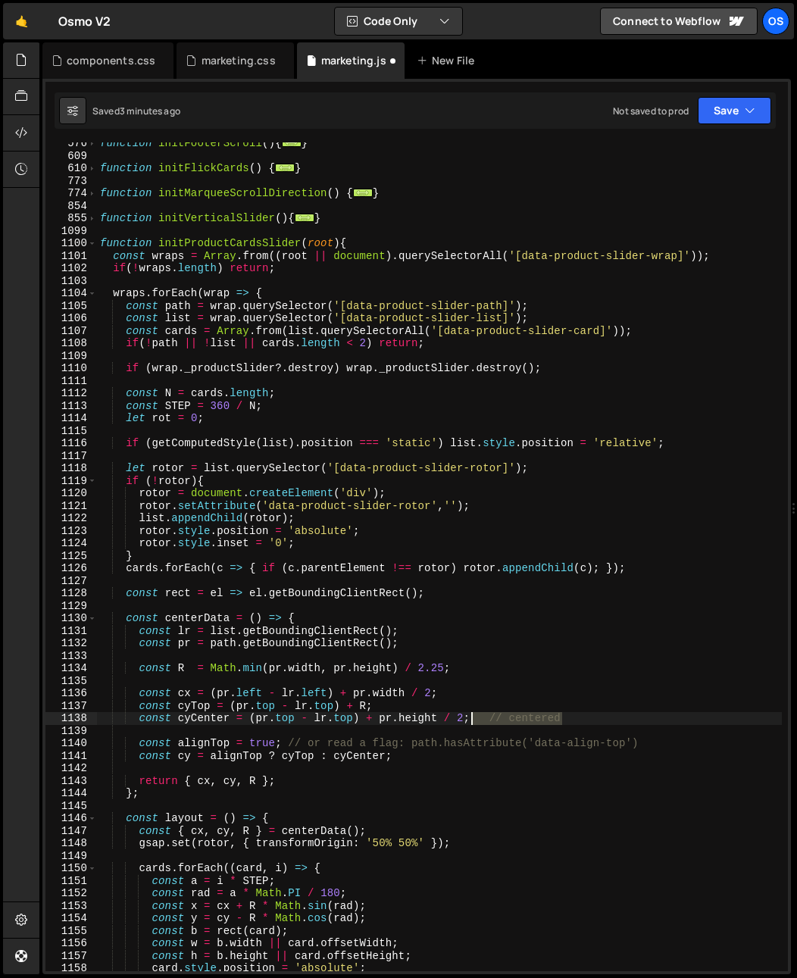
drag, startPoint x: 534, startPoint y: 715, endPoint x: 465, endPoint y: 724, distance: 70.2
click at [473, 717] on div "function initFooterScroll ( ) { ... } function initFlickCards ( ) { ... } funct…" at bounding box center [439, 564] width 685 height 854
click at [443, 740] on div "function initFooterScroll ( ) { ... } function initFlickCards ( ) { ... } funct…" at bounding box center [439, 564] width 685 height 854
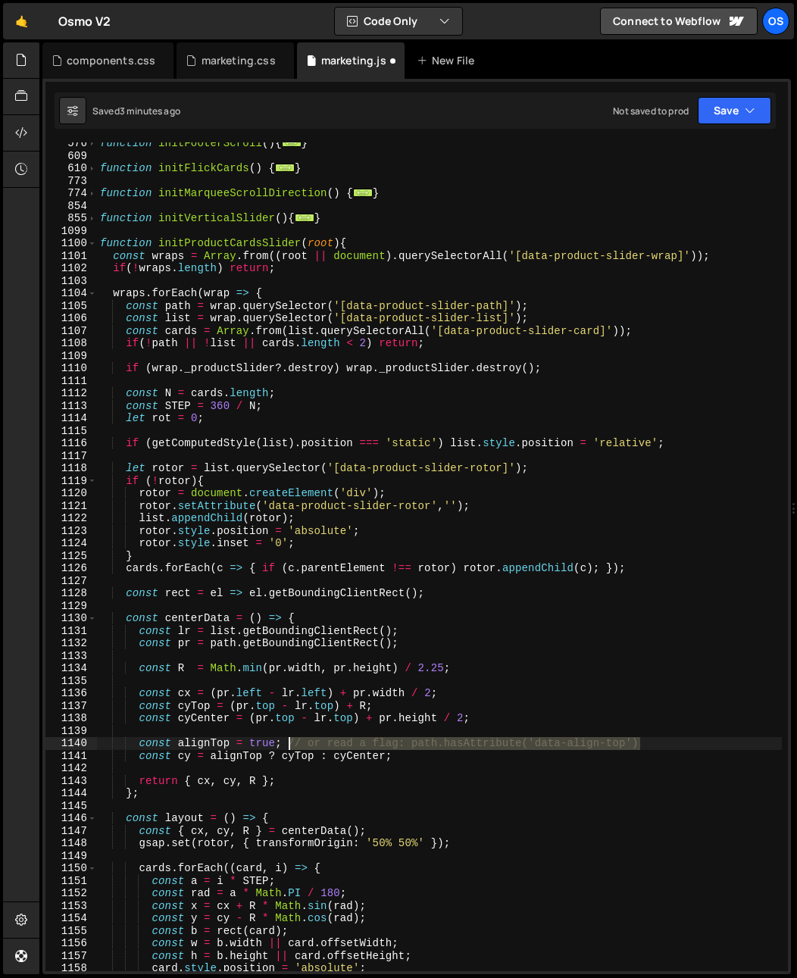
drag, startPoint x: 646, startPoint y: 737, endPoint x: 288, endPoint y: 745, distance: 357.8
click at [288, 745] on div "function initFooterScroll ( ) { ... } function initFlickCards ( ) { ... } funct…" at bounding box center [439, 564] width 685 height 854
click at [326, 494] on div "function initFooterScroll ( ) { ... } function initFlickCards ( ) { ... } funct…" at bounding box center [439, 564] width 685 height 854
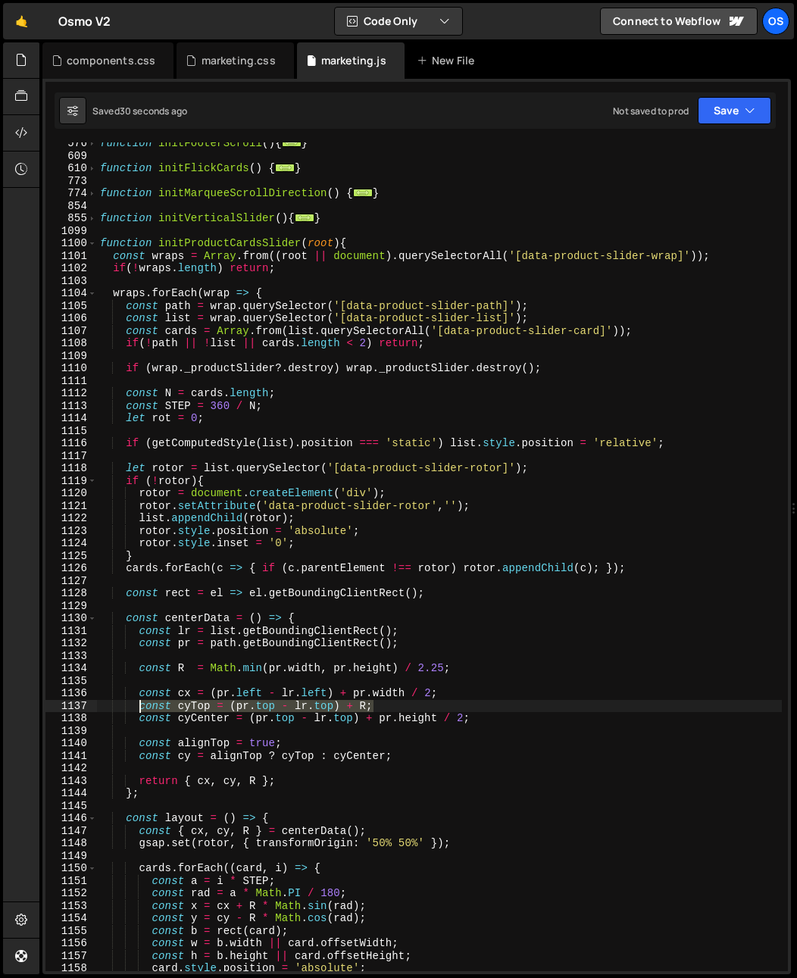
drag, startPoint x: 371, startPoint y: 709, endPoint x: 140, endPoint y: 711, distance: 230.4
click at [140, 711] on div "function initFooterScroll ( ) { ... } function initFlickCards ( ) { ... } funct…" at bounding box center [439, 564] width 685 height 854
paste textarea "const cyTop = ([DOMAIN_NAME] - [DOMAIN_NAME]) + R + offsetTop"
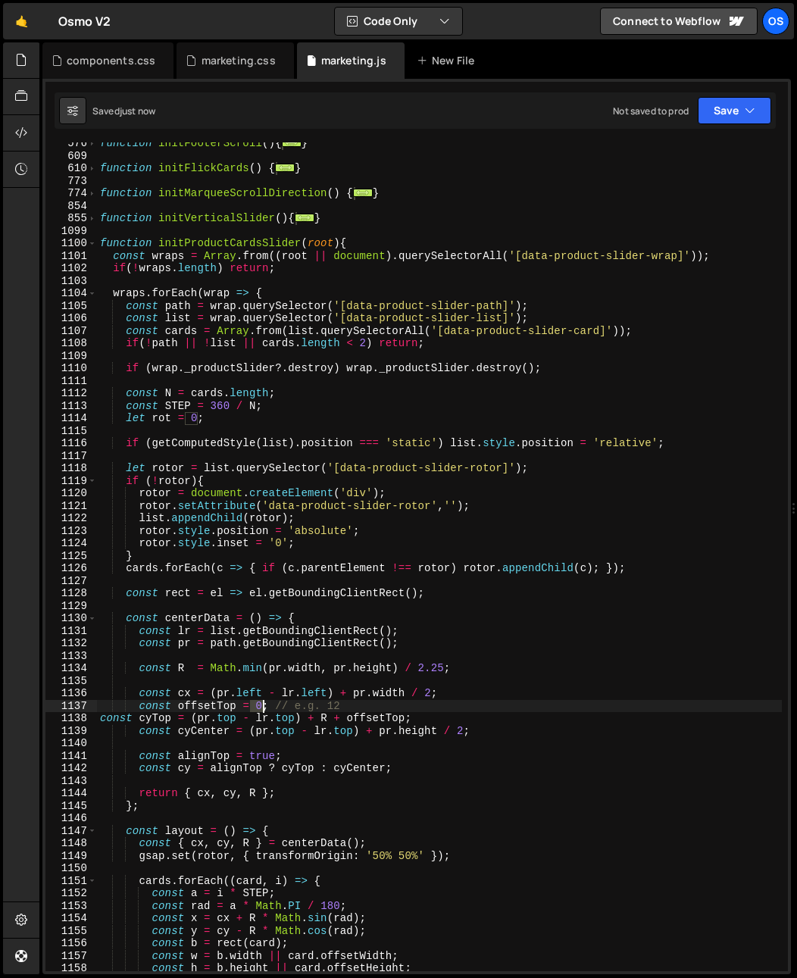
drag, startPoint x: 251, startPoint y: 706, endPoint x: 260, endPoint y: 713, distance: 11.4
click at [264, 709] on div "function initFooterScroll ( ) { ... } function initFlickCards ( ) { ... } funct…" at bounding box center [439, 564] width 685 height 854
click at [261, 734] on div "12 local 12 0 local" at bounding box center [366, 743] width 226 height 59
click at [263, 704] on div "function initFooterScroll ( ) { ... } function initFlickCards ( ) { ... } funct…" at bounding box center [439, 564] width 685 height 854
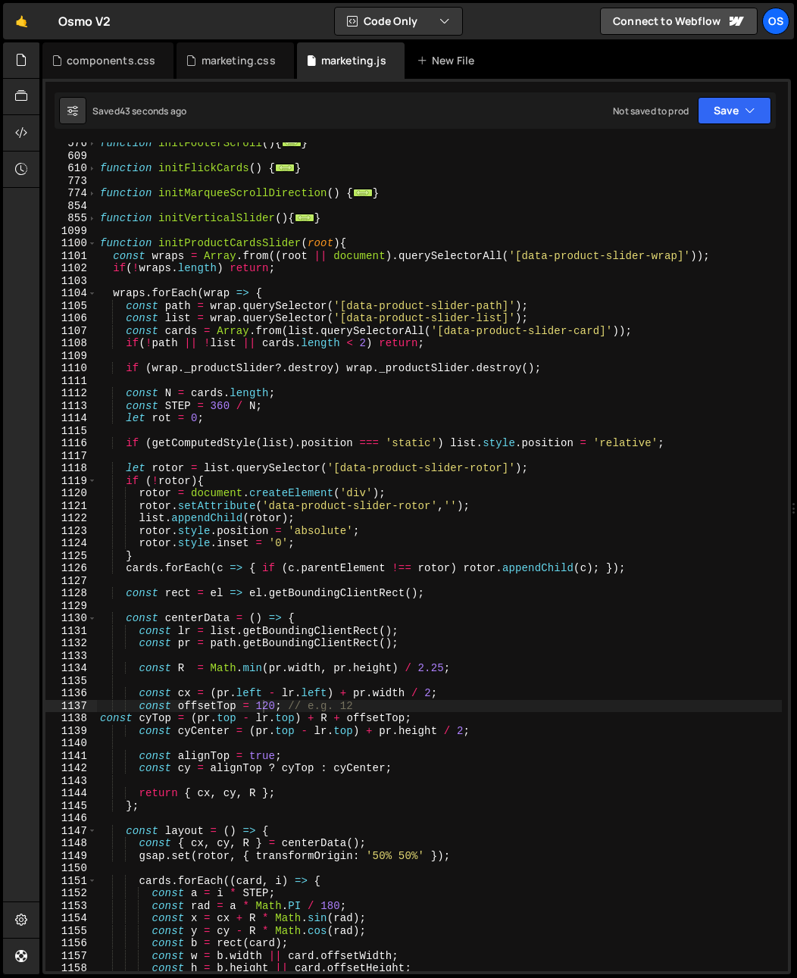
click at [296, 668] on div "function initFooterScroll ( ) { ... } function initFlickCards ( ) { ... } funct…" at bounding box center [439, 564] width 685 height 854
click at [99, 721] on div "function initFooterScroll ( ) { ... } function initFlickCards ( ) { ... } funct…" at bounding box center [439, 564] width 685 height 854
drag, startPoint x: 286, startPoint y: 706, endPoint x: 418, endPoint y: 701, distance: 131.2
click at [418, 701] on div "function initFooterScroll ( ) { ... } function initFlickCards ( ) { ... } funct…" at bounding box center [439, 564] width 685 height 854
click at [202, 701] on div "function initFooterScroll ( ) { ... } function initFlickCards ( ) { ... } funct…" at bounding box center [439, 564] width 685 height 854
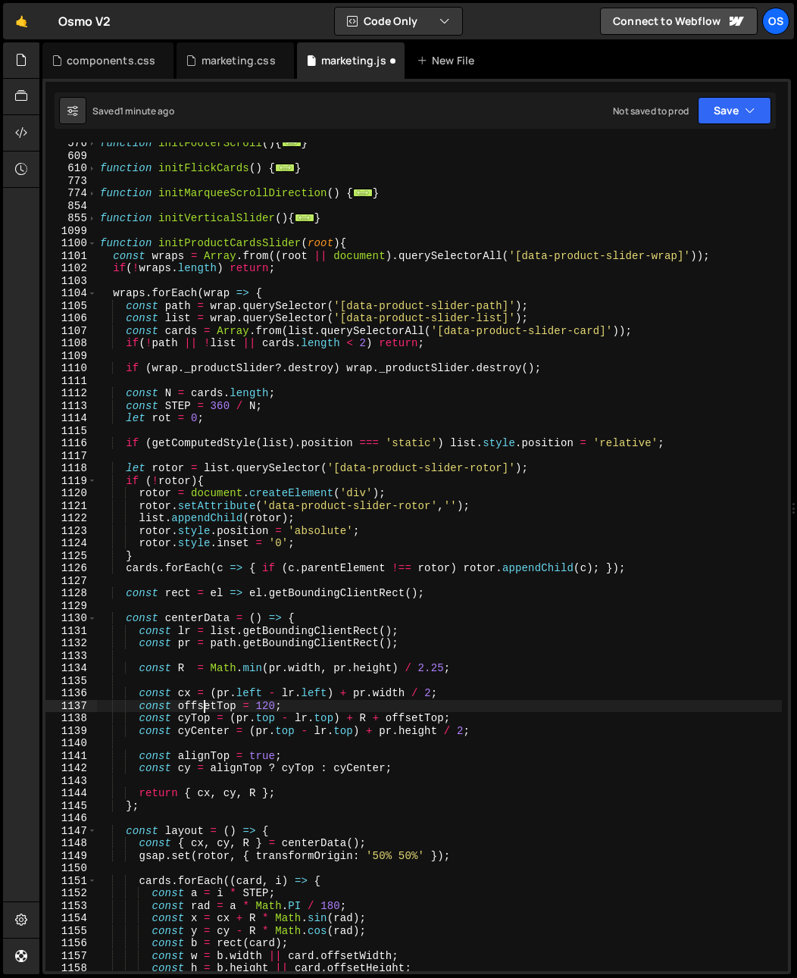
click at [313, 559] on div "function initFooterScroll ( ) { ... } function initFlickCards ( ) { ... } funct…" at bounding box center [439, 564] width 685 height 854
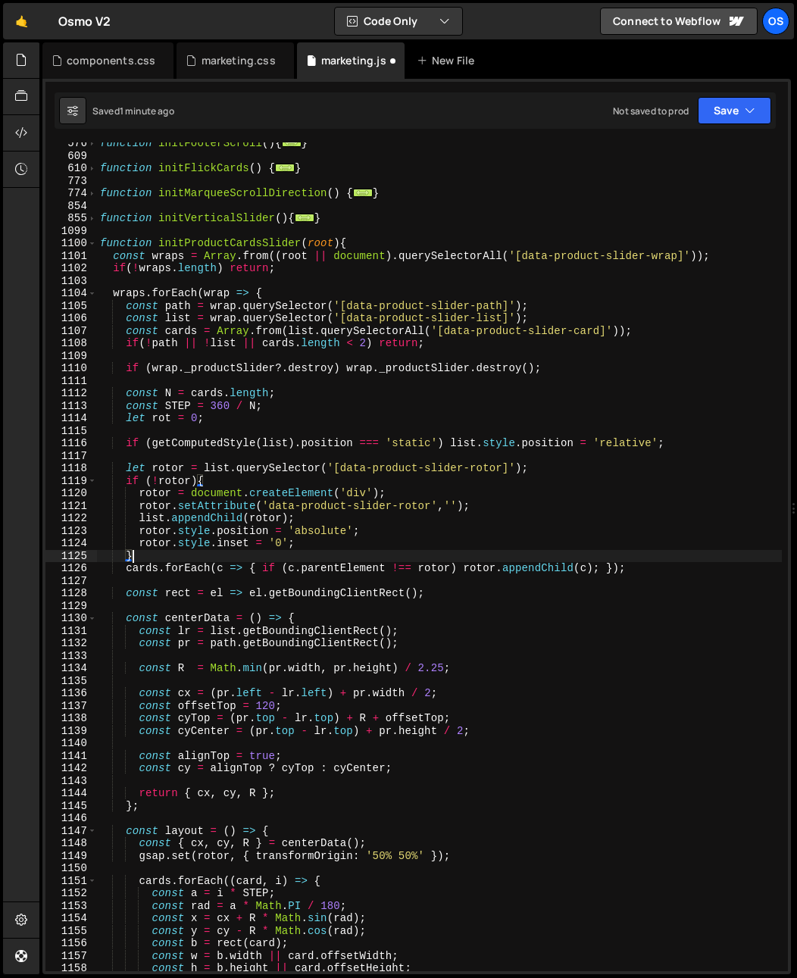
scroll to position [0, 2]
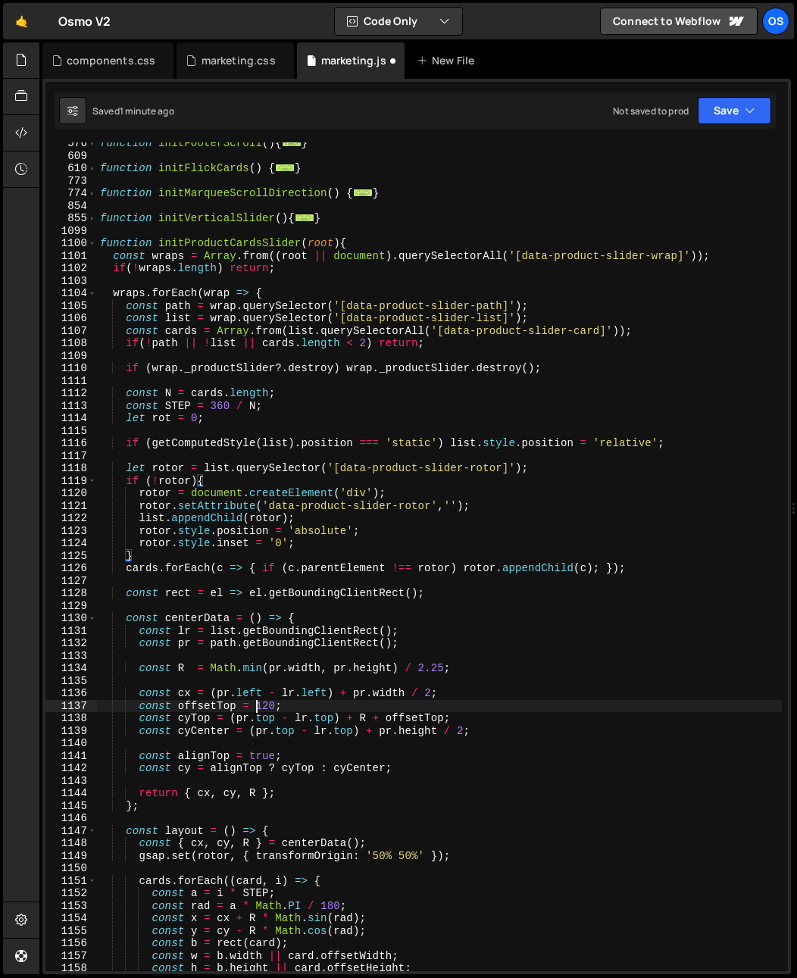
click at [256, 705] on div "function initFooterScroll ( ) { ... } function initFlickCards ( ) { ... } funct…" at bounding box center [439, 564] width 685 height 854
click at [319, 669] on div "function initFooterScroll ( ) { ... } function initFlickCards ( ) { ... } funct…" at bounding box center [439, 564] width 685 height 854
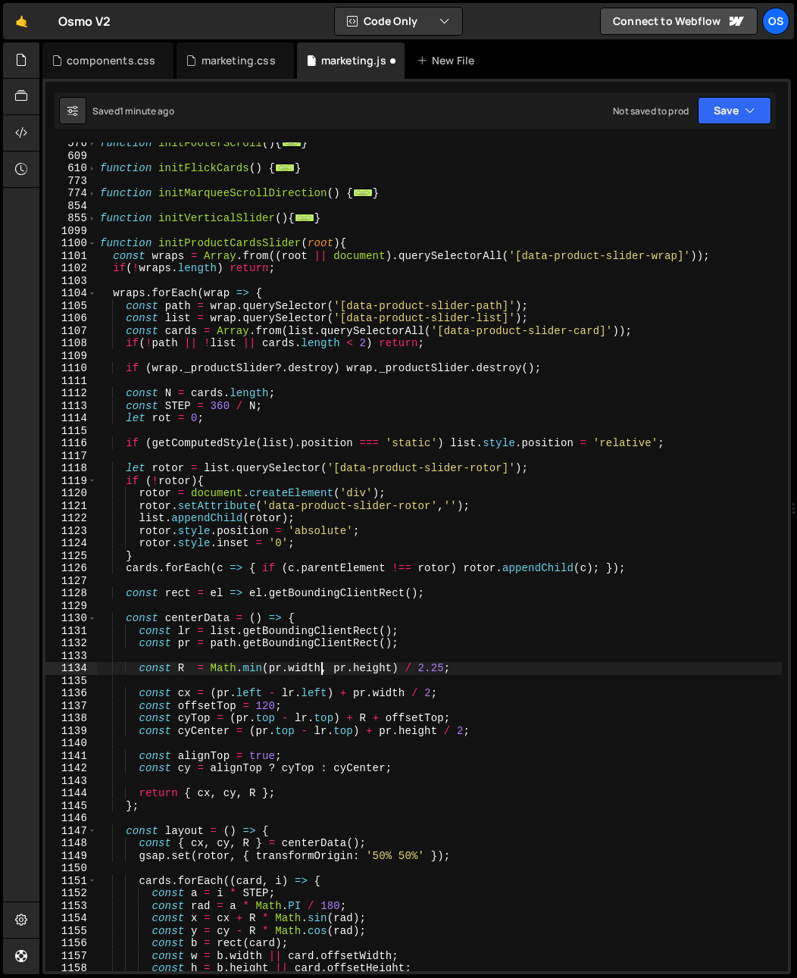
click at [270, 710] on div "function initFooterScroll ( ) { ... } function initFlickCards ( ) { ... } funct…" at bounding box center [439, 564] width 685 height 854
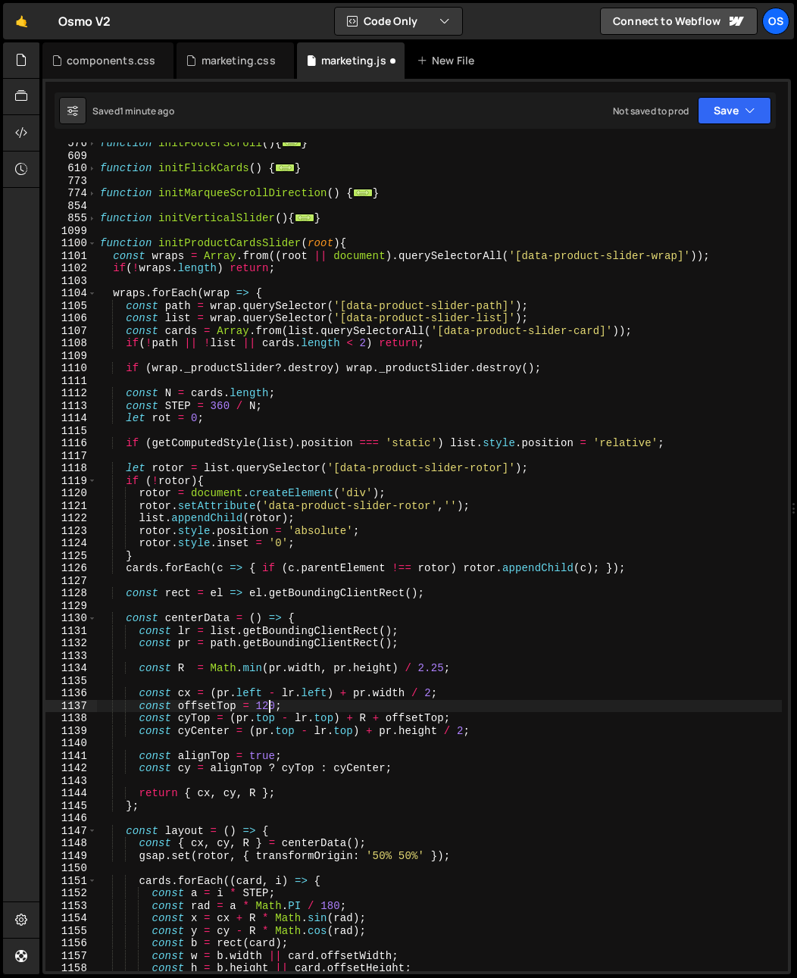
click at [270, 710] on div "function initFooterScroll ( ) { ... } function initFlickCards ( ) { ... } funct…" at bounding box center [439, 564] width 685 height 854
click at [146, 567] on div "function initFooterScroll ( ) { ... } function initFlickCards ( ) { ... } funct…" at bounding box center [439, 564] width 685 height 854
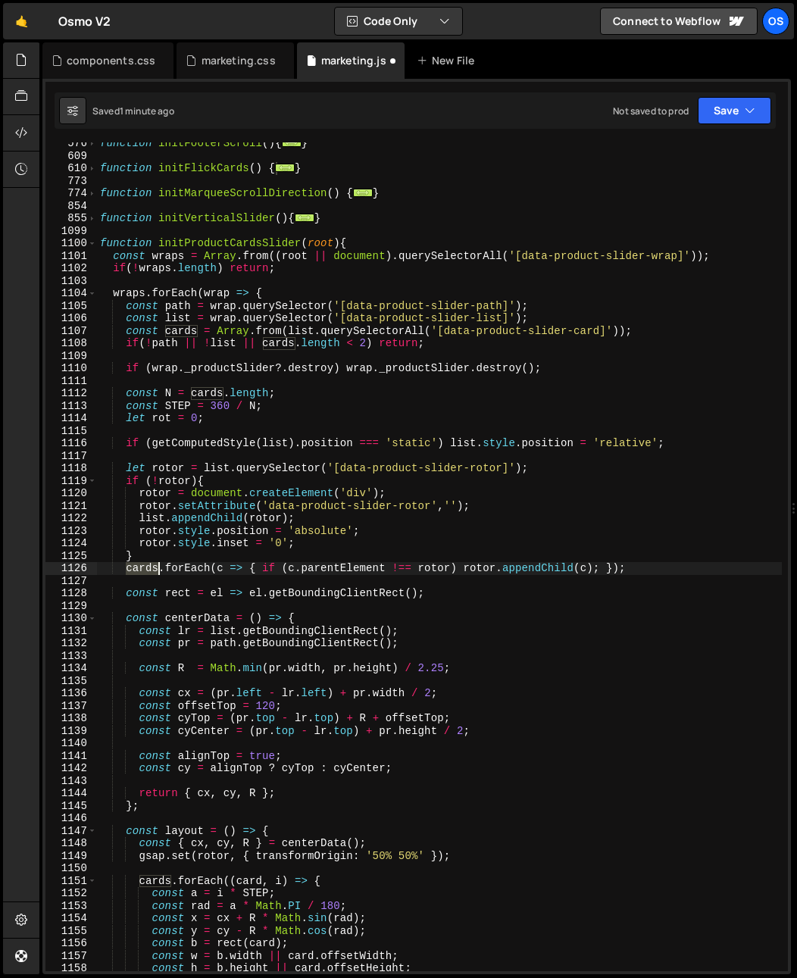
click at [146, 567] on div "function initFooterScroll ( ) { ... } function initFlickCards ( ) { ... } funct…" at bounding box center [439, 564] width 685 height 854
click at [209, 596] on div "function initFooterScroll ( ) { ... } function initFlickCards ( ) { ... } funct…" at bounding box center [439, 564] width 685 height 854
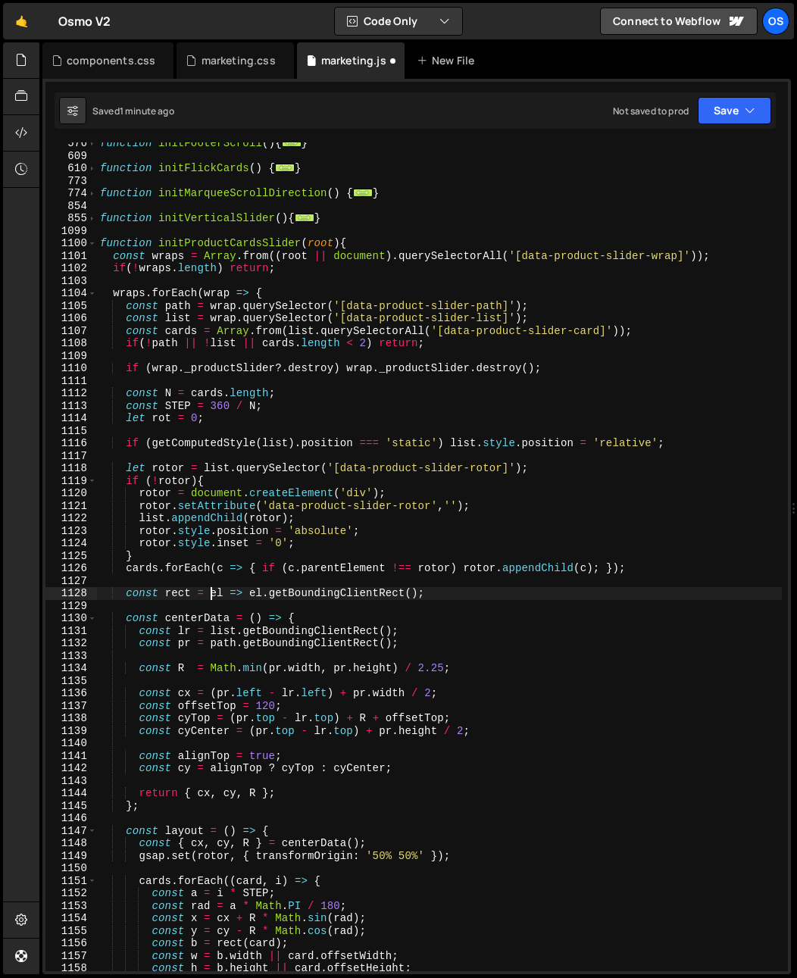
click at [209, 596] on div "function initFooterScroll ( ) { ... } function initFlickCards ( ) { ... } funct…" at bounding box center [439, 564] width 685 height 854
click at [172, 588] on div "function initFooterScroll ( ) { ... } function initFlickCards ( ) { ... } funct…" at bounding box center [439, 564] width 685 height 854
click at [301, 804] on div "function initFooterScroll ( ) { ... } function initFlickCards ( ) { ... } funct…" at bounding box center [439, 564] width 685 height 854
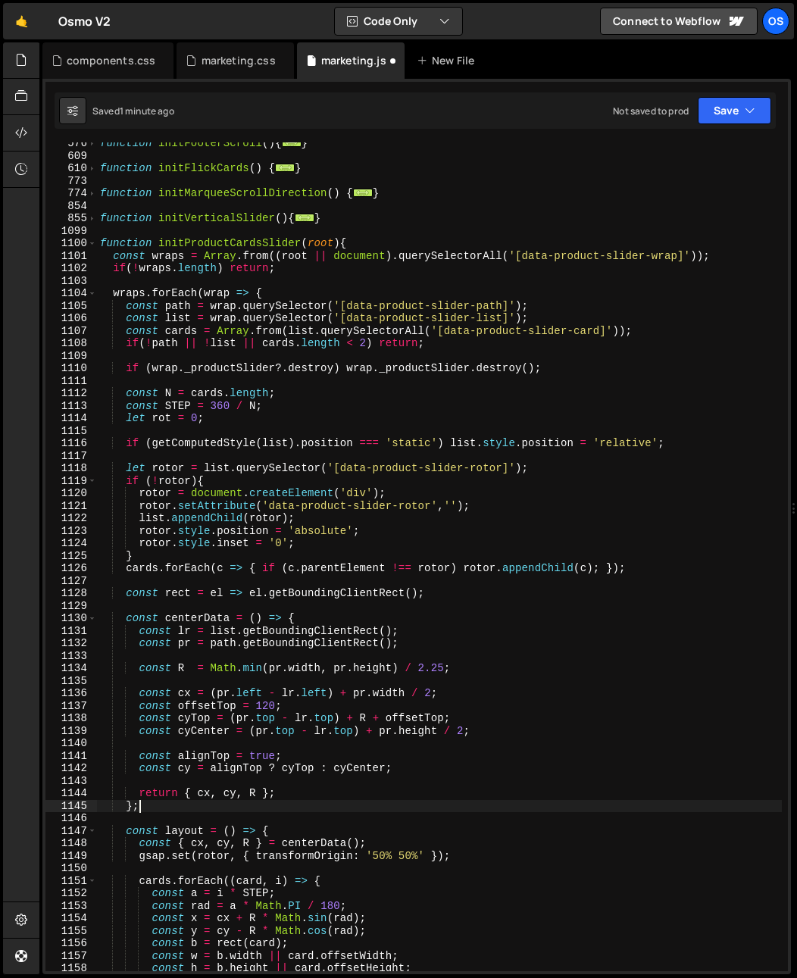
click at [258, 700] on div "function initFooterScroll ( ) { ... } function initFlickCards ( ) { ... } funct…" at bounding box center [439, 564] width 685 height 854
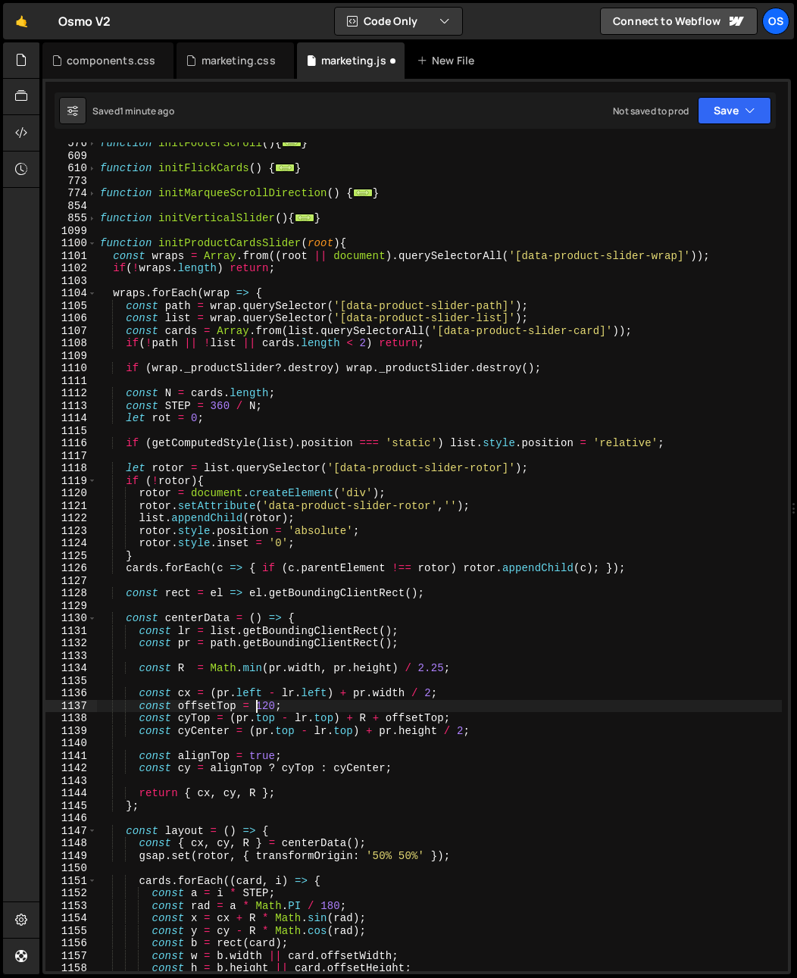
click at [258, 700] on div "function initFooterScroll ( ) { ... } function initFlickCards ( ) { ... } funct…" at bounding box center [439, 564] width 685 height 854
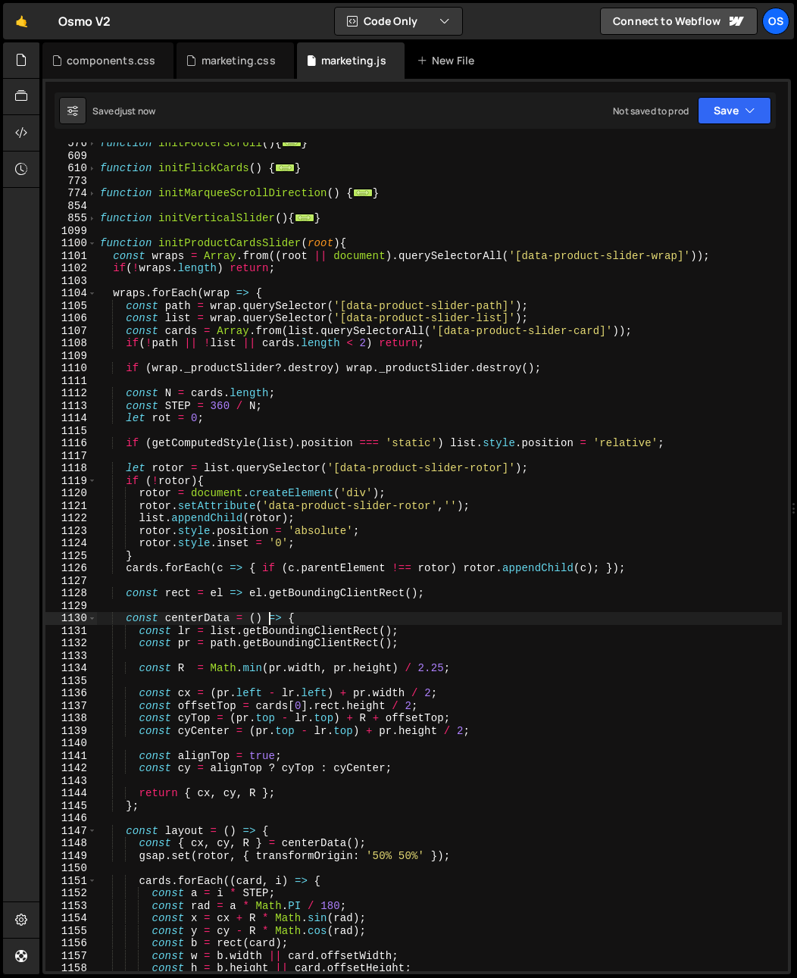
click at [271, 619] on div "function initFooterScroll ( ) { ... } function initFlickCards ( ) { ... } funct…" at bounding box center [439, 564] width 685 height 854
click at [182, 593] on div "function initFooterScroll ( ) { ... } function initFlickCards ( ) { ... } funct…" at bounding box center [439, 564] width 685 height 854
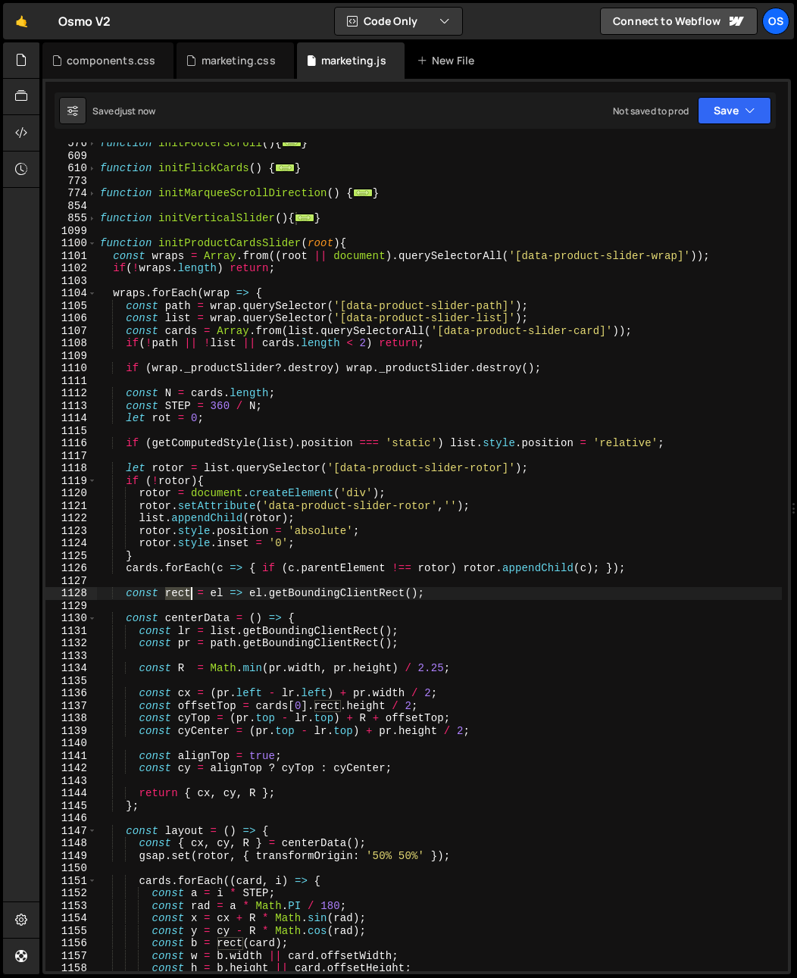
click at [182, 593] on div "function initFooterScroll ( ) { ... } function initFlickCards ( ) { ... } funct…" at bounding box center [439, 564] width 685 height 854
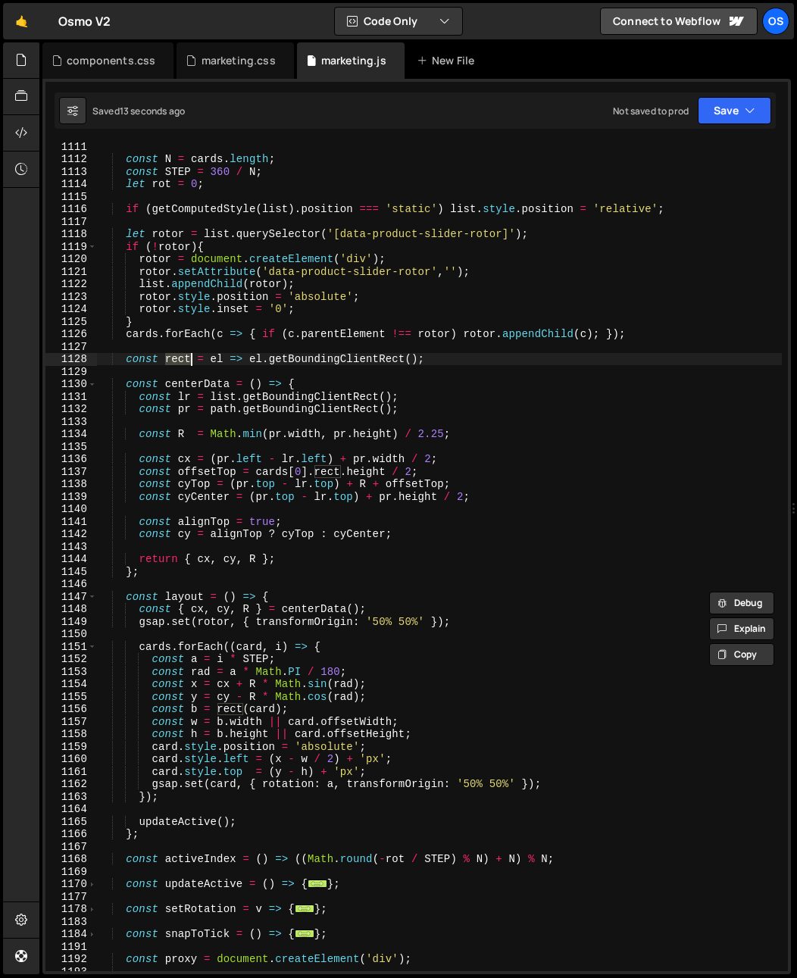
scroll to position [1032, 0]
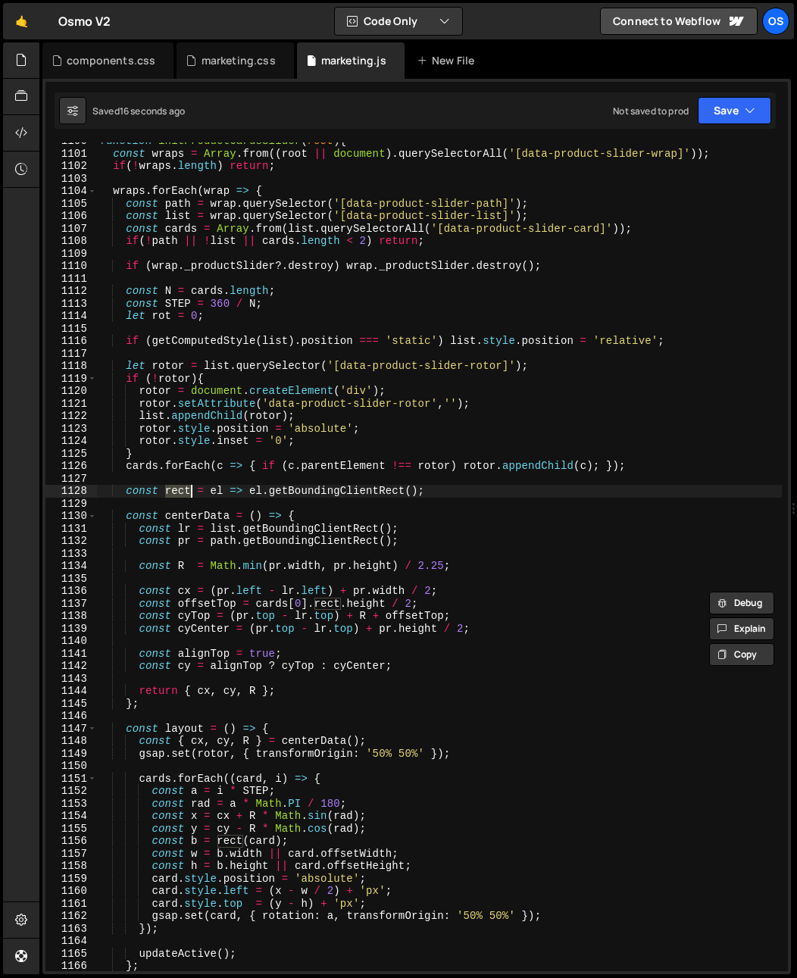
click at [440, 540] on div "function initProductCardsSlider ( root ) { const wraps = Array . from (( root |…" at bounding box center [439, 562] width 685 height 854
type textarea "const pr = path.getBoundingClientRect();"
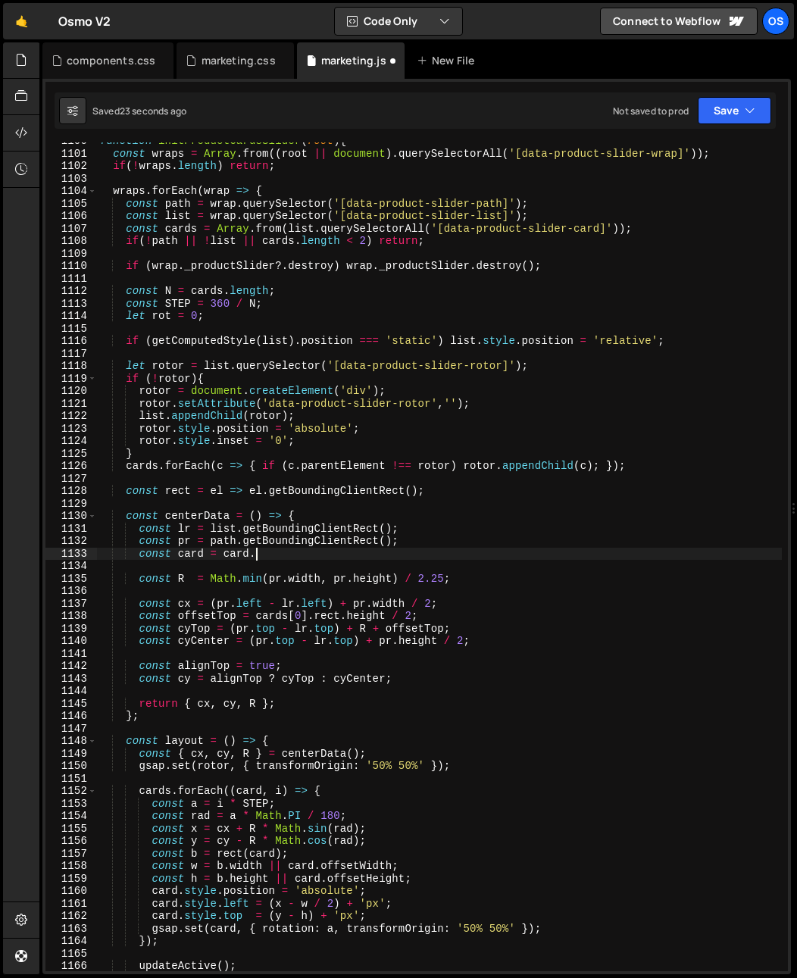
scroll to position [0, 11]
type textarea "const card = card.getBoundingClientRect();"
click at [196, 554] on div "function initProductCardsSlider ( root ) { const wraps = Array . from (( root |…" at bounding box center [439, 562] width 685 height 854
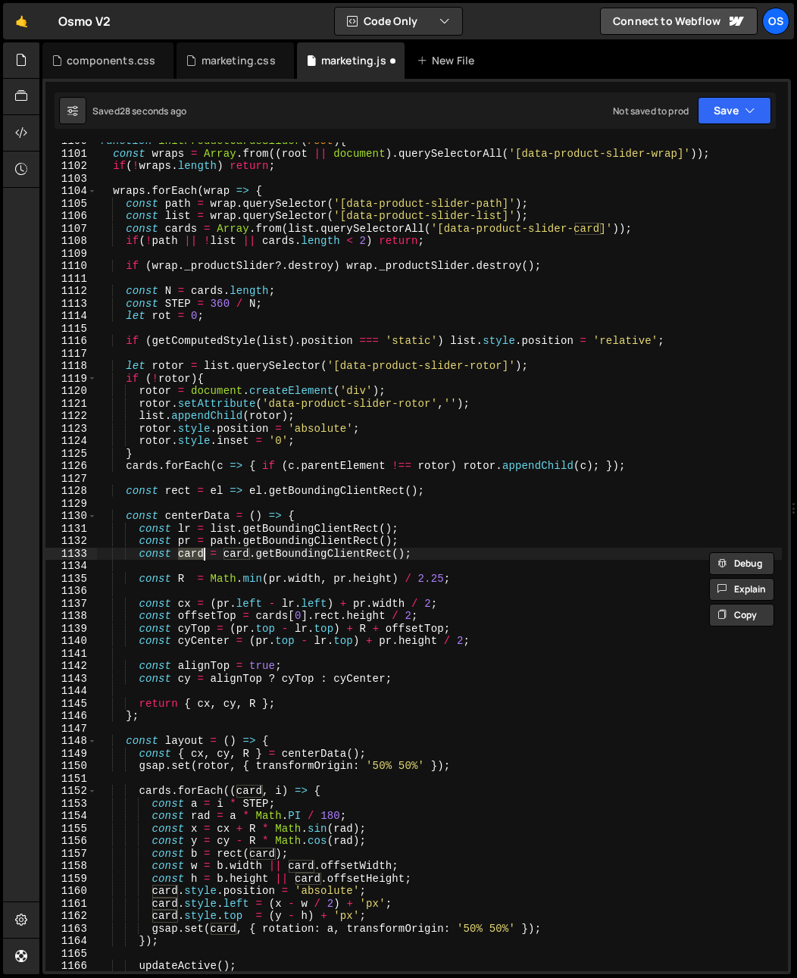
click at [248, 568] on div "function initProductCardsSlider ( root ) { const wraps = Array . from (( root |…" at bounding box center [439, 562] width 685 height 854
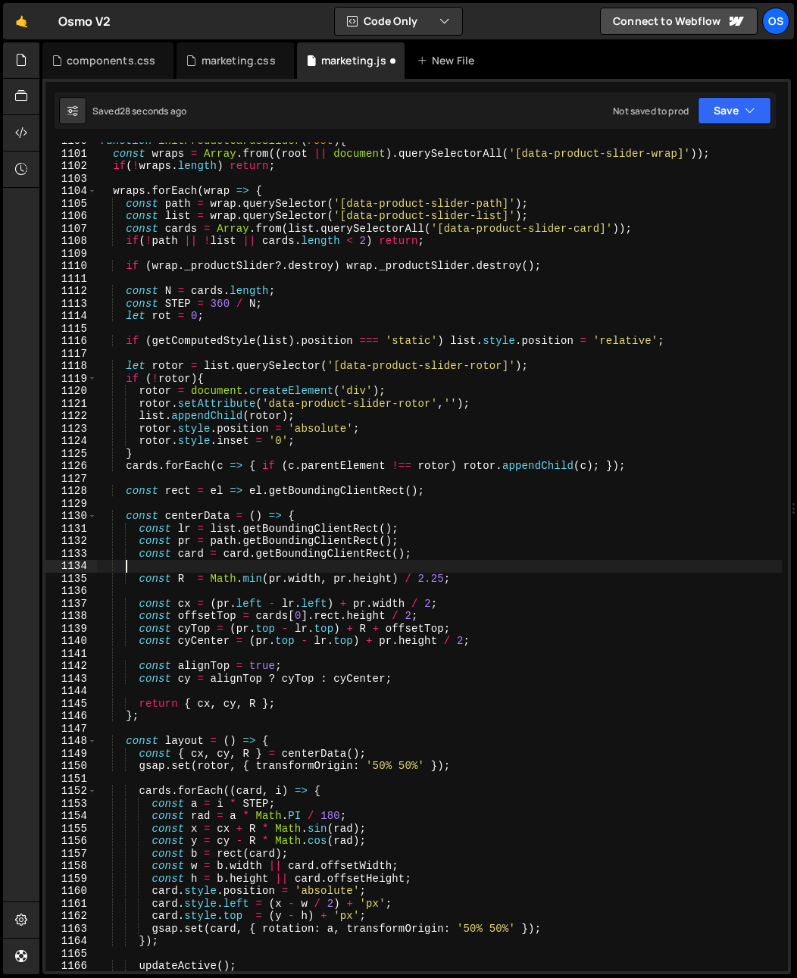
scroll to position [0, 1]
click at [249, 558] on div "function initProductCardsSlider ( root ) { const wraps = Array . from (( root |…" at bounding box center [439, 562] width 685 height 854
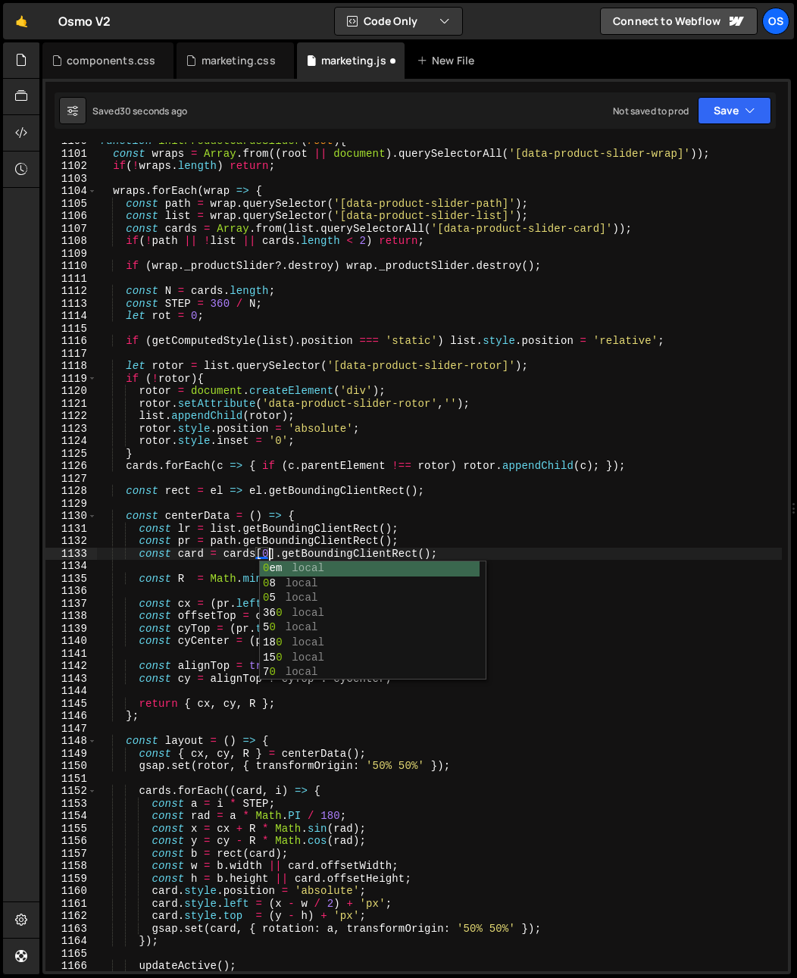
scroll to position [0, 11]
click at [190, 552] on div "function initProductCardsSlider ( root ) { const wraps = Array . from (( root |…" at bounding box center [439, 562] width 685 height 854
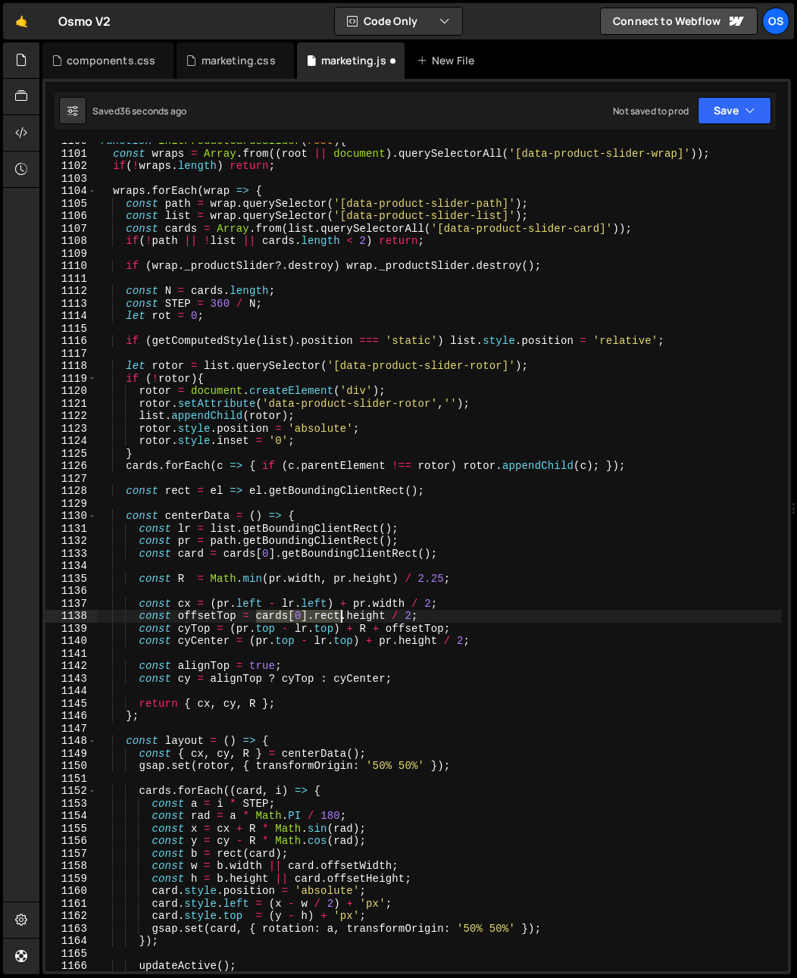
drag, startPoint x: 258, startPoint y: 620, endPoint x: 341, endPoint y: 619, distance: 83.4
click at [341, 619] on div "function initProductCardsSlider ( root ) { const wraps = Array . from (( root |…" at bounding box center [439, 562] width 685 height 854
paste textarea
click at [263, 609] on div "function initProductCardsSlider ( root ) { const wraps = Array . from (( root |…" at bounding box center [439, 562] width 685 height 854
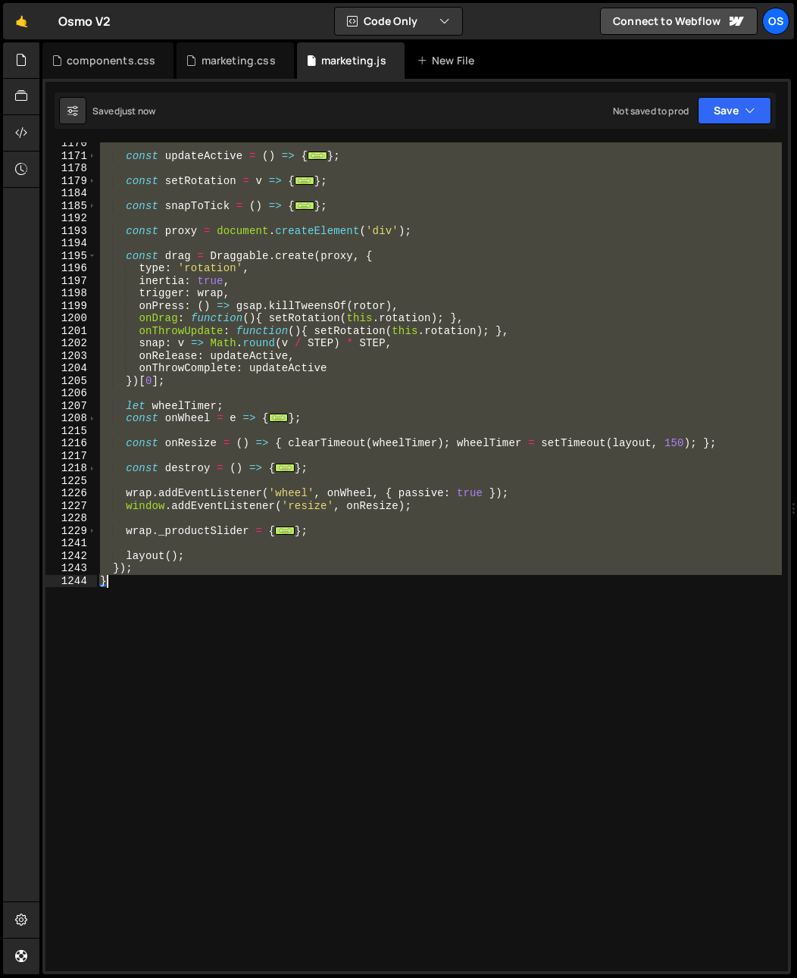
scroll to position [1905, 0]
drag, startPoint x: 100, startPoint y: 346, endPoint x: 333, endPoint y: 810, distance: 519.6
click at [335, 819] on div "const updateActive = ( ) => { ... } ; const setRotation = v => { ... } ; const …" at bounding box center [439, 564] width 685 height 854
click at [308, 449] on div "const updateActive = ( ) => { ... } ; const setRotation = v => { ... } ; const …" at bounding box center [439, 556] width 685 height 829
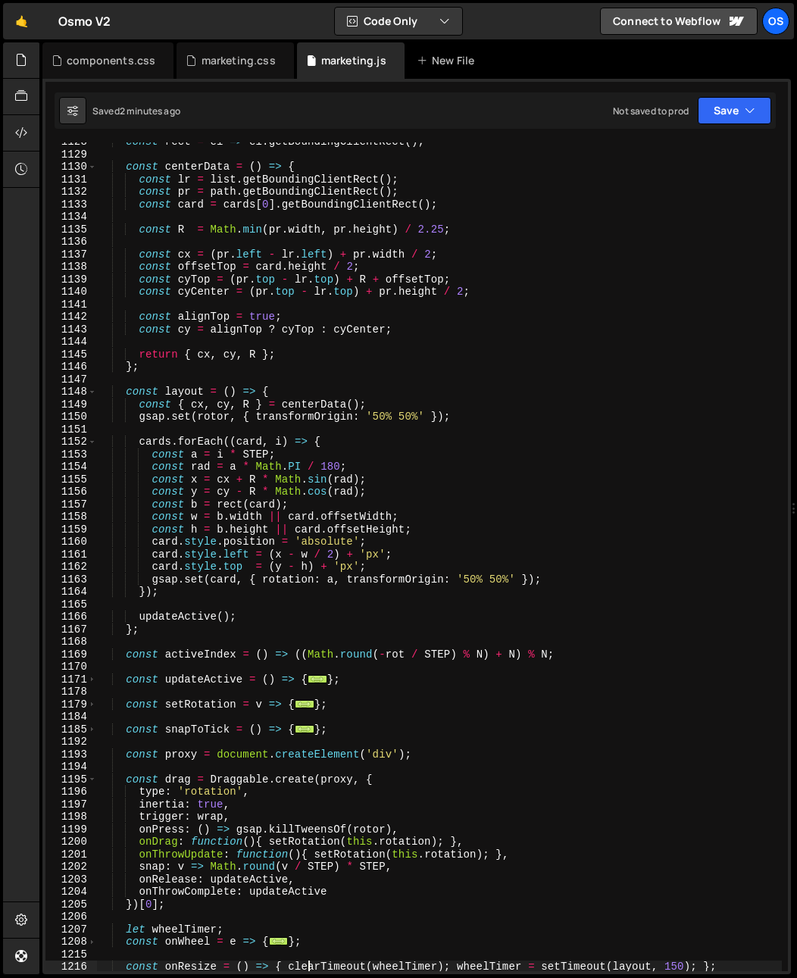
scroll to position [1318, 0]
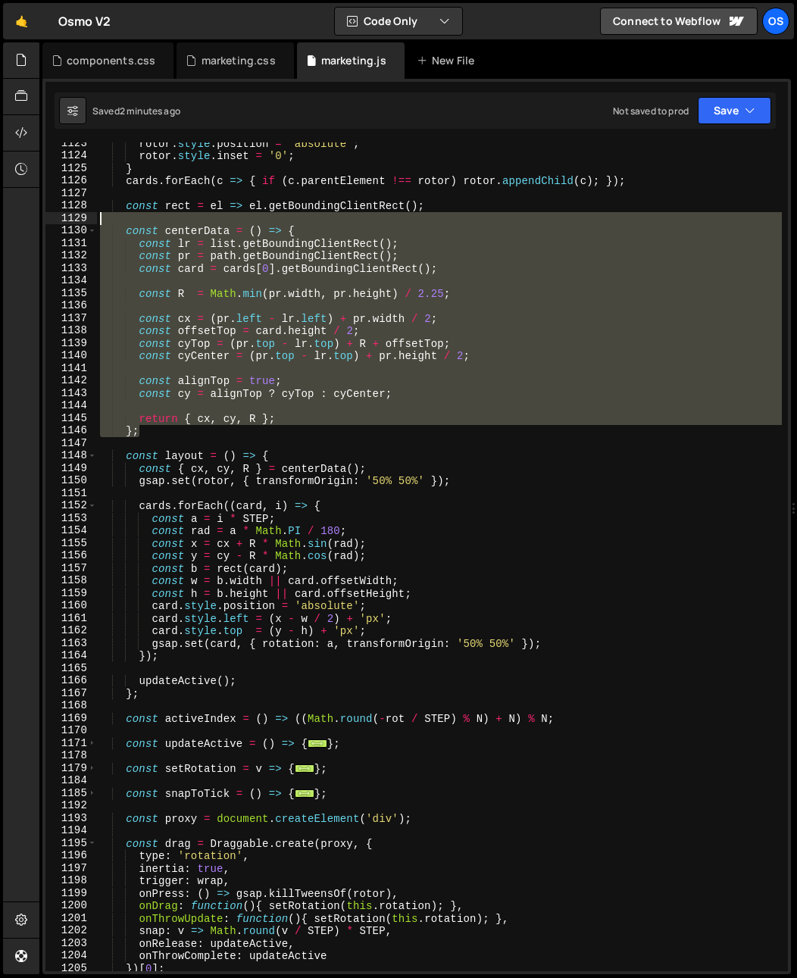
drag, startPoint x: 152, startPoint y: 434, endPoint x: 70, endPoint y: 224, distance: 225.3
click at [70, 224] on div "const onResize = () => { clearTimeout(wheelTimer); wheelTimer = setTimeout(layo…" at bounding box center [416, 556] width 743 height 829
click at [180, 383] on div "rotor . style . position = 'absolute' ; rotor . style . inset = '0' ; } cards .…" at bounding box center [439, 556] width 685 height 829
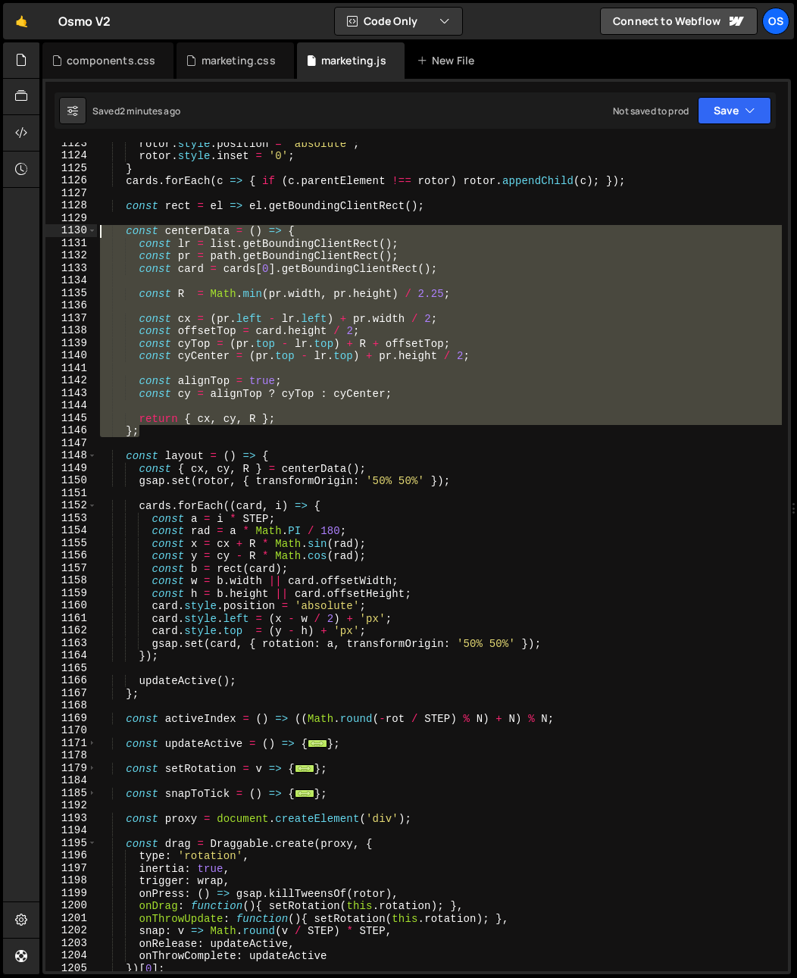
drag, startPoint x: 147, startPoint y: 433, endPoint x: 52, endPoint y: 233, distance: 221.4
click at [52, 233] on div "const alignTop = true; 1123 1124 1125 1126 1127 1128 1129 1130 1131 1132 1133 1…" at bounding box center [416, 556] width 743 height 829
paste textarea "}"
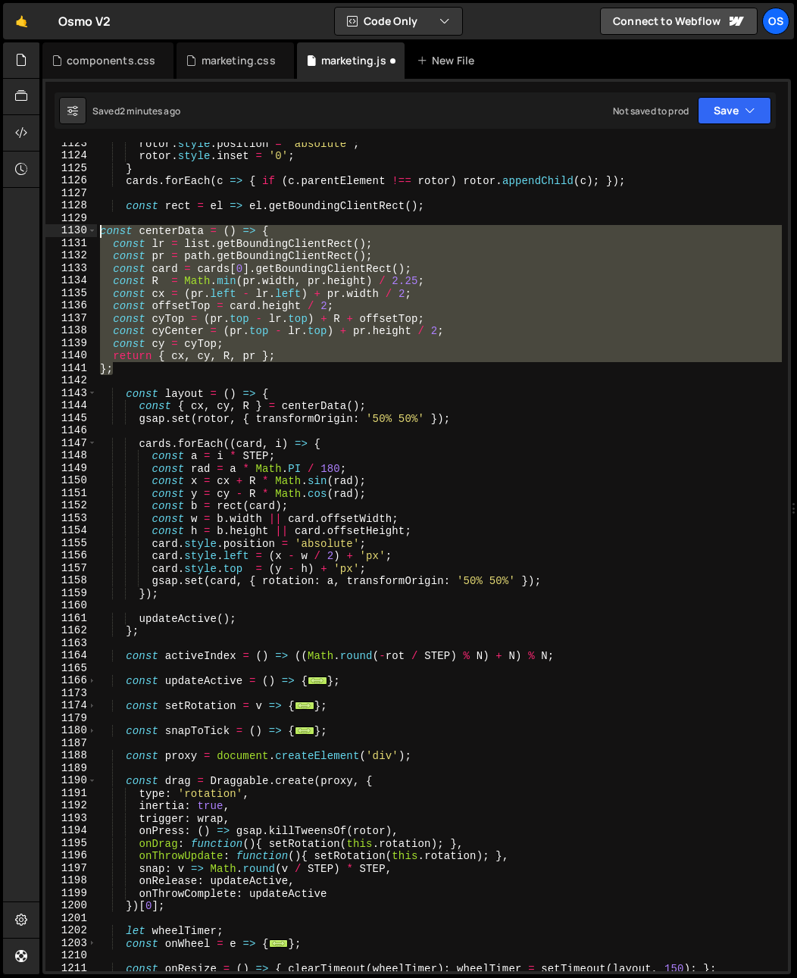
drag, startPoint x: 131, startPoint y: 363, endPoint x: 87, endPoint y: 227, distance: 143.3
click at [87, 227] on div "}; 1123 1124 1125 1126 1127 1128 1129 1130 1131 1132 1133 1134 1135 1136 1137 1…" at bounding box center [416, 556] width 743 height 829
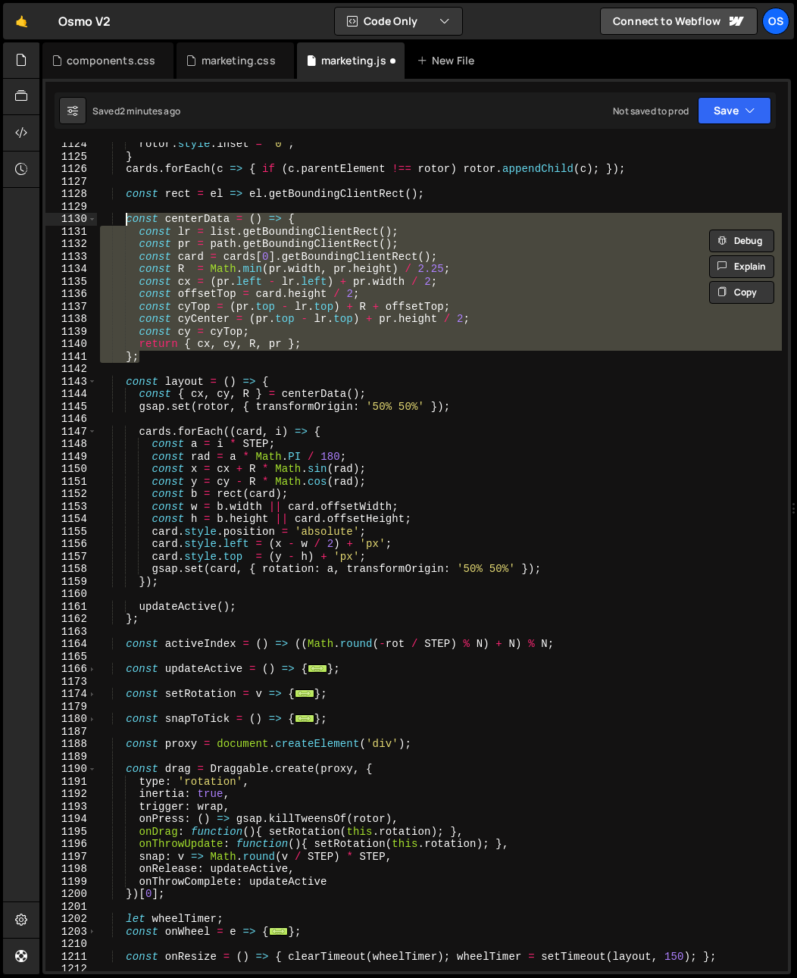
scroll to position [1330, 0]
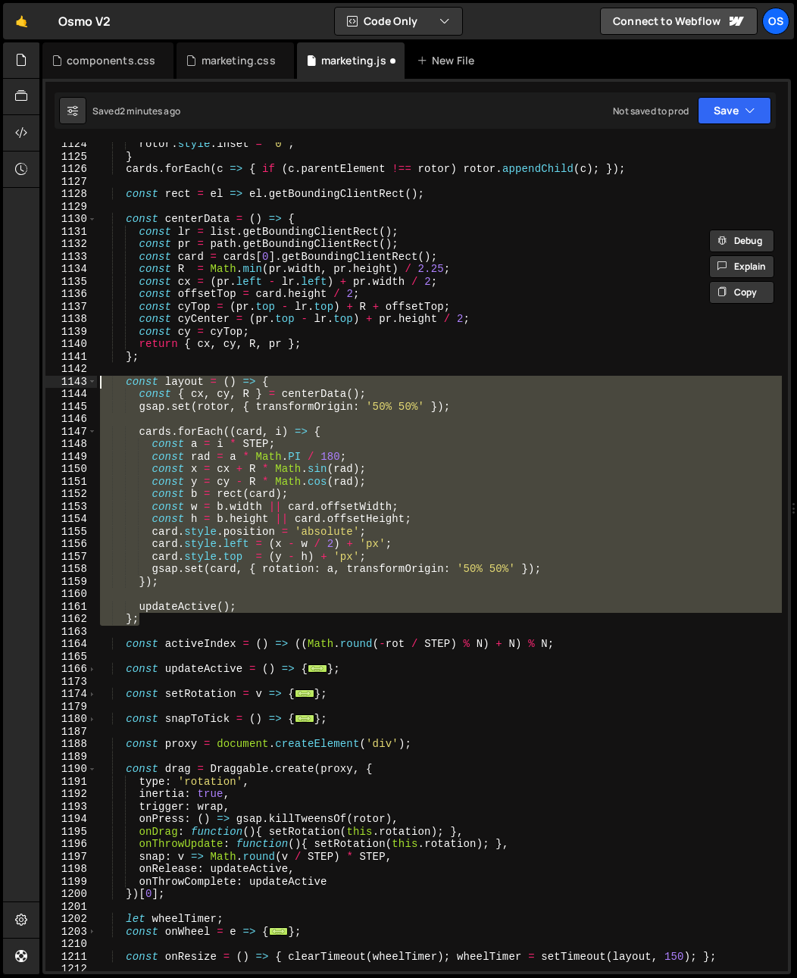
drag, startPoint x: 145, startPoint y: 605, endPoint x: 82, endPoint y: 383, distance: 230.1
click at [82, 383] on div "const centerData = () => { const lr = list.getBoundingClientRect(); 1124 1125 1…" at bounding box center [416, 556] width 743 height 829
paste textarea "}"
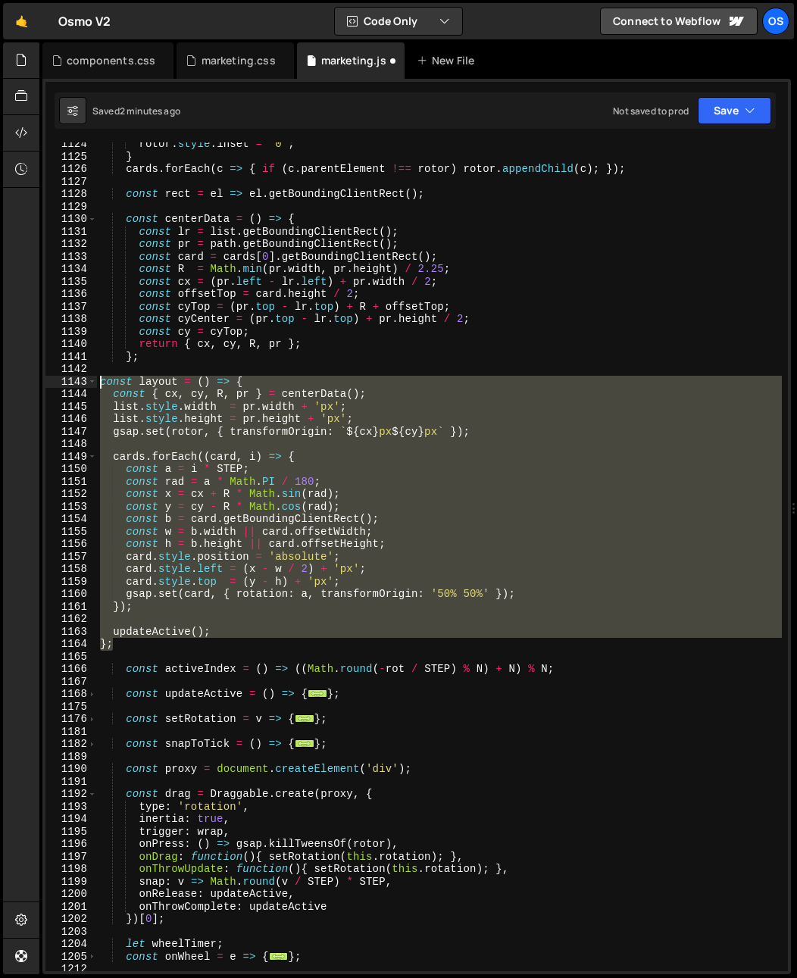
drag, startPoint x: 124, startPoint y: 612, endPoint x: 56, endPoint y: 381, distance: 240.3
click at [56, 381] on div "}; 1124 1125 1126 1127 1128 1129 1130 1131 1132 1133 1134 1135 1136 1137 1138 1…" at bounding box center [416, 556] width 743 height 829
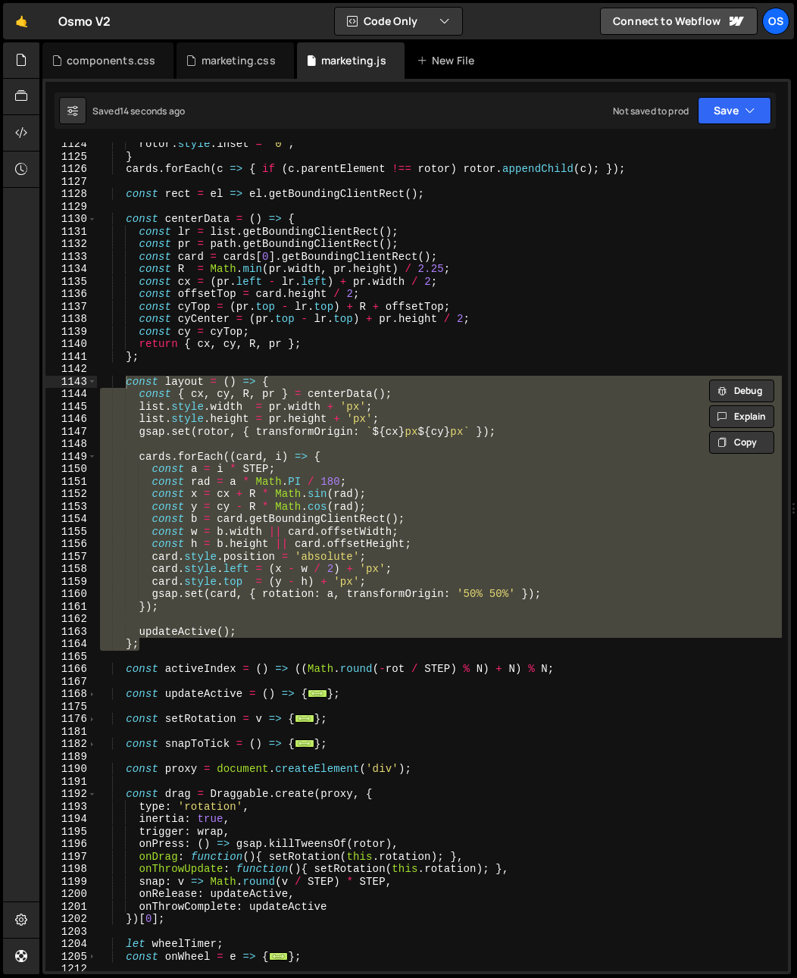
click at [278, 474] on div "rotor . style . inset = '0' ; } cards . forEach ( c => { if ( c . parentElement…" at bounding box center [439, 556] width 685 height 829
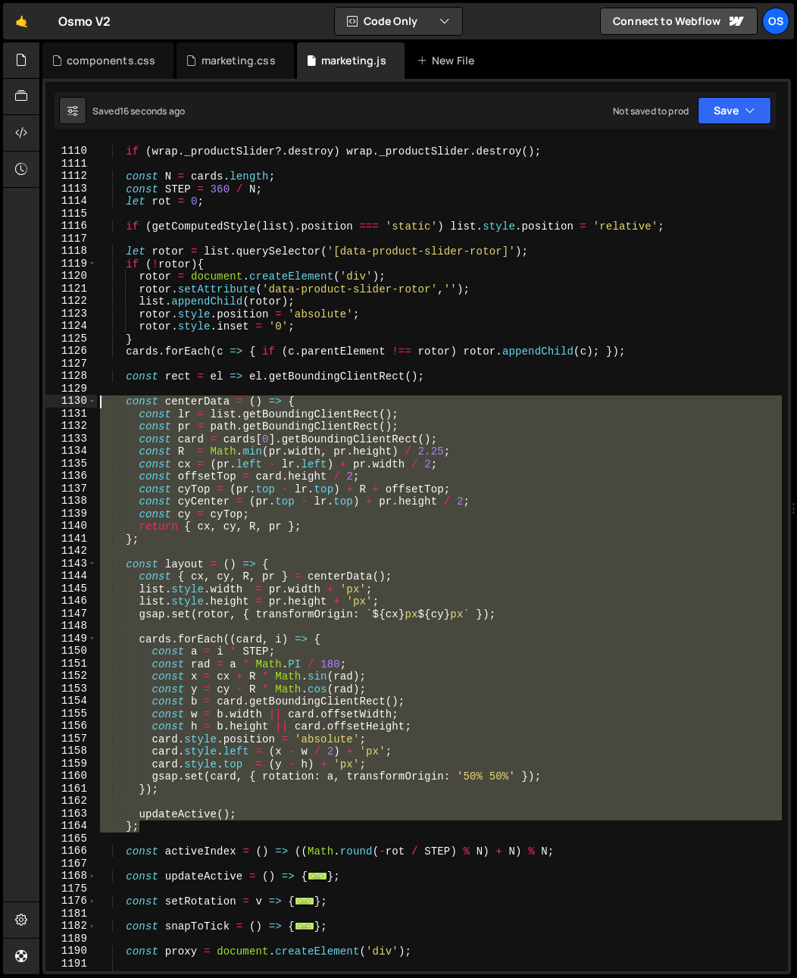
scroll to position [1147, 0]
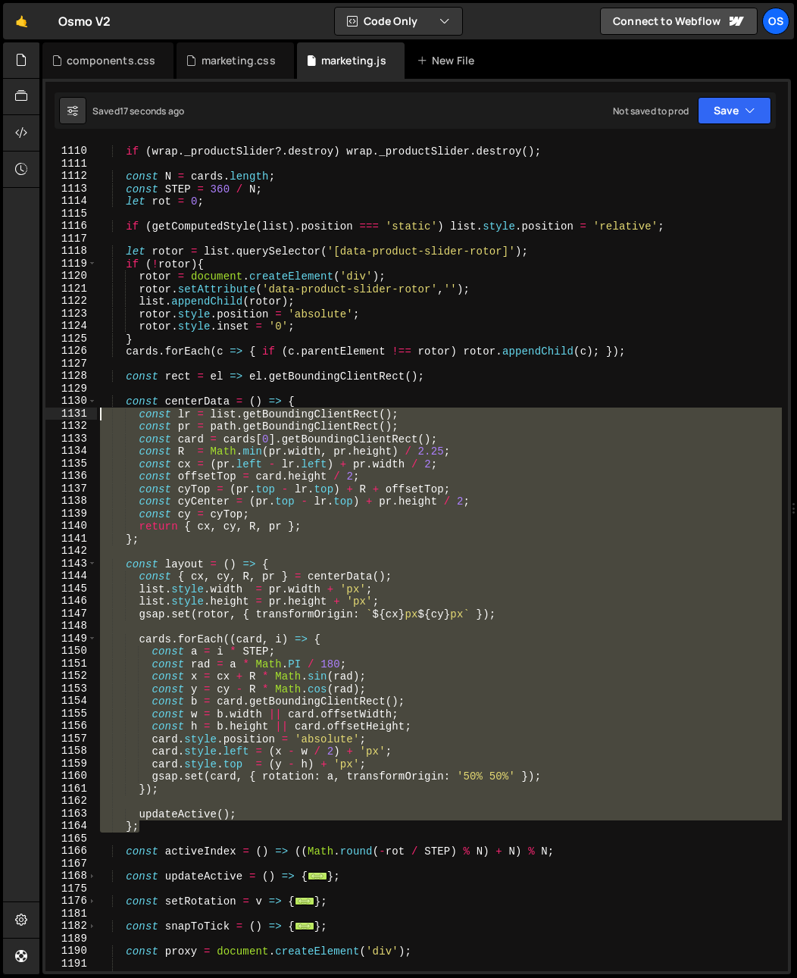
drag, startPoint x: 150, startPoint y: 645, endPoint x: 64, endPoint y: 408, distance: 252.2
click at [64, 408] on div "const a = i * STEP; 1109 1110 1111 1112 1113 1114 1115 1116 1117 1118 1119 1120…" at bounding box center [416, 556] width 743 height 829
click at [197, 725] on div "if ( wrap . _productSlider ?. destroy ) wrap . _productSlider . destroy ( ) ; c…" at bounding box center [439, 556] width 685 height 829
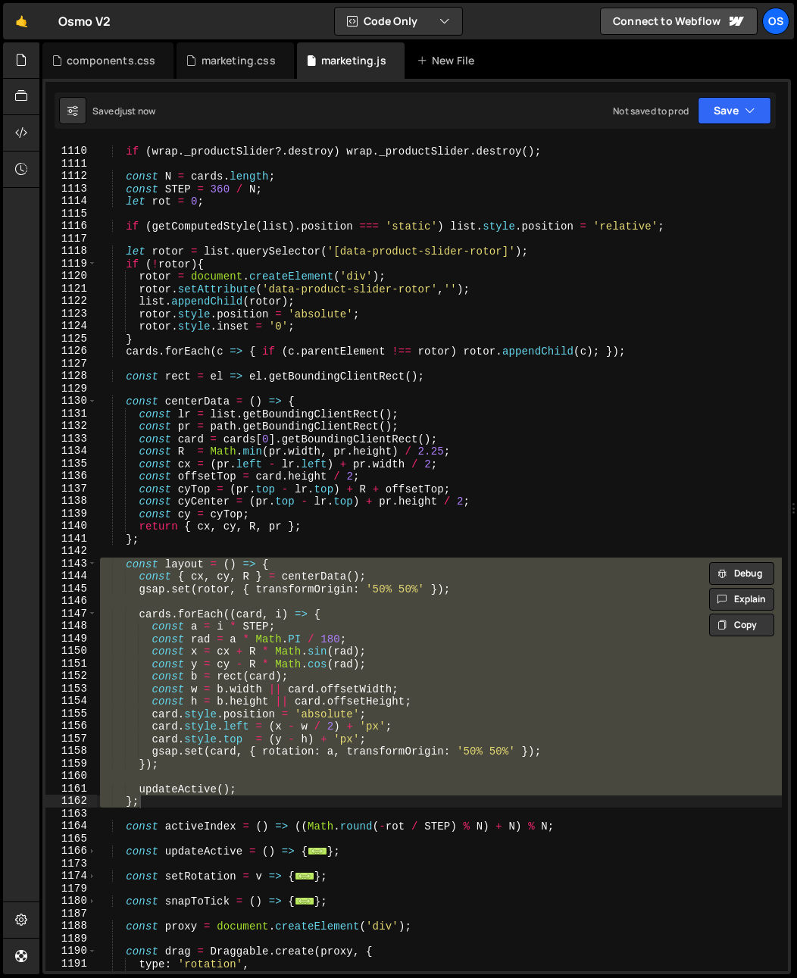
click at [218, 515] on div "if ( wrap . _productSlider ?. destroy ) wrap . _productSlider . destroy ( ) ; c…" at bounding box center [439, 560] width 685 height 854
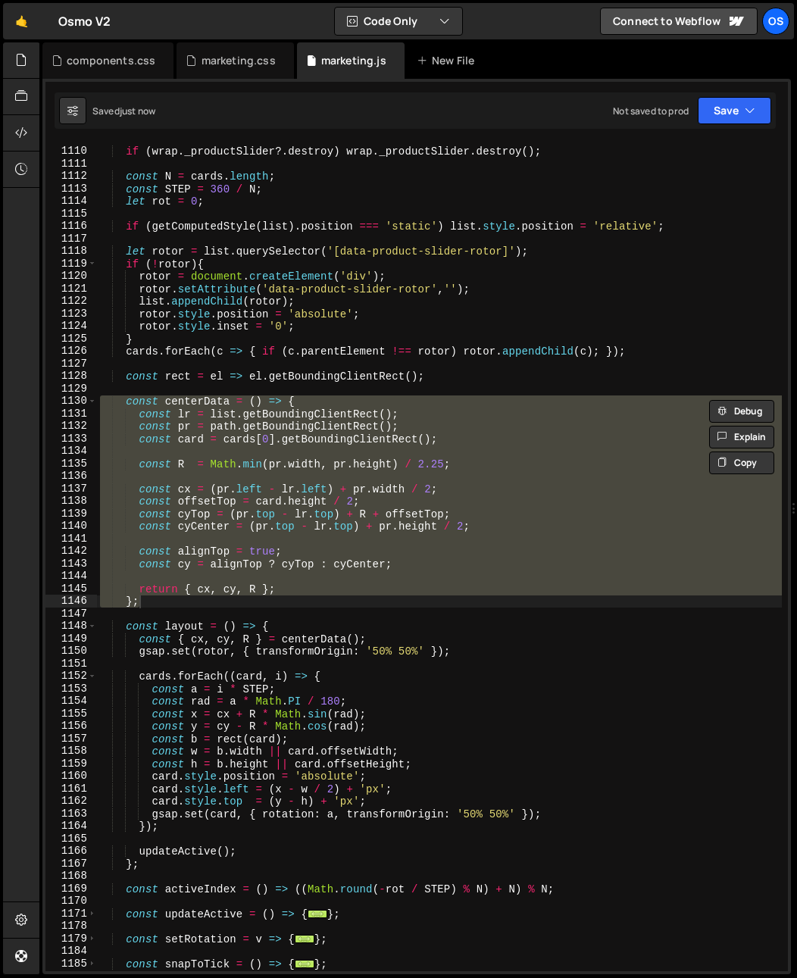
drag, startPoint x: 259, startPoint y: 656, endPoint x: 247, endPoint y: 651, distance: 13.0
click at [257, 654] on div "if ( wrap . _productSlider ?. destroy ) wrap . _productSlider . destroy ( ) ; c…" at bounding box center [439, 560] width 685 height 854
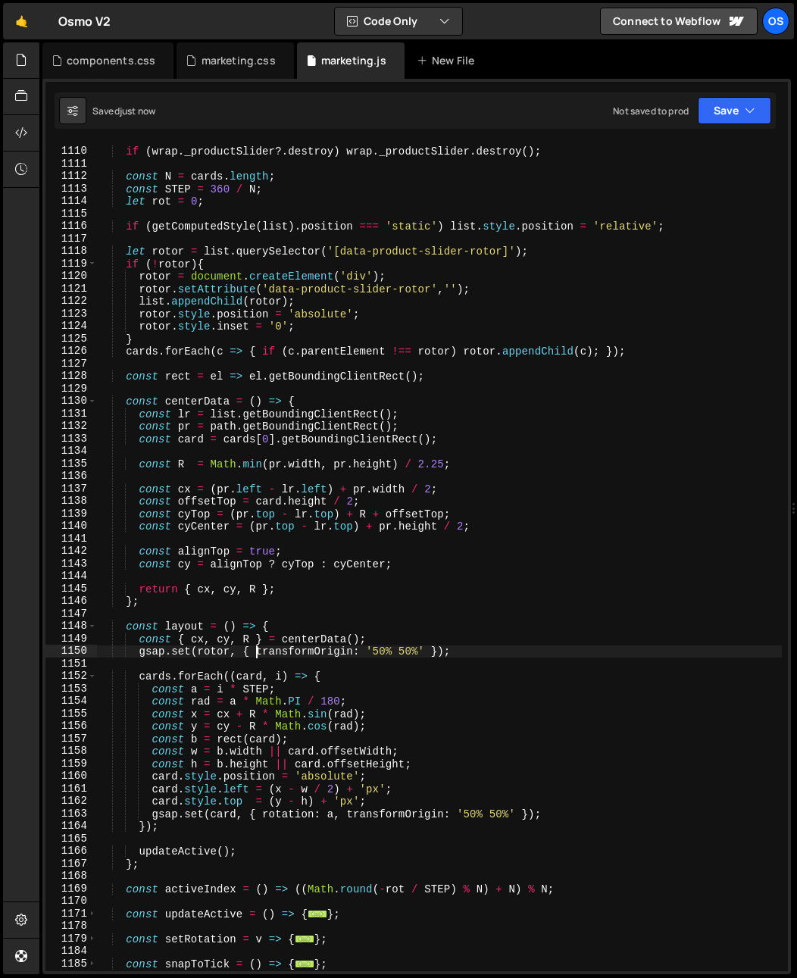
click at [143, 643] on div "if ( wrap . _productSlider ?. destroy ) wrap . _productSlider . destroy ( ) ; c…" at bounding box center [439, 560] width 685 height 854
click at [230, 655] on div "if ( wrap . _productSlider ?. destroy ) wrap . _productSlider . destroy ( ) ; c…" at bounding box center [439, 560] width 685 height 854
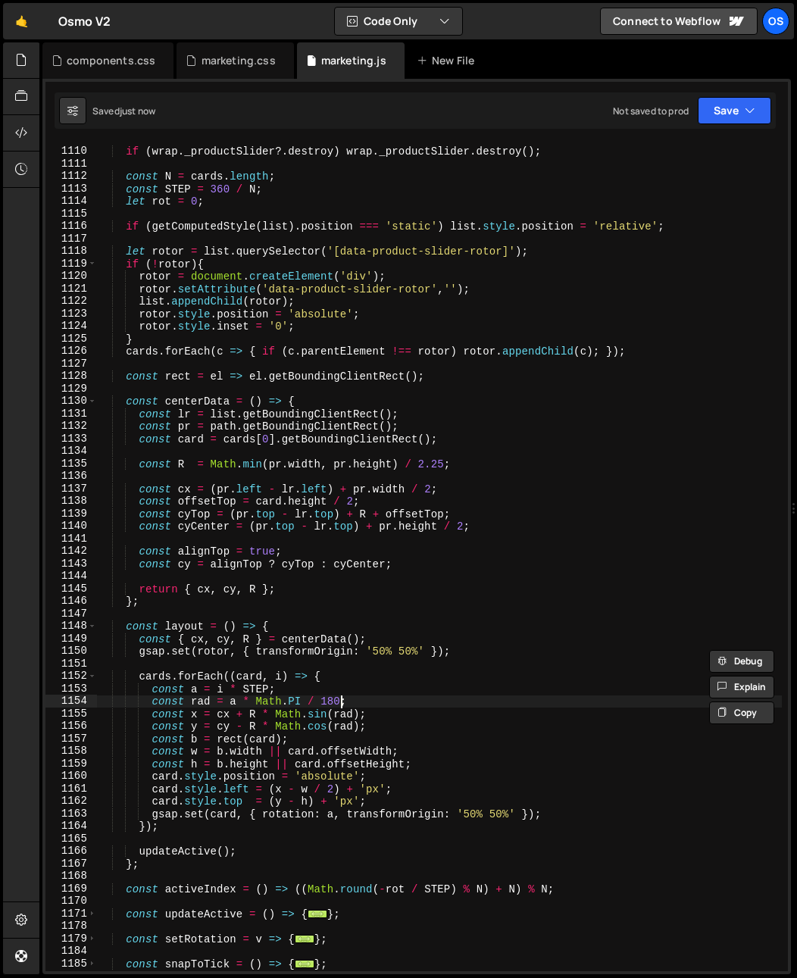
click at [339, 706] on div "if ( wrap . _productSlider ?. destroy ) wrap . _productSlider . destroy ( ) ; c…" at bounding box center [439, 560] width 685 height 854
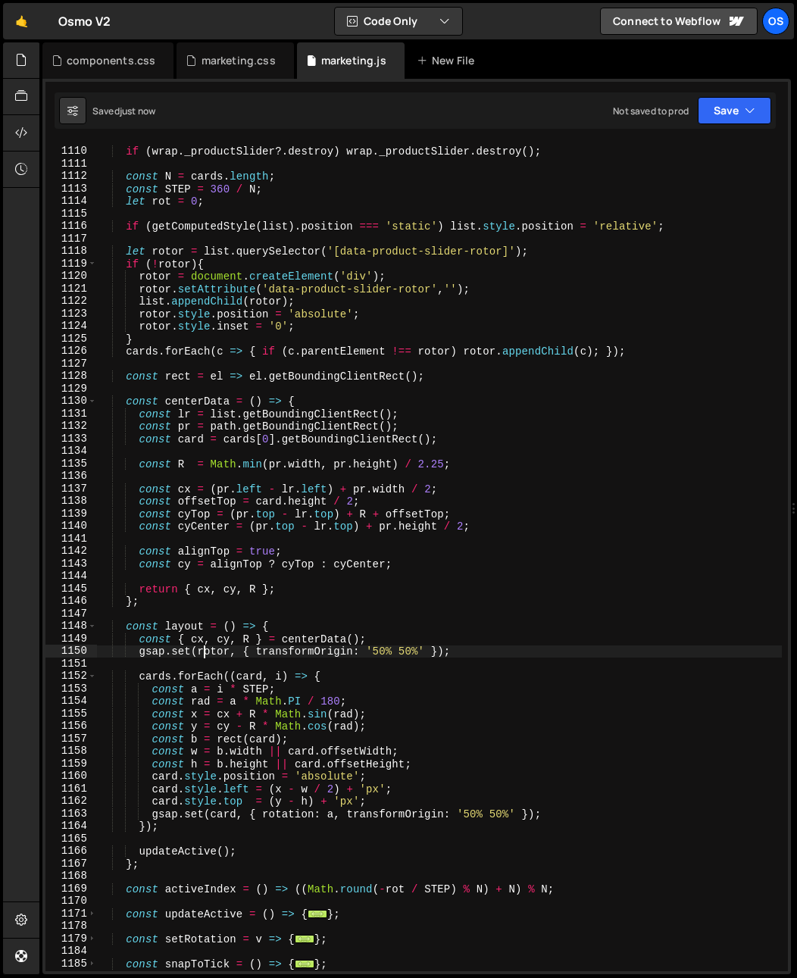
click at [202, 653] on div "if ( wrap . _productSlider ?. destroy ) wrap . _productSlider . destroy ( ) ; c…" at bounding box center [439, 560] width 685 height 854
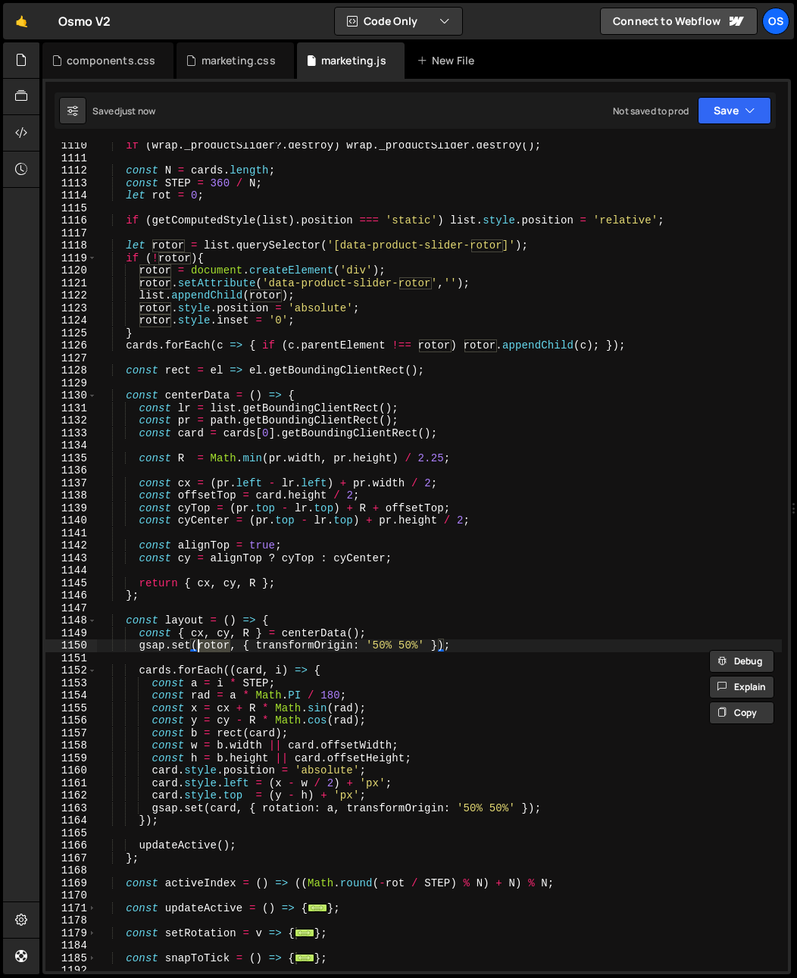
scroll to position [1188, 0]
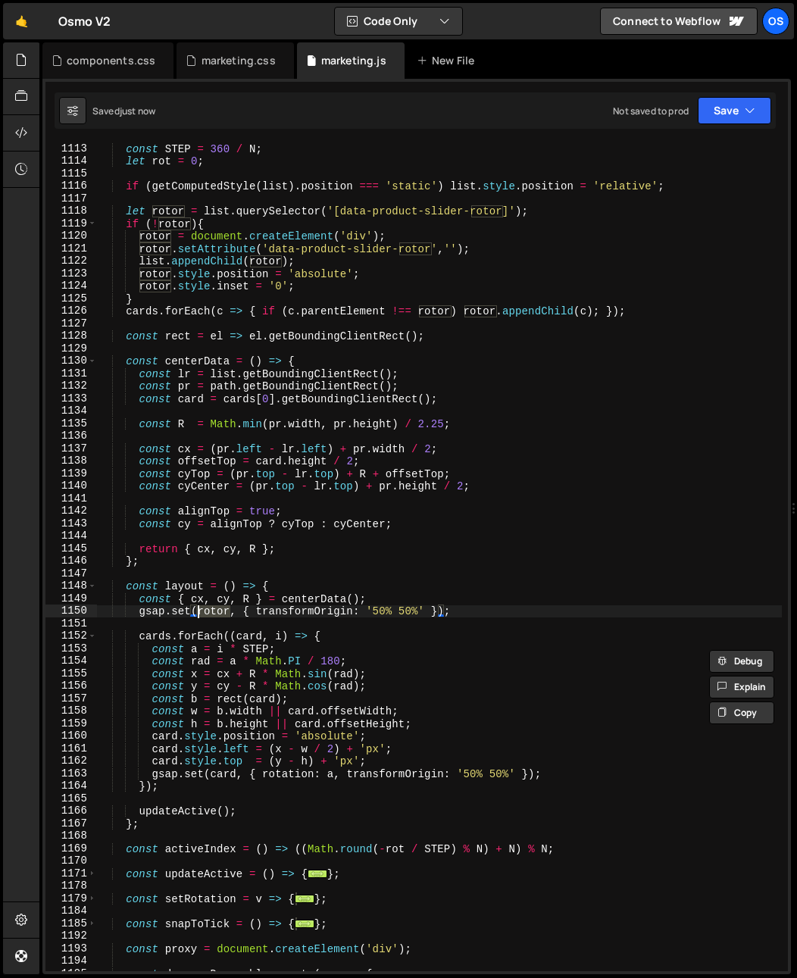
click at [327, 647] on div "const STEP = 360 / N ; let rot = 0 ; if ( getComputedStyle ( list ) . position …" at bounding box center [439, 569] width 685 height 854
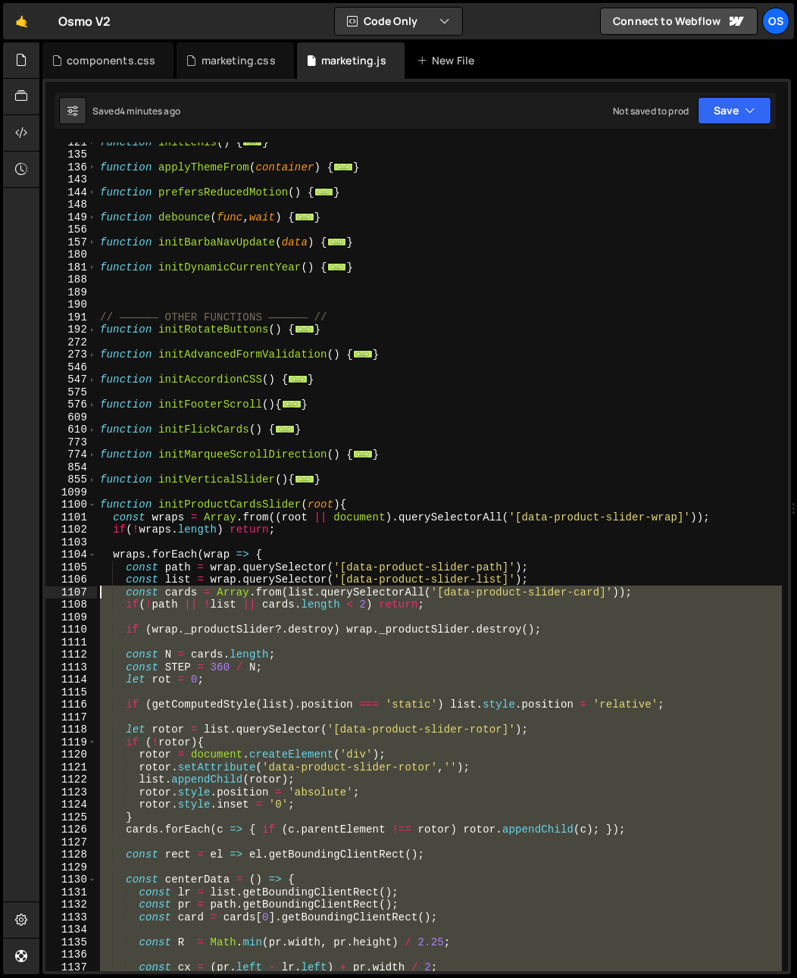
scroll to position [576, 0]
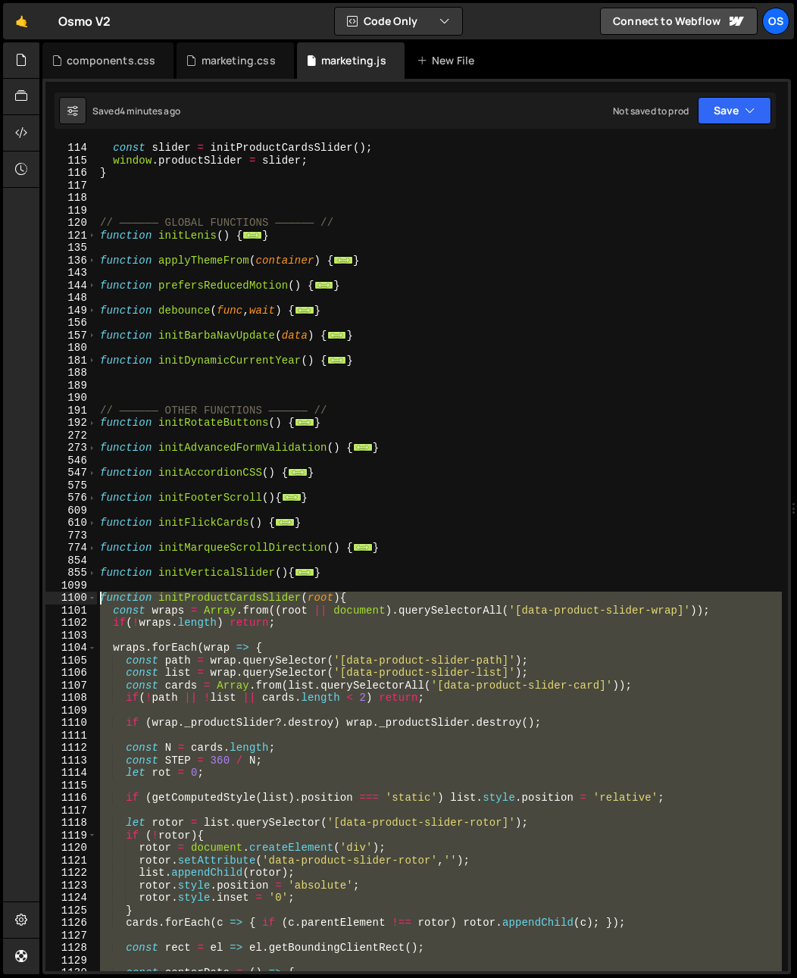
drag, startPoint x: 129, startPoint y: 767, endPoint x: 54, endPoint y: 604, distance: 179.4
click at [54, 604] on div "const a = i * STEP; 114 115 116 117 118 119 120 121 135 136 143 144 148 149 156…" at bounding box center [416, 556] width 743 height 829
paste textarea "}"
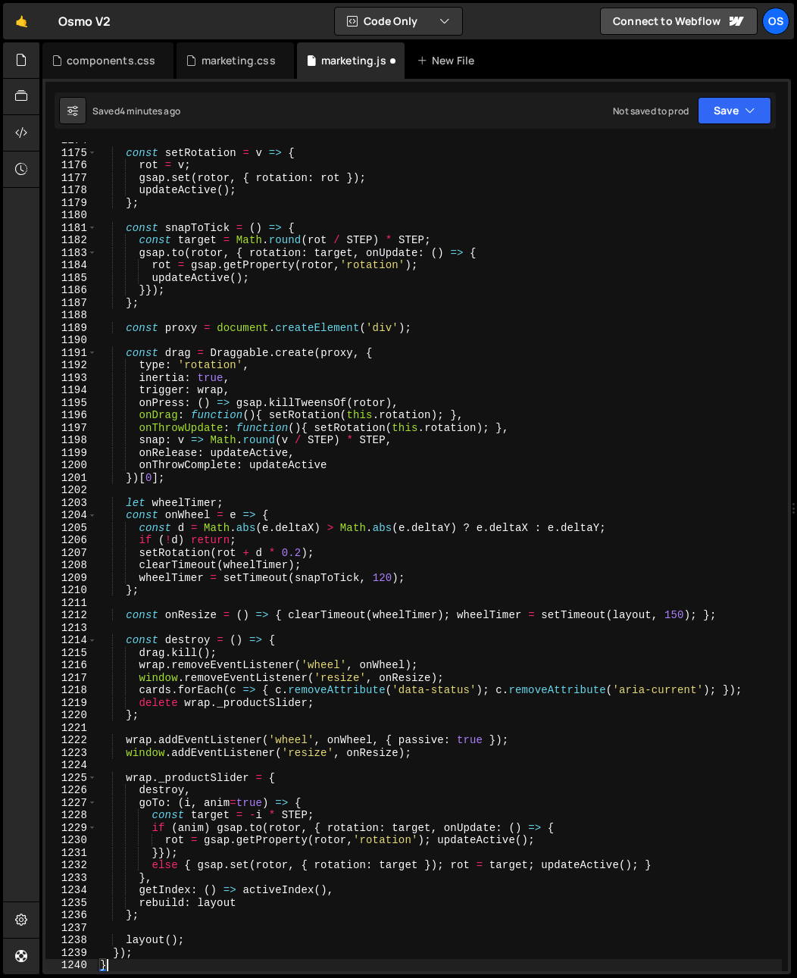
scroll to position [2277, 0]
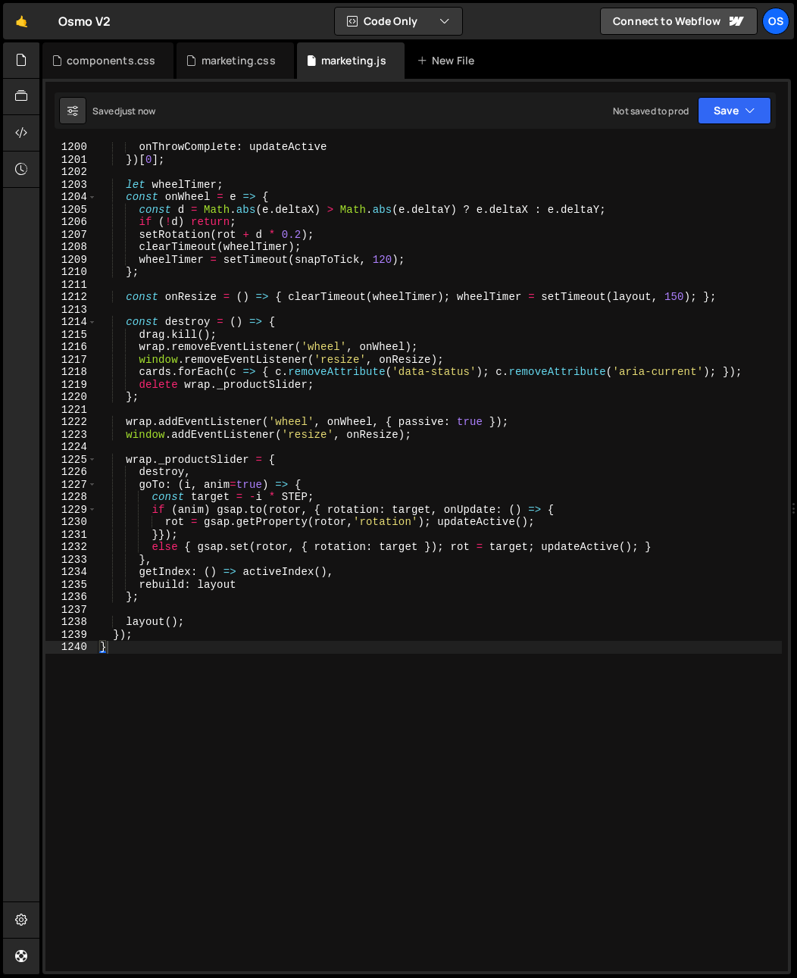
click at [474, 505] on div "onThrowComplete : updateActive }) [ 0 ] ; let wheelTimer ; const onWheel = e =>…" at bounding box center [439, 568] width 685 height 854
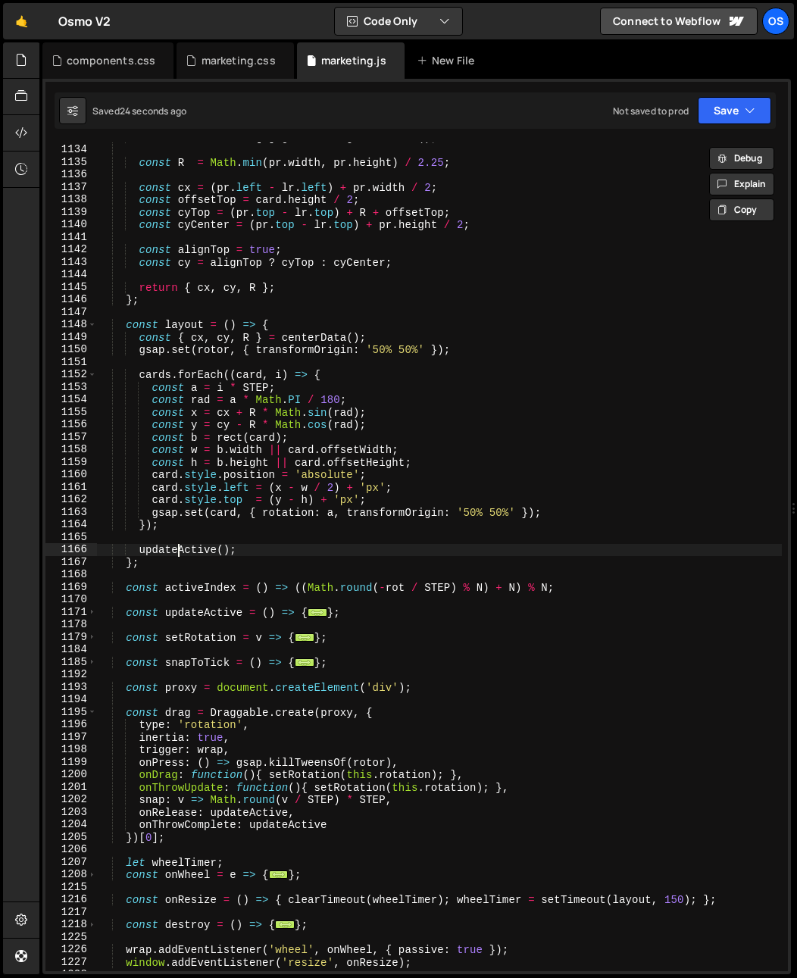
scroll to position [1365, 0]
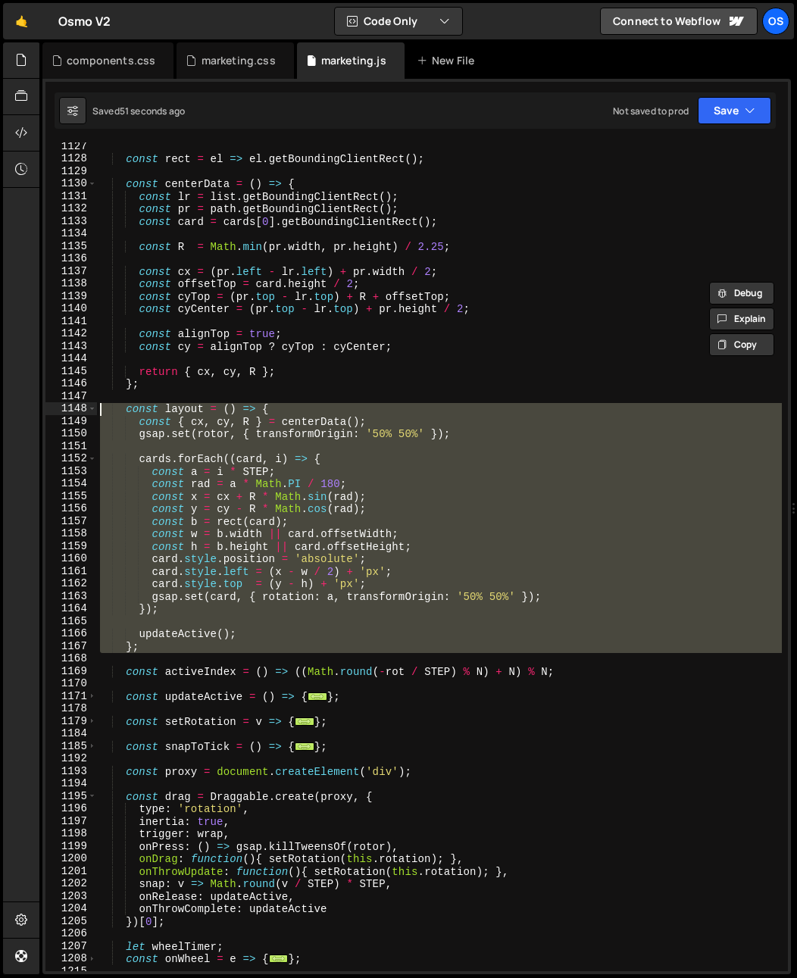
drag, startPoint x: 163, startPoint y: 653, endPoint x: -16, endPoint y: 405, distance: 306.2
click at [0, 405] on html "Projects [GEOGRAPHIC_DATA] Blog Os Your current team is [PERSON_NAME] Projects …" at bounding box center [398, 489] width 797 height 978
paste textarea "}"
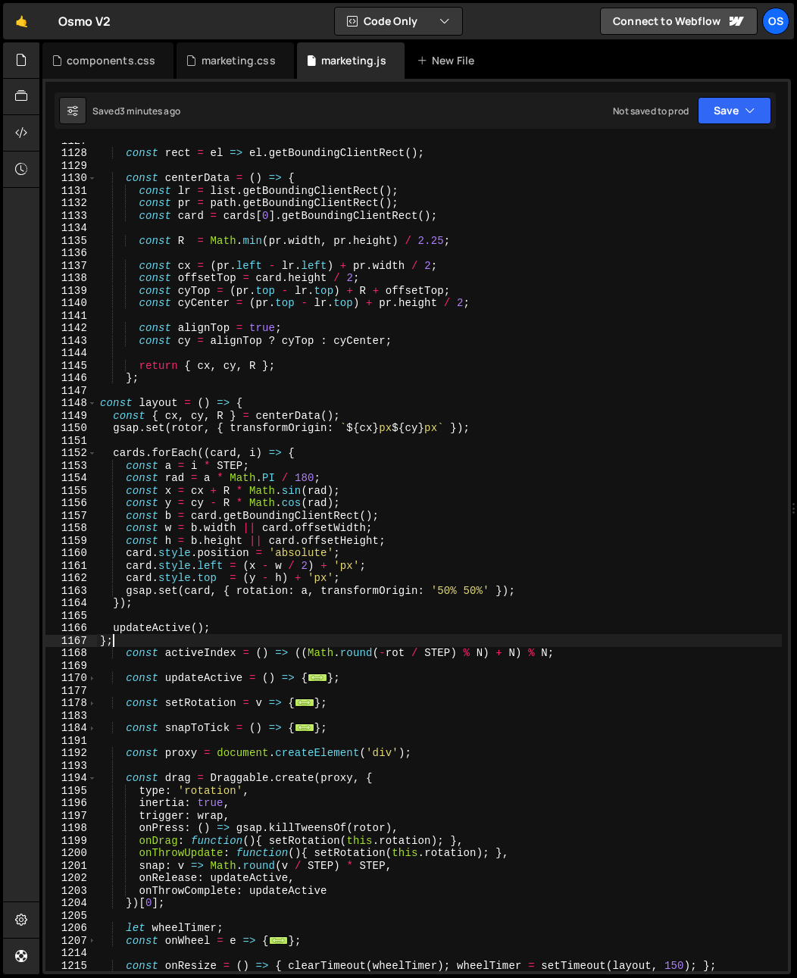
scroll to position [1422, 0]
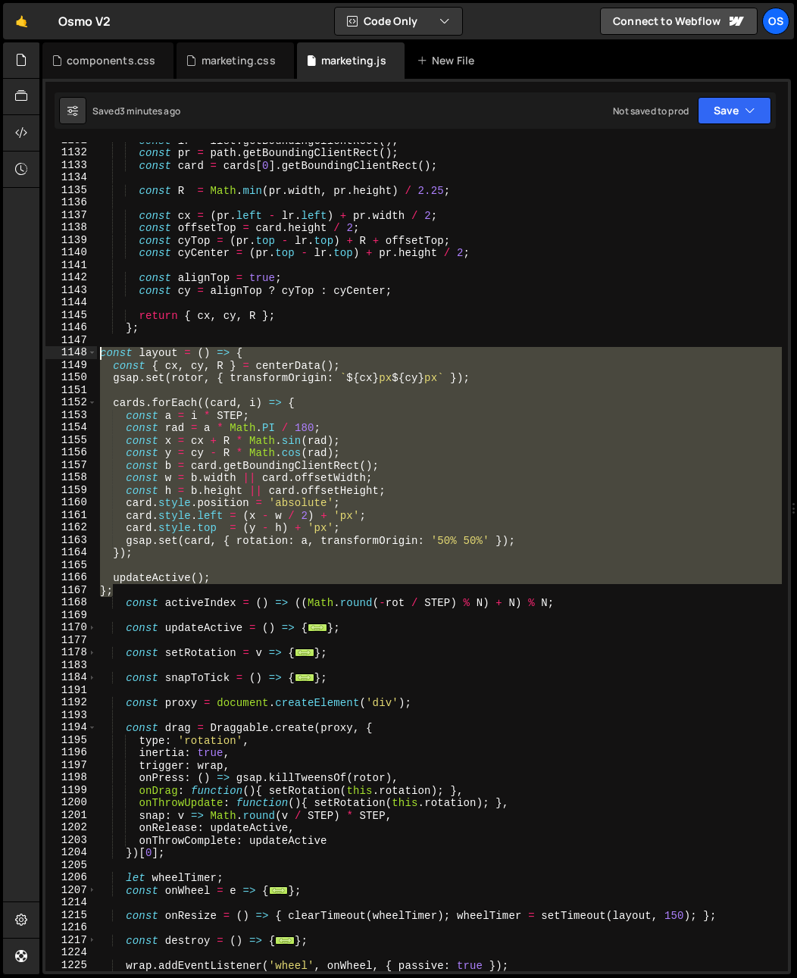
drag, startPoint x: 130, startPoint y: 593, endPoint x: 70, endPoint y: 352, distance: 248.3
click at [70, 352] on div "}; 1131 1132 1133 1134 1135 1136 1137 1138 1139 1140 1141 1142 1143 1144 1145 1…" at bounding box center [416, 556] width 743 height 829
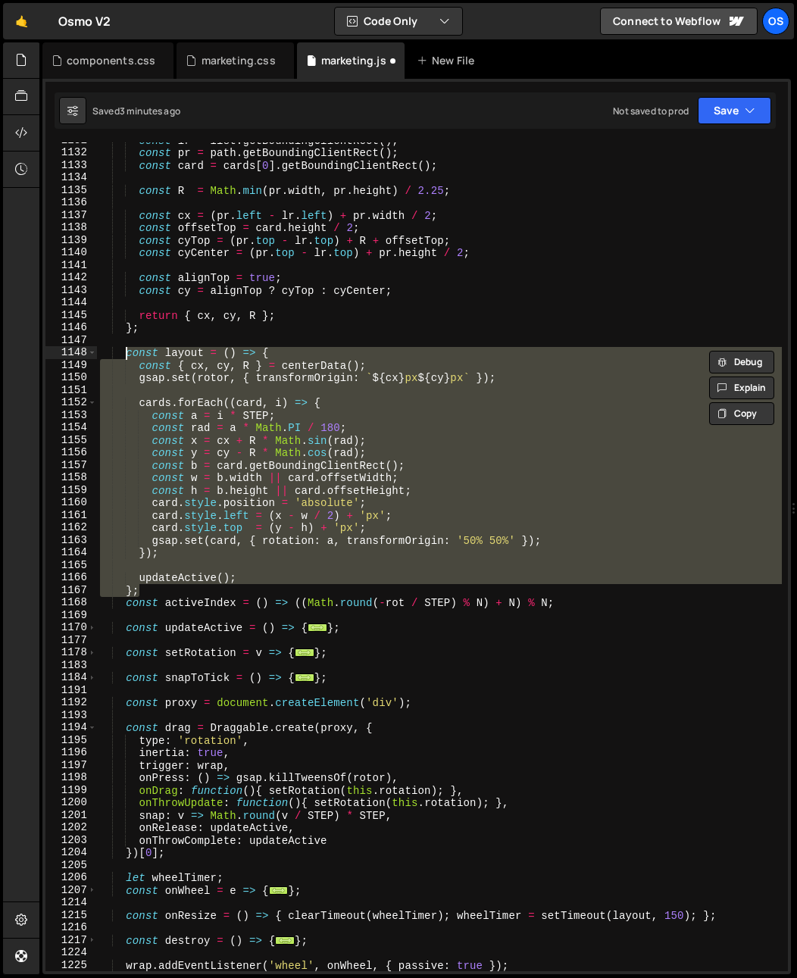
click at [164, 596] on div "const lr = list . getBoundingClientRect ( ) ; const pr = path . getBoundingClie…" at bounding box center [439, 556] width 685 height 829
type textarea "};"
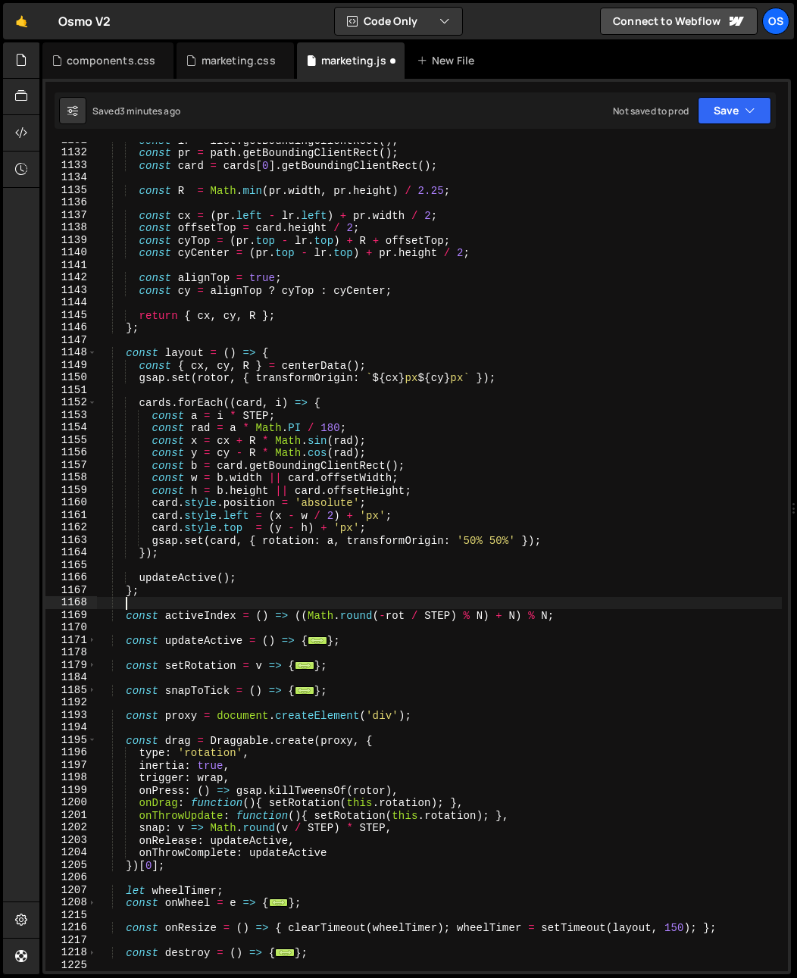
scroll to position [0, 1]
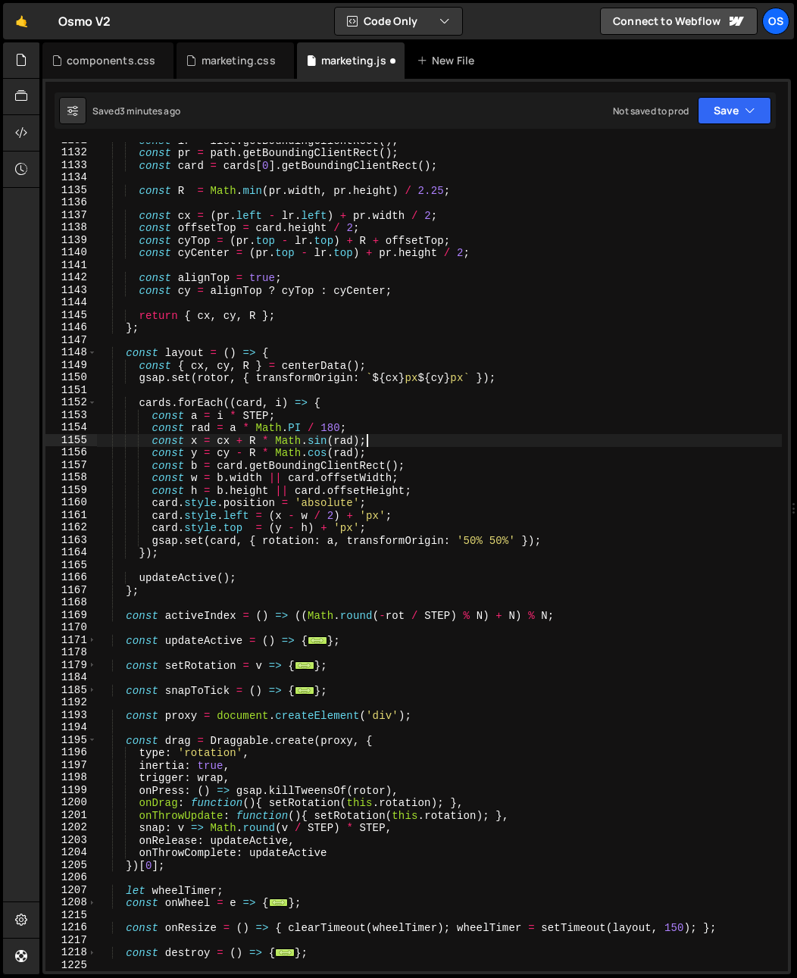
click at [397, 435] on div "const lr = list . getBoundingClientRect ( ) ; const pr = path . getBoundingClie…" at bounding box center [439, 561] width 685 height 854
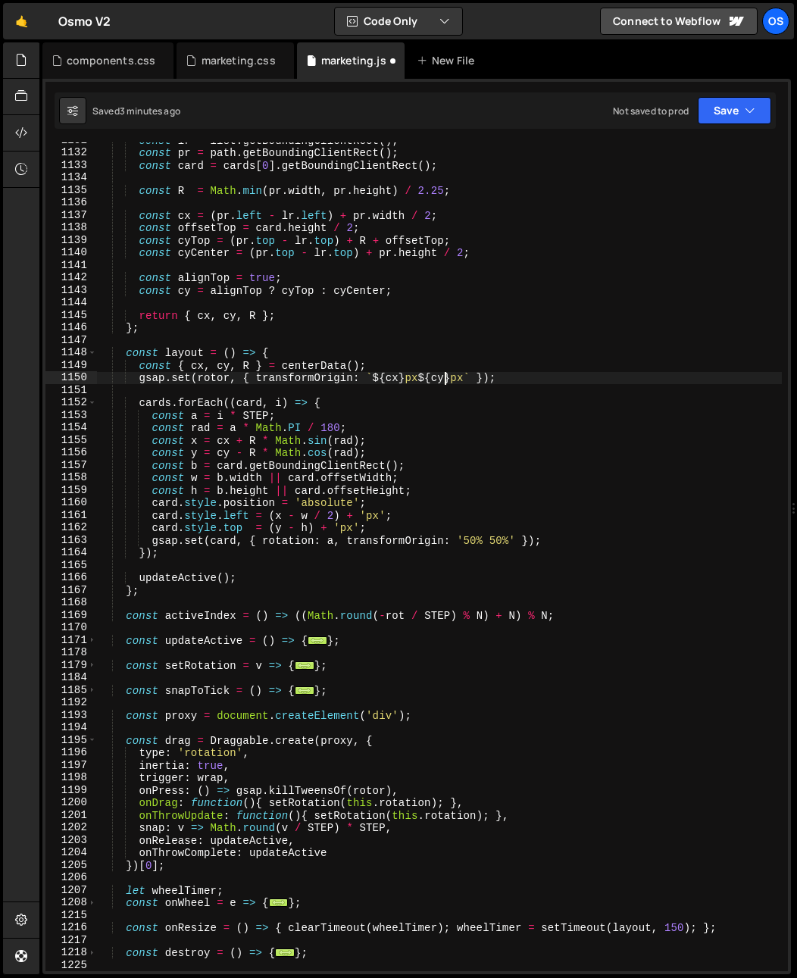
click at [444, 376] on div "const lr = list . getBoundingClientRect ( ) ; const pr = path . getBoundingClie…" at bounding box center [439, 561] width 685 height 854
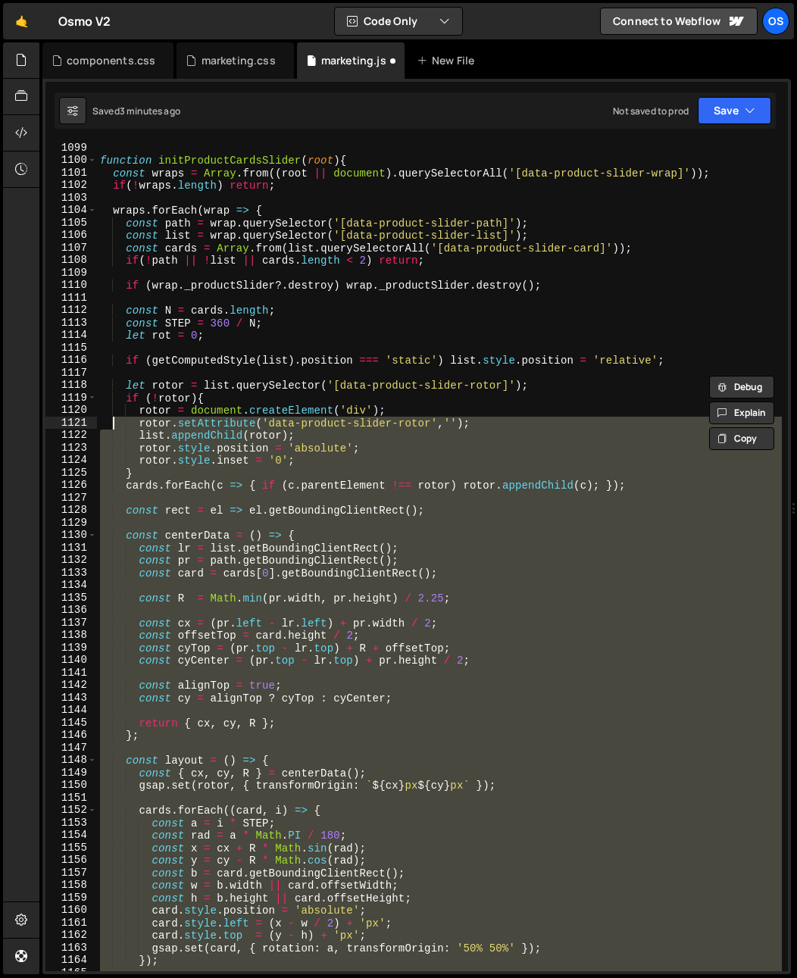
scroll to position [895, 0]
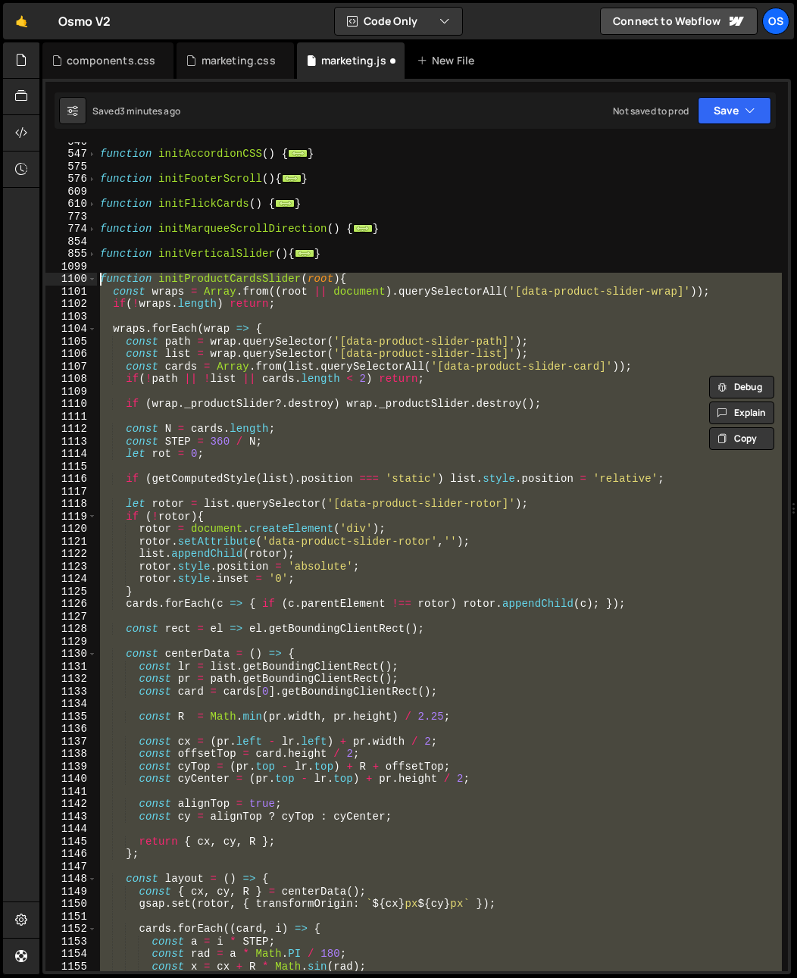
drag, startPoint x: 198, startPoint y: 775, endPoint x: 64, endPoint y: 274, distance: 518.6
click at [64, 274] on div "gsap.set(rotor, { transformOrigin: `${cx}px ${cy}px` }); 546 547 575 576 609 61…" at bounding box center [416, 556] width 743 height 829
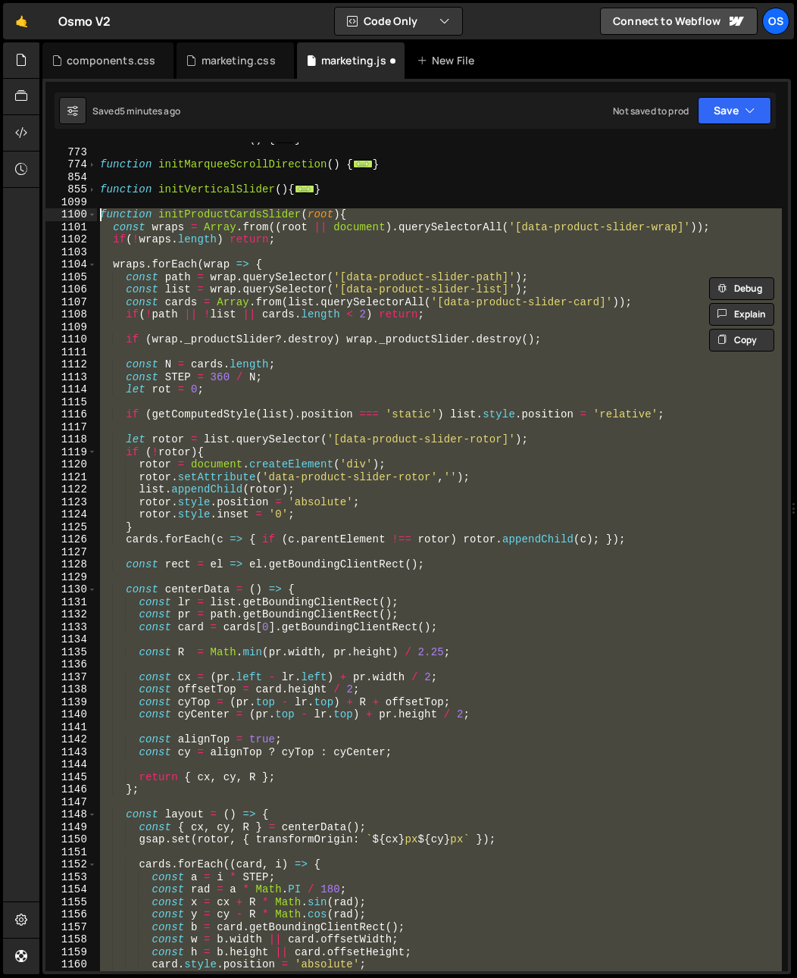
scroll to position [1022, 0]
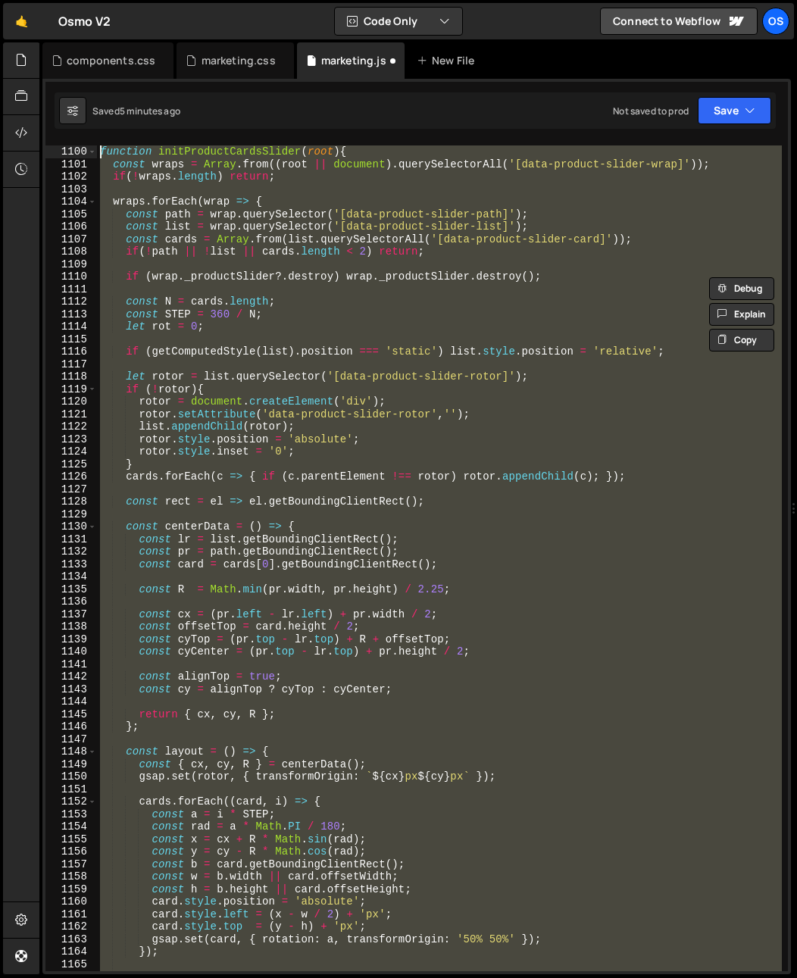
click at [149, 726] on div "function initProductCardsSlider ( root ) { const wraps = Array . from (( root |…" at bounding box center [439, 556] width 685 height 829
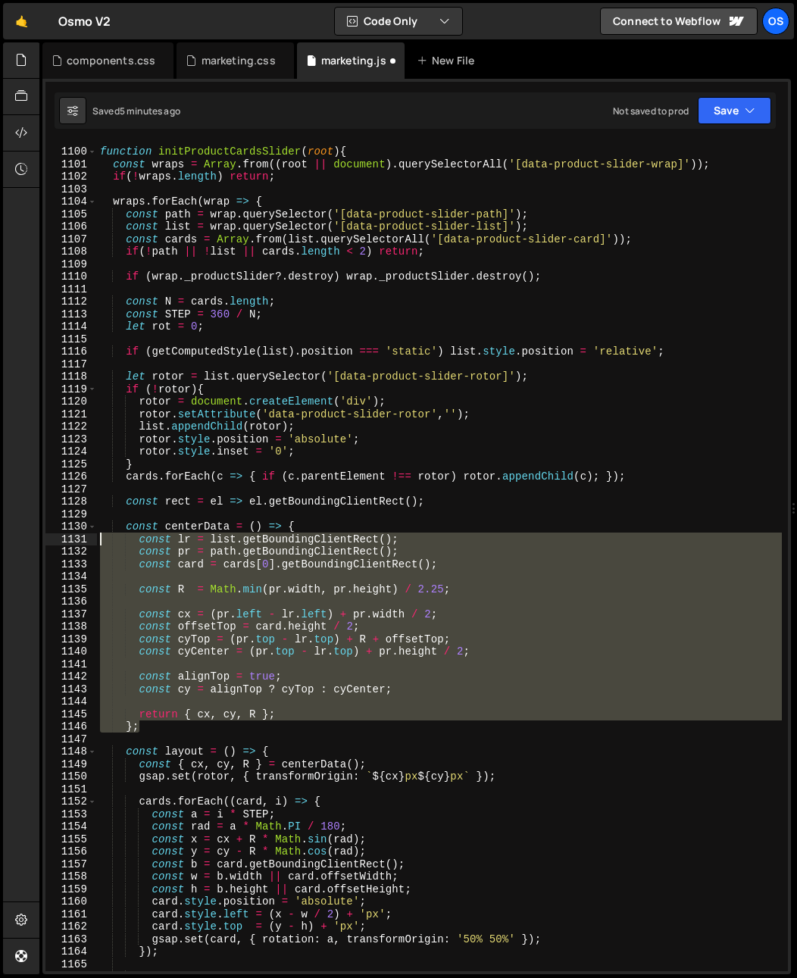
drag, startPoint x: 152, startPoint y: 732, endPoint x: 54, endPoint y: 528, distance: 226.4
click at [54, 528] on div "}; 1099 1100 1101 1102 1103 1104 1105 1106 1107 1108 1109 1110 1111 1112 1113 1…" at bounding box center [416, 556] width 743 height 829
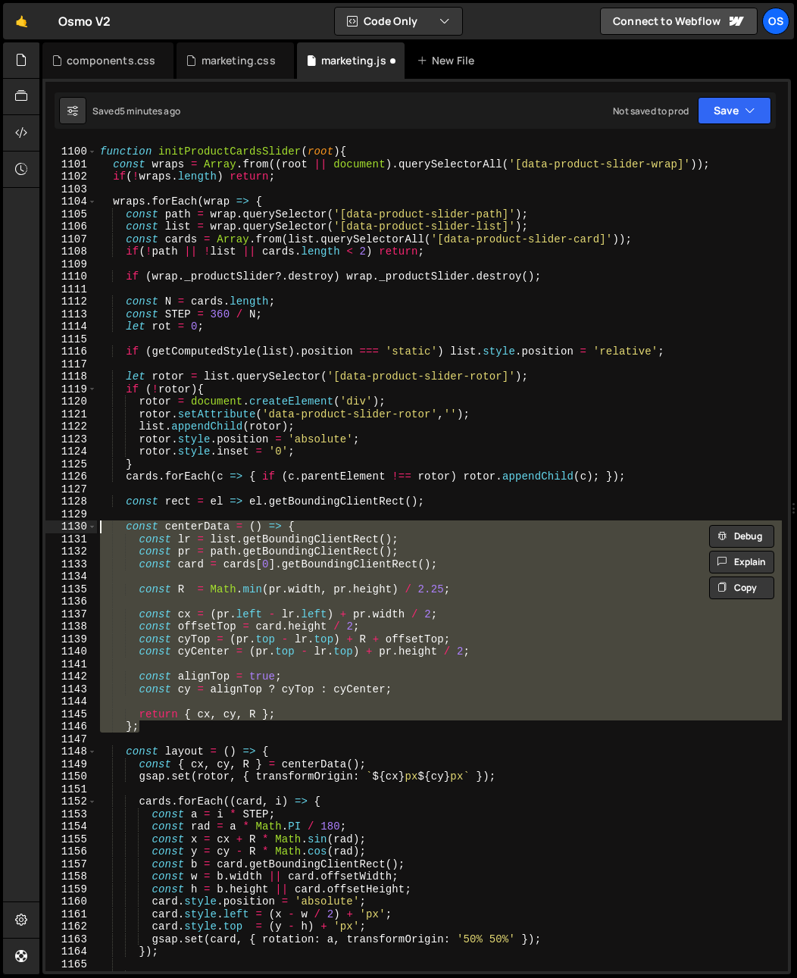
paste textarea "}"
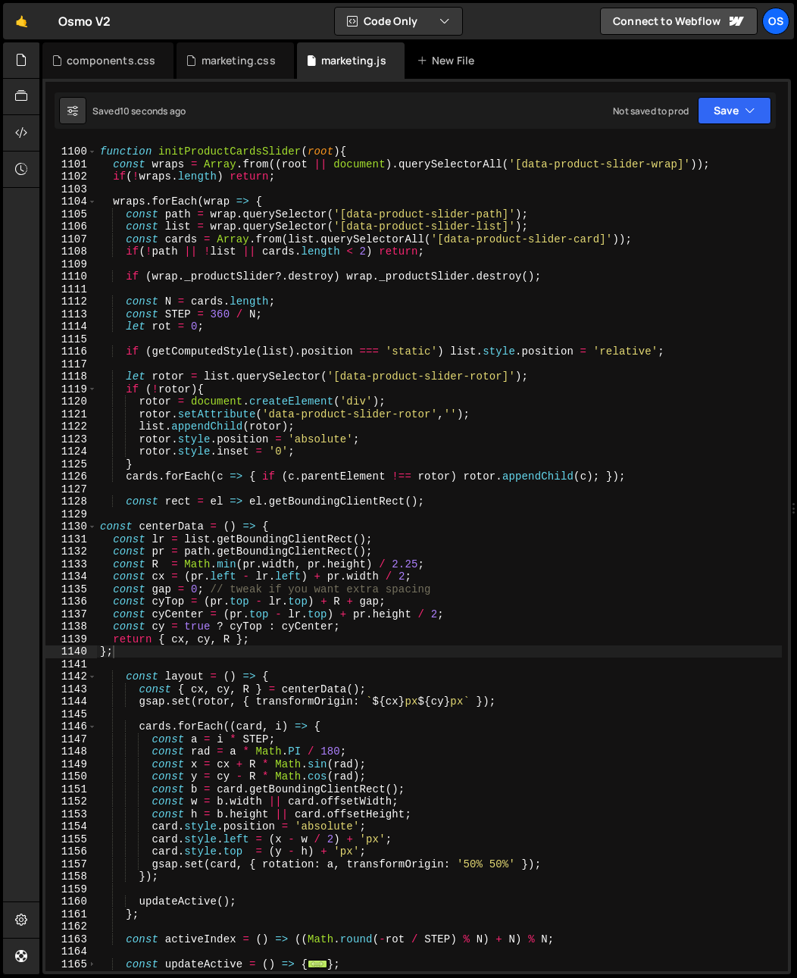
click at [312, 624] on div "function initProductCardsSlider ( root ) { const wraps = Array . from (( root |…" at bounding box center [439, 560] width 685 height 854
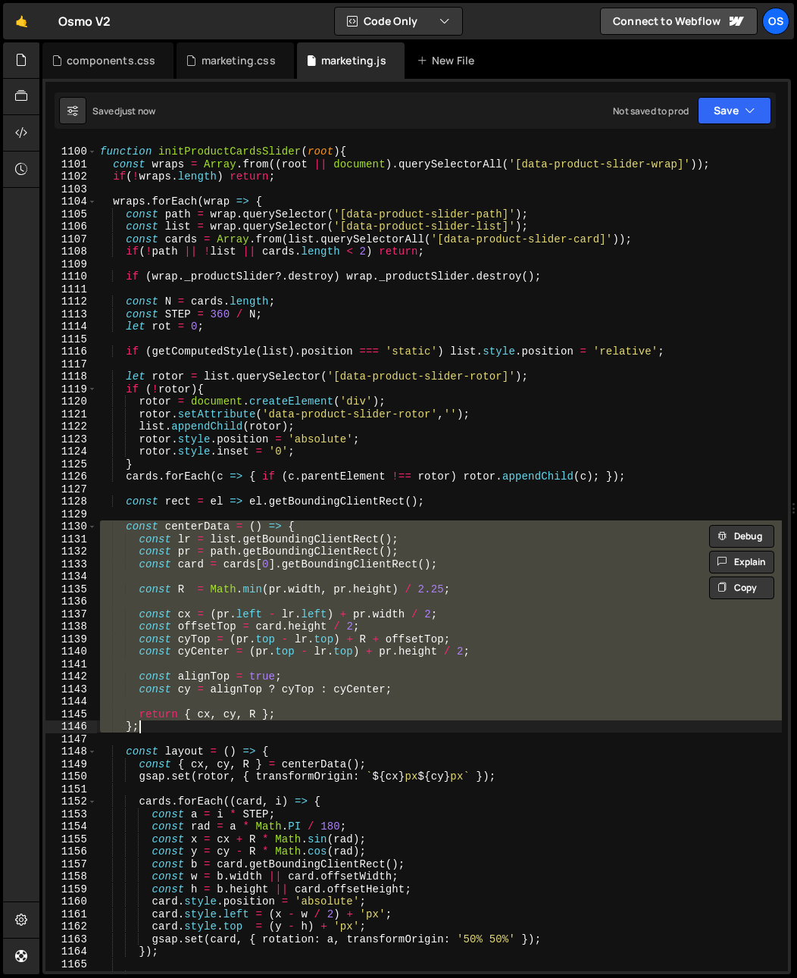
click at [326, 646] on div "function initProductCardsSlider ( root ) { const wraps = Array . from (( root |…" at bounding box center [439, 556] width 685 height 829
type textarea "const cyCenter = ([DOMAIN_NAME] - [DOMAIN_NAME]) + [DOMAIN_NAME] / 2;"
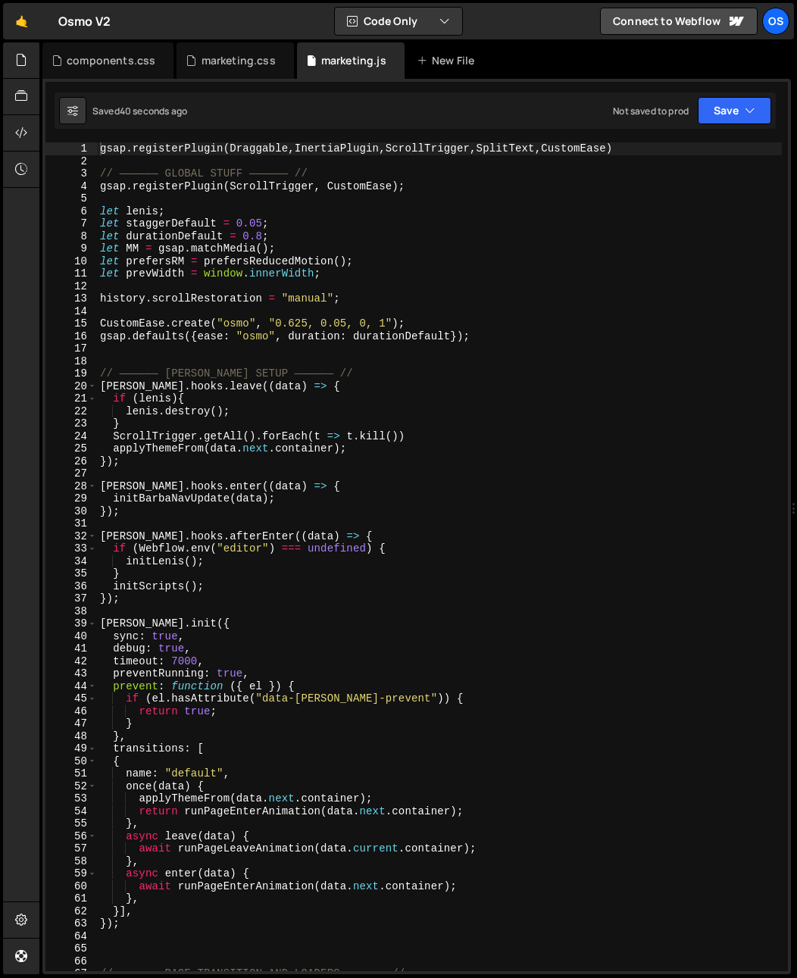
click at [180, 465] on div "gsap . registerPlugin ( Draggable , InertiaPlugin , ScrollTrigger , SplitText ,…" at bounding box center [439, 569] width 685 height 854
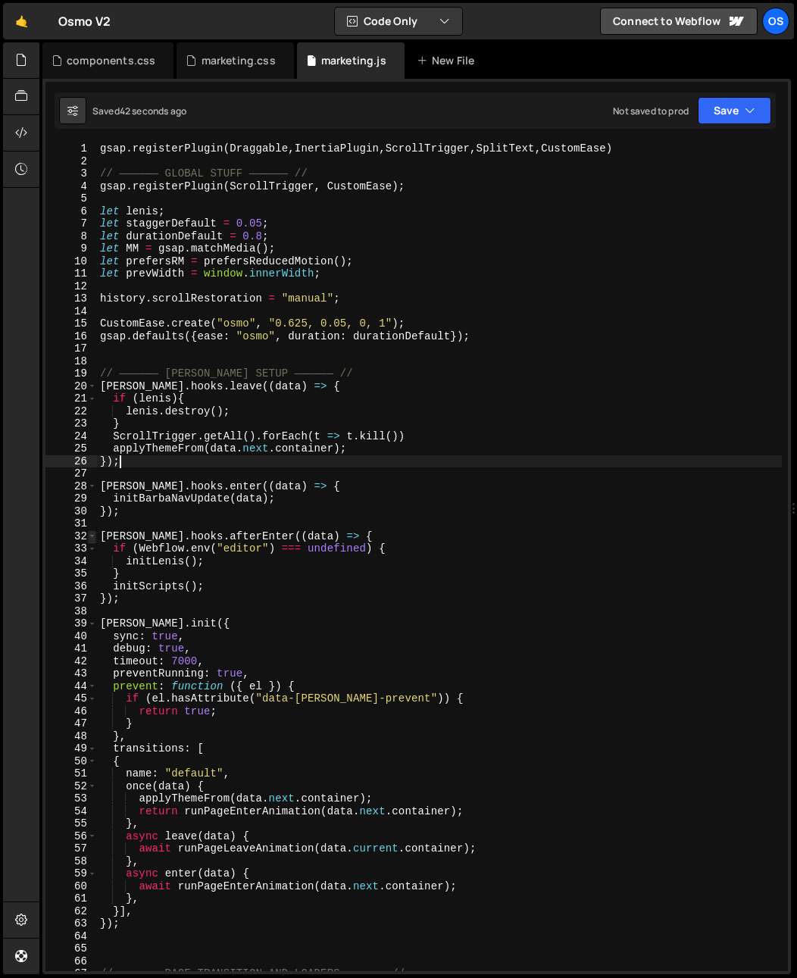
click at [91, 537] on span at bounding box center [92, 537] width 8 height 13
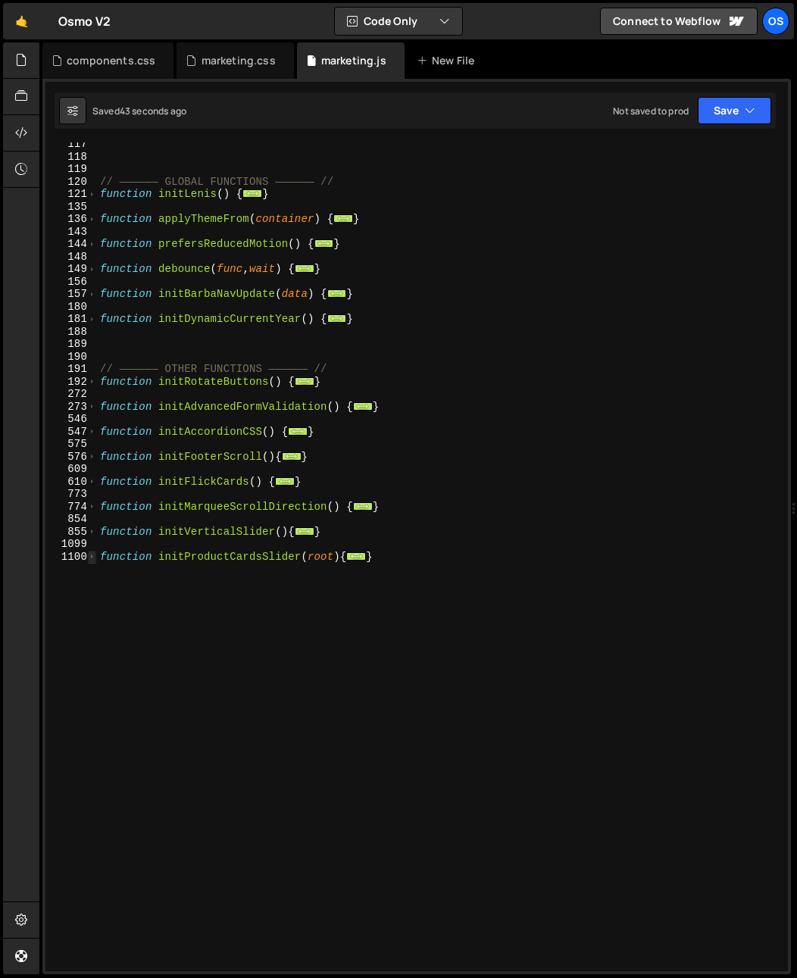
click at [88, 561] on span at bounding box center [92, 557] width 8 height 13
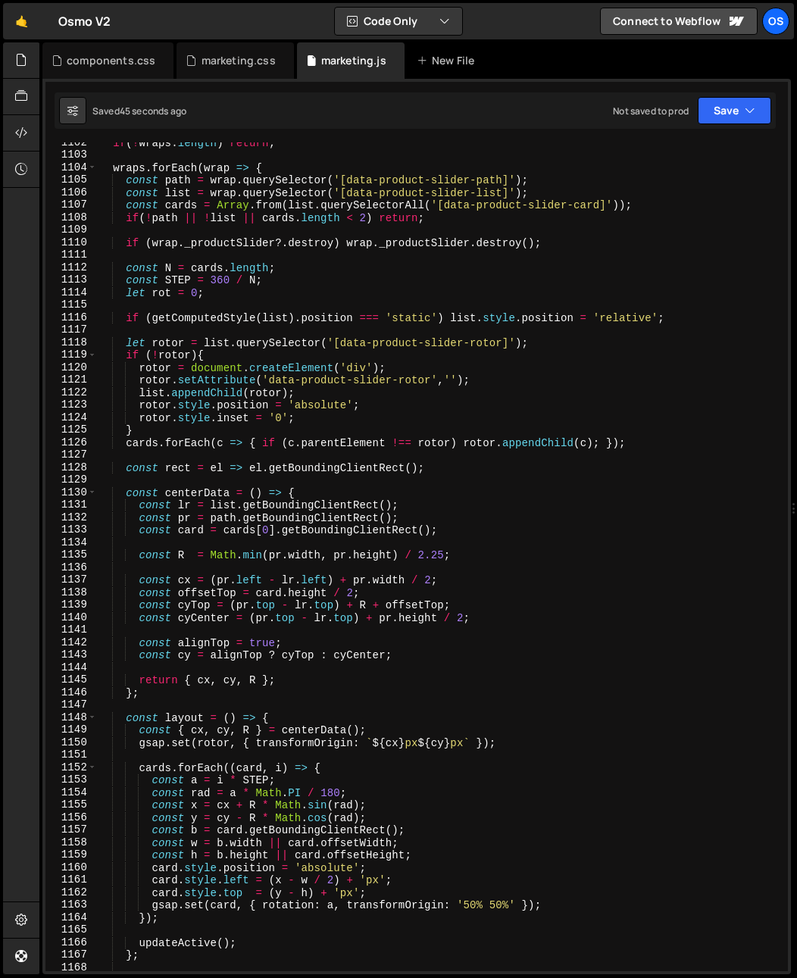
scroll to position [966, 0]
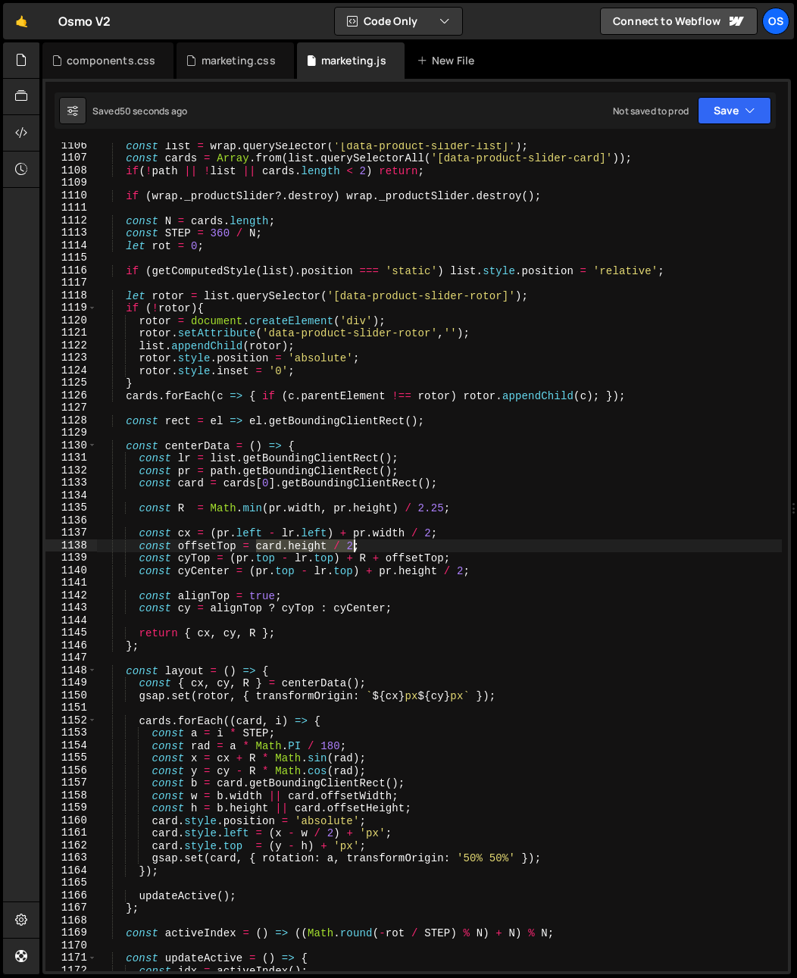
drag, startPoint x: 269, startPoint y: 553, endPoint x: 355, endPoint y: 548, distance: 86.6
click at [355, 548] on div "const list = wrap . querySelector ( '[data-product-slider-list]' ) ; const card…" at bounding box center [439, 566] width 685 height 854
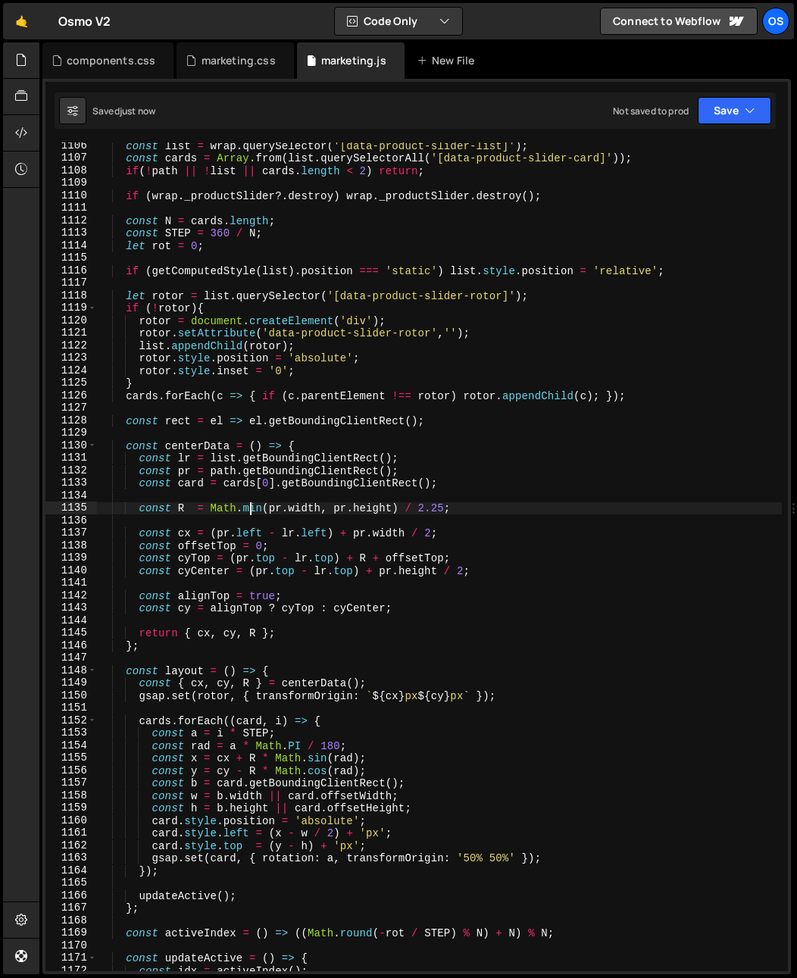
click at [252, 512] on div "const list = wrap . querySelector ( '[data-product-slider-list]' ) ; const card…" at bounding box center [439, 566] width 685 height 854
type textarea "const R = Math.min(pr.width, pr.height) / 2.25;"
click at [269, 409] on div "const list = wrap . querySelector ( '[data-product-slider-list]' ) ; const card…" at bounding box center [439, 566] width 685 height 854
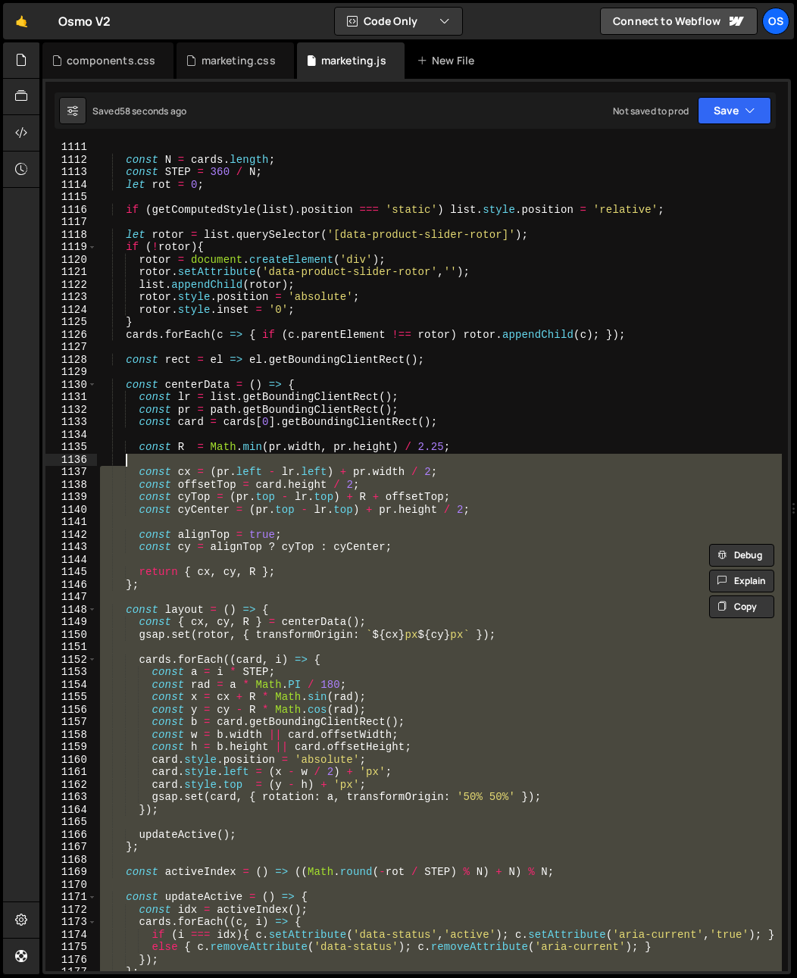
scroll to position [653, 0]
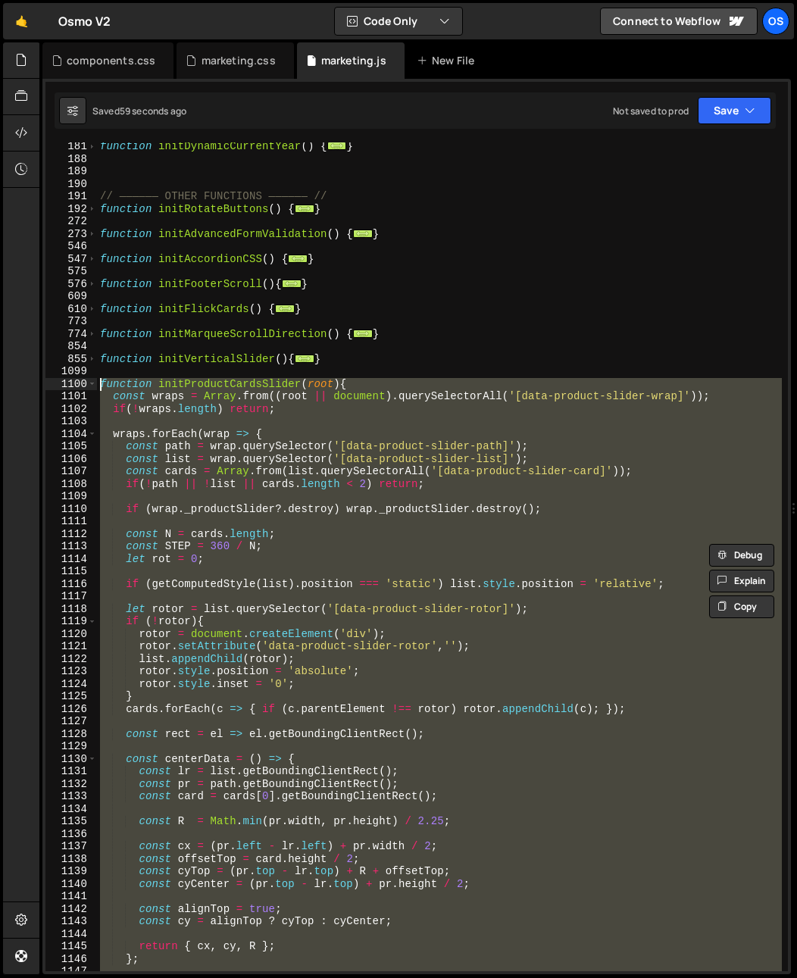
drag, startPoint x: 372, startPoint y: 690, endPoint x: 53, endPoint y: 385, distance: 441.2
click at [53, 385] on div "const offsetTop = card.height / 2; 181 188 189 190 191 192 272 273 546 547 575 …" at bounding box center [416, 556] width 743 height 829
type textarea "function initProductCardsSlider(root){ const wraps = Array.from((root || docume…"
paste textarea
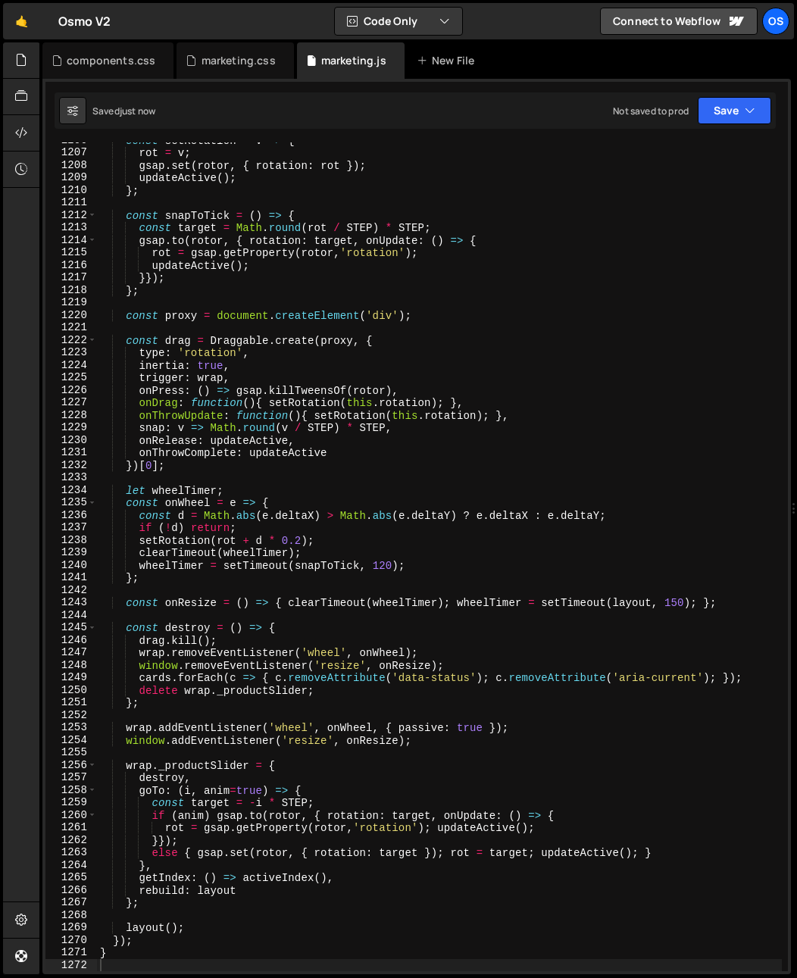
click at [307, 546] on div "const setRotation = v => { rot = v ; gsap . set ( rotor , { rotation : rot }) ;…" at bounding box center [439, 561] width 685 height 854
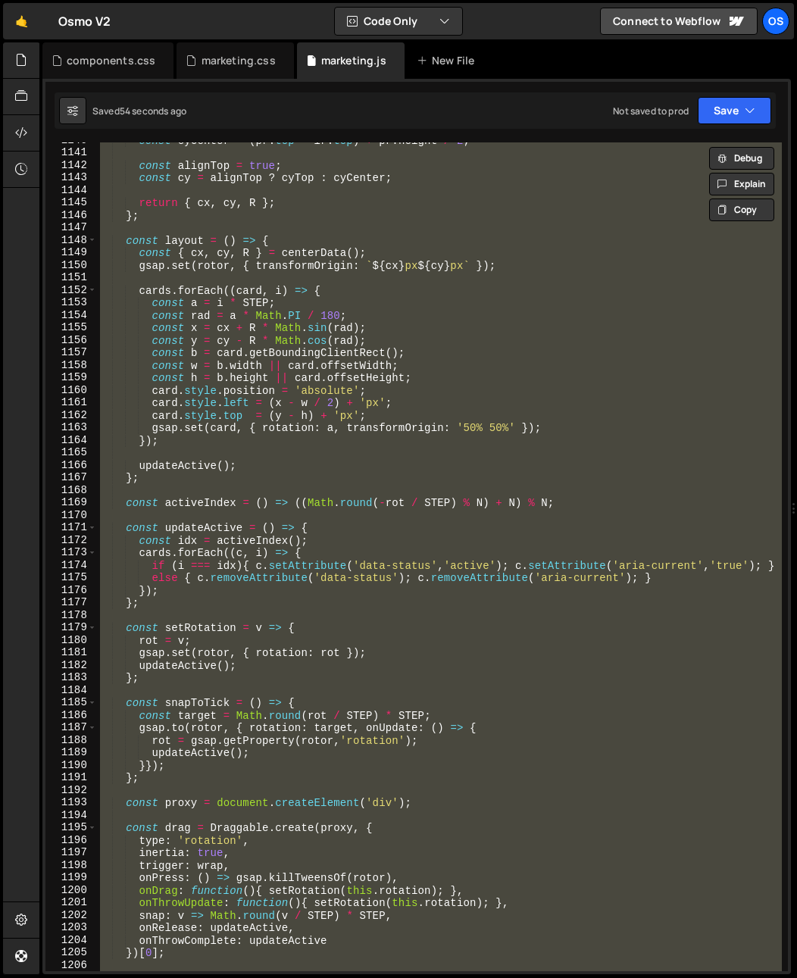
scroll to position [1351, 0]
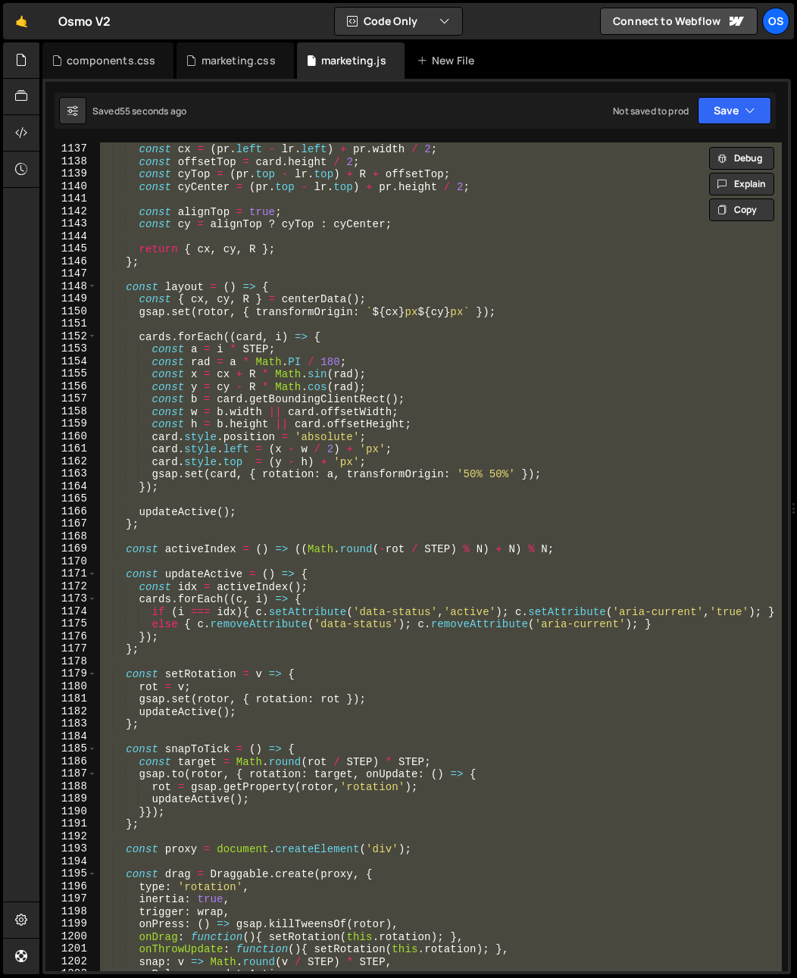
click at [243, 405] on div "const cx = ( pr . left - lr . left ) + pr . width / 2 ; const offsetTop = card …" at bounding box center [439, 556] width 685 height 829
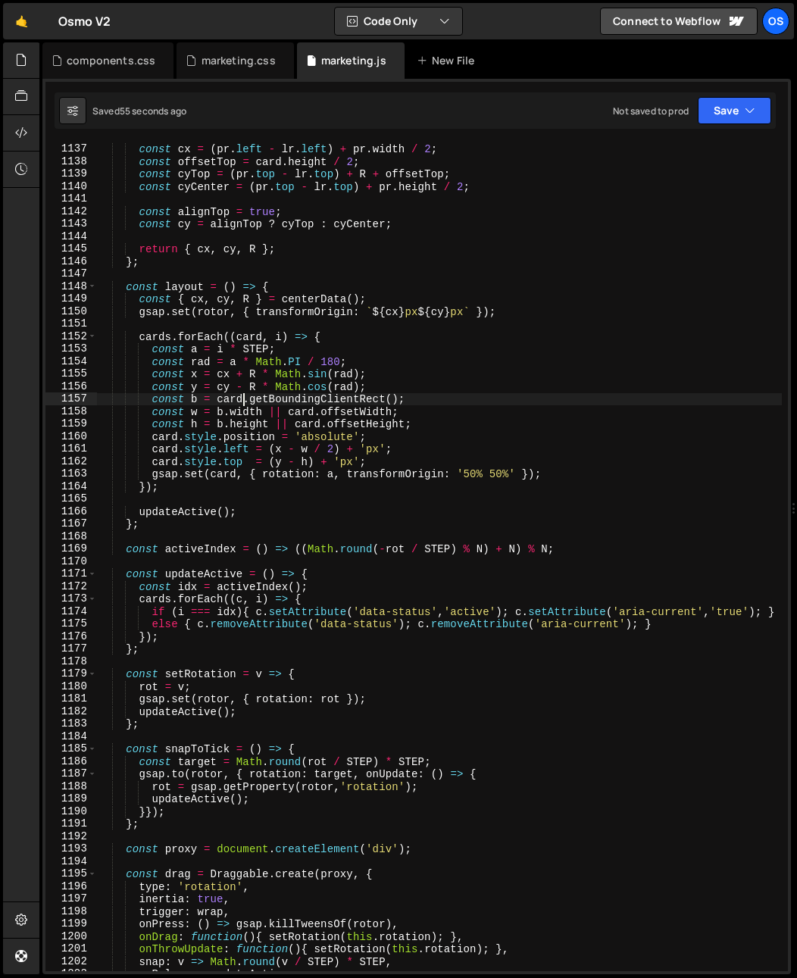
scroll to position [1334, 0]
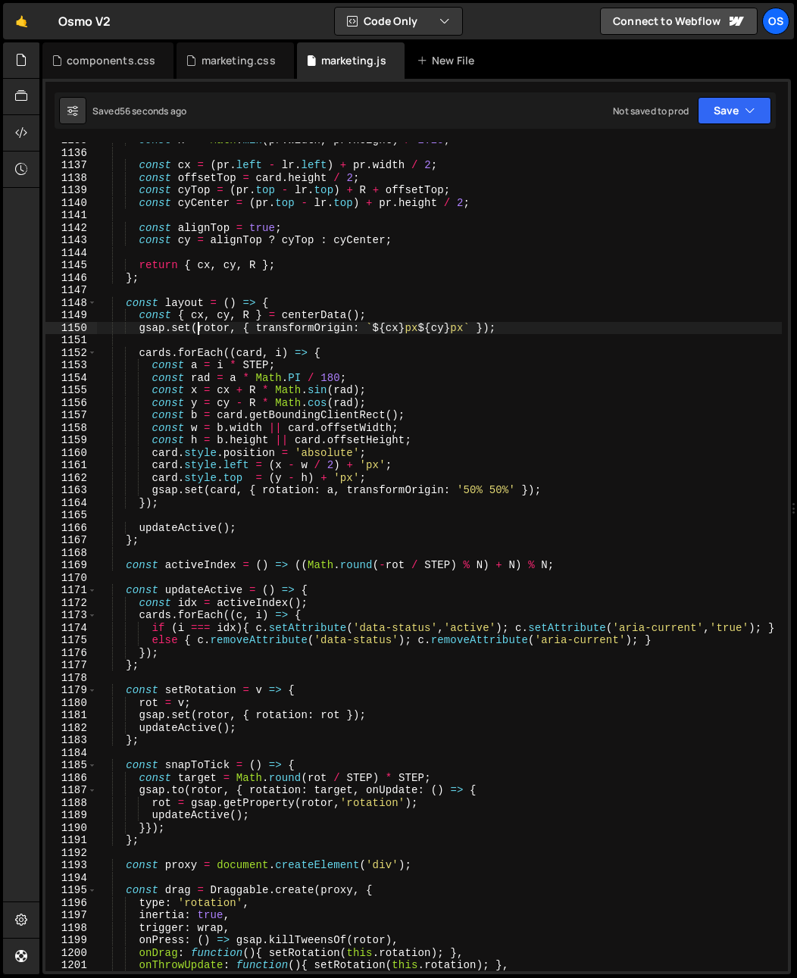
click at [196, 327] on div "const R = Math . min ( pr . width , pr . height ) / 2.25 ; const cx = ( pr . le…" at bounding box center [439, 561] width 685 height 854
click at [196, 326] on div "const R = Math . min ( pr . width , pr . height ) / 2.25 ; const cx = ( pr . le…" at bounding box center [439, 561] width 685 height 854
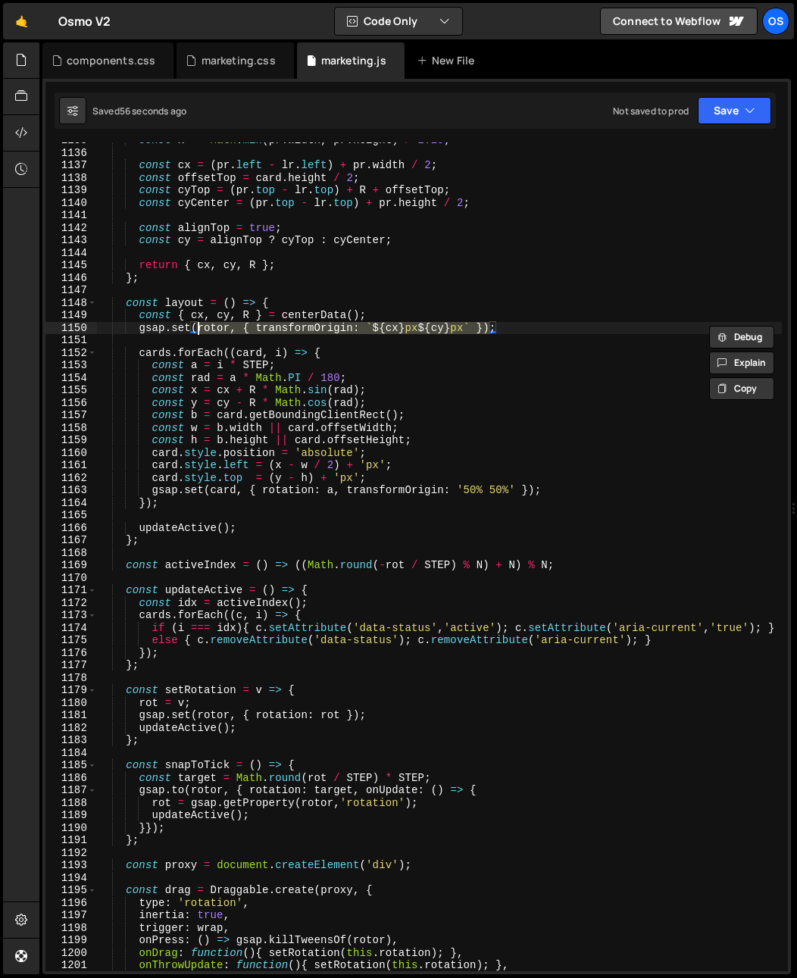
click at [395, 351] on div "const R = Math . min ( pr . width , pr . height ) / 2.25 ; const cx = ( pr . le…" at bounding box center [439, 561] width 685 height 854
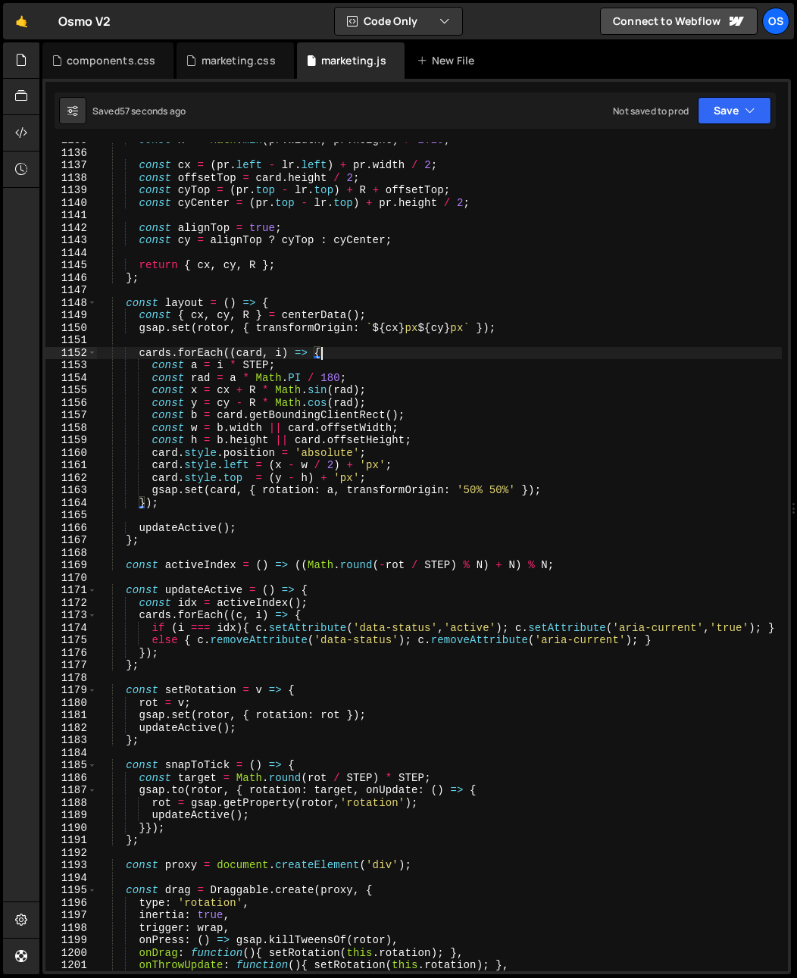
click at [445, 327] on div "const R = Math . min ( pr . width , pr . height ) / 2.25 ; const cx = ( pr . le…" at bounding box center [439, 561] width 685 height 854
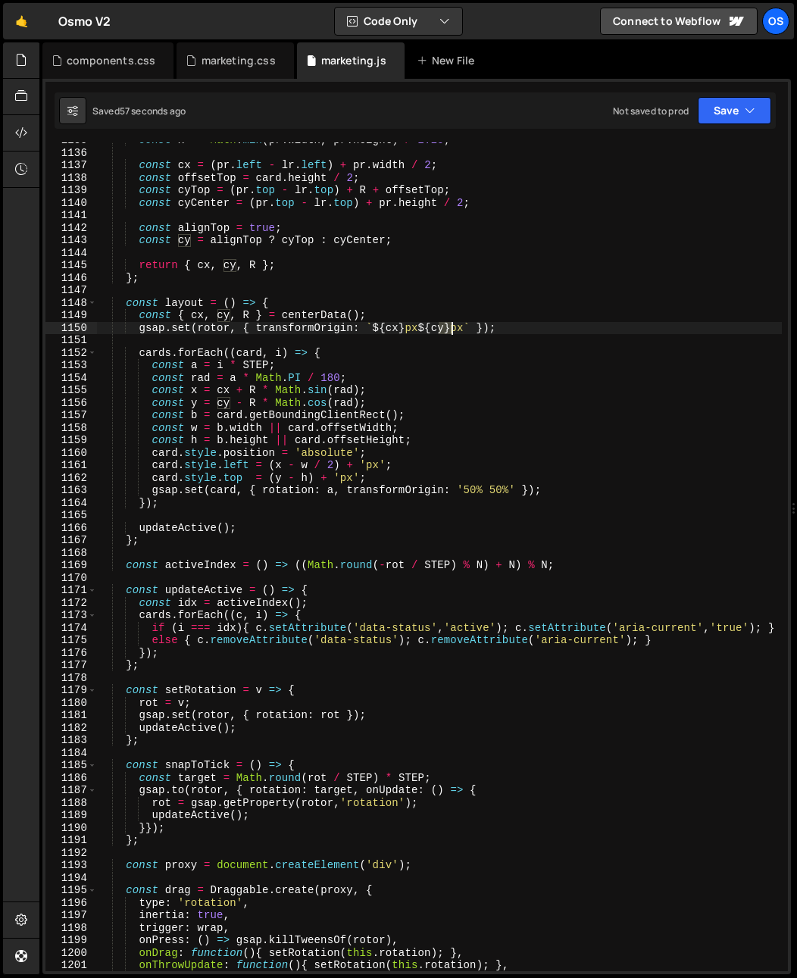
click at [445, 327] on div "const R = Math . min ( pr . width , pr . height ) / 2.25 ; const cx = ( pr . le…" at bounding box center [439, 561] width 685 height 854
click at [391, 316] on div "const R = Math . min ( pr . width , pr . height ) / 2.25 ; const cx = ( pr . le…" at bounding box center [439, 561] width 685 height 854
type textarea "const { cx, cy, R } = centerData();"
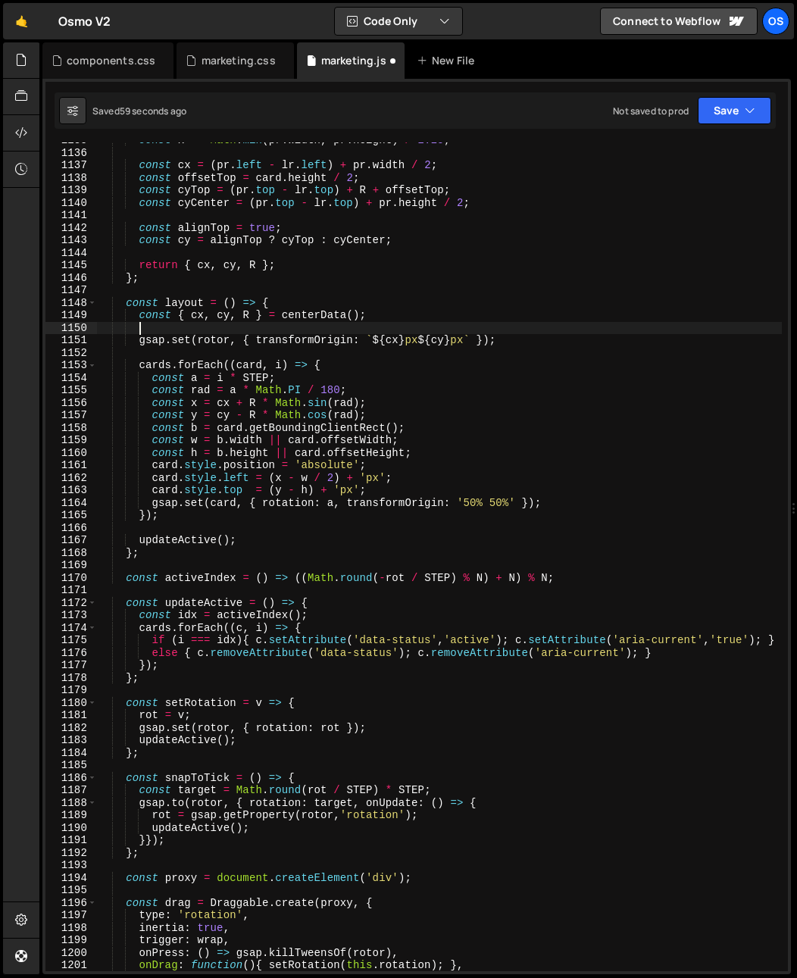
scroll to position [0, 2]
type textarea "const { cx, cy, R } = centerData();"
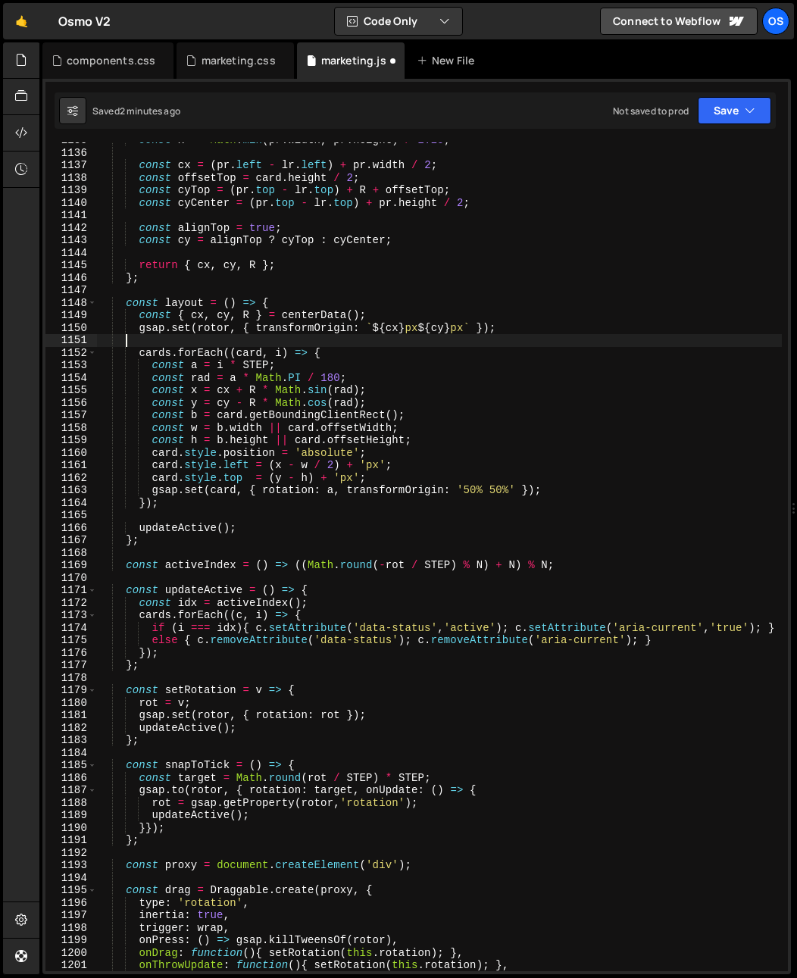
click at [470, 343] on div "const R = Math . min ( pr . width , pr . height ) / 2.25 ; const cx = ( pr . le…" at bounding box center [439, 561] width 685 height 854
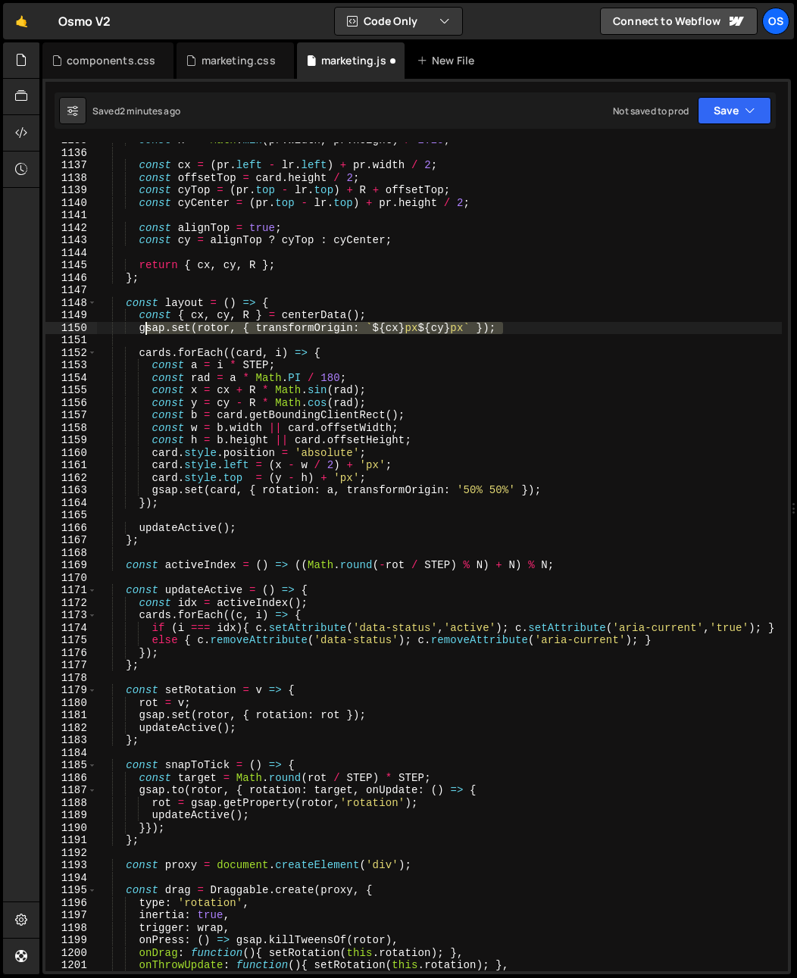
drag, startPoint x: 533, startPoint y: 327, endPoint x: 108, endPoint y: 320, distance: 425.2
click at [105, 321] on div "const R = Math . min ( pr . width , pr . height ) / 2.25 ; const cx = ( pr . le…" at bounding box center [439, 561] width 685 height 854
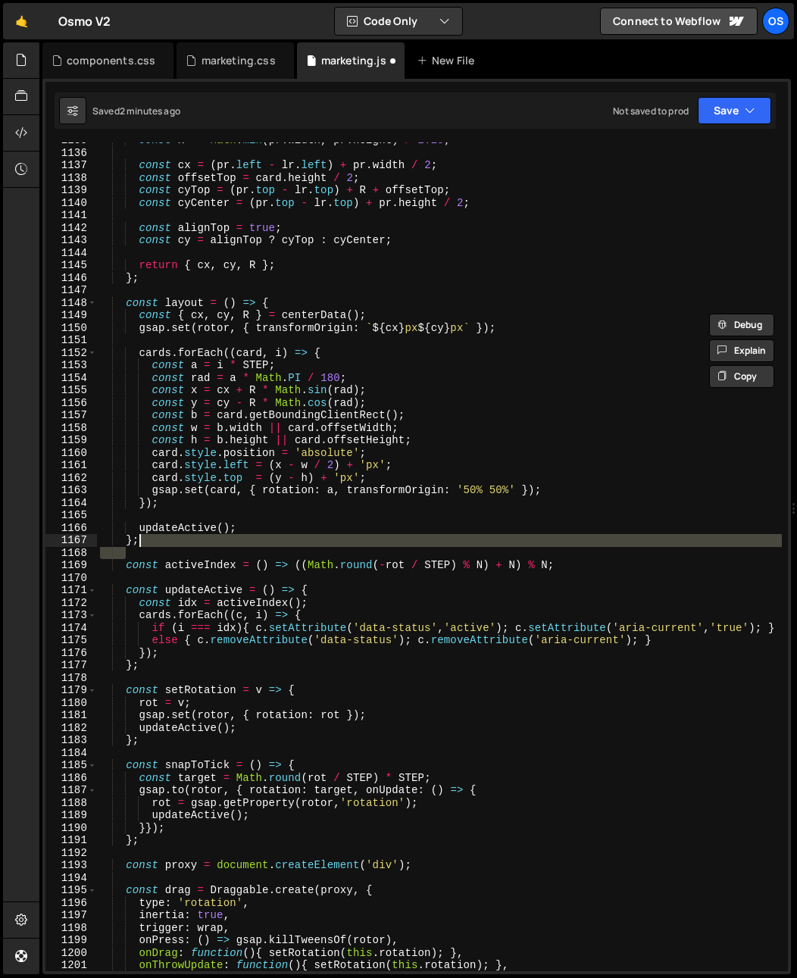
click at [141, 542] on div "const R = Math . min ( pr . width , pr . height ) / 2.25 ; const cx = ( pr . le…" at bounding box center [439, 561] width 685 height 854
type textarea "};"
click at [163, 548] on div "const R = Math . min ( pr . width , pr . height ) / 2.25 ; const cx = ( pr . le…" at bounding box center [439, 556] width 685 height 829
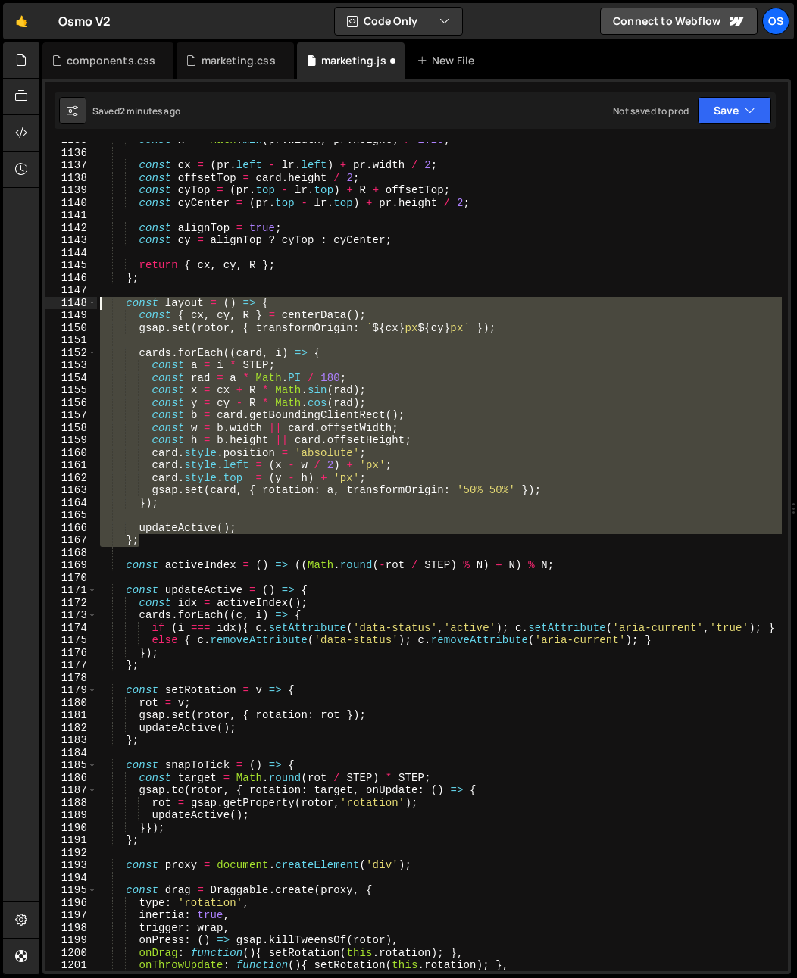
drag, startPoint x: 162, startPoint y: 541, endPoint x: 32, endPoint y: 302, distance: 272.7
click at [32, 302] on div "Hold on a sec... Are you certain you wish to leave this page? Any changes you'v…" at bounding box center [398, 489] width 797 height 978
click at [309, 430] on div "const R = Math . min ( pr . width , pr . height ) / 2.25 ; const cx = ( pr . le…" at bounding box center [439, 556] width 685 height 829
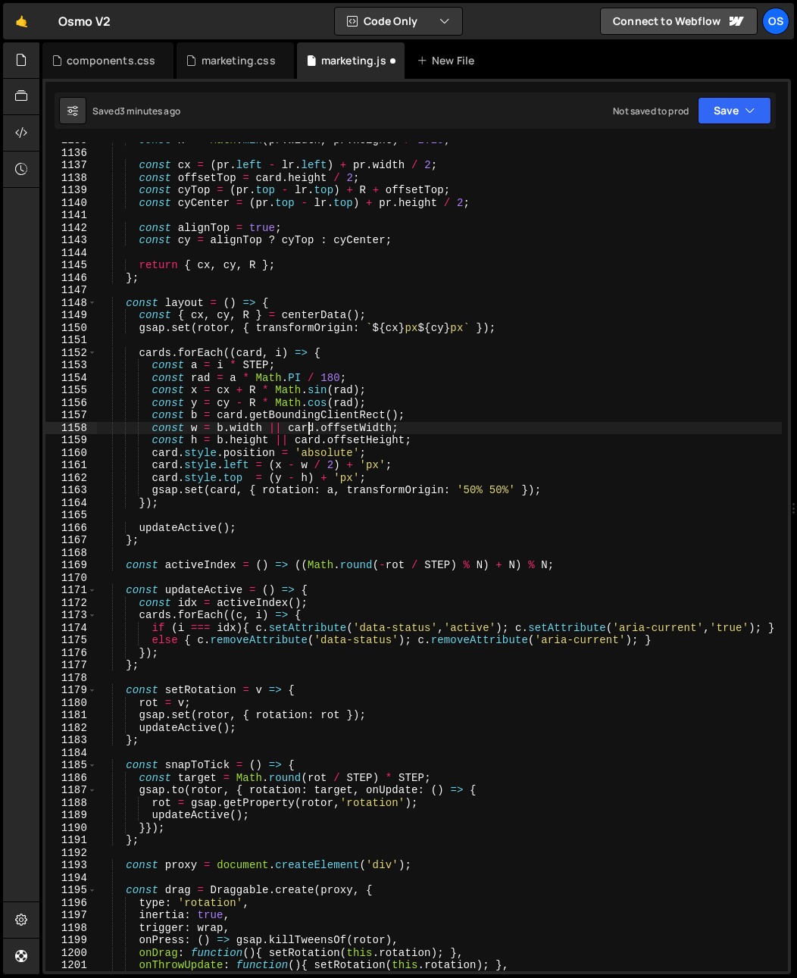
click at [448, 327] on div "const R = Math . min ( pr . width , pr . height ) / 2.25 ; const cx = ( pr . le…" at bounding box center [439, 561] width 685 height 854
type textarea "gsap.set(rotor, { transformOrigin: `${cx}px ${cy}px` });"
click at [448, 327] on div "const R = Math . min ( pr . width , pr . height ) / 2.25 ; const cx = ( pr . le…" at bounding box center [439, 561] width 685 height 854
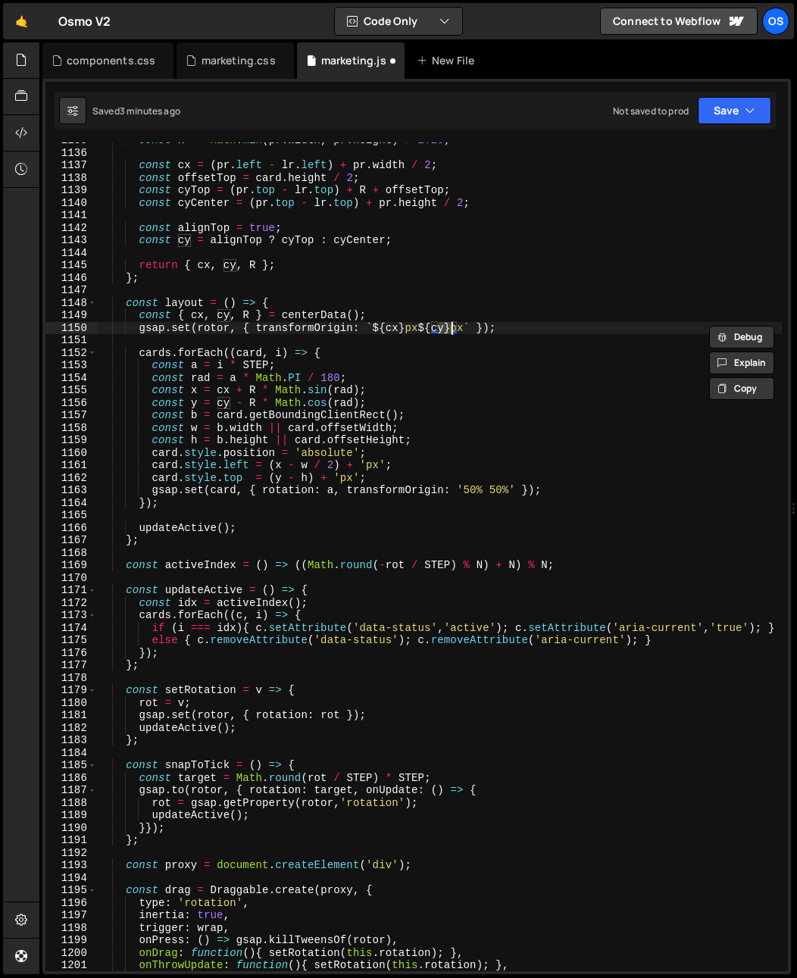
scroll to position [1282, 0]
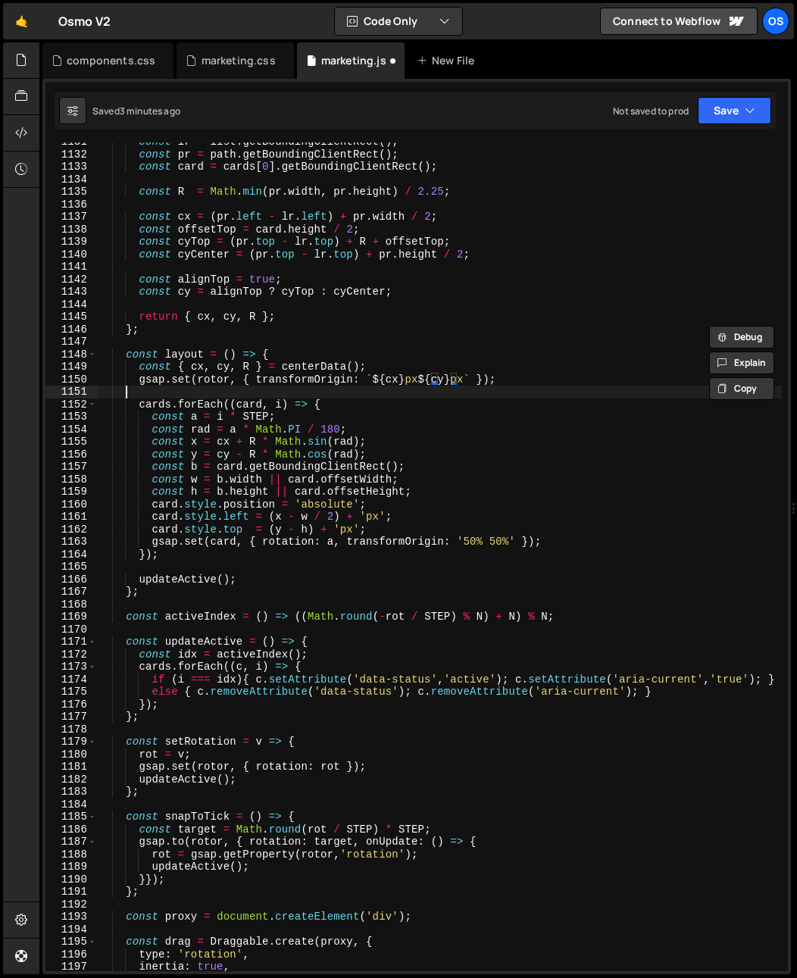
click at [415, 390] on div "const lr = list . getBoundingClientRect ( ) ; const pr = path . getBoundingClie…" at bounding box center [439, 563] width 685 height 854
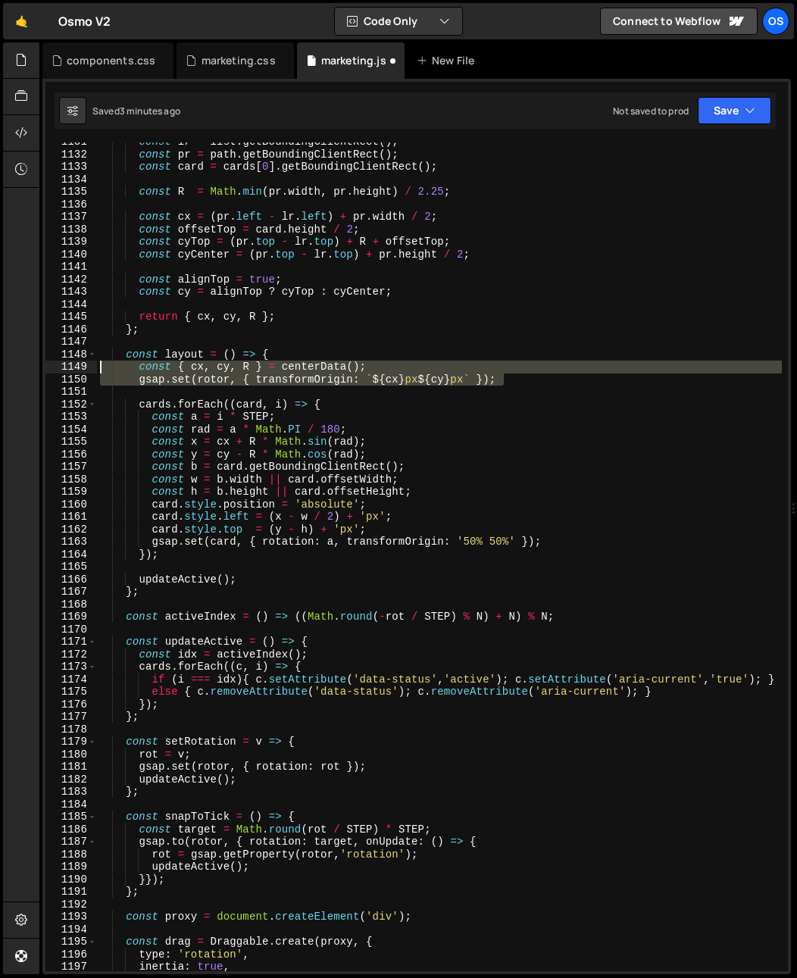
drag, startPoint x: 540, startPoint y: 377, endPoint x: 13, endPoint y: 365, distance: 526.9
click at [13, 365] on div "Hold on a sec... Are you certain you wish to leave this page? Any changes you'v…" at bounding box center [398, 489] width 797 height 978
paste textarea "gsap.set(rotor, { transformOrigin: `${cx}px ${cyOrigin"
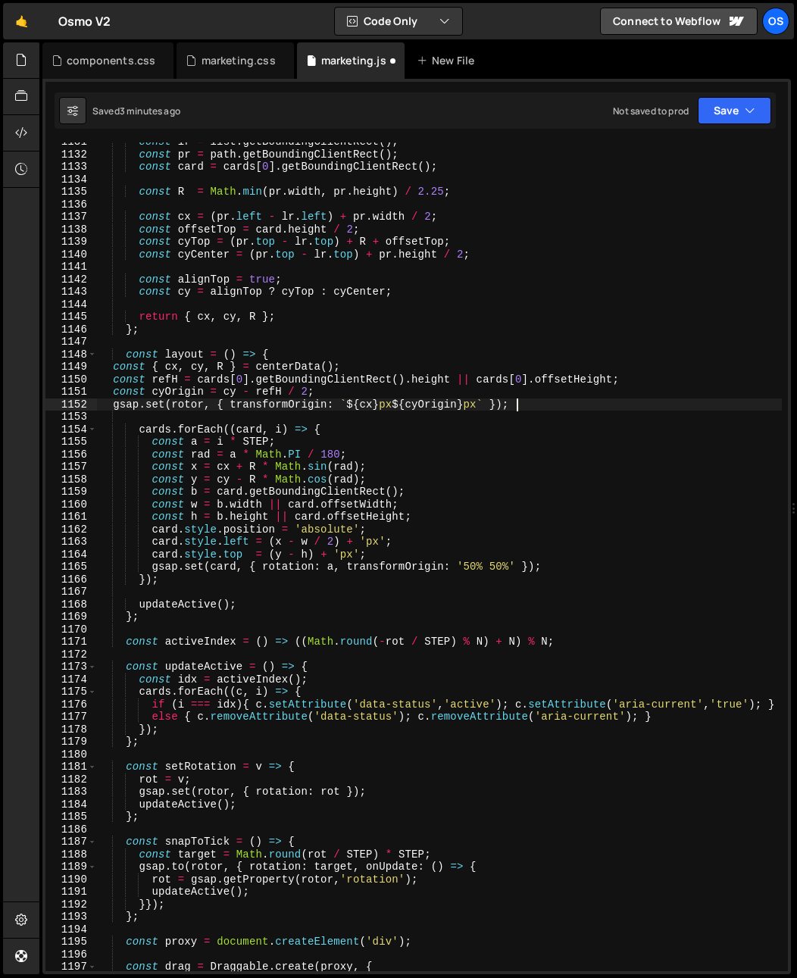
click at [561, 397] on div "const lr = list . getBoundingClientRect ( ) ; const pr = path . getBoundingClie…" at bounding box center [439, 563] width 685 height 854
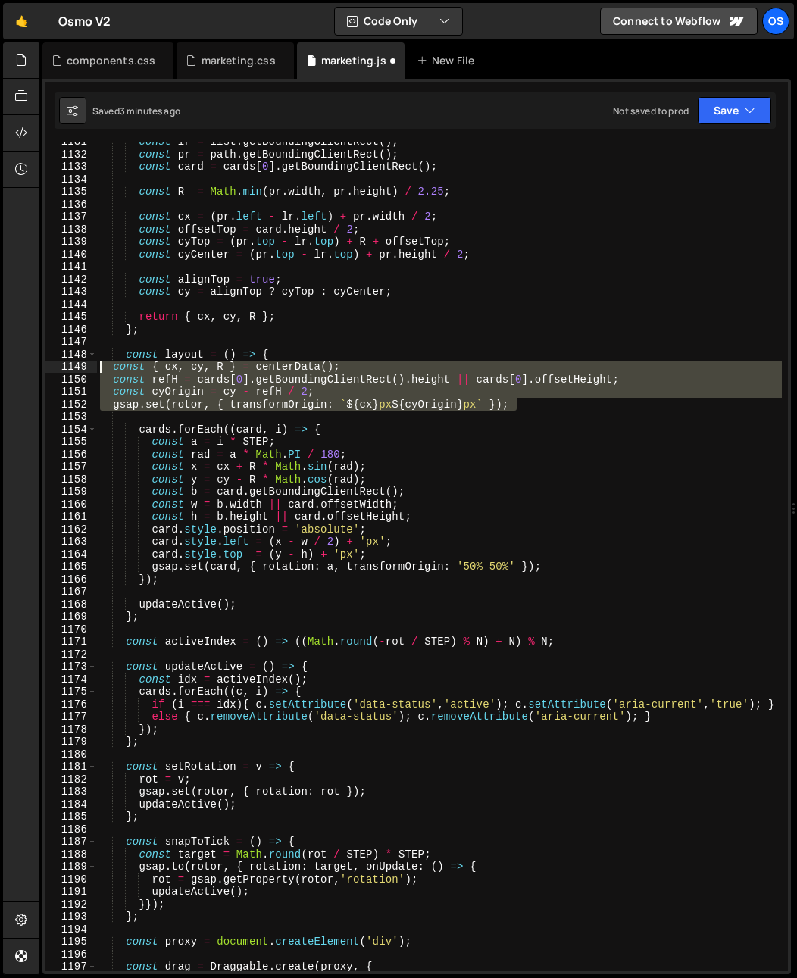
drag, startPoint x: 563, startPoint y: 405, endPoint x: 57, endPoint y: 367, distance: 507.7
click at [57, 367] on div "const cyOrigin = cy - refH / 2; 1131 1132 1133 1134 1135 1136 1137 1138 1139 11…" at bounding box center [416, 556] width 743 height 829
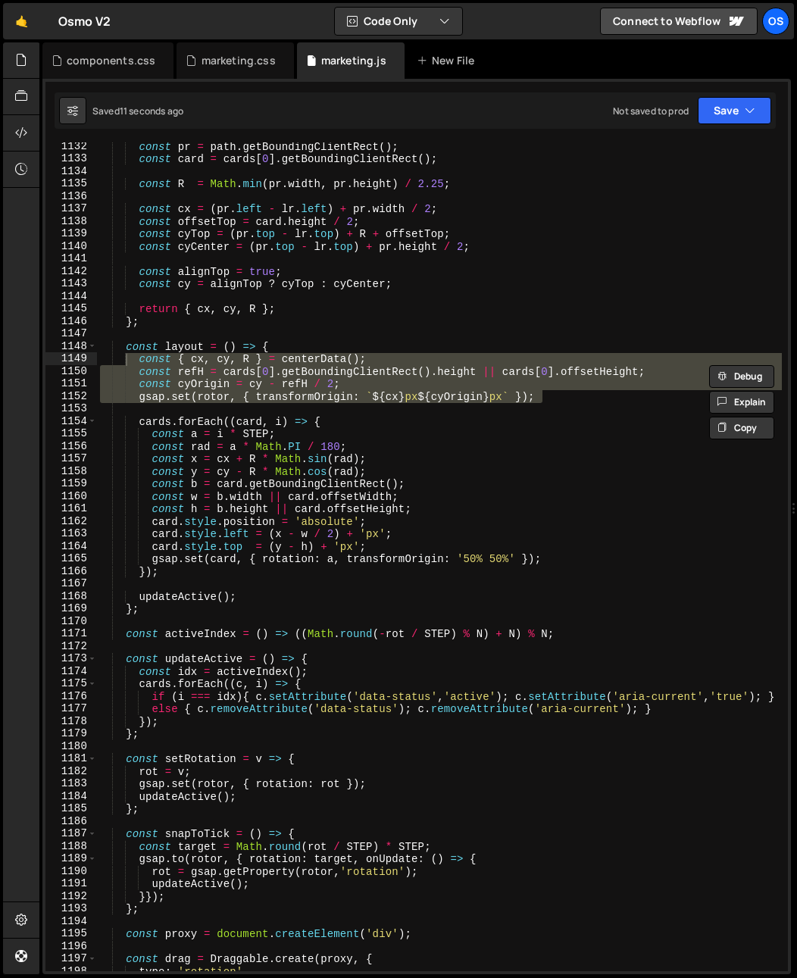
scroll to position [1103, 0]
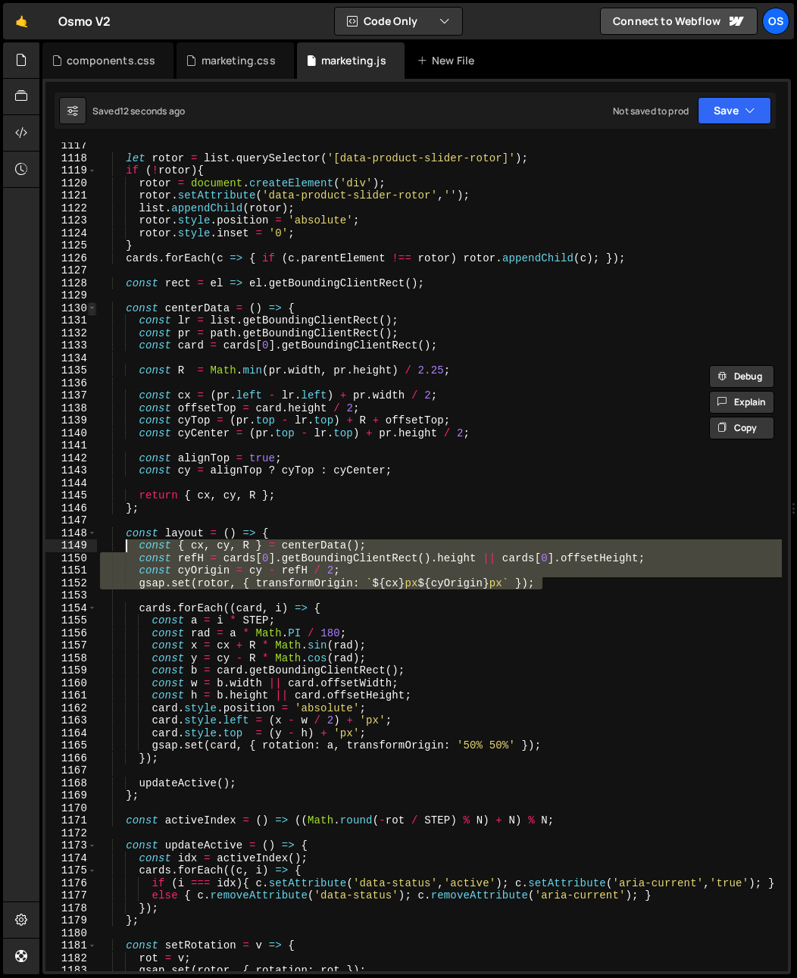
click at [92, 308] on span at bounding box center [92, 308] width 8 height 13
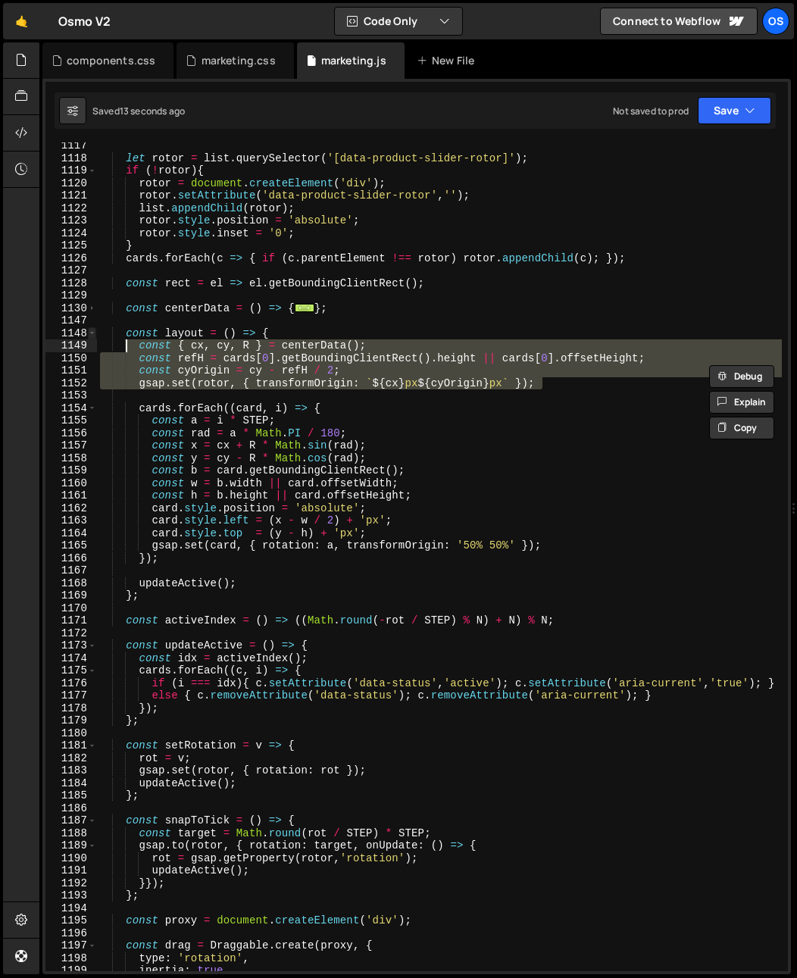
click at [90, 333] on span at bounding box center [92, 333] width 8 height 13
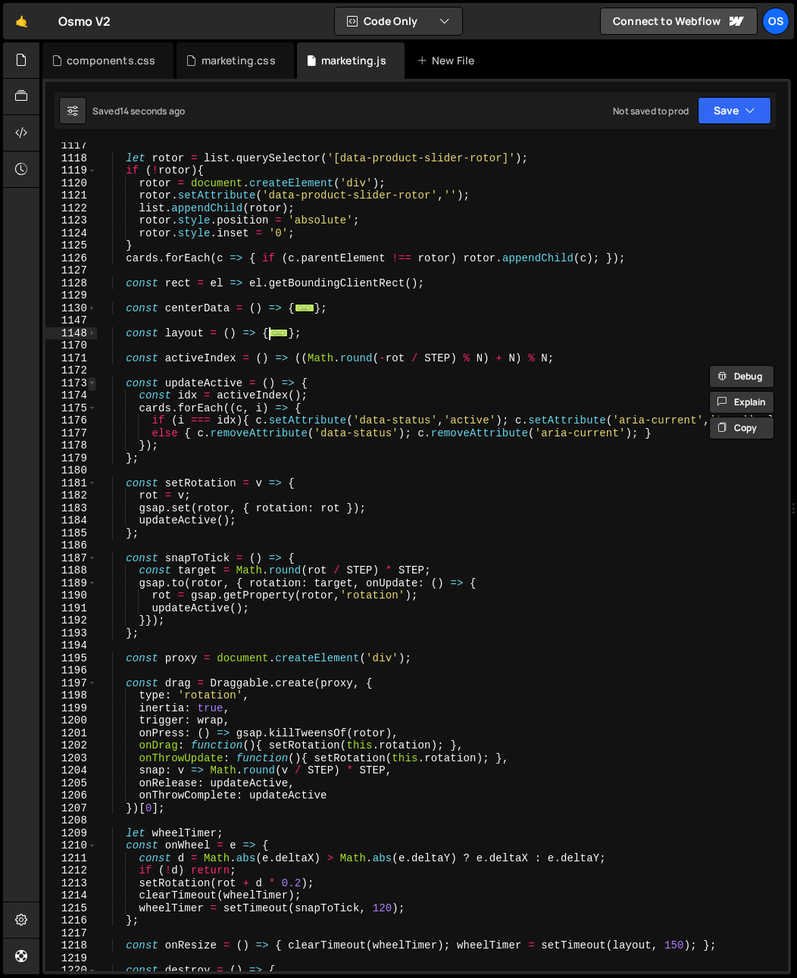
click at [95, 386] on span at bounding box center [92, 383] width 8 height 13
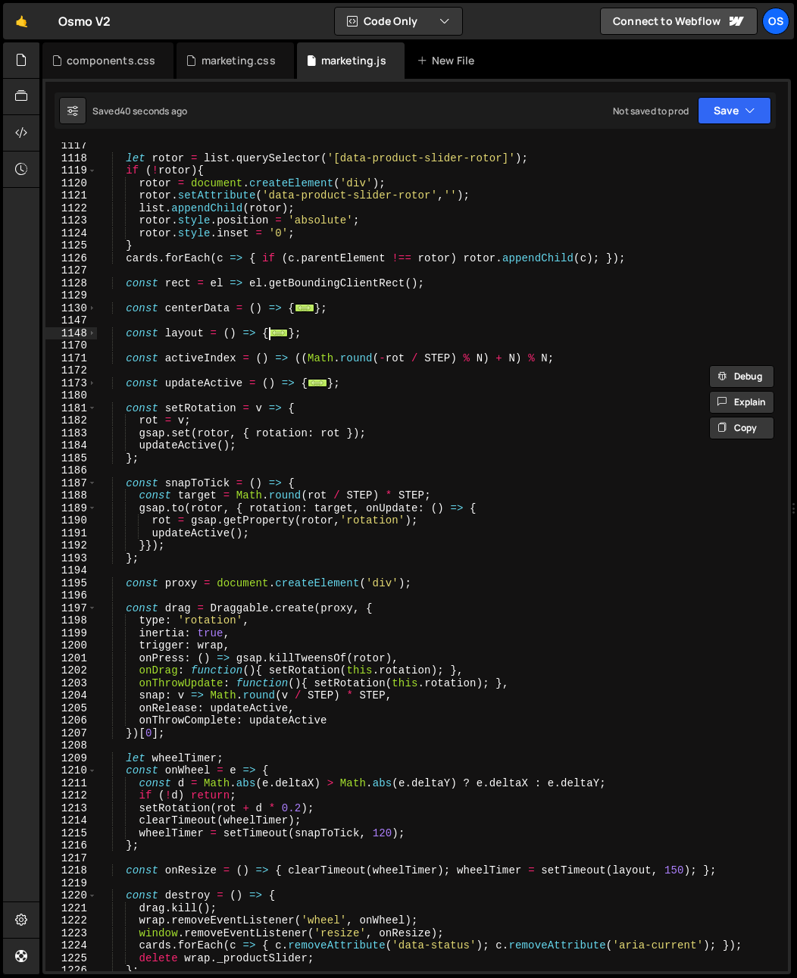
click at [358, 488] on div "let rotor = list . querySelector ( '[data-product-slider-rotor]' ) ; if ( ! rot…" at bounding box center [439, 566] width 685 height 854
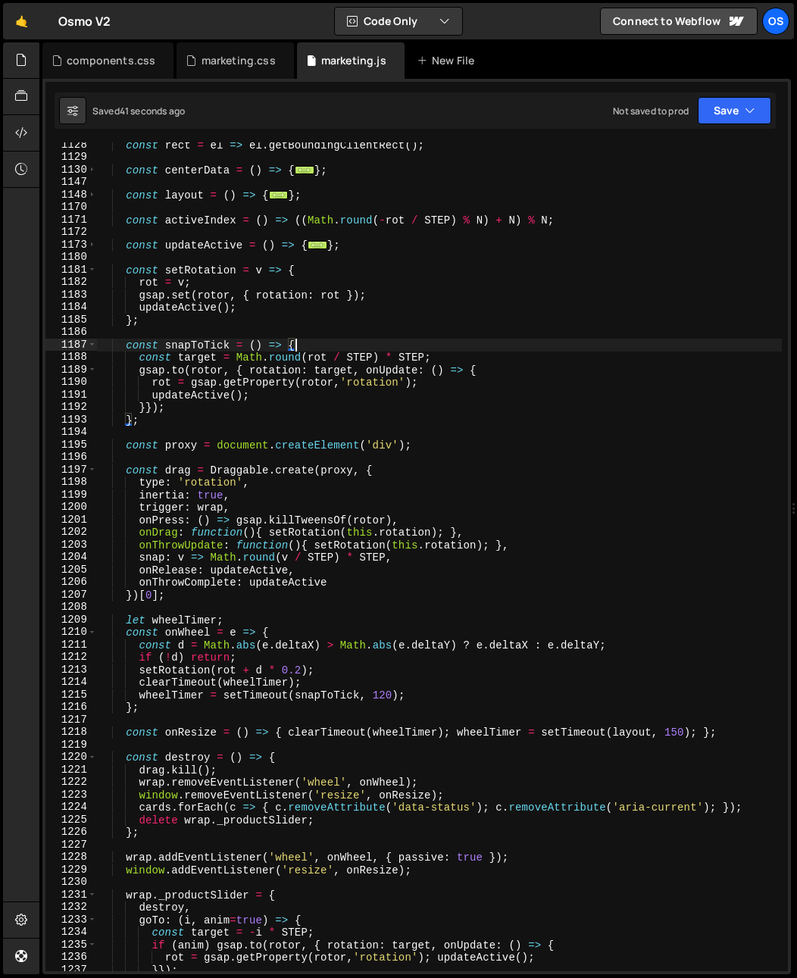
scroll to position [1242, 0]
click at [86, 340] on div "1187" at bounding box center [71, 345] width 52 height 13
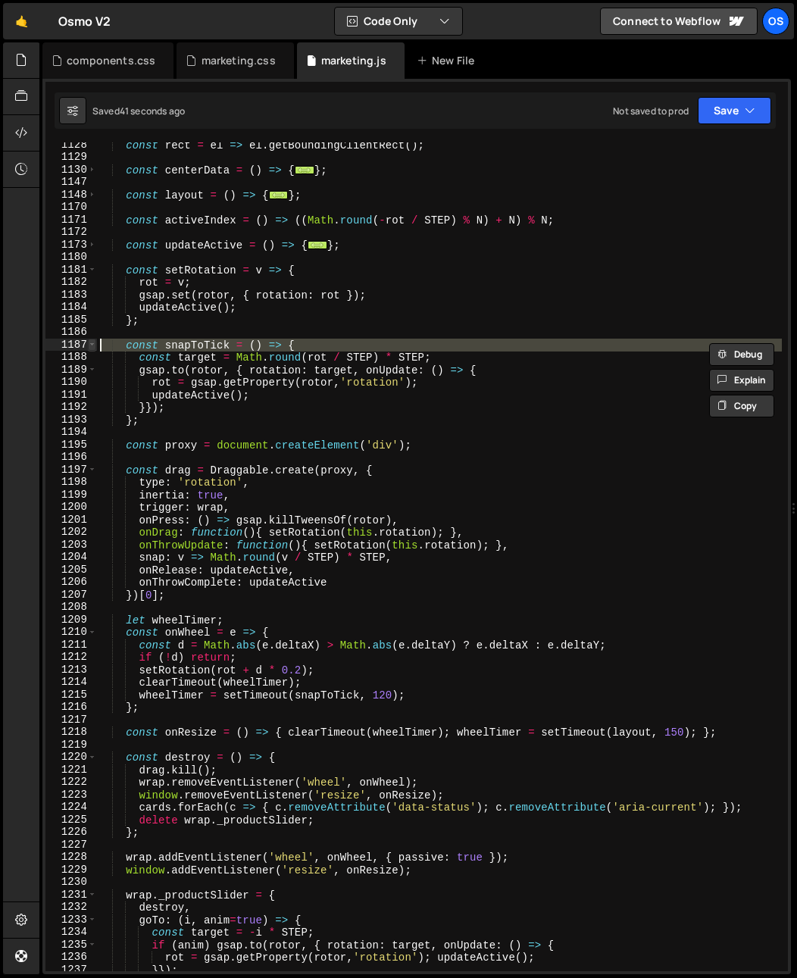
click at [95, 348] on span at bounding box center [92, 345] width 8 height 13
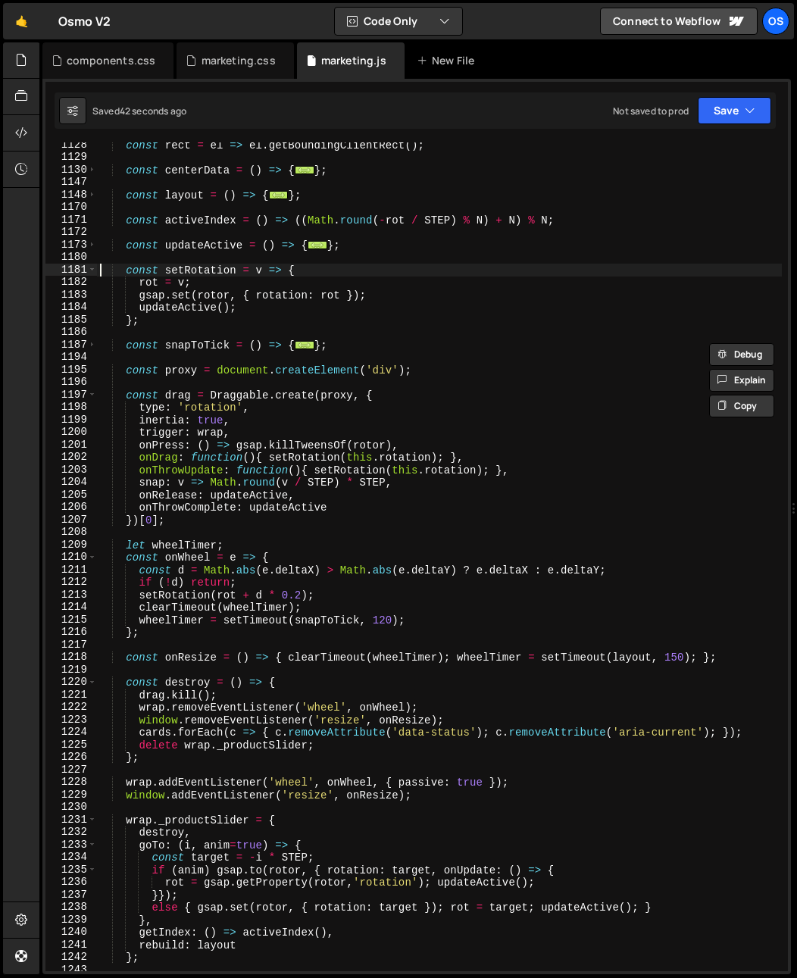
click at [98, 271] on div "const rect = el => el . getBoundingClientRect ( ) ; const centerData = ( ) => {…" at bounding box center [439, 566] width 685 height 854
click at [95, 272] on span at bounding box center [92, 270] width 8 height 13
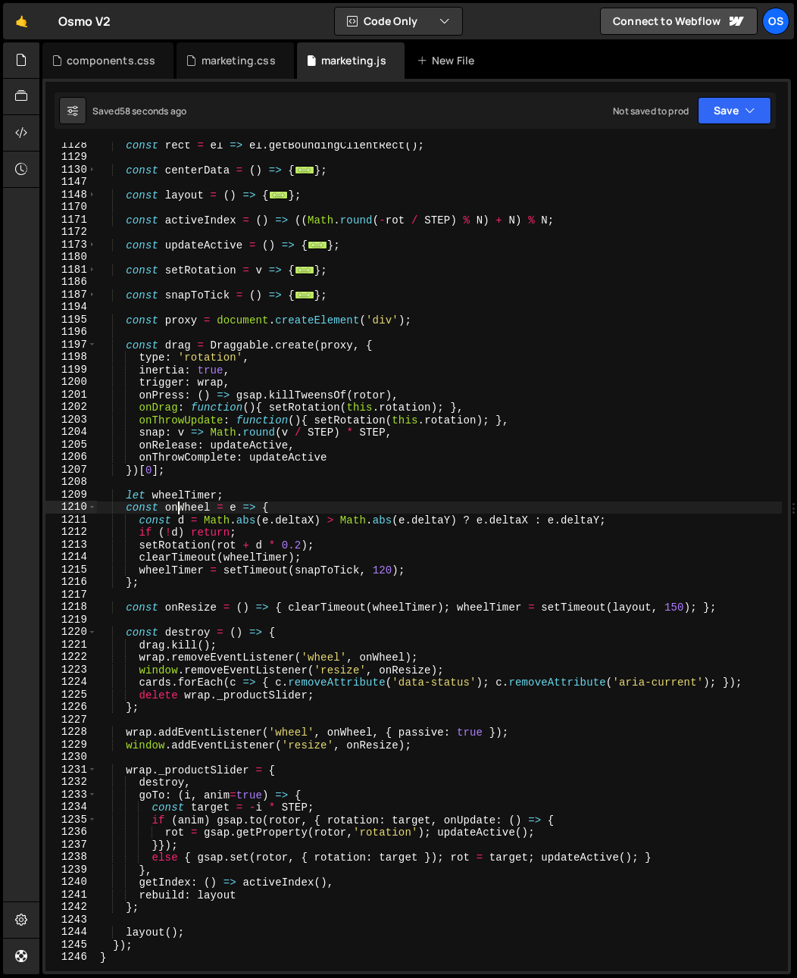
click at [179, 513] on div "const rect = el => el . getBoundingClientRect ( ) ; const centerData = ( ) => {…" at bounding box center [439, 566] width 685 height 854
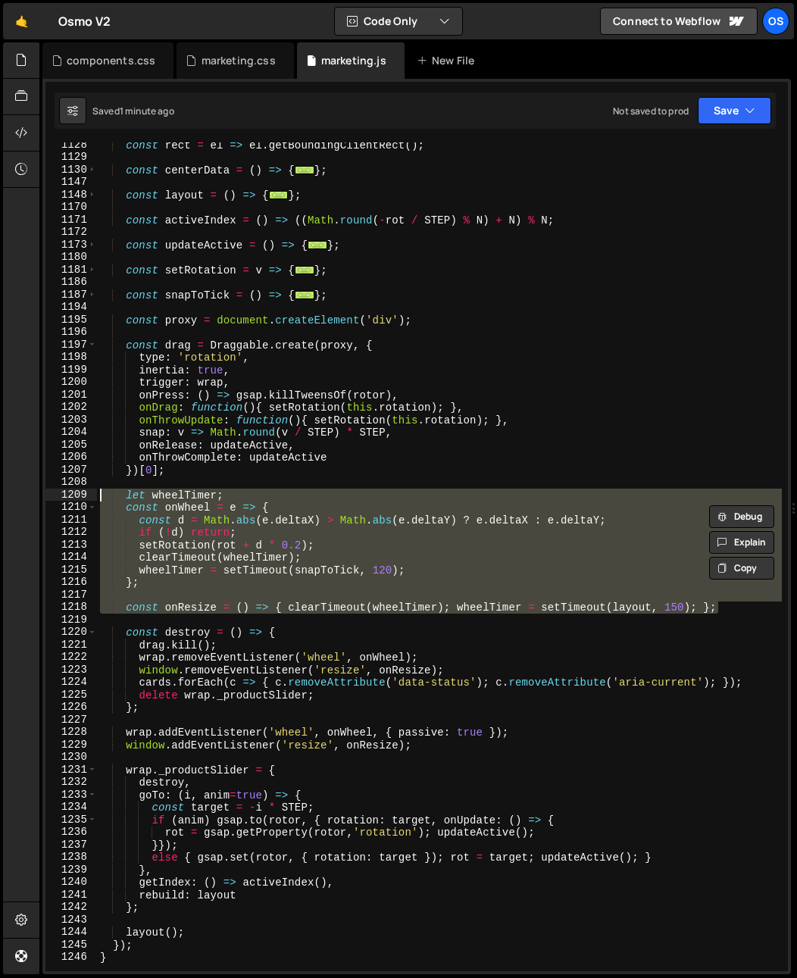
drag, startPoint x: 485, startPoint y: 576, endPoint x: 29, endPoint y: 490, distance: 464.2
click at [29, 490] on div "Hold on a sec... Are you certain you wish to leave this page? Any changes you'v…" at bounding box center [398, 489] width 797 height 978
type textarea "let wheelTimer; const onWheel = e => {"
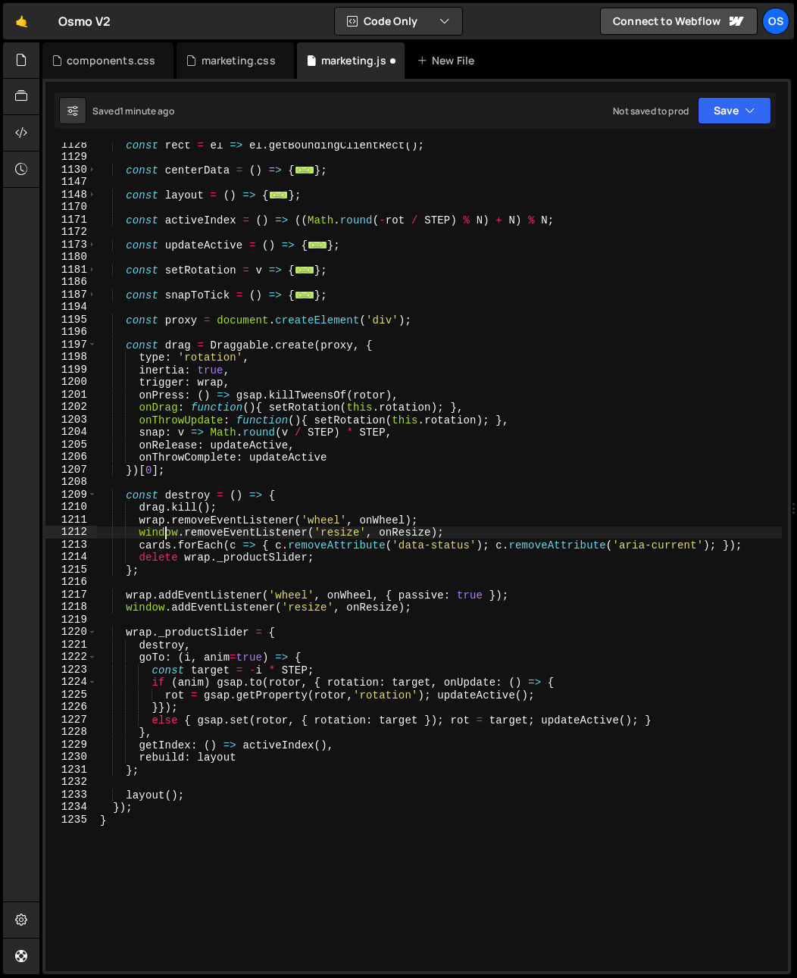
drag, startPoint x: 163, startPoint y: 531, endPoint x: 250, endPoint y: 537, distance: 87.4
click at [199, 537] on div "const rect = el => el . getBoundingClientRect ( ) ; const centerData = ( ) => {…" at bounding box center [439, 566] width 685 height 854
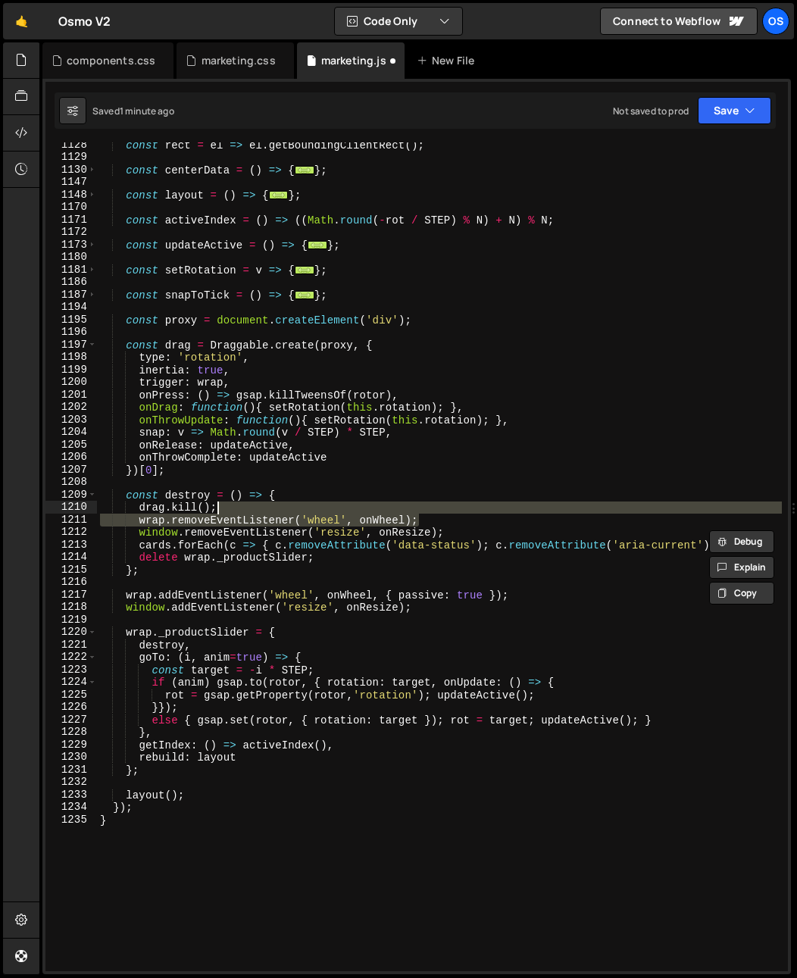
drag, startPoint x: 454, startPoint y: 520, endPoint x: 451, endPoint y: 511, distance: 9.6
click at [451, 511] on div "const rect = el => el . getBoundingClientRect ( ) ; const centerData = ( ) => {…" at bounding box center [439, 566] width 685 height 854
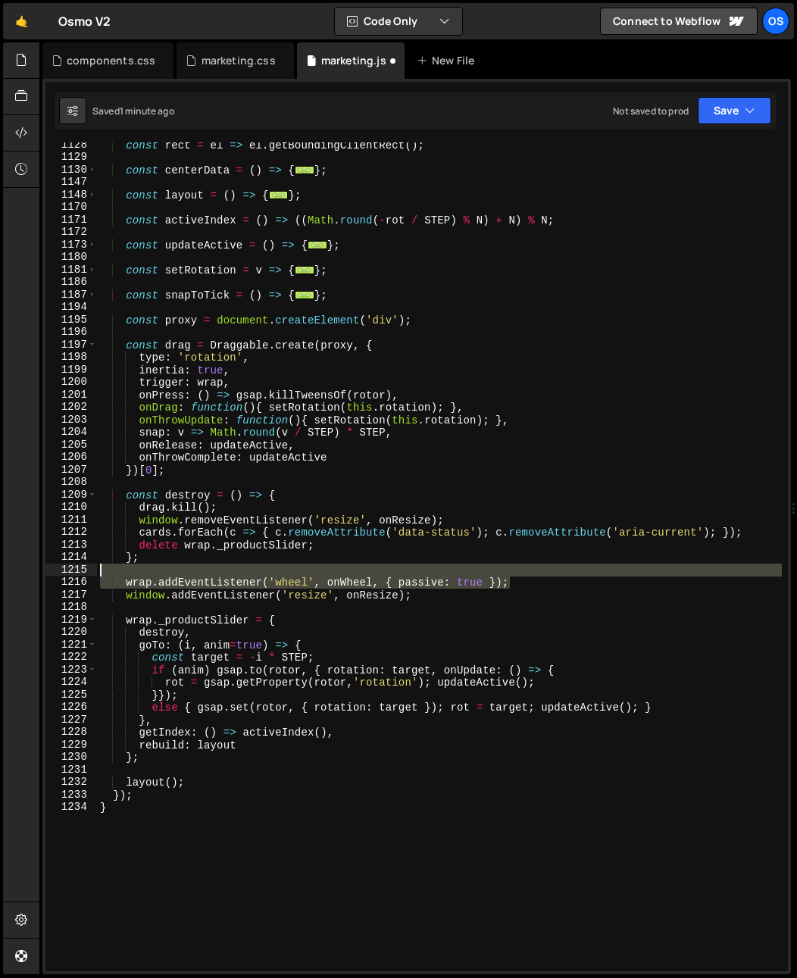
drag, startPoint x: 543, startPoint y: 581, endPoint x: 542, endPoint y: 573, distance: 7.6
click at [542, 573] on div "const rect = el => el . getBoundingClientRect ( ) ; const centerData = ( ) => {…" at bounding box center [439, 566] width 685 height 854
type textarea "wrap.addEventListener('wheel', onWheel, { passive: true });"
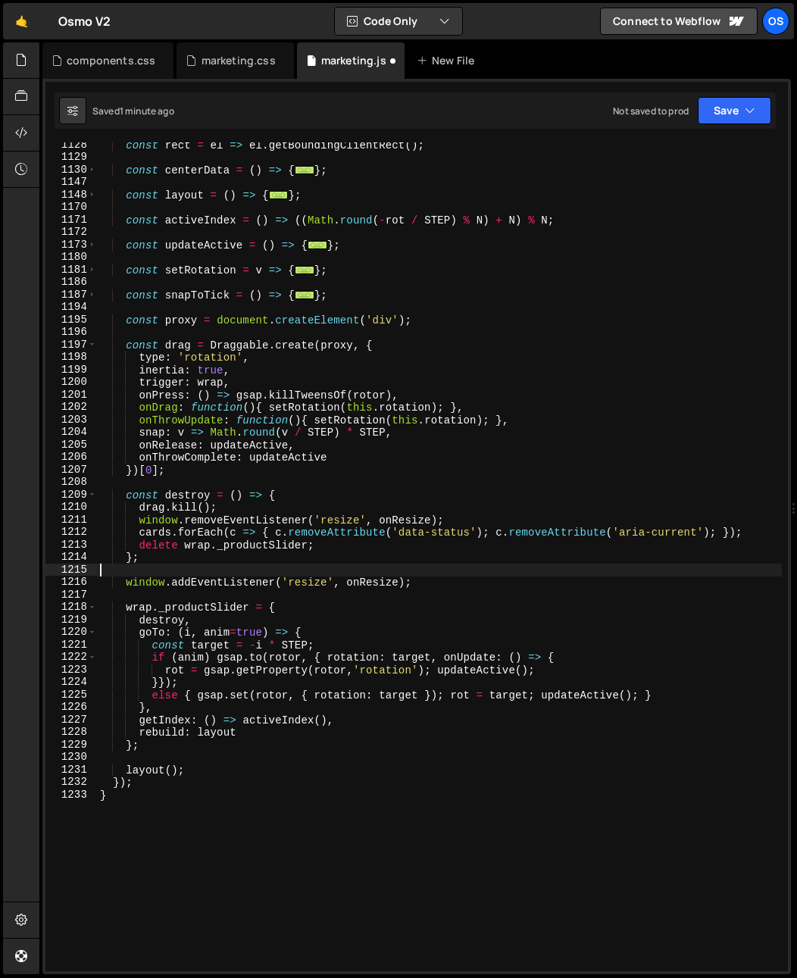
click at [152, 598] on div "const rect = el => el . getBoundingClientRect ( ) ; const centerData = ( ) => {…" at bounding box center [439, 566] width 685 height 854
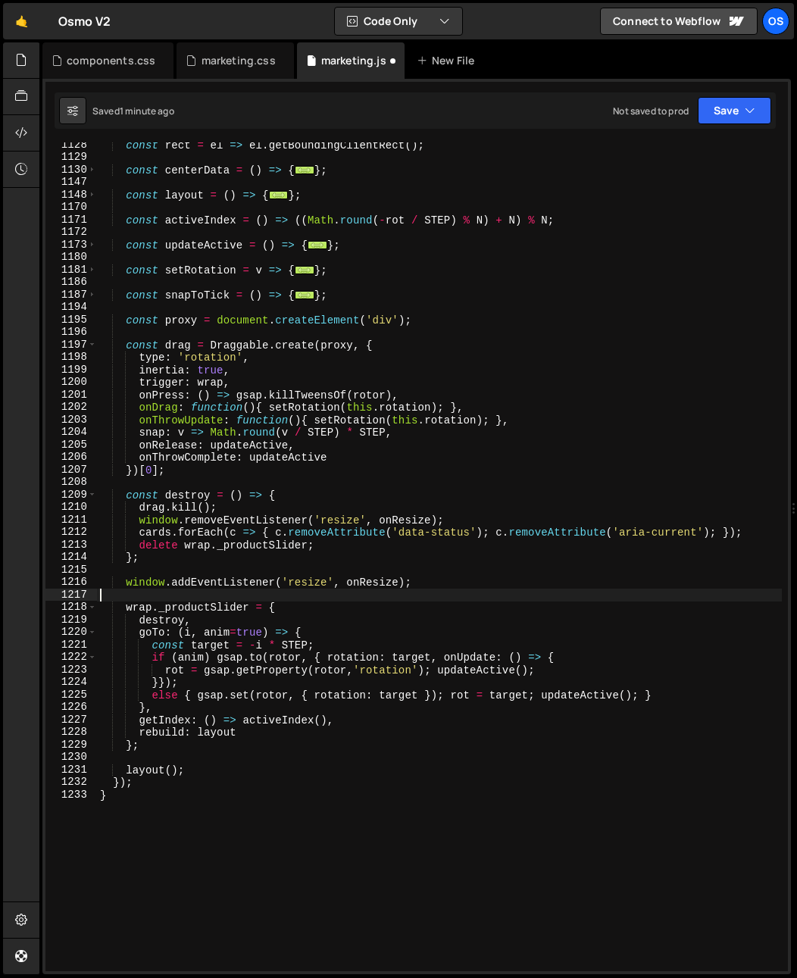
click at [138, 607] on div "const rect = el => el . getBoundingClientRect ( ) ; const centerData = ( ) => {…" at bounding box center [439, 566] width 685 height 854
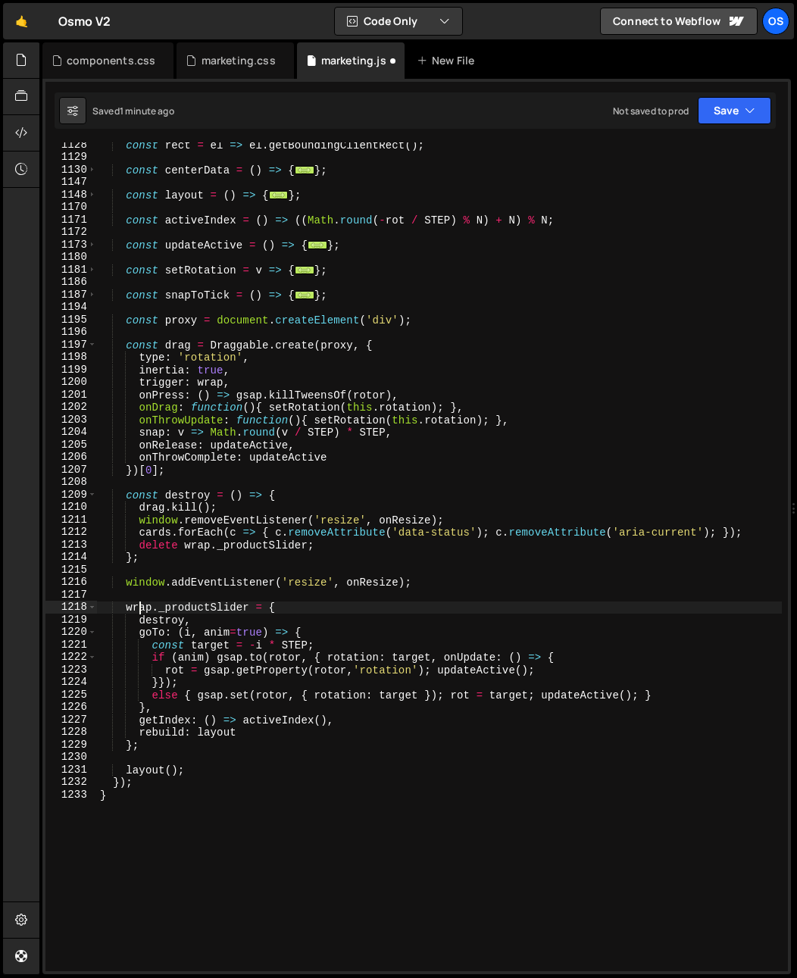
click at [138, 607] on div "const rect = el => el . getBoundingClientRect ( ) ; const centerData = ( ) => {…" at bounding box center [439, 566] width 685 height 854
click at [293, 606] on div "const rect = el => el . getBoundingClientRect ( ) ; const centerData = ( ) => {…" at bounding box center [439, 566] width 685 height 854
click at [265, 654] on div "const rect = el => el . getBoundingClientRect ( ) ; const centerData = ( ) => {…" at bounding box center [439, 566] width 685 height 854
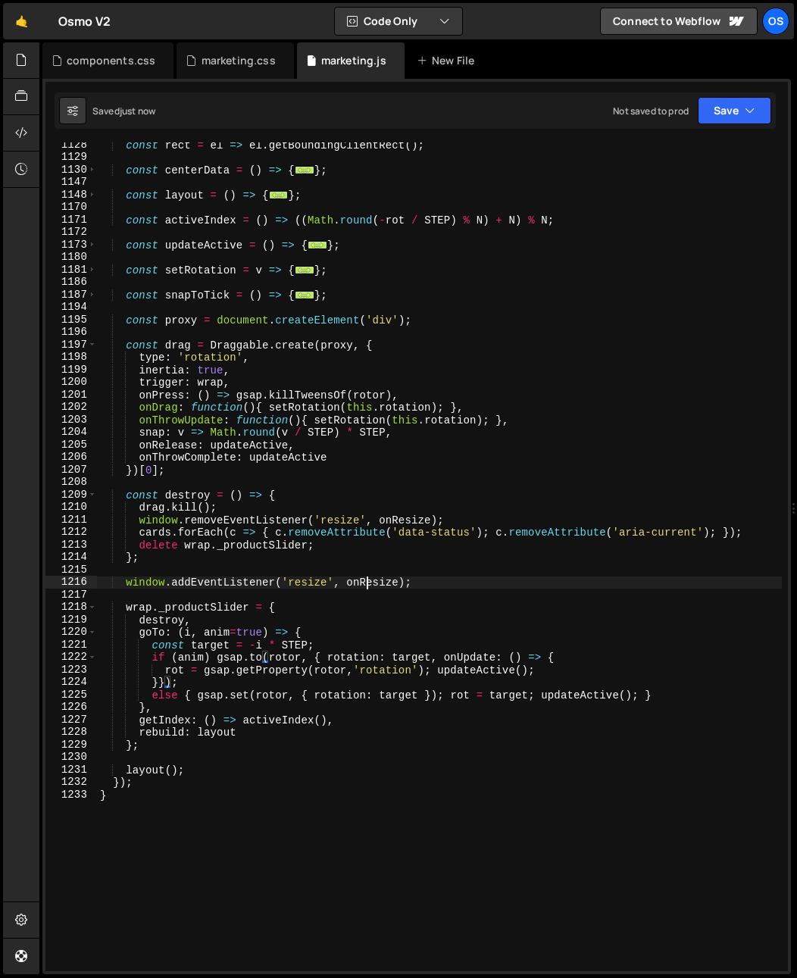
click at [365, 587] on div "const rect = el => el . getBoundingClientRect ( ) ; const centerData = ( ) => {…" at bounding box center [439, 566] width 685 height 854
type textarea "window.addEventListener('resize', onResize);"
click at [365, 587] on div "const rect = el => el . getBoundingClientRect ( ) ; const centerData = ( ) => {…" at bounding box center [439, 566] width 685 height 854
click at [466, 595] on div "const rect = el => el . getBoundingClientRect ( ) ; const centerData = ( ) => {…" at bounding box center [439, 566] width 685 height 854
drag, startPoint x: 452, startPoint y: 578, endPoint x: 57, endPoint y: 580, distance: 394.9
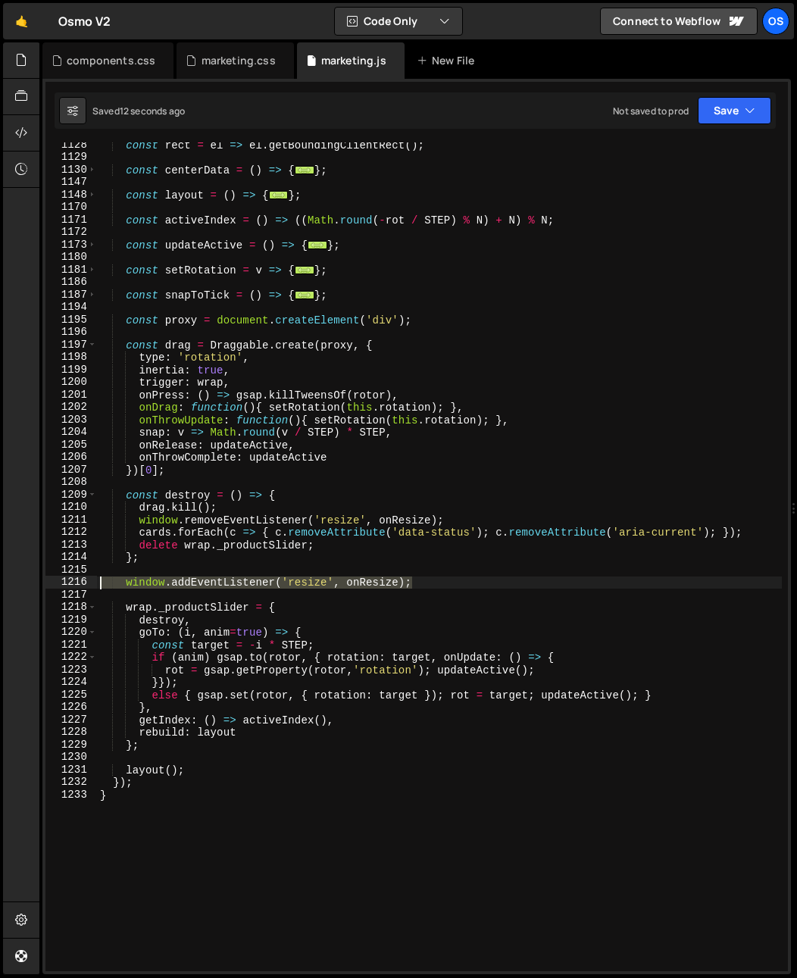
click at [57, 580] on div "1128 1129 1130 1147 1148 1170 1171 1172 1173 1180 1181 1186 1187 1194 1195 1196…" at bounding box center [416, 556] width 743 height 829
type textarea "wrap.addEventListener('wheel', onWheel, { passive: true });"
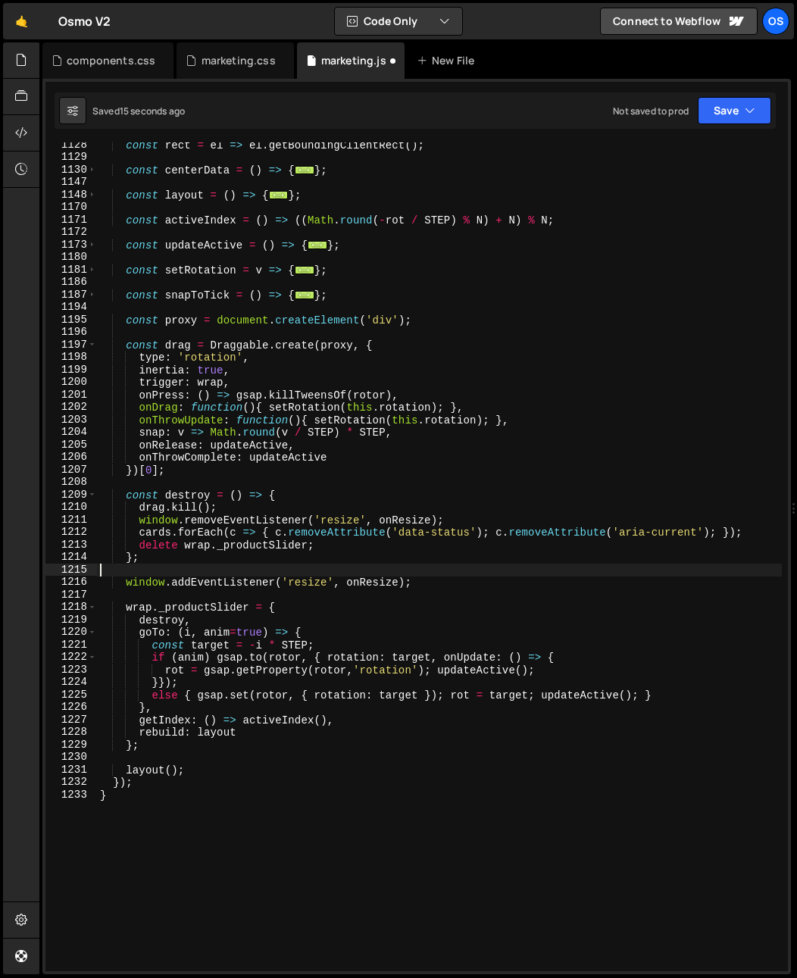
click at [292, 580] on div "const rect = el => el . getBoundingClientRect ( ) ; const centerData = ( ) => {…" at bounding box center [439, 566] width 685 height 854
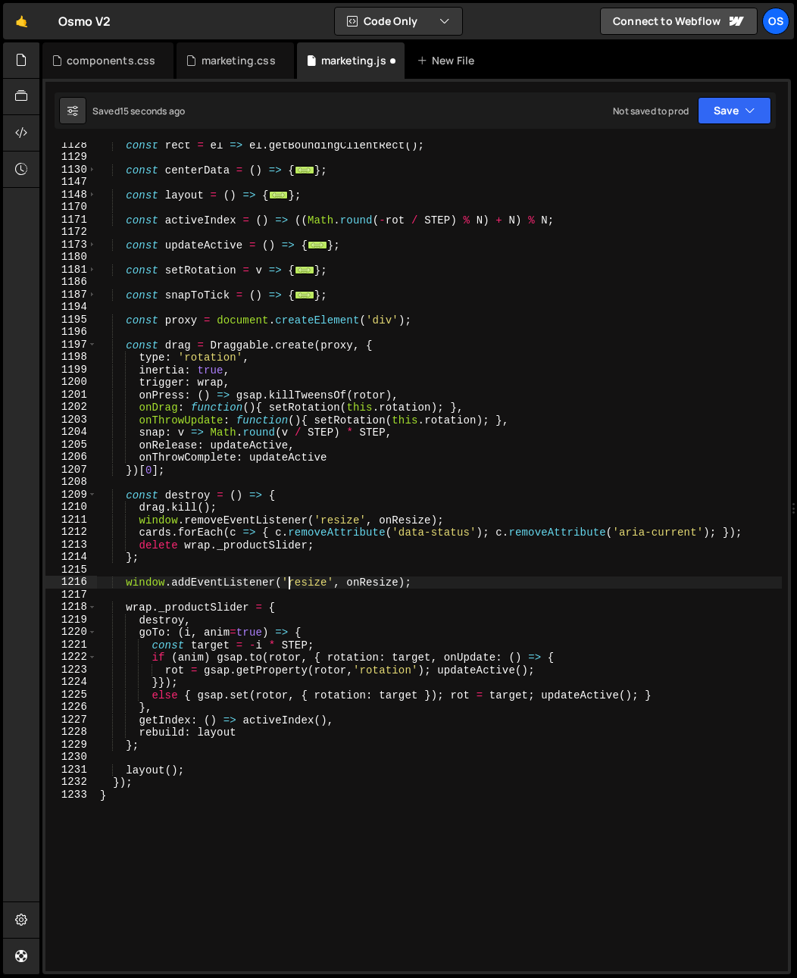
click at [292, 580] on div "const rect = el => el . getBoundingClientRect ( ) ; const centerData = ( ) => {…" at bounding box center [439, 566] width 685 height 854
type textarea "window.addEventListener('resize', onResize);"
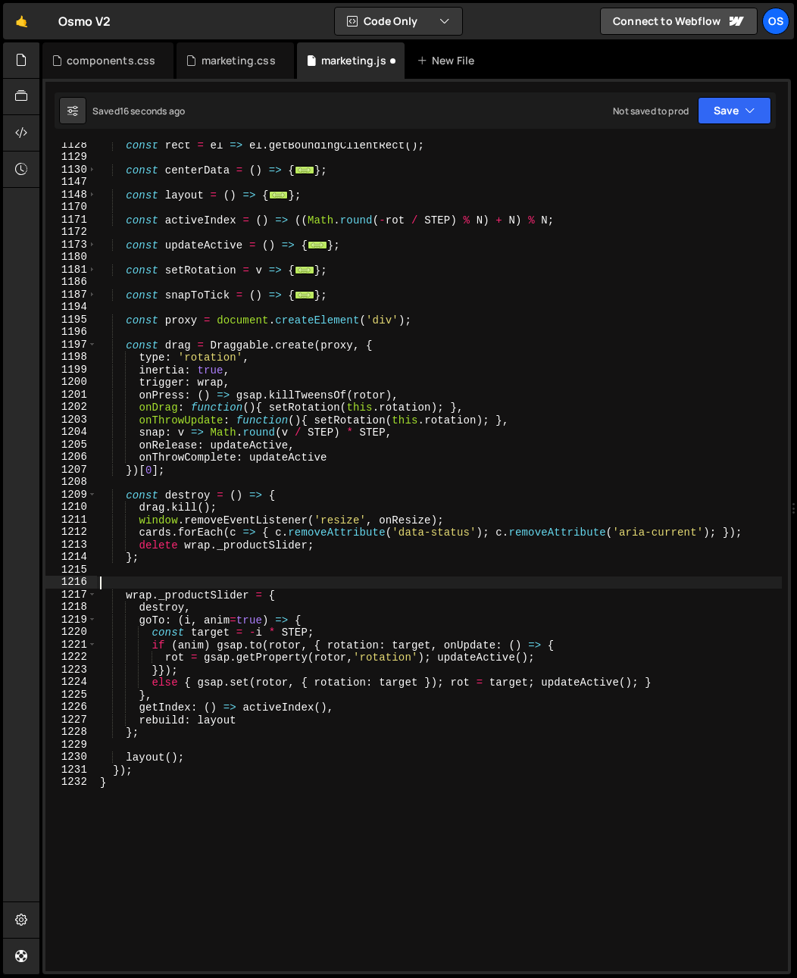
click at [467, 515] on div "const rect = el => el . getBoundingClientRect ( ) ; const centerData = ( ) => {…" at bounding box center [439, 566] width 685 height 854
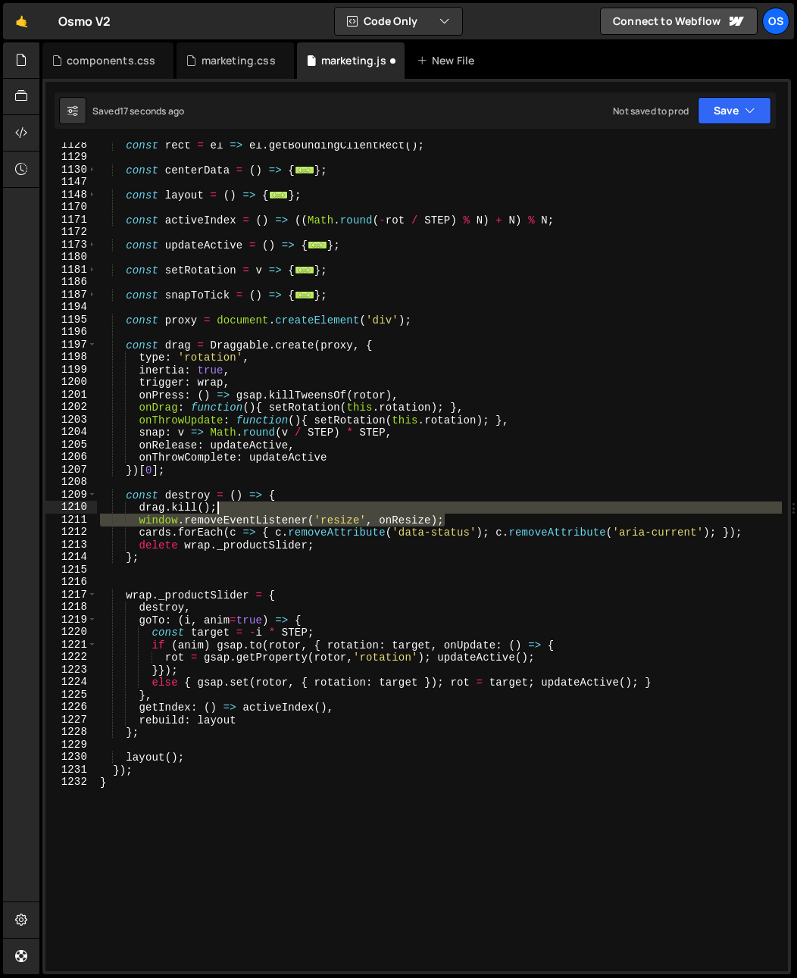
drag, startPoint x: 462, startPoint y: 520, endPoint x: 460, endPoint y: 511, distance: 9.4
click at [460, 511] on div "const rect = el => el . getBoundingClientRect ( ) ; const centerData = ( ) => {…" at bounding box center [439, 566] width 685 height 854
type textarea "drag.kill();"
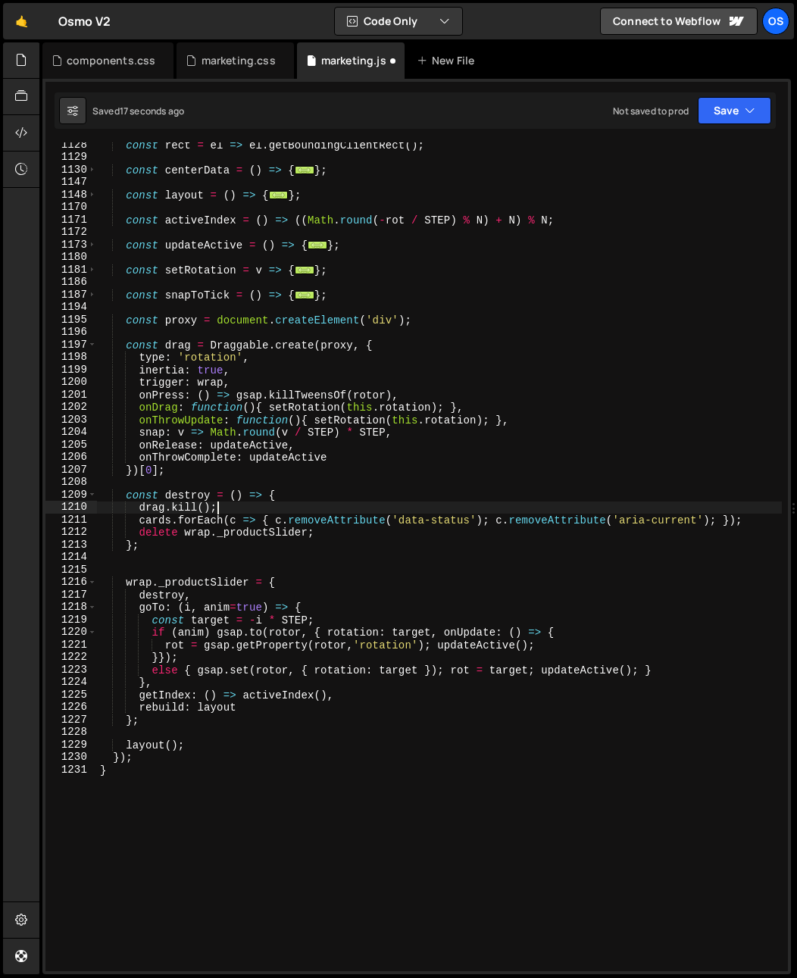
click at [249, 566] on div "const rect = el => el . getBoundingClientRect ( ) ; const centerData = ( ) => {…" at bounding box center [439, 566] width 685 height 854
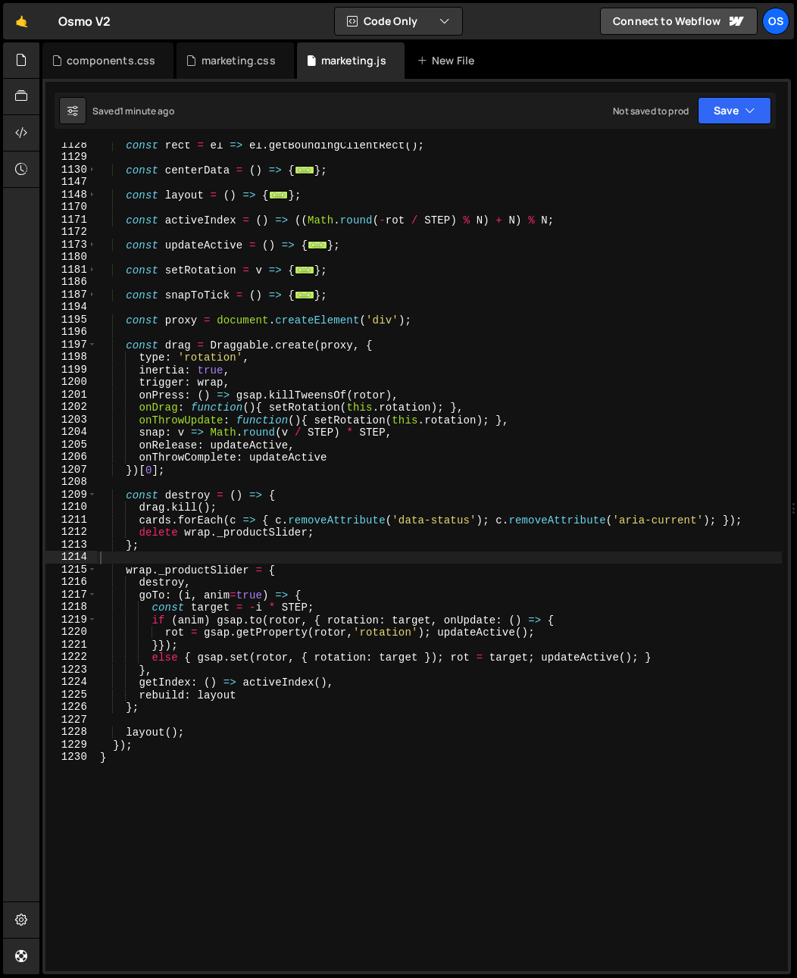
click at [180, 430] on div "const rect = el => el . getBoundingClientRect ( ) ; const centerData = ( ) => {…" at bounding box center [439, 566] width 685 height 854
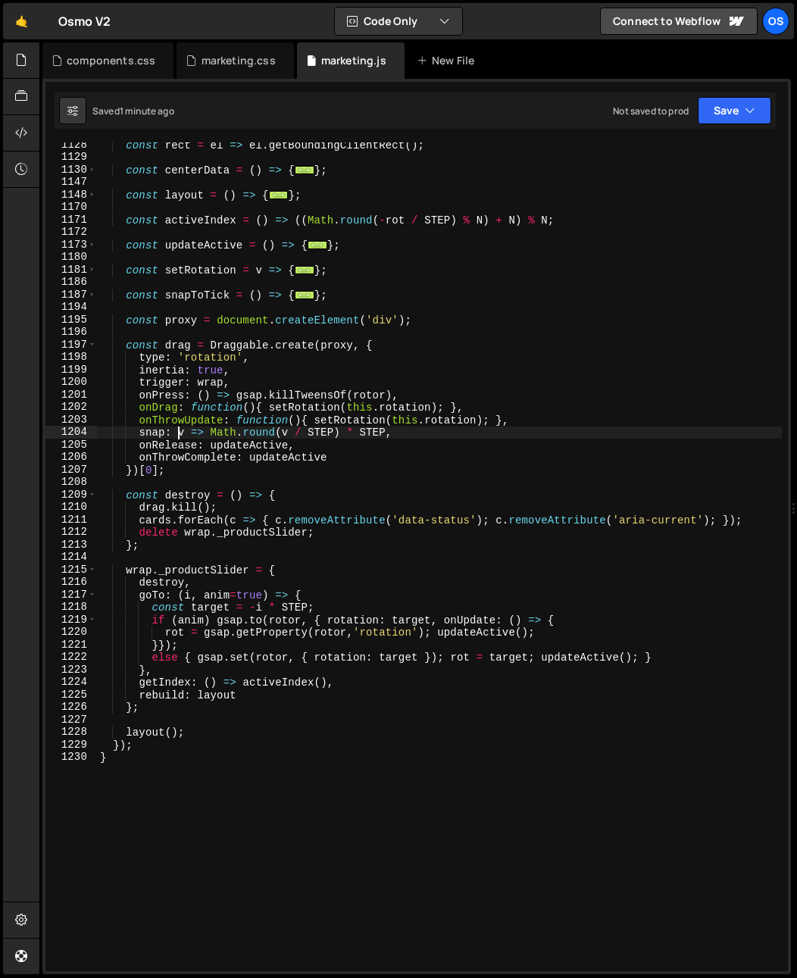
click at [152, 368] on div "const rect = el => el . getBoundingClientRect ( ) ; const centerData = ( ) => {…" at bounding box center [439, 566] width 685 height 854
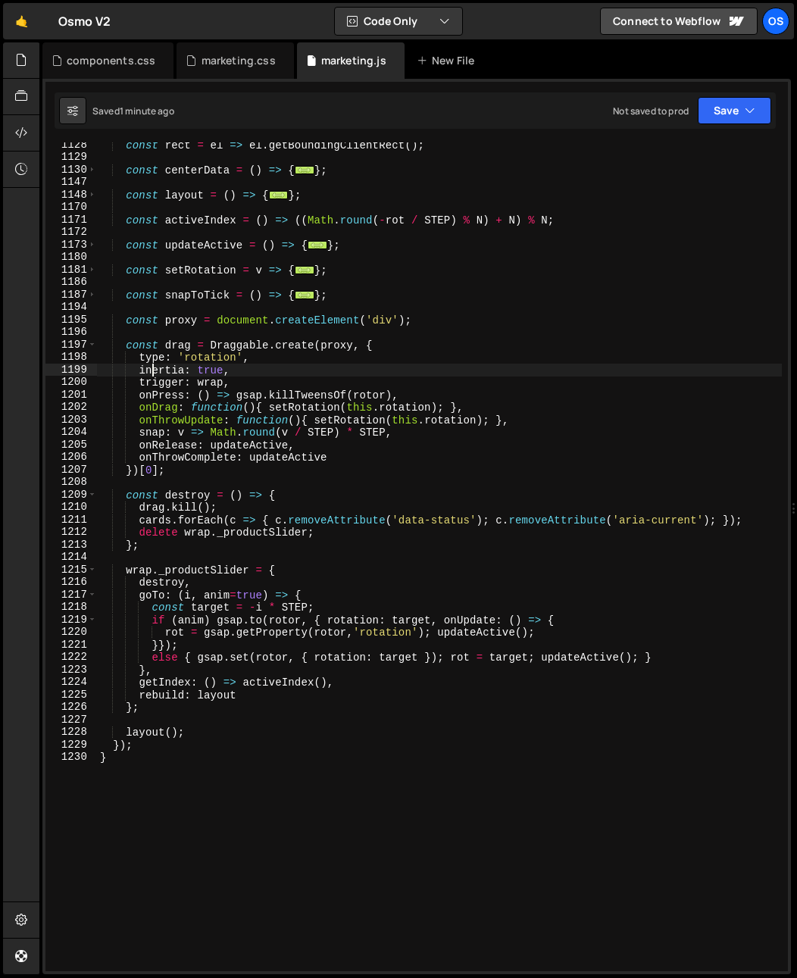
click at [152, 368] on div "const rect = el => el . getBoundingClientRect ( ) ; const centerData = ( ) => {…" at bounding box center [439, 566] width 685 height 854
click at [228, 402] on div "const rect = el => el . getBoundingClientRect ( ) ; const centerData = ( ) => {…" at bounding box center [439, 566] width 685 height 854
type textarea "onDrag: function(){ setRotation(this.rotation); },"
click at [220, 556] on div "const rect = el => el . getBoundingClientRect ( ) ; const centerData = ( ) => {…" at bounding box center [439, 566] width 685 height 854
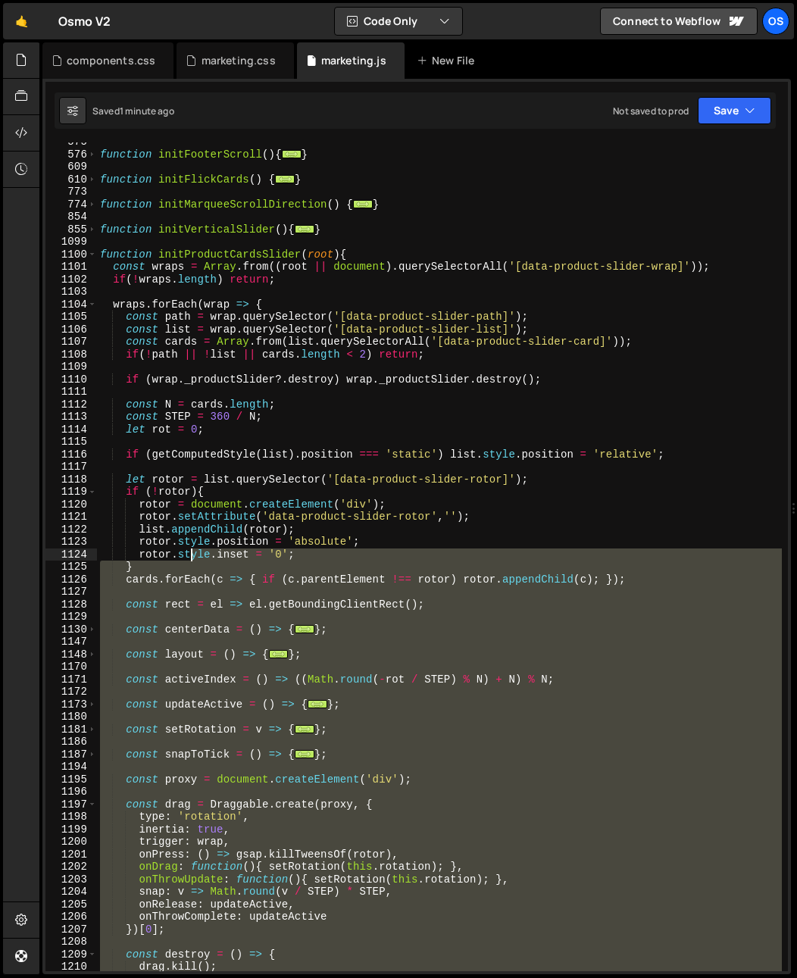
scroll to position [782, 0]
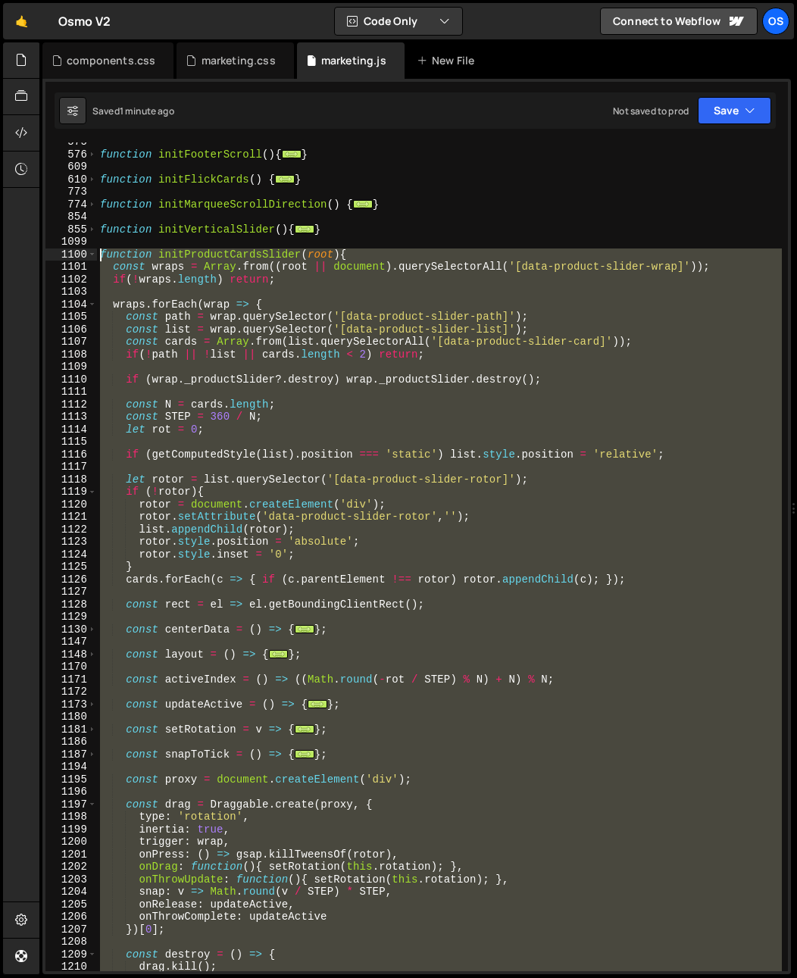
drag, startPoint x: 224, startPoint y: 791, endPoint x: 67, endPoint y: 255, distance: 559.0
click at [67, 255] on div "575 576 609 610 773 774 854 855 1099 1100 1101 1102 1103 1104 1105 1106 1107 11…" at bounding box center [416, 556] width 743 height 829
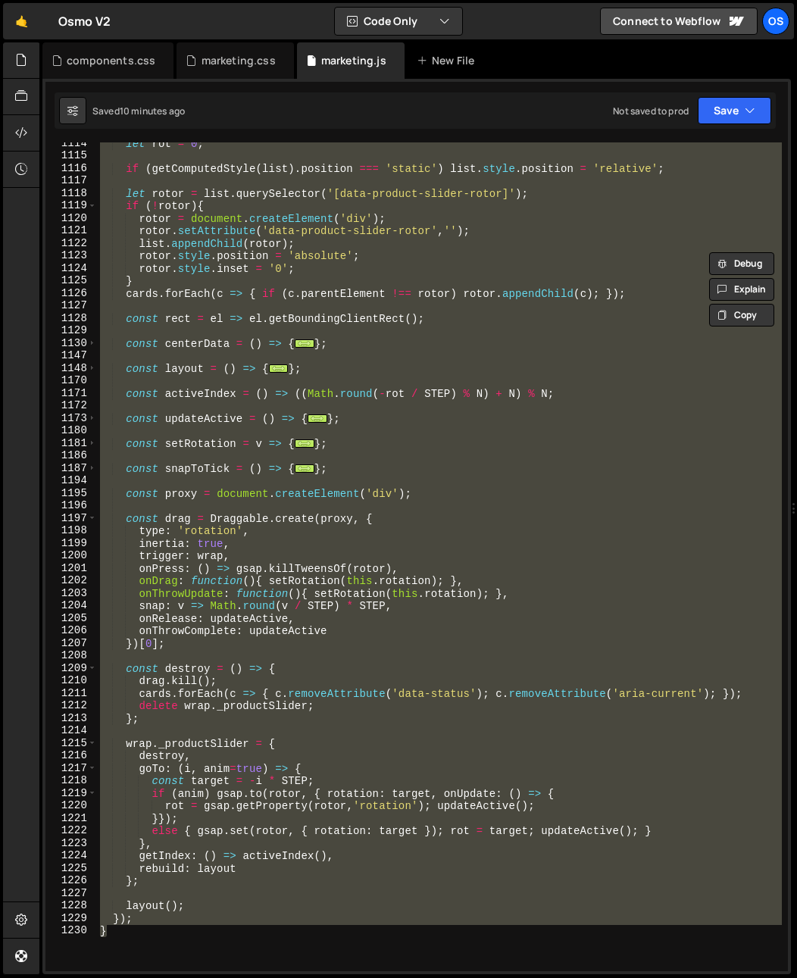
click at [169, 542] on div "let rot = 0 ; if ( getComputedStyle ( list ) . position === 'static' ) list . s…" at bounding box center [439, 556] width 685 height 829
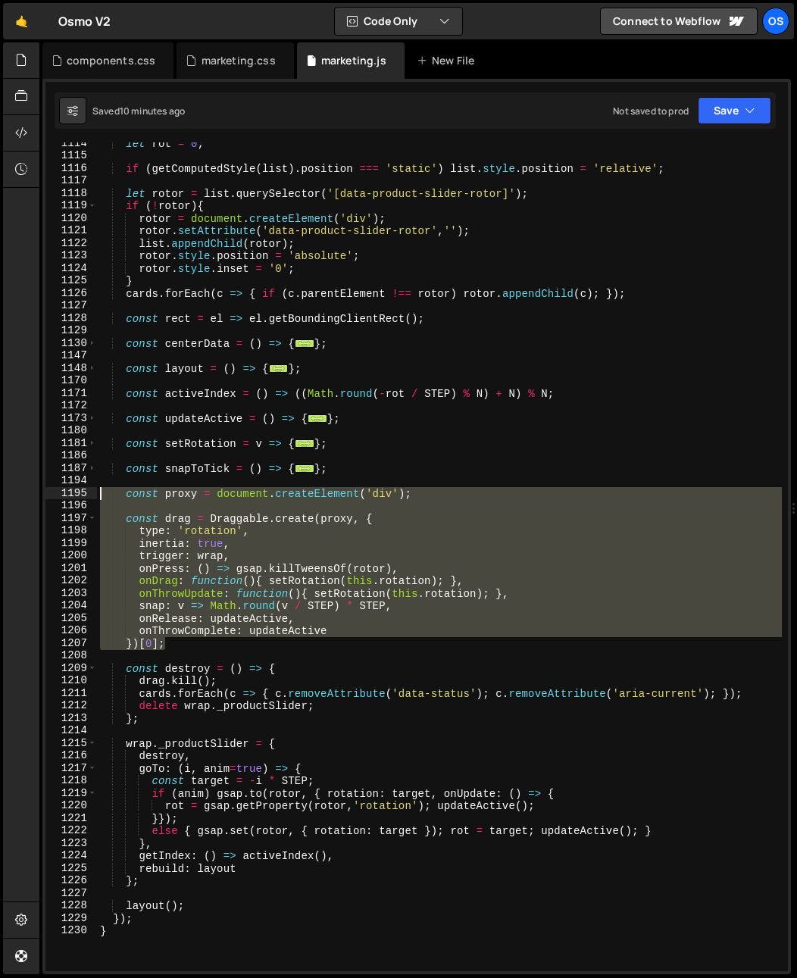
drag, startPoint x: 185, startPoint y: 650, endPoint x: 86, endPoint y: 502, distance: 177.0
click at [85, 493] on div "inertia: true, 1114 1115 1116 1117 1118 1119 1120 1121 1122 1123 1124 1125 1126…" at bounding box center [416, 556] width 743 height 829
paste textarea "})[0];"
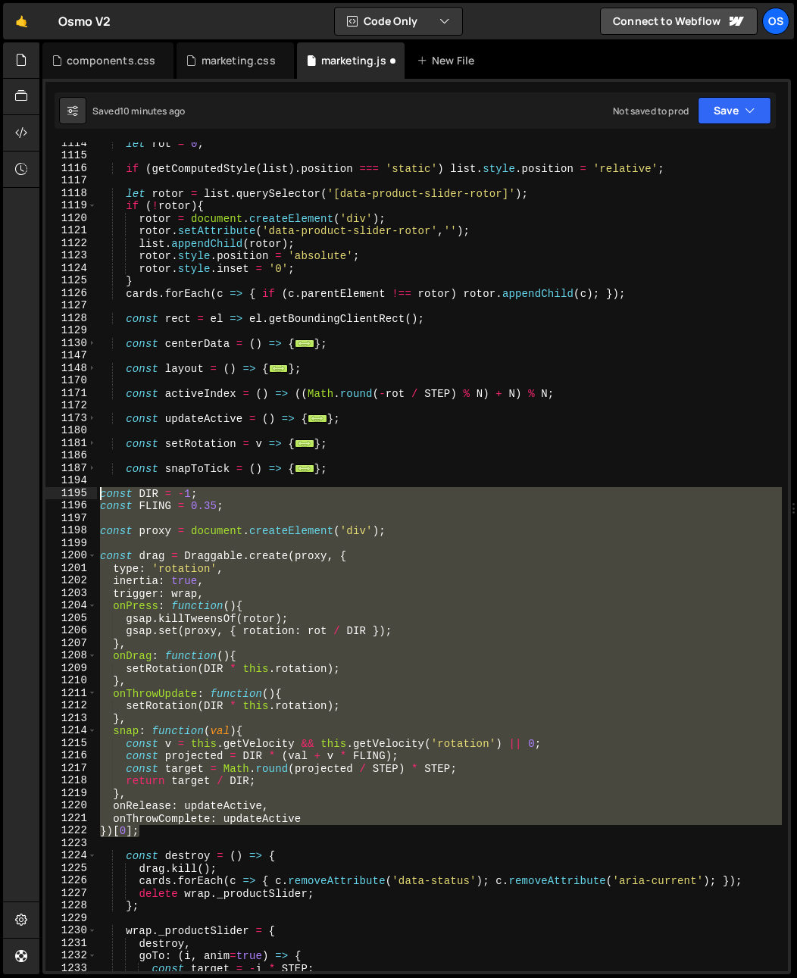
drag, startPoint x: 157, startPoint y: 837, endPoint x: 44, endPoint y: 496, distance: 359.3
click at [44, 496] on div "})[0]; 1114 1115 1116 1117 1118 1119 1120 1121 1122 1123 1124 1125 1126 1127 11…" at bounding box center [416, 527] width 749 height 896
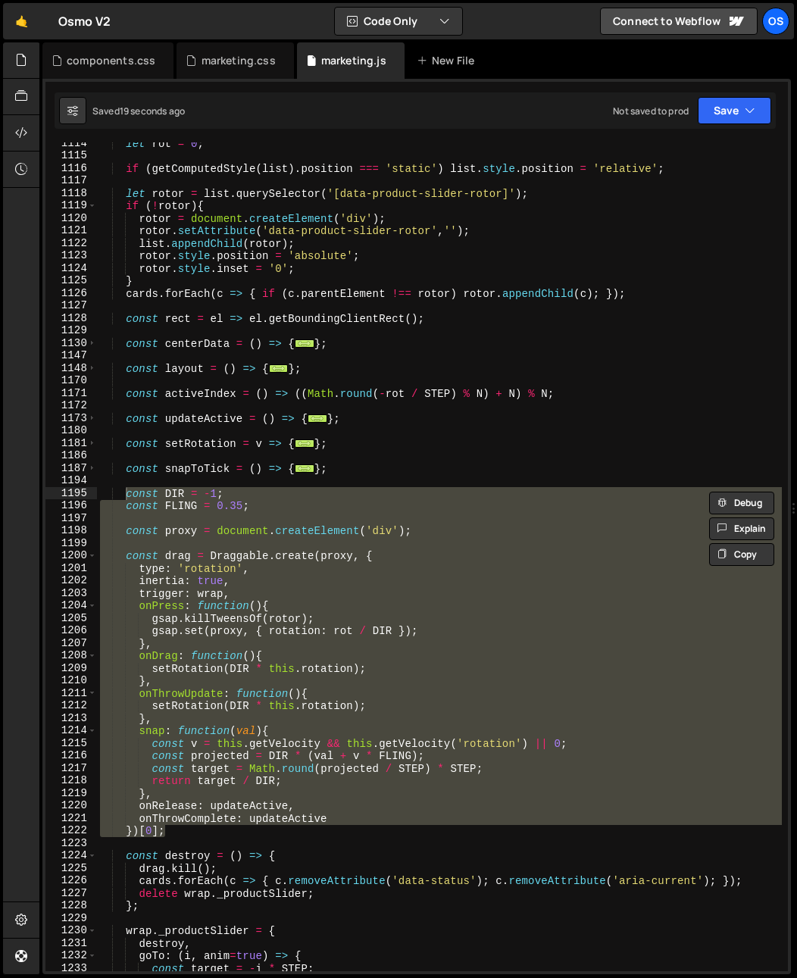
click at [193, 393] on div "let rot = 0 ; if ( getComputedStyle ( list ) . position === 'static' ) list . s…" at bounding box center [439, 564] width 685 height 854
type textarea "const activeIndex = () => ((Math.round(-rot / STEP) % N) + N) % N;"
